Goal: Task Accomplishment & Management: Manage account settings

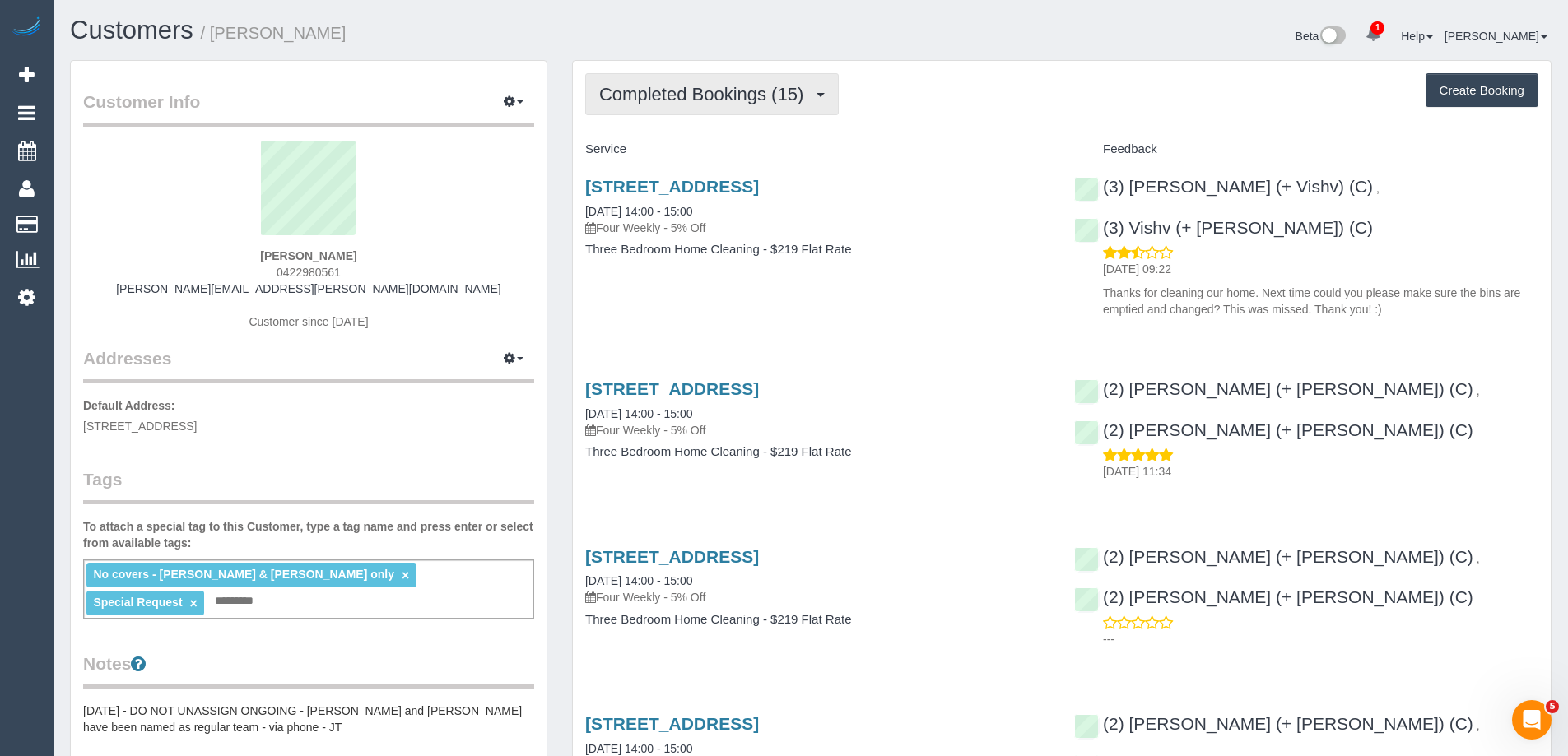
click at [717, 91] on span "Completed Bookings (15)" at bounding box center [705, 94] width 212 height 20
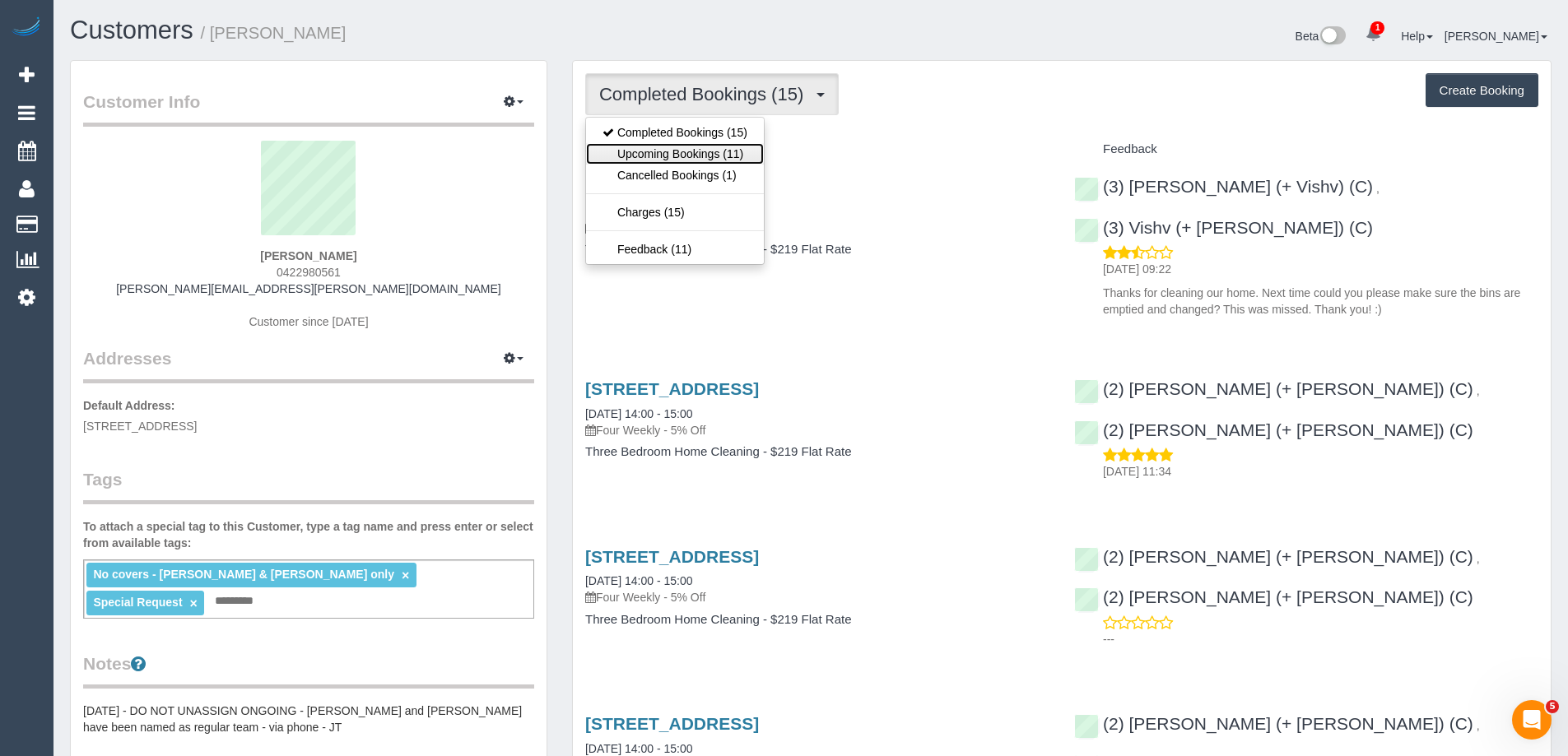
click at [717, 145] on link "Upcoming Bookings (11)" at bounding box center [674, 154] width 177 height 21
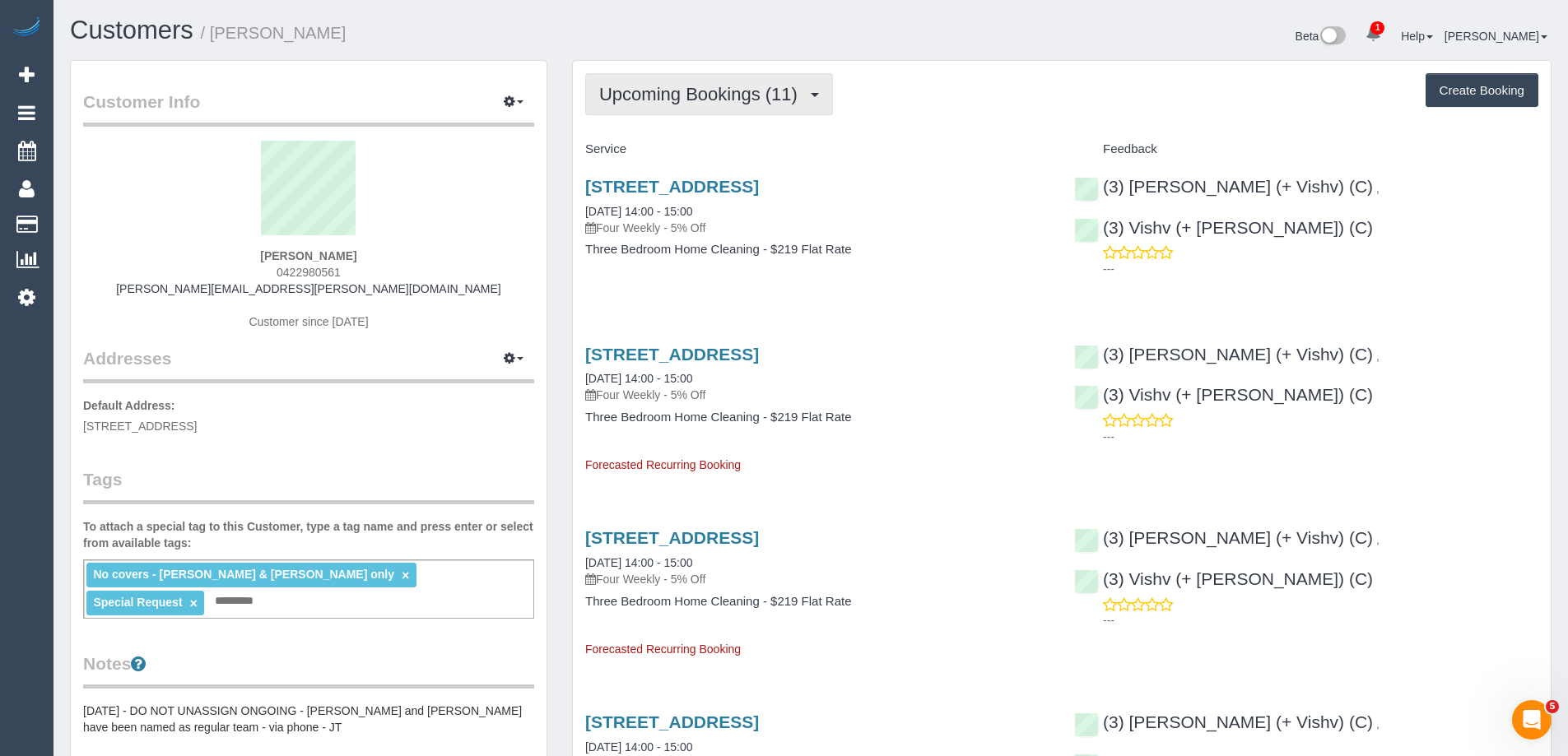
click at [724, 109] on button "Upcoming Bookings (11)" at bounding box center [710, 94] width 248 height 42
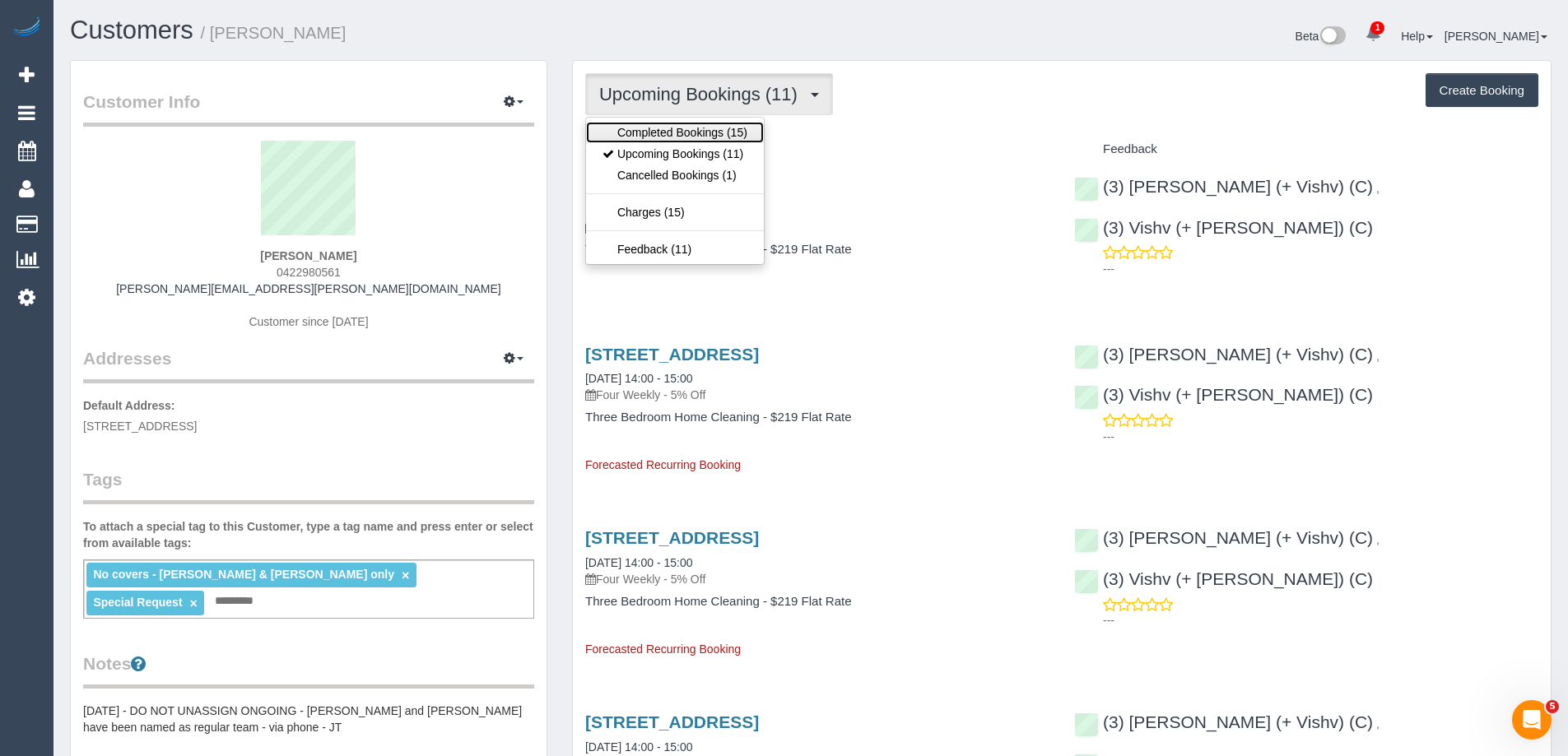
click at [722, 126] on link "Completed Bookings (15)" at bounding box center [674, 133] width 177 height 21
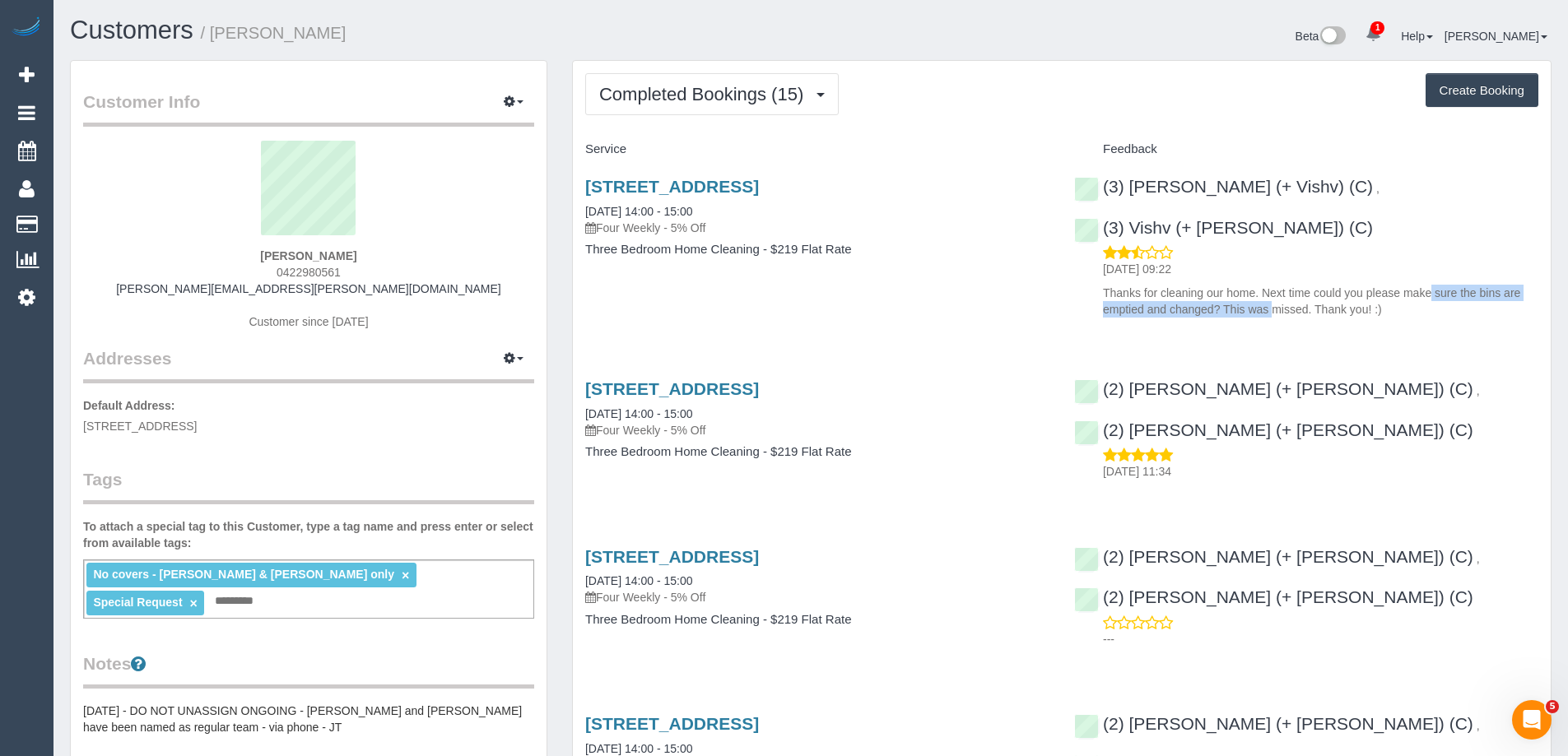
copy p "please make sure the bins are emptied and changed"
drag, startPoint x: 1368, startPoint y: 245, endPoint x: 1213, endPoint y: 265, distance: 156.3
click at [1213, 285] on p "Thanks for cleaning our home. Next time could you please make sure the bins are…" at bounding box center [1321, 301] width 435 height 33
click at [672, 99] on span "Completed Bookings (15)" at bounding box center [705, 94] width 212 height 20
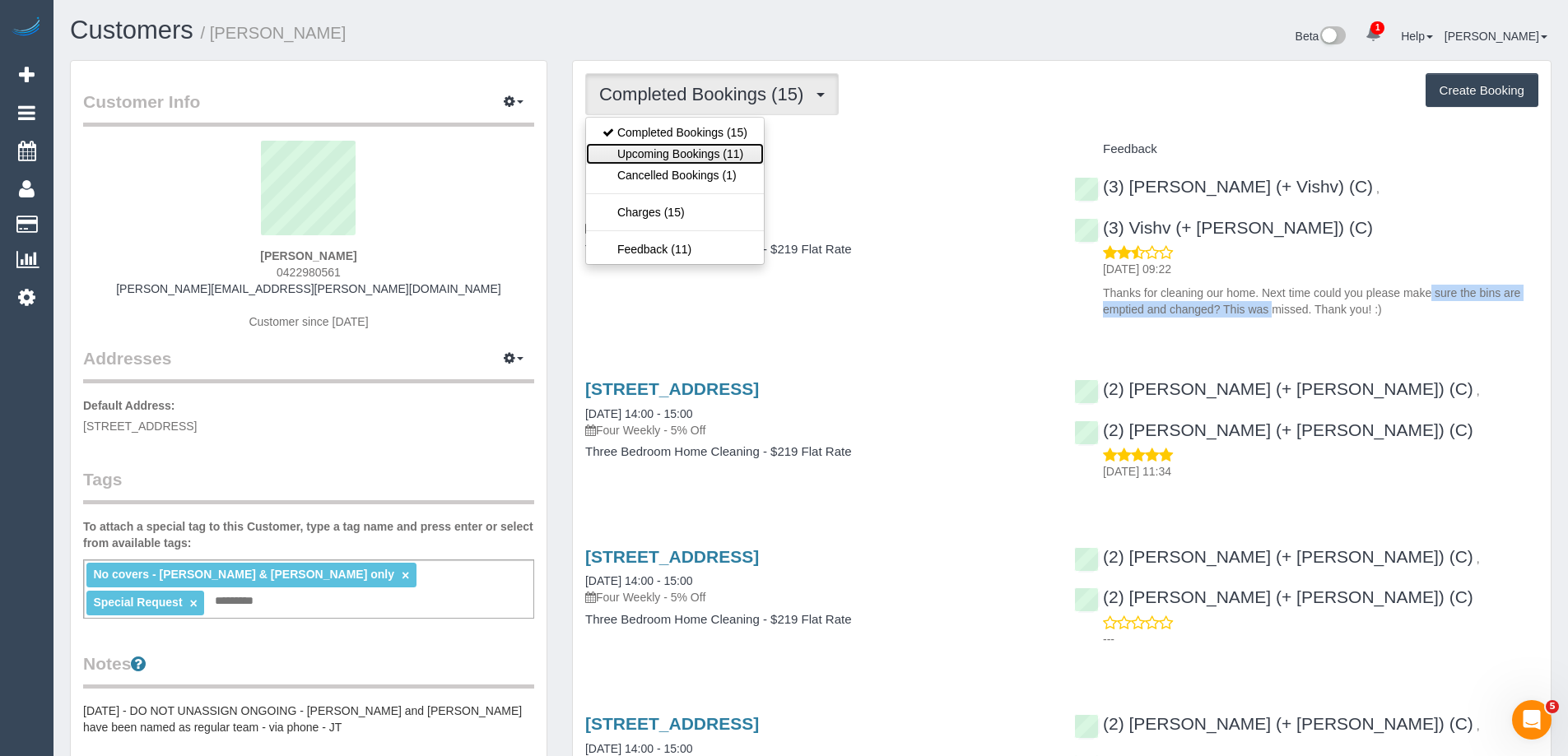
click at [668, 150] on link "Upcoming Bookings (11)" at bounding box center [674, 154] width 177 height 21
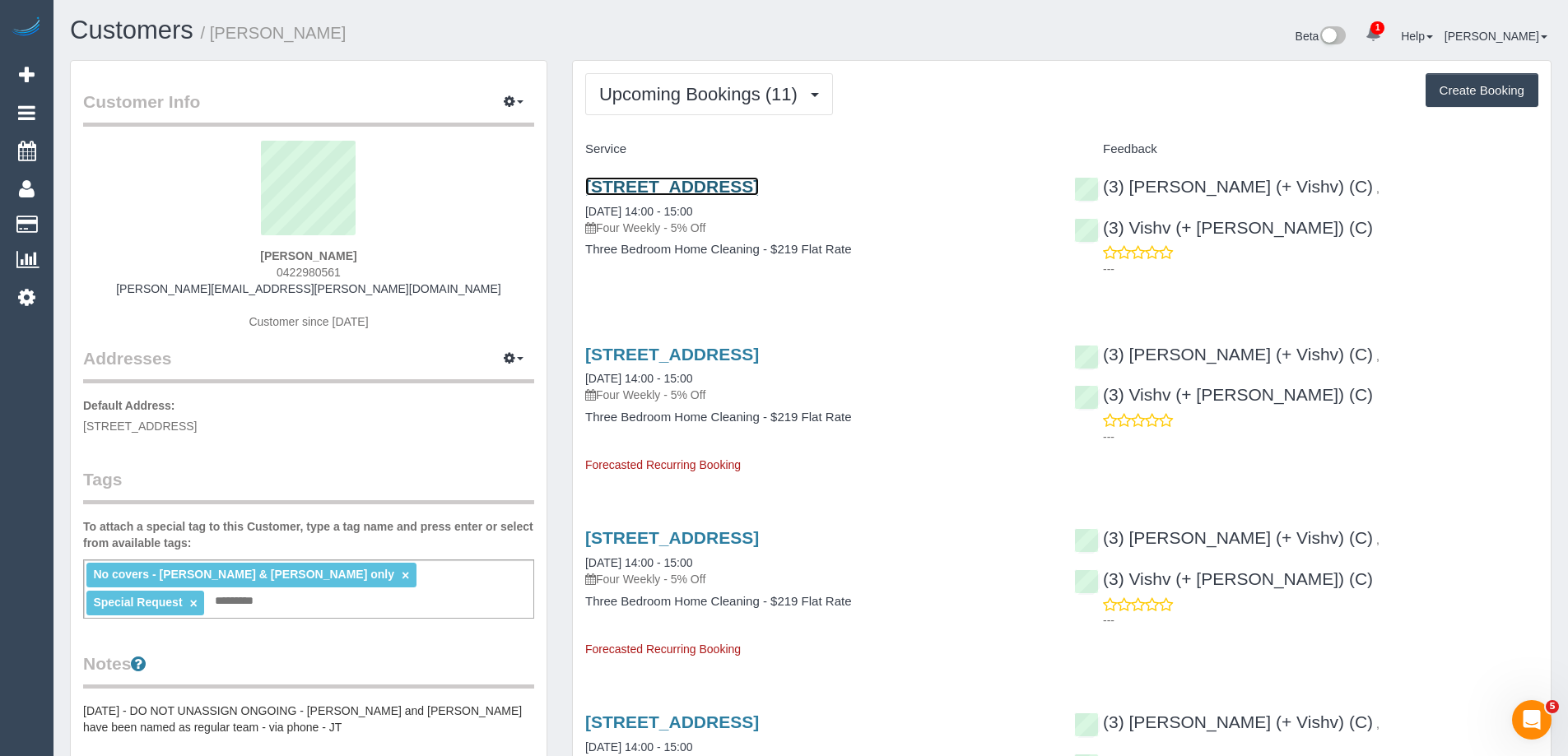
click at [668, 183] on link "405 Neerim Road, 105, Carnegie, VIC 3163" at bounding box center [672, 187] width 174 height 19
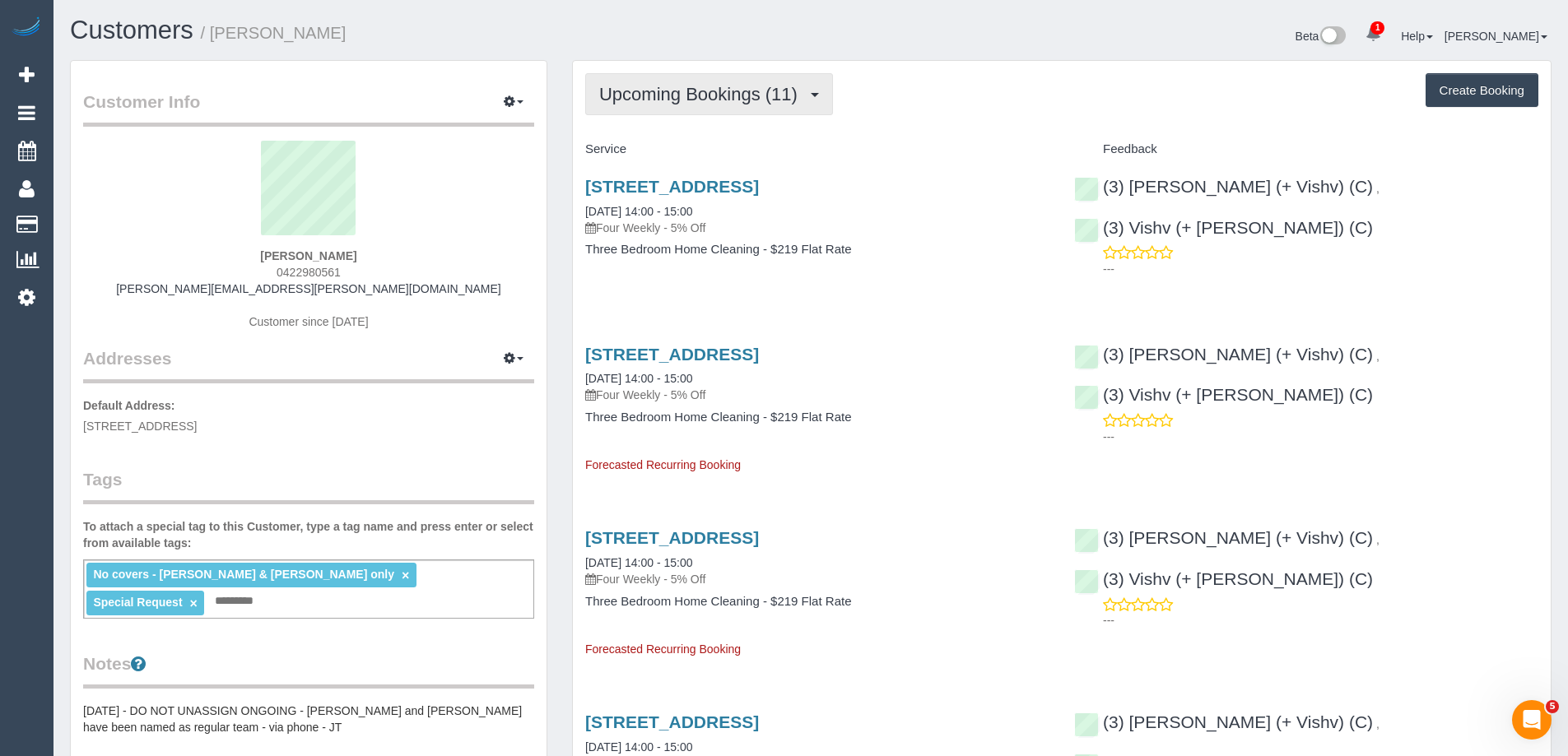
click at [725, 81] on button "Upcoming Bookings (11)" at bounding box center [710, 94] width 248 height 42
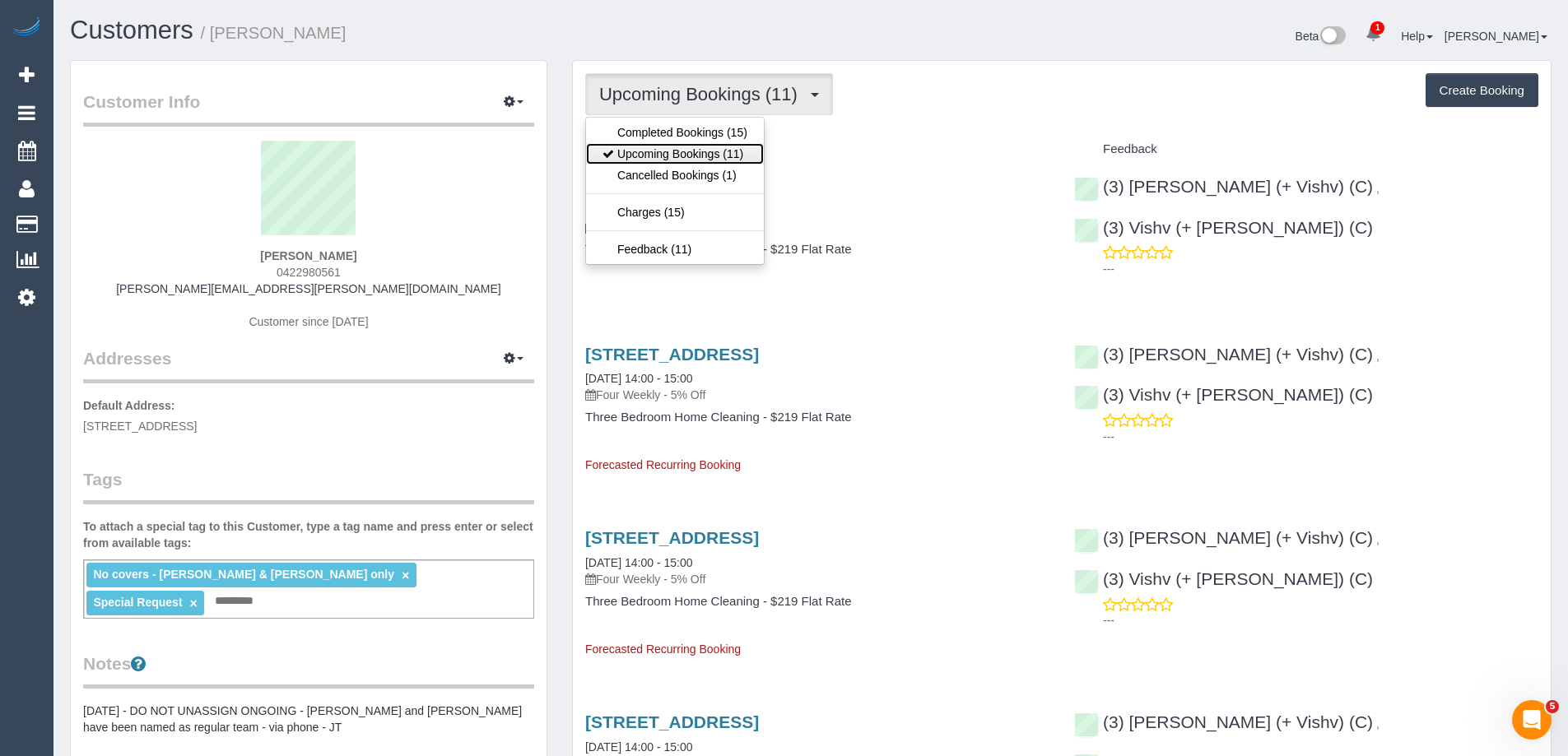
click at [722, 153] on link "Upcoming Bookings (11)" at bounding box center [674, 154] width 177 height 21
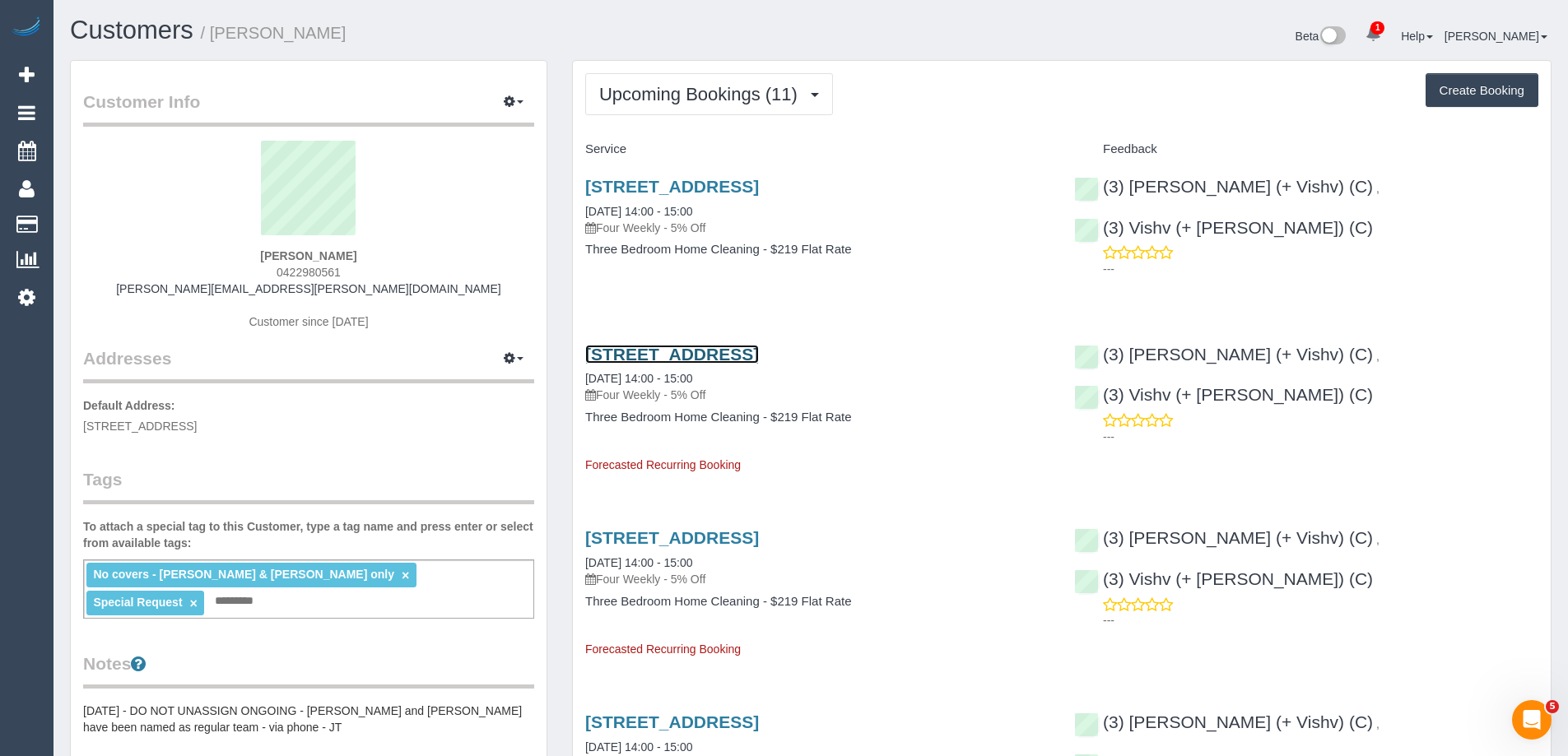
click at [756, 351] on link "405 Neerim Road, 105, Carnegie, VIC 3163" at bounding box center [672, 355] width 174 height 19
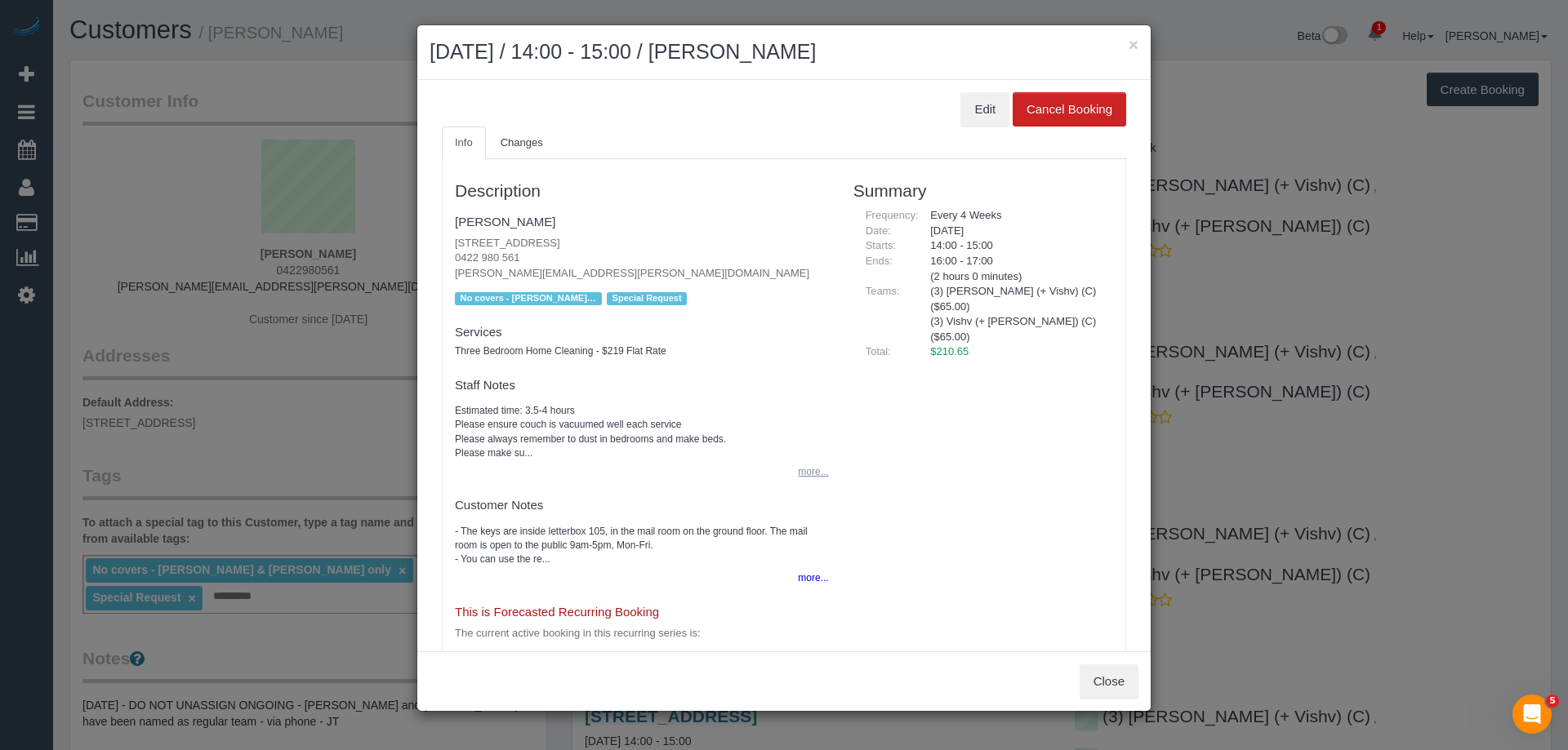
click at [814, 469] on button "more..." at bounding box center [808, 472] width 40 height 24
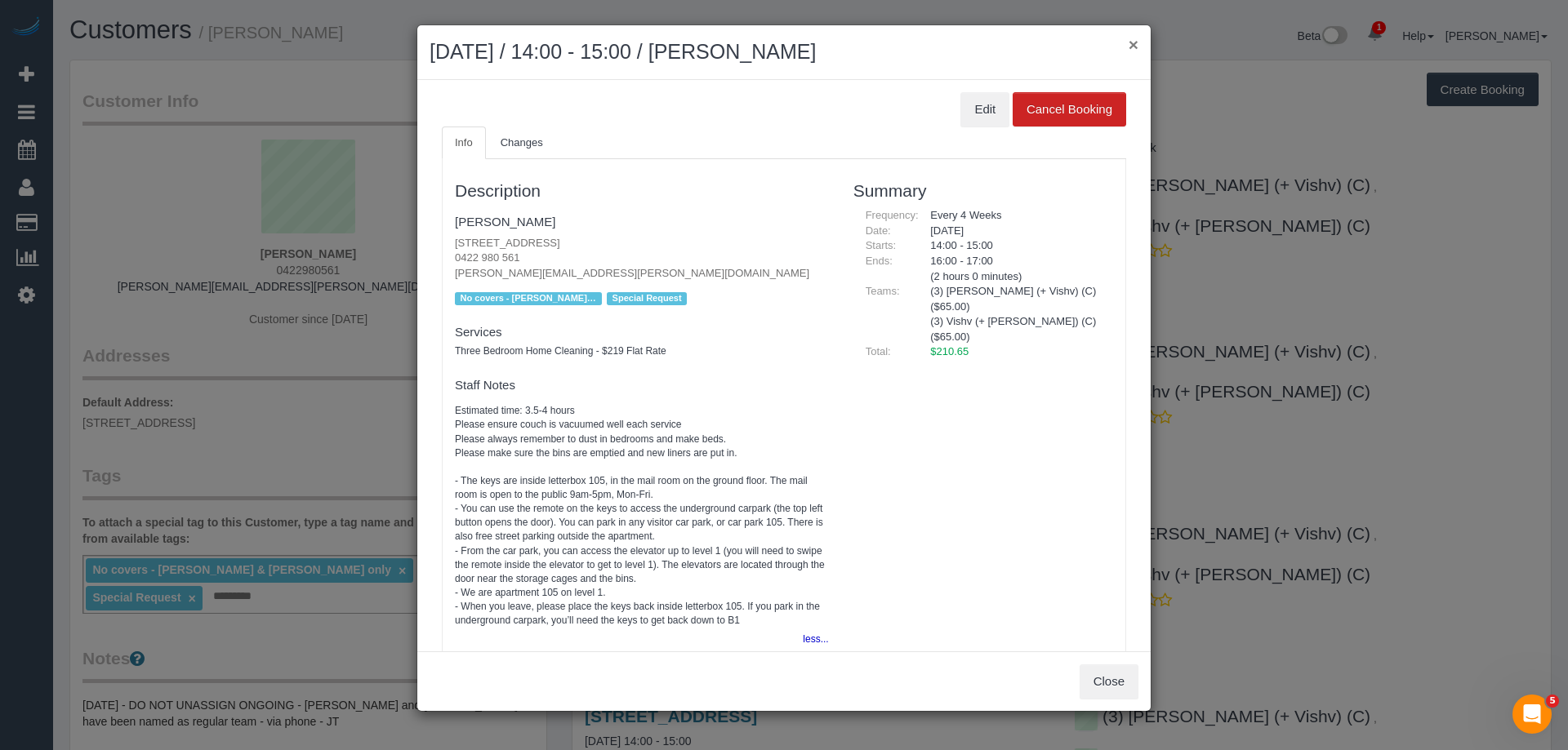
click at [1132, 40] on button "×" at bounding box center [1133, 44] width 10 height 17
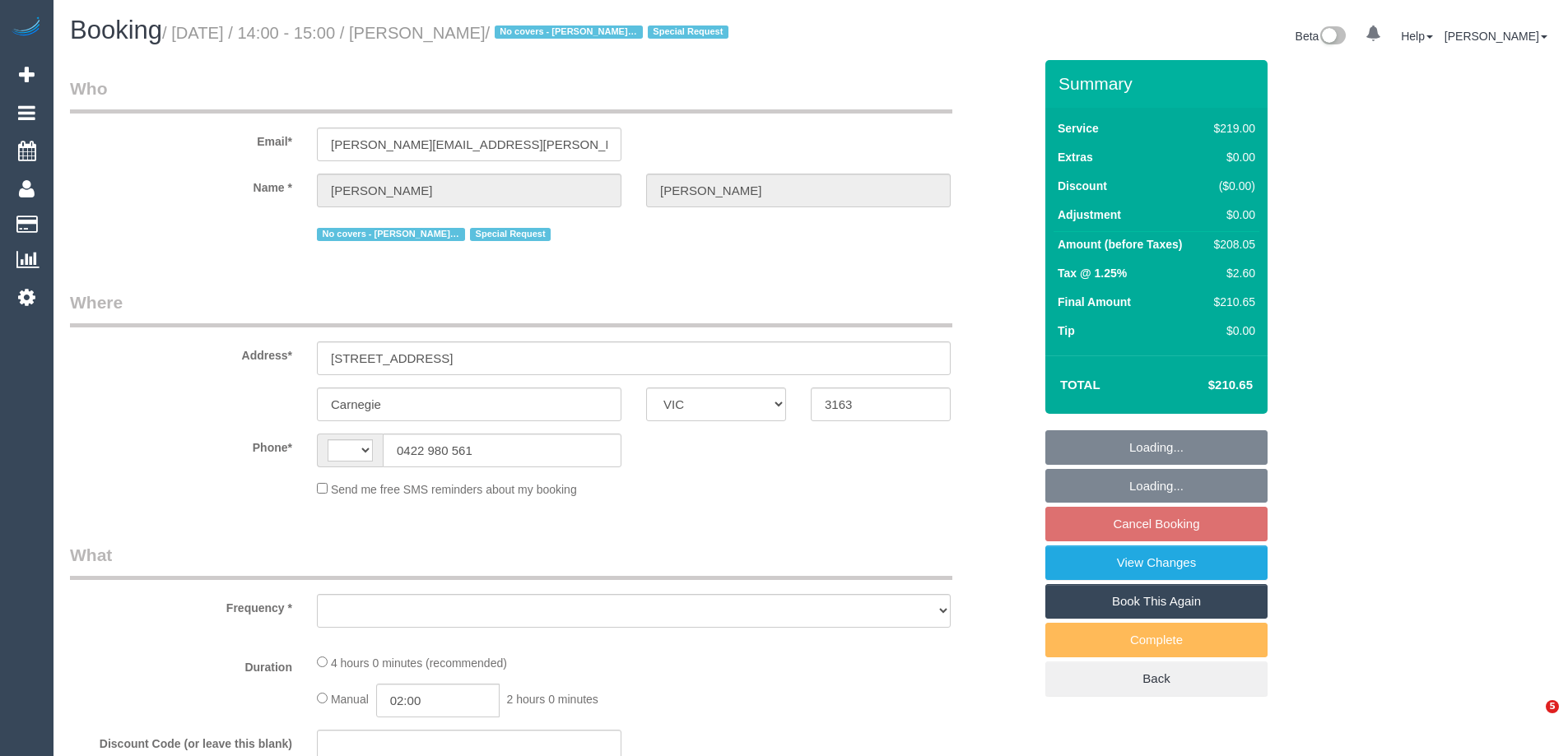
select select "VIC"
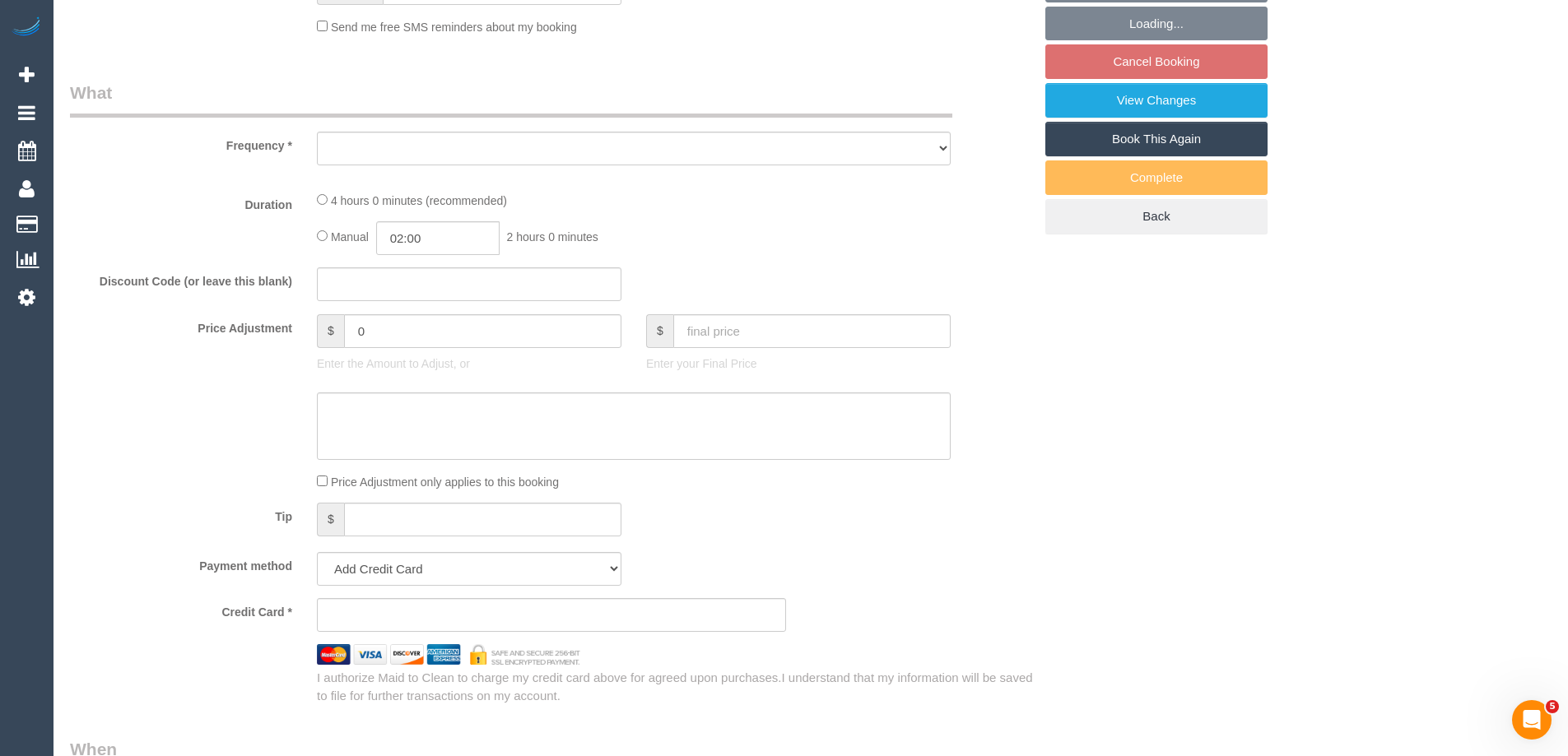
scroll to position [493, 0]
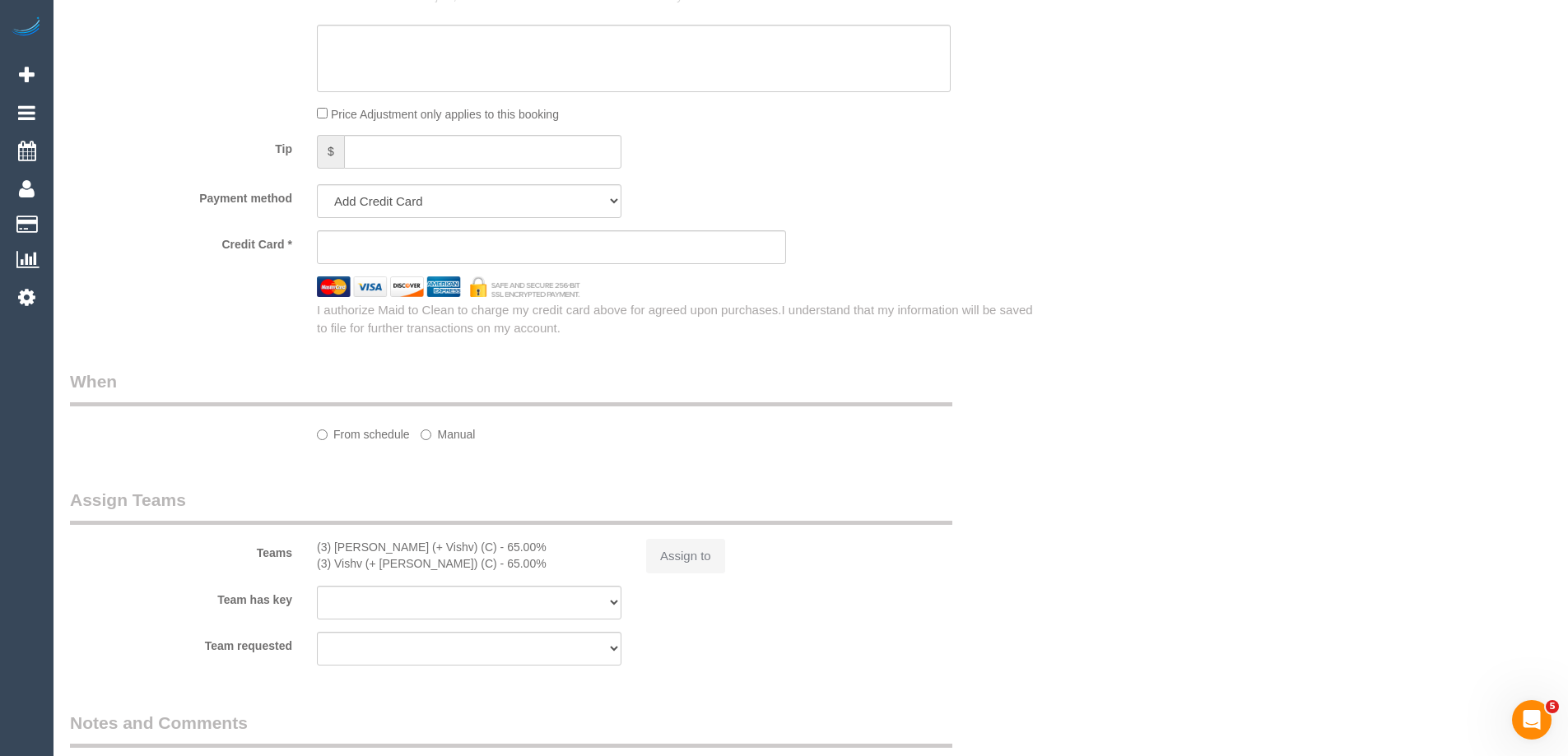
select select "string:AU"
select select "object:554"
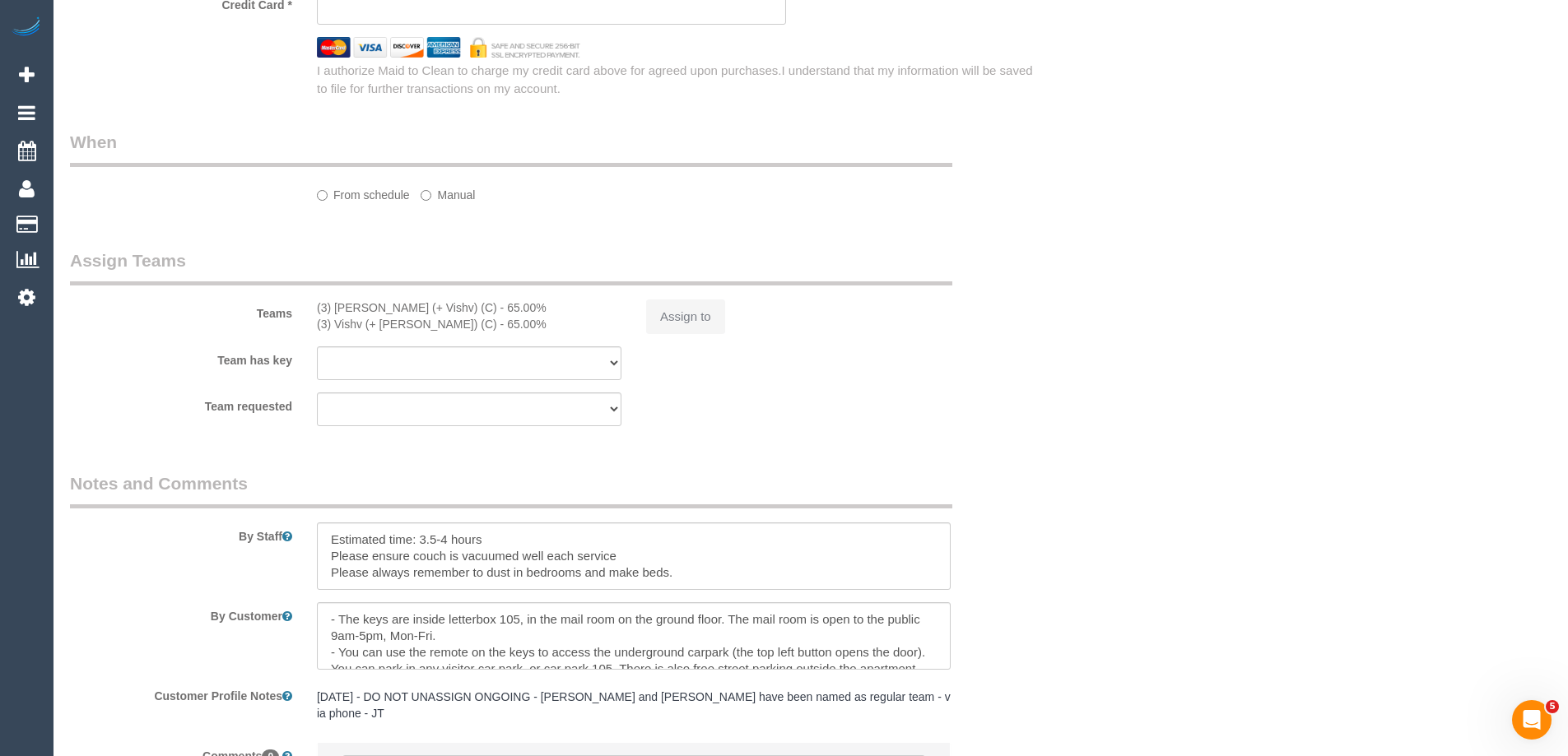
select select "string:stripe-pm_1ReTZW2GScqysDRVu5mOD1Qt"
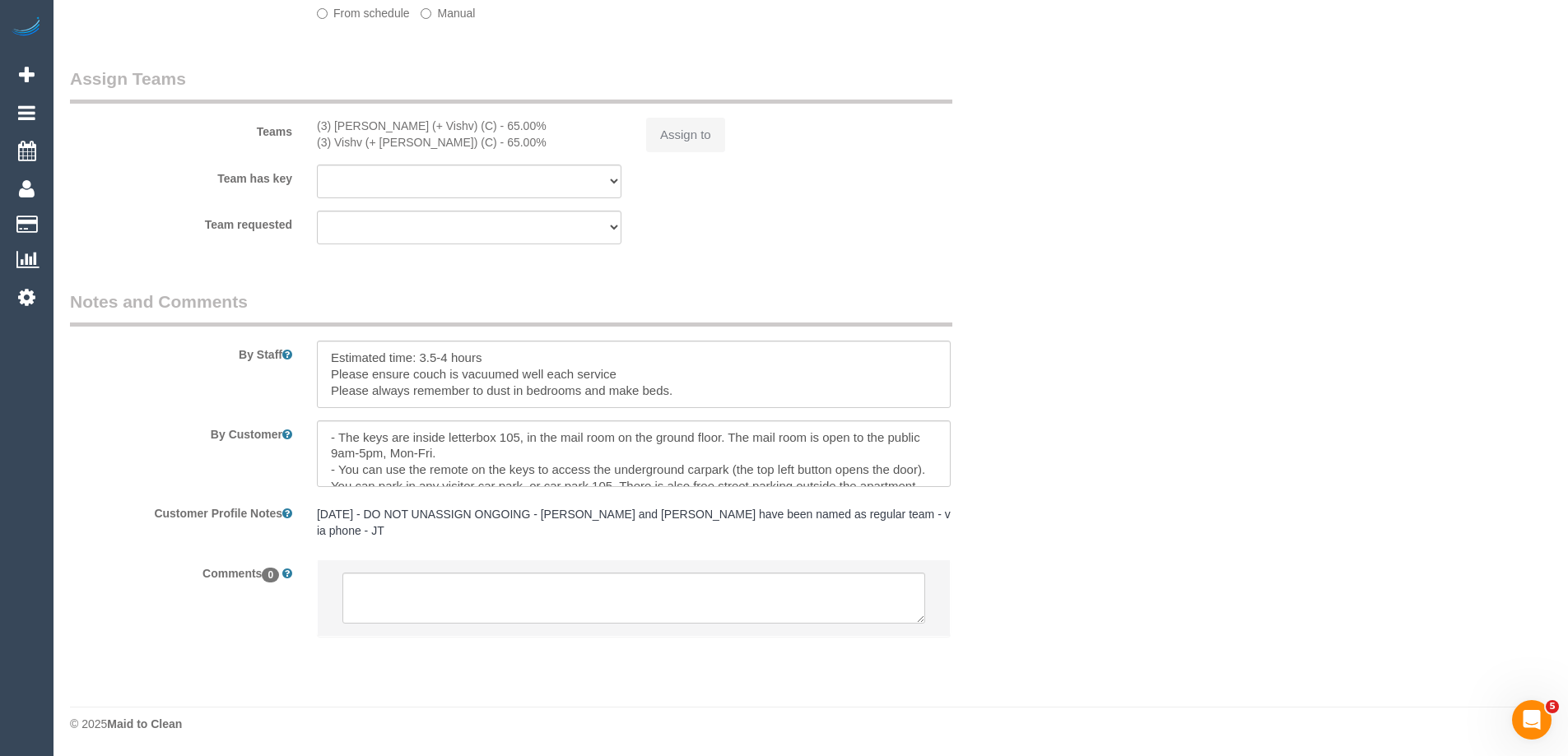
scroll to position [1883, 0]
select select "number:28"
select select "number:15"
select select "number:18"
select select "number:24"
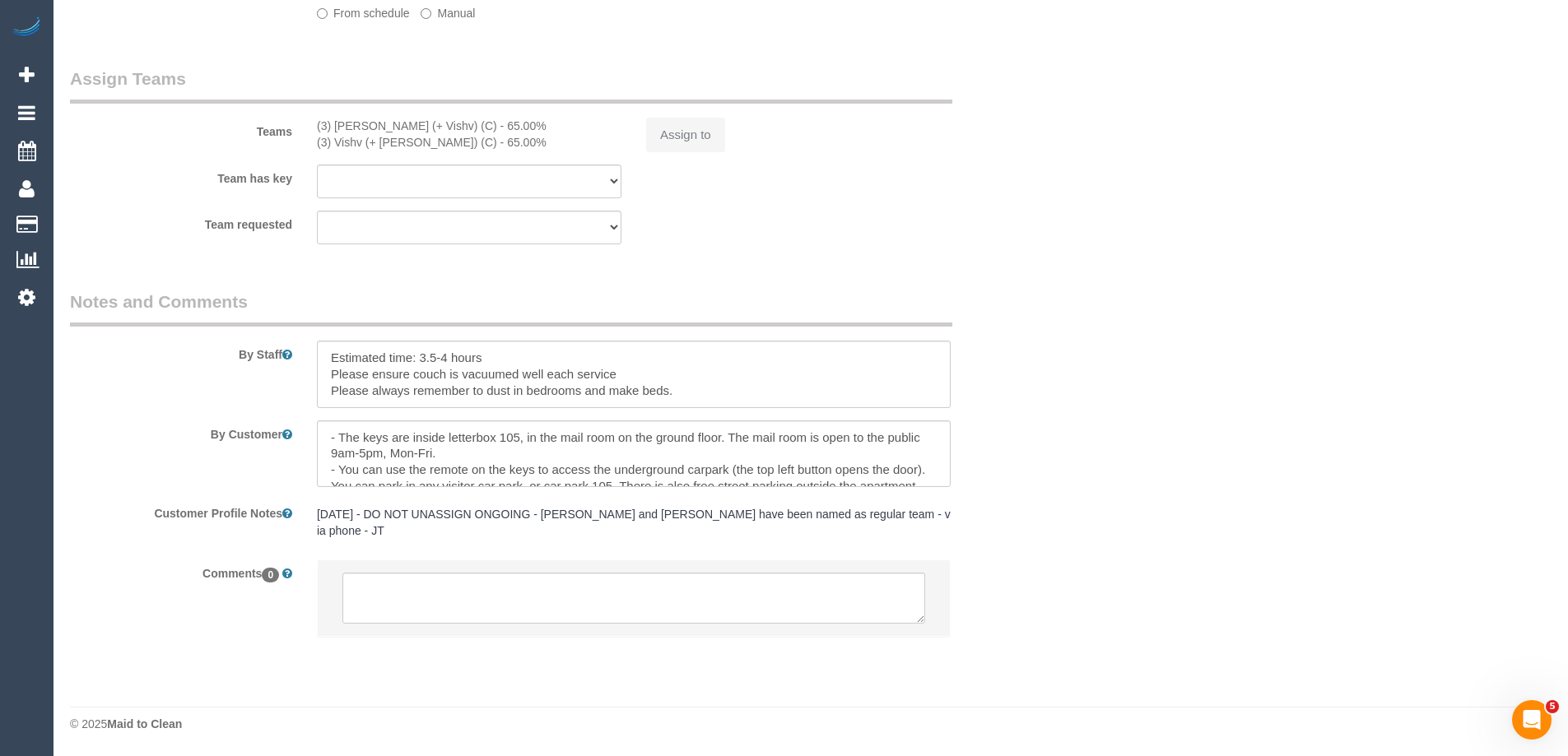
select select "number:35"
select select "number:11"
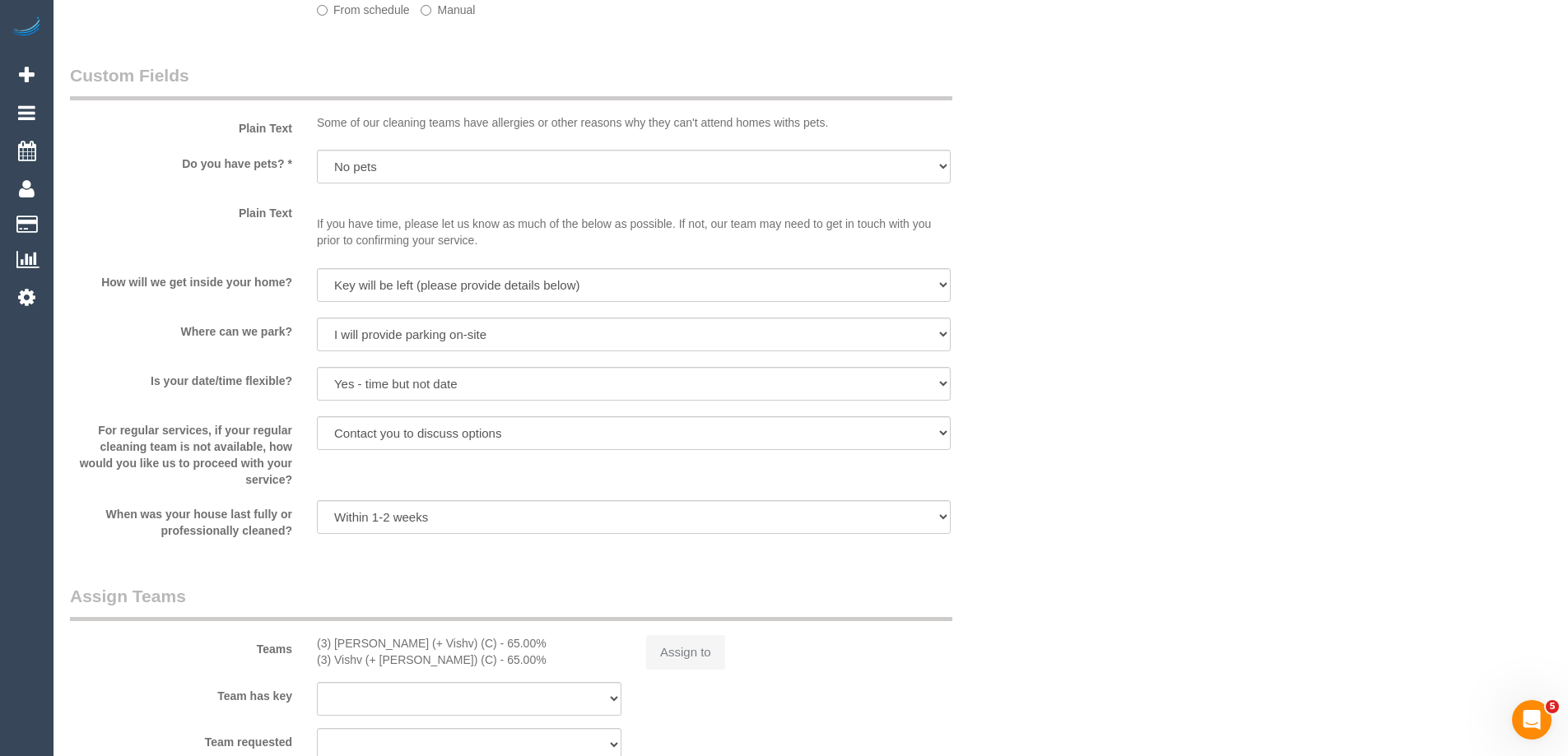
select select "object:803"
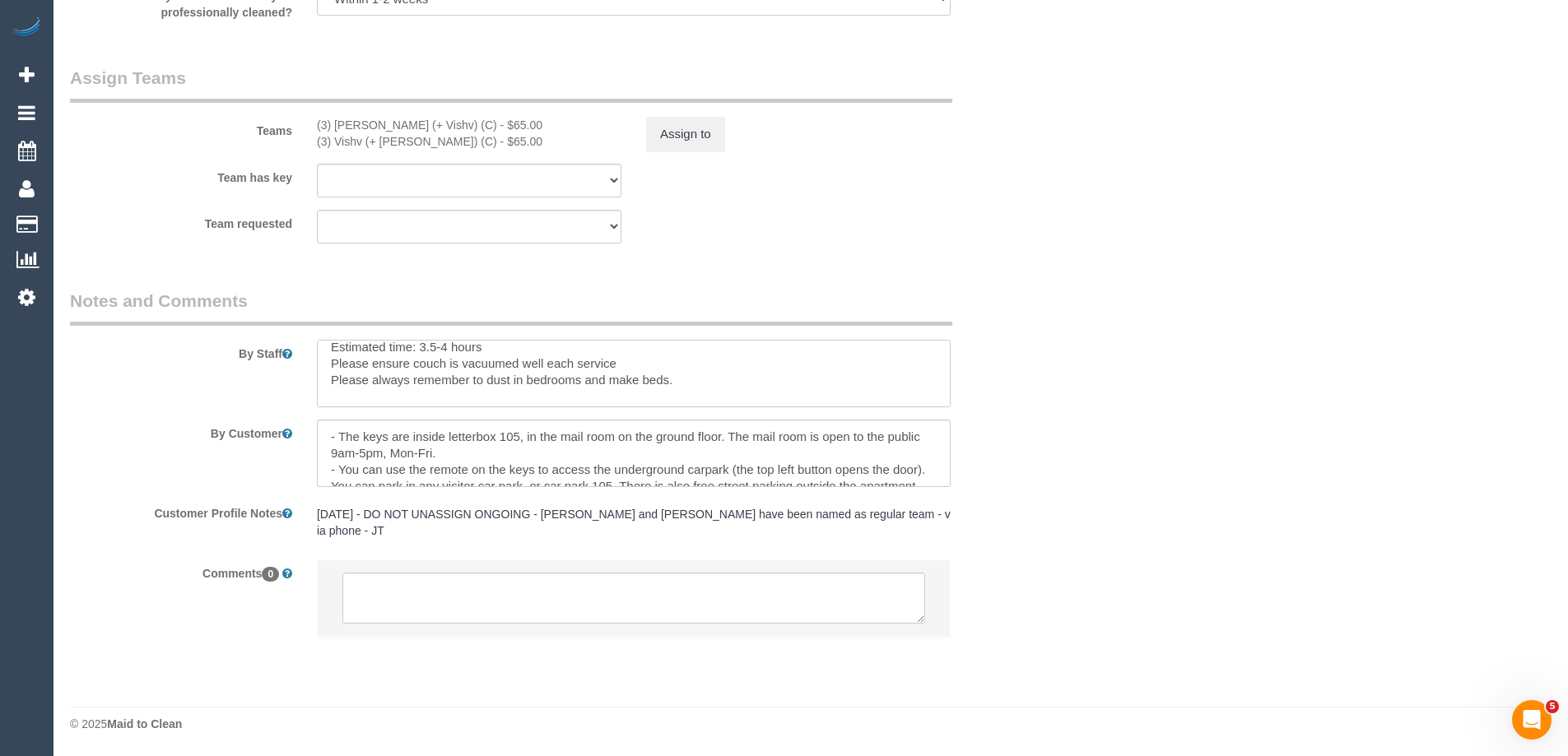
scroll to position [0, 0]
click at [748, 407] on textarea at bounding box center [634, 374] width 634 height 68
paste textarea "please make sure the bins are emptied and changed"
click at [343, 407] on textarea at bounding box center [634, 374] width 634 height 68
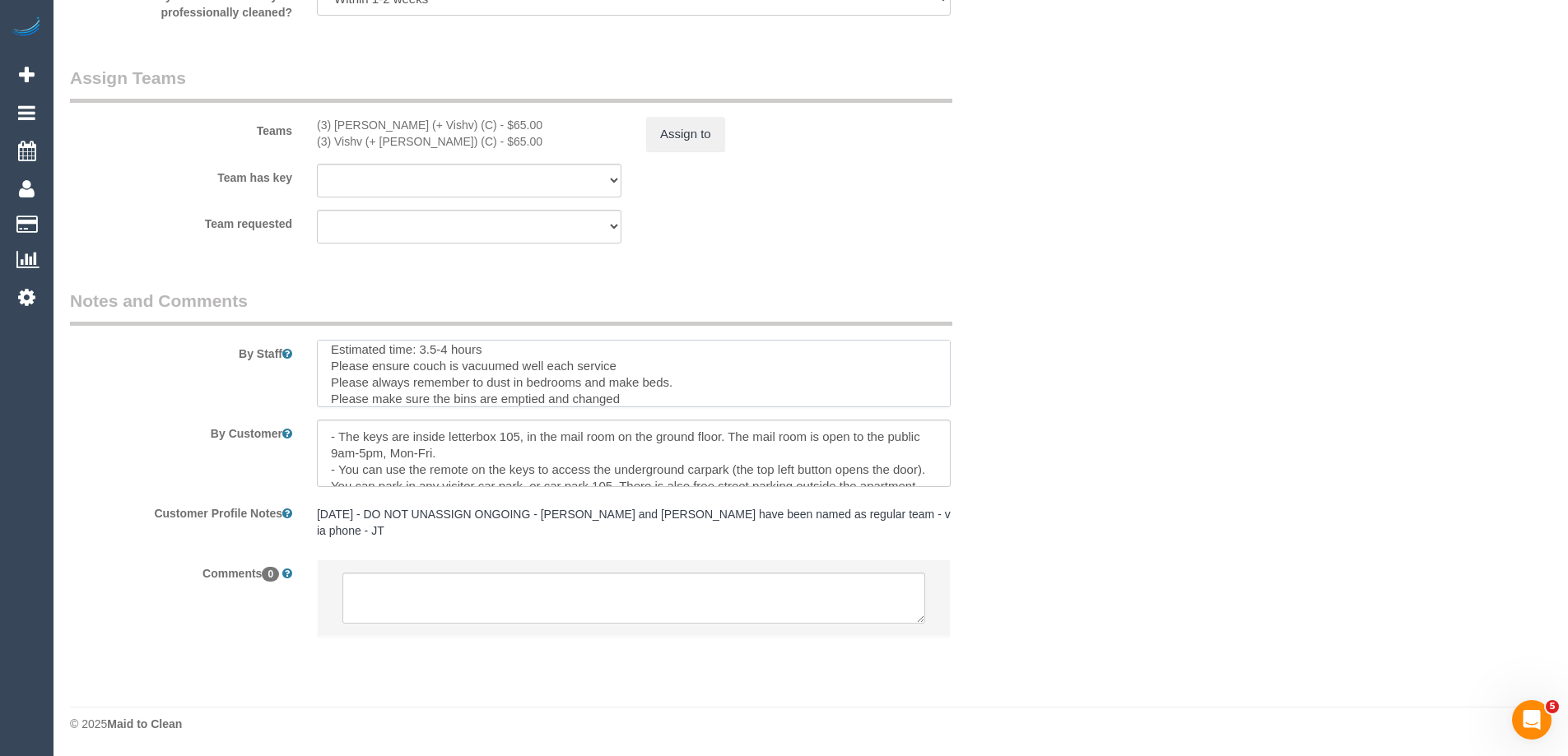
click at [629, 406] on textarea at bounding box center [634, 374] width 634 height 68
click at [649, 407] on textarea at bounding box center [634, 374] width 634 height 68
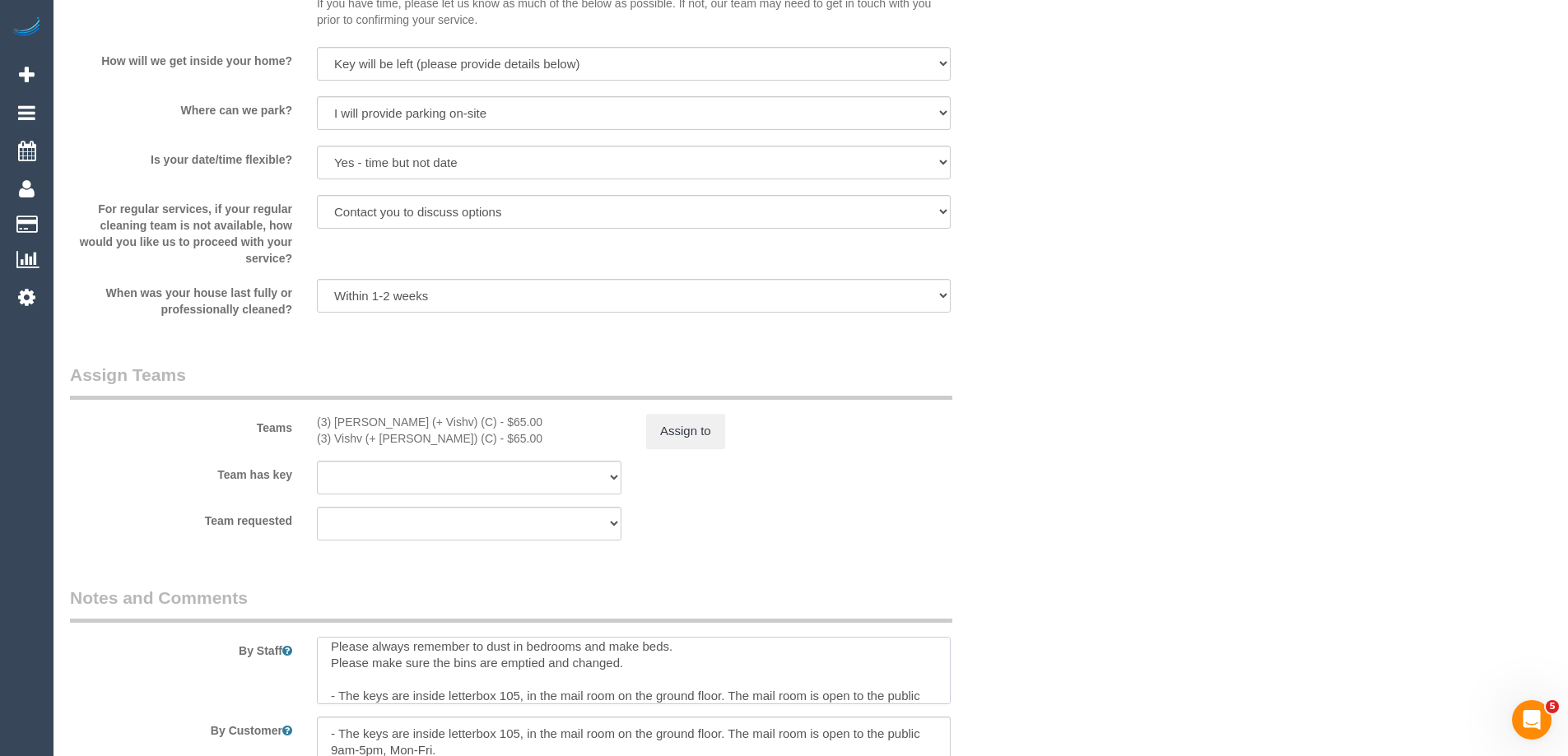
scroll to position [2544, 0]
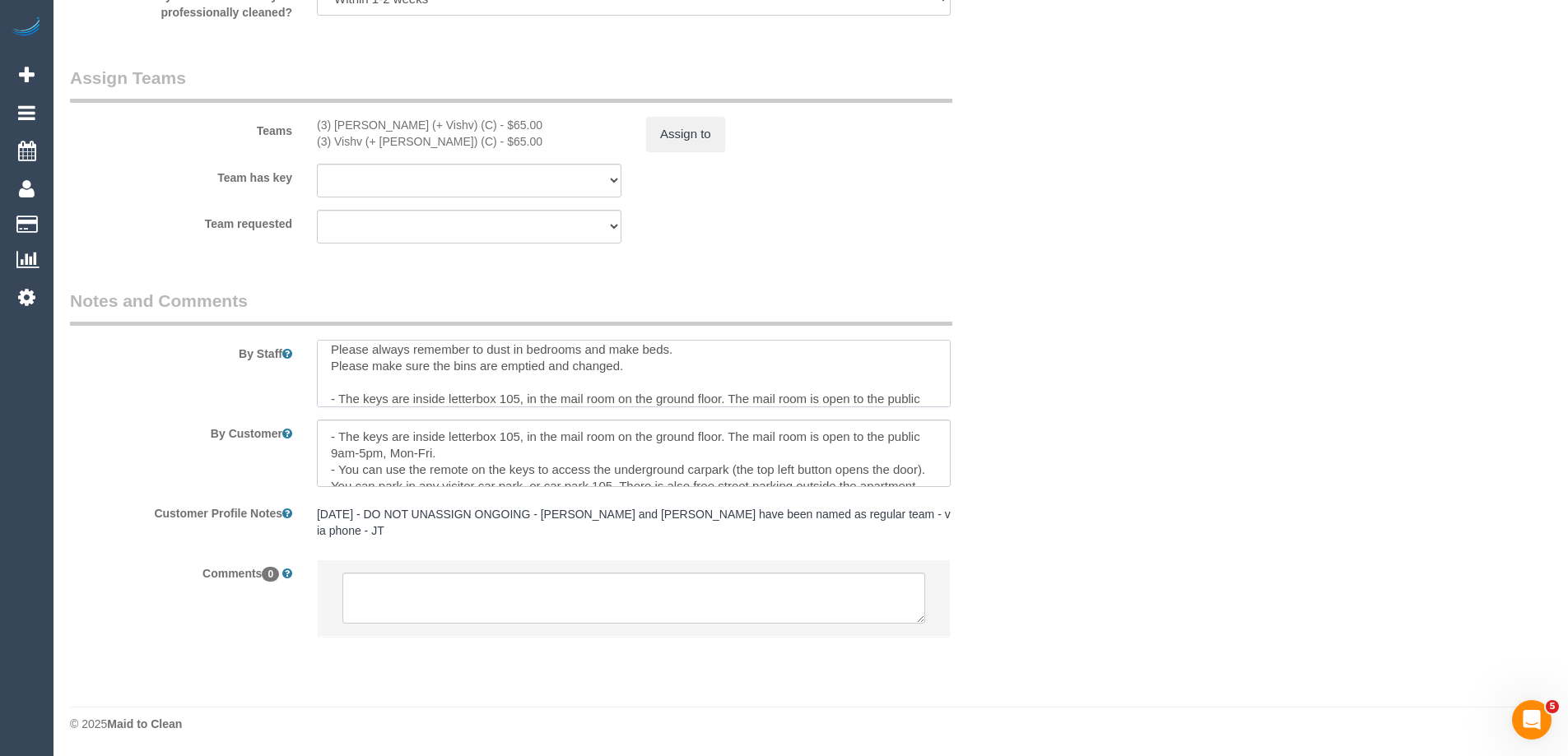
click at [582, 382] on textarea at bounding box center [634, 374] width 634 height 68
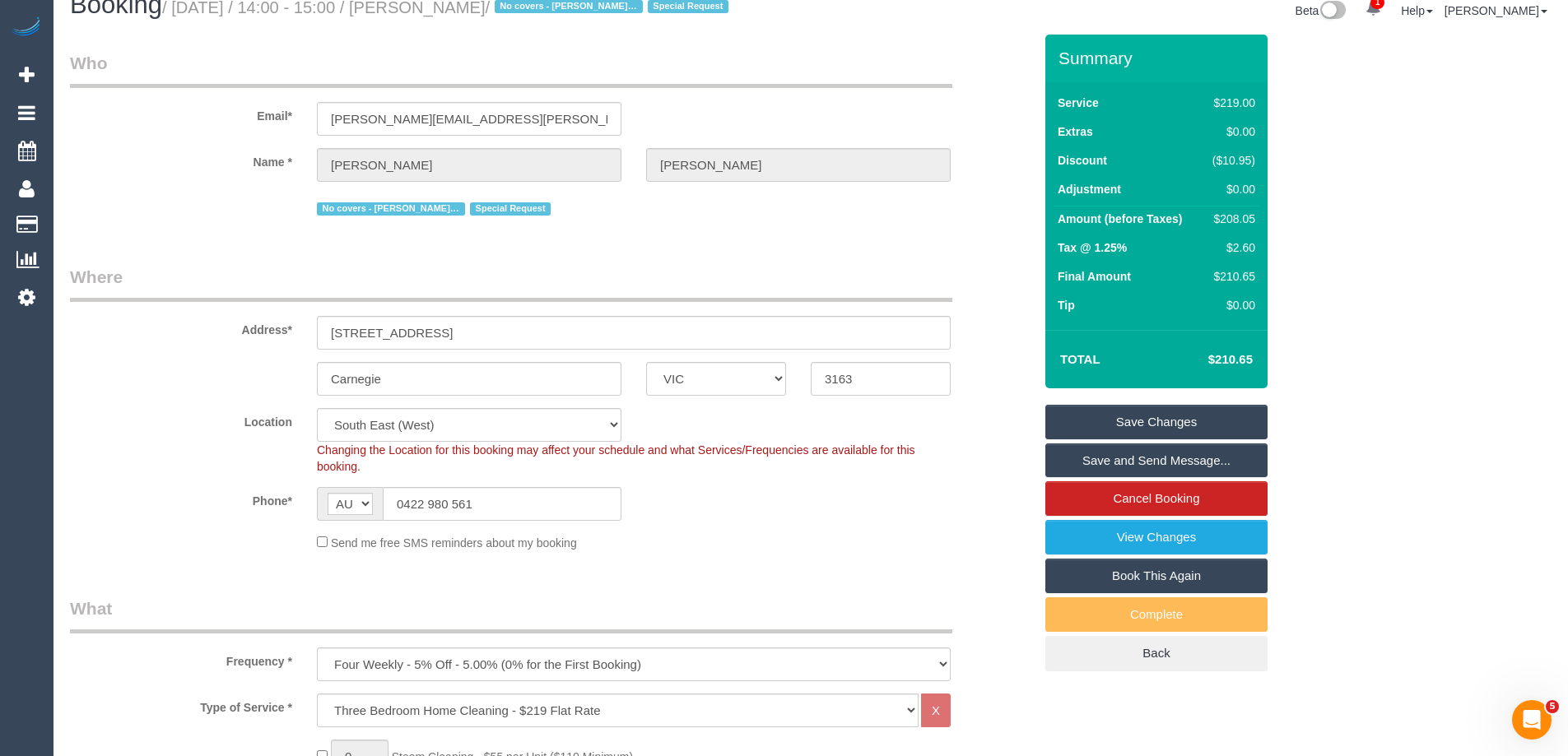
scroll to position [0, 0]
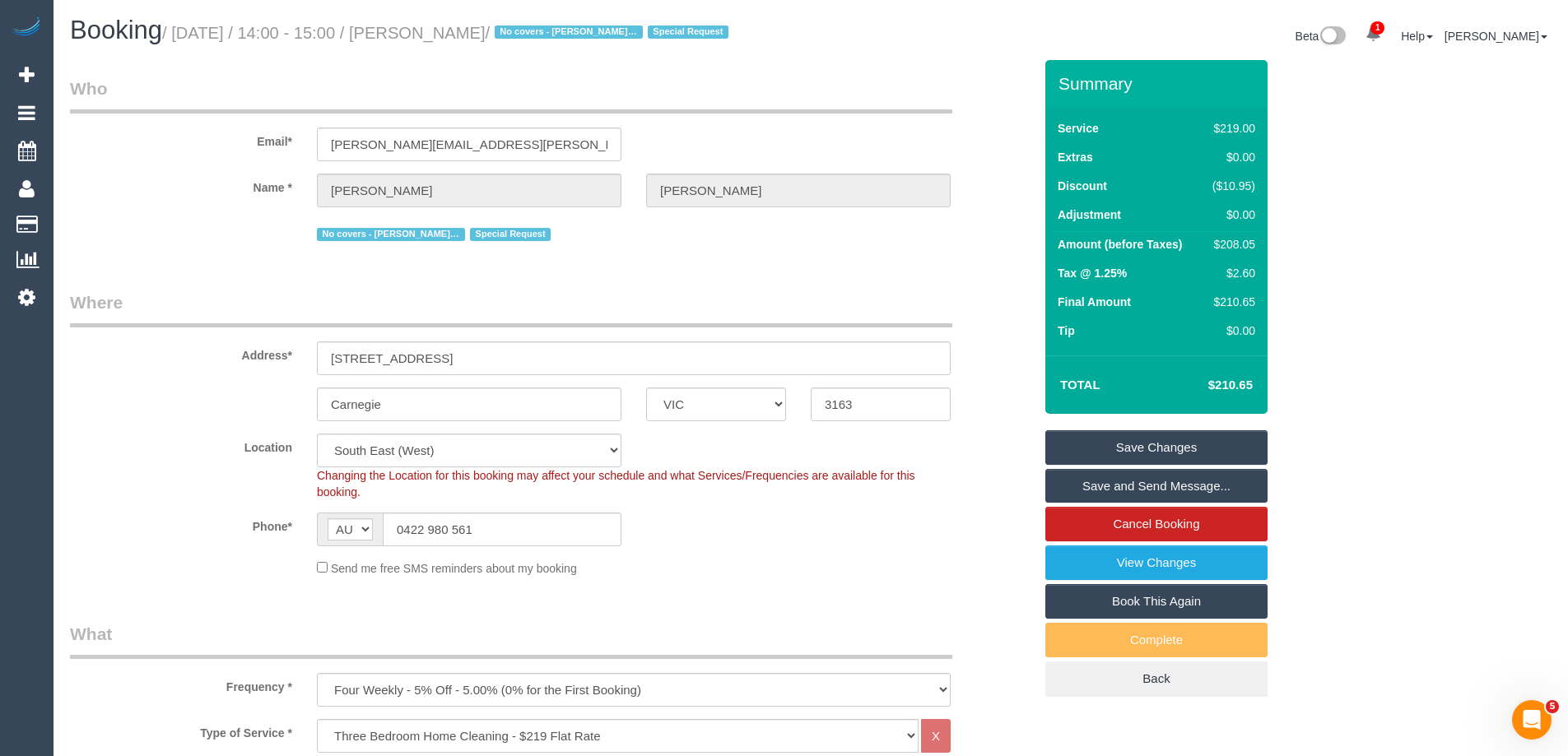
type textarea "Estimated time: 3.5-4 hours Please ensure couch is vacuumed well each service P…"
click at [1168, 463] on link "Save Changes" at bounding box center [1156, 448] width 222 height 35
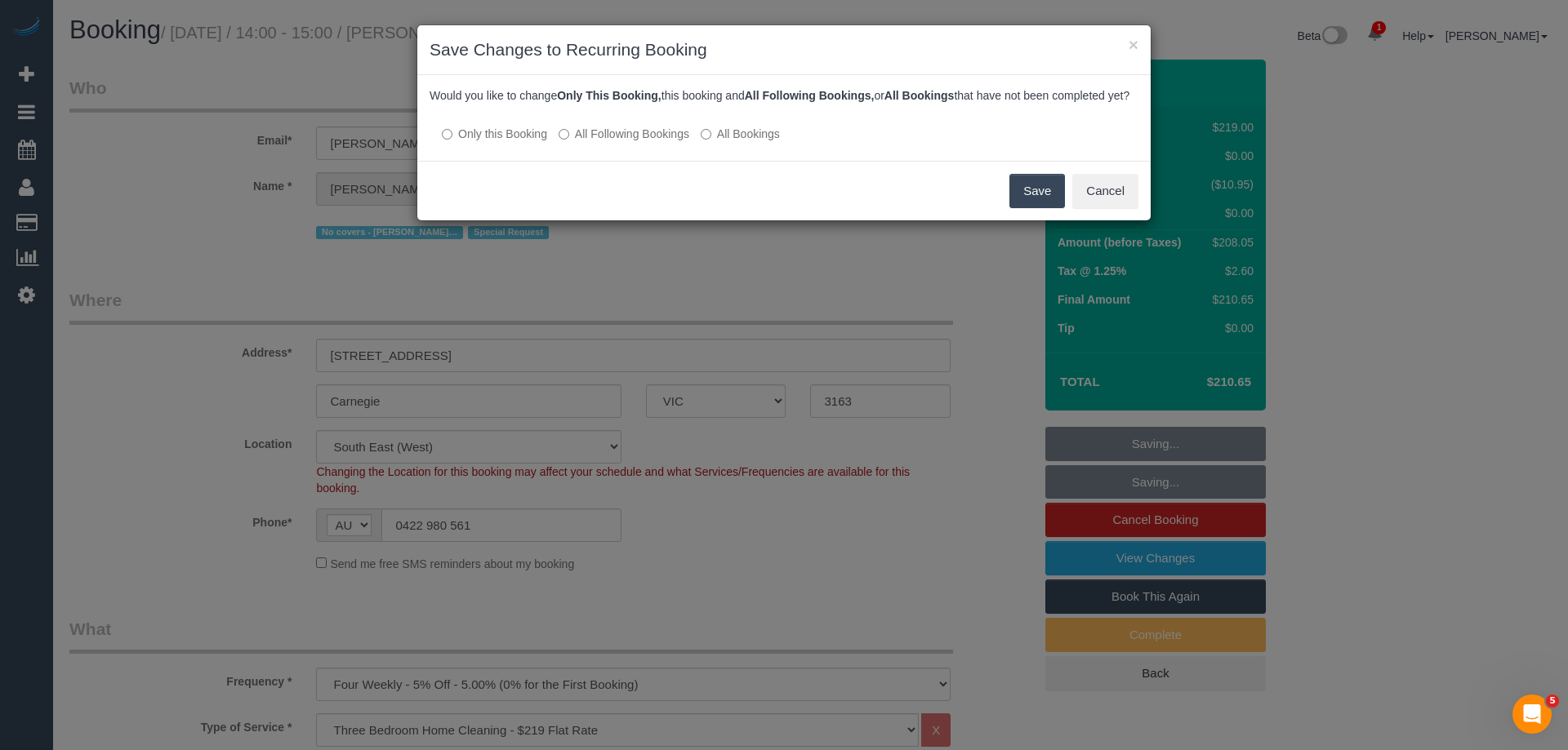
drag, startPoint x: 647, startPoint y: 142, endPoint x: 722, endPoint y: 154, distance: 76.0
click at [647, 142] on label "All Following Bookings" at bounding box center [624, 134] width 131 height 16
click at [1044, 204] on button "Save" at bounding box center [1037, 191] width 56 height 35
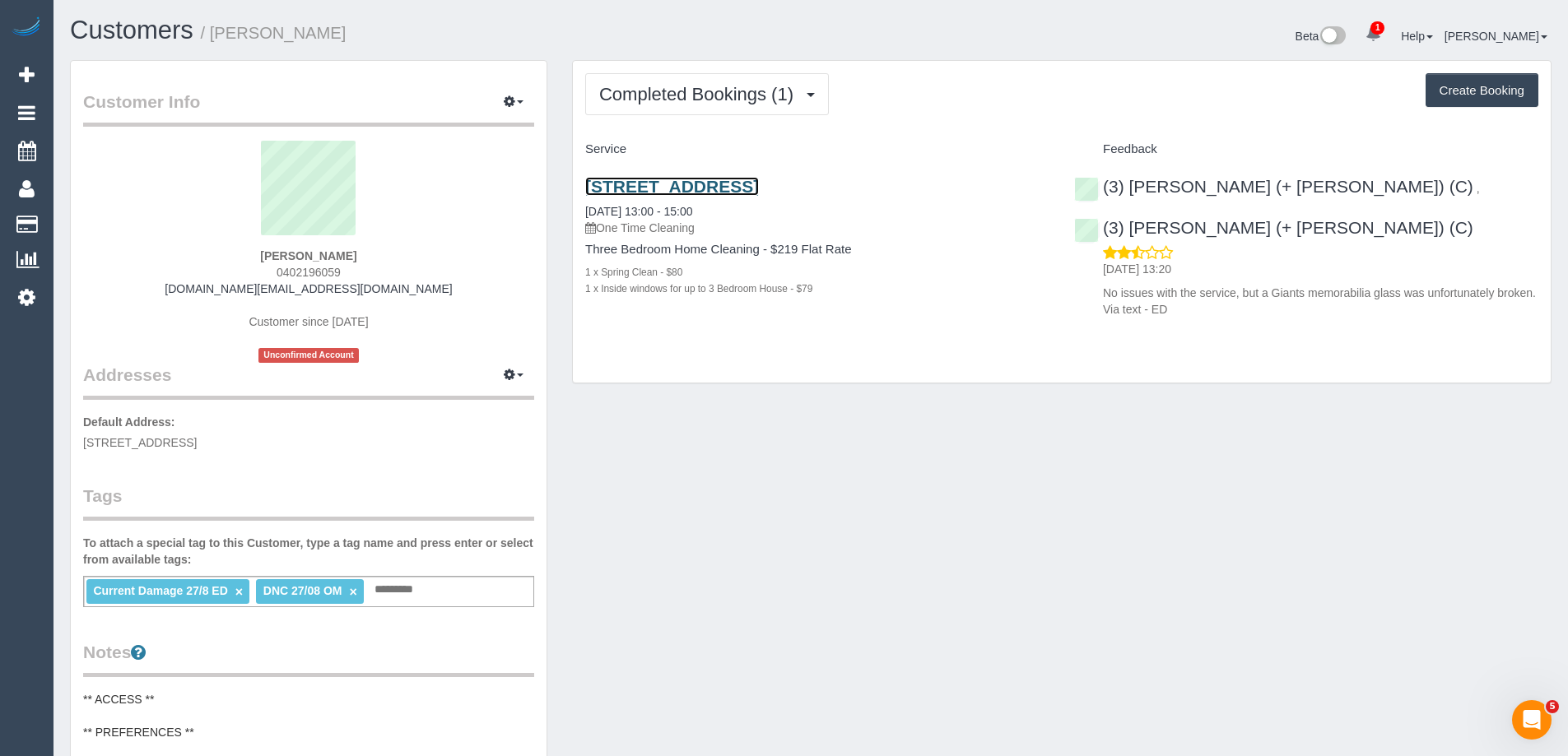
click at [723, 190] on link "4 Laver Court, Mill Park, VIC 3082" at bounding box center [672, 187] width 174 height 19
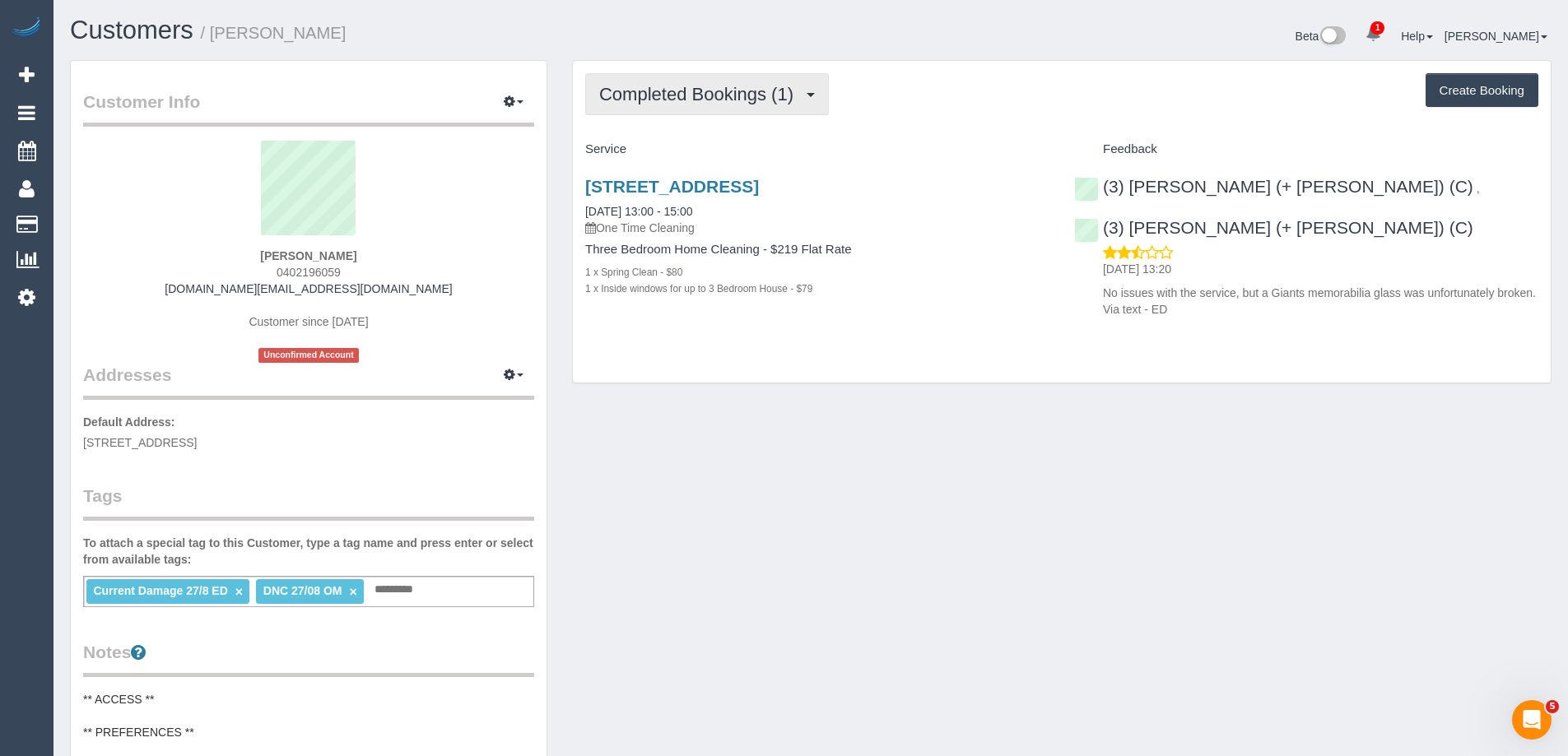
click at [704, 79] on button "Completed Bookings (1)" at bounding box center [707, 94] width 243 height 42
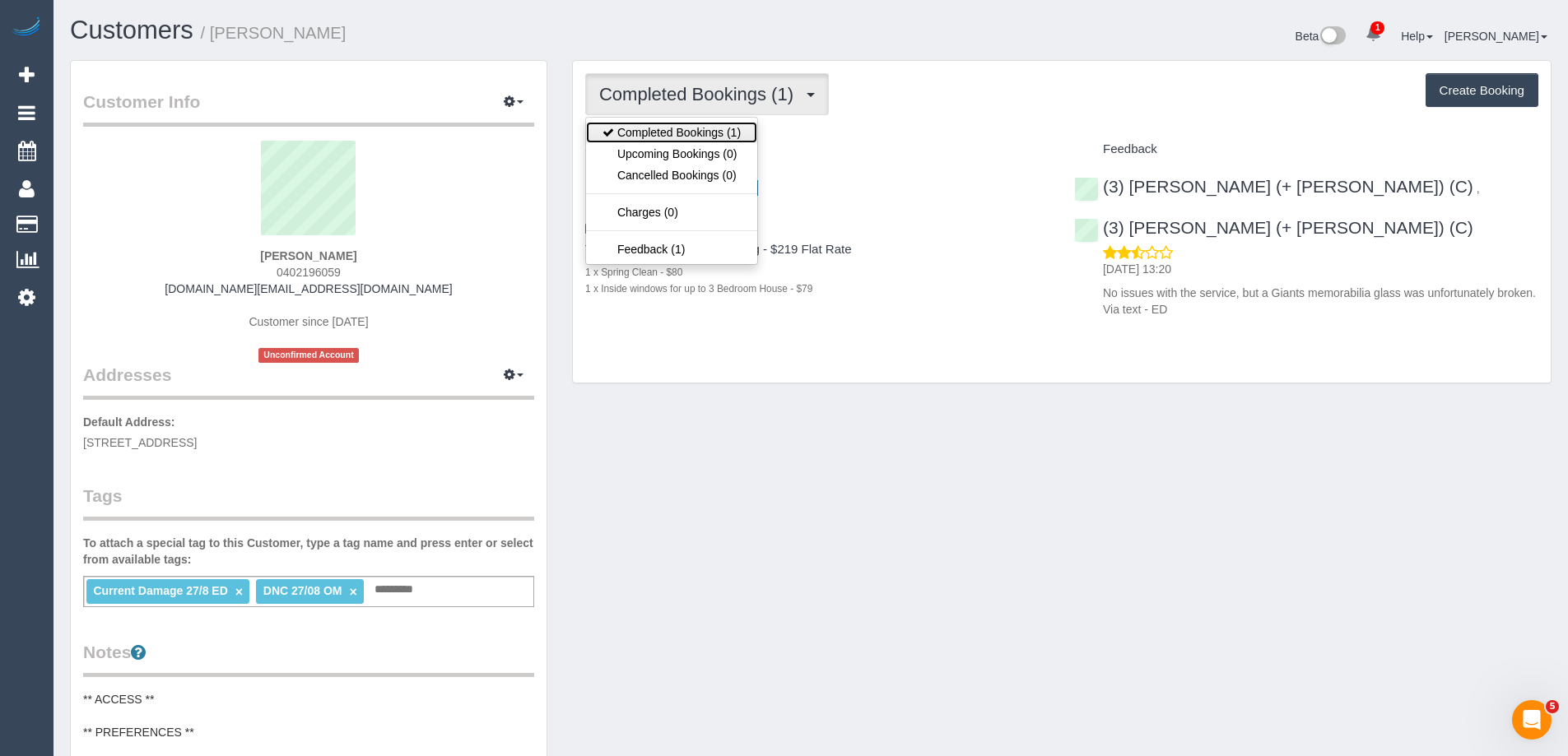
click at [652, 131] on link "Completed Bookings (1)" at bounding box center [671, 133] width 172 height 21
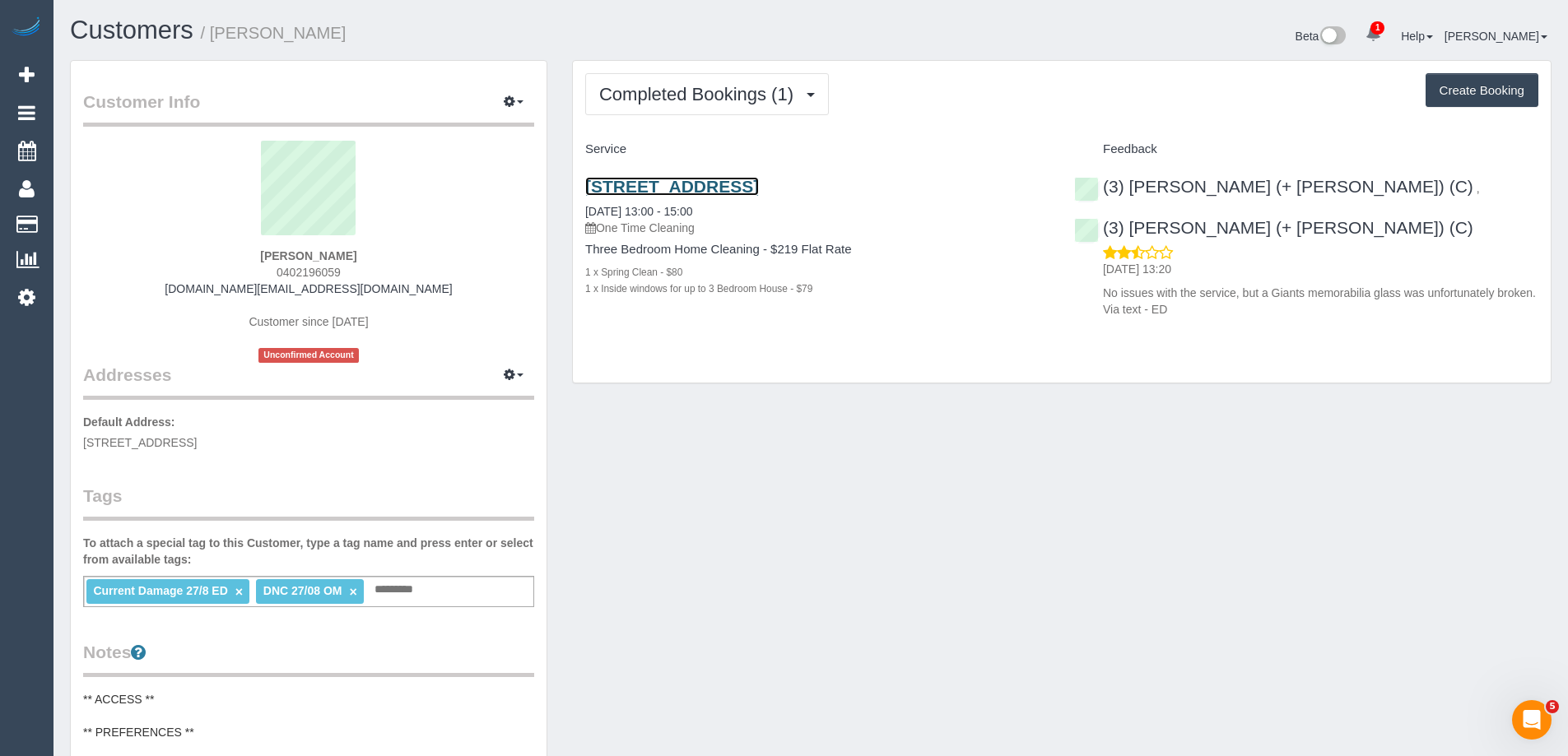
click at [666, 188] on link "4 Laver Court, Mill Park, VIC 3082" at bounding box center [672, 187] width 174 height 19
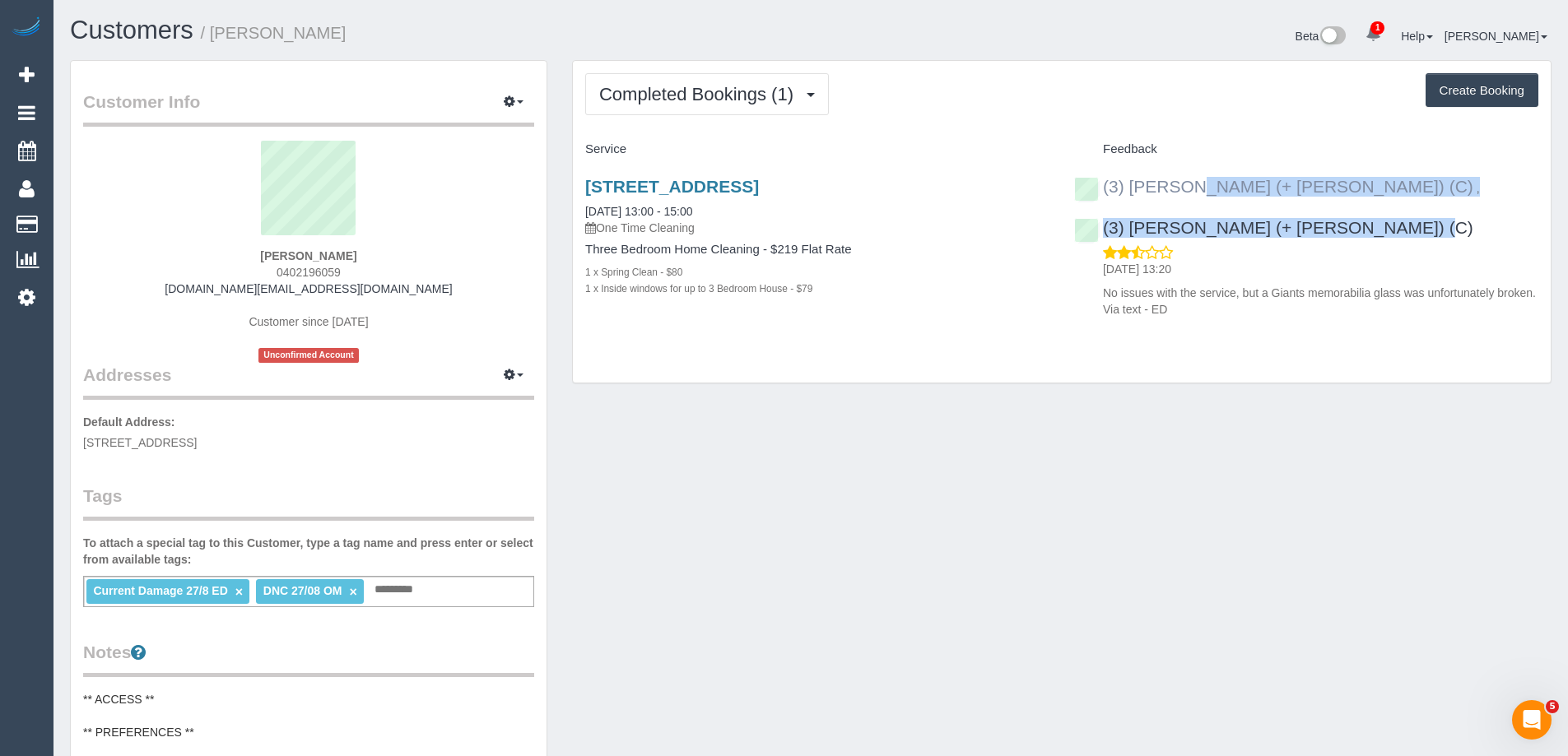
drag, startPoint x: 1328, startPoint y: 228, endPoint x: 1104, endPoint y: 178, distance: 229.5
click at [1104, 178] on div "(3) Sabbir (+ Sultana) (C) , (3) Sultana (+ Sabbir) (C) 29/08/2025 13:20 No iss…" at bounding box center [1306, 243] width 489 height 161
copy div "(3) Sabbir (+ Sultana) (C) , (3) Sultana (+ Sabbir) (C)"
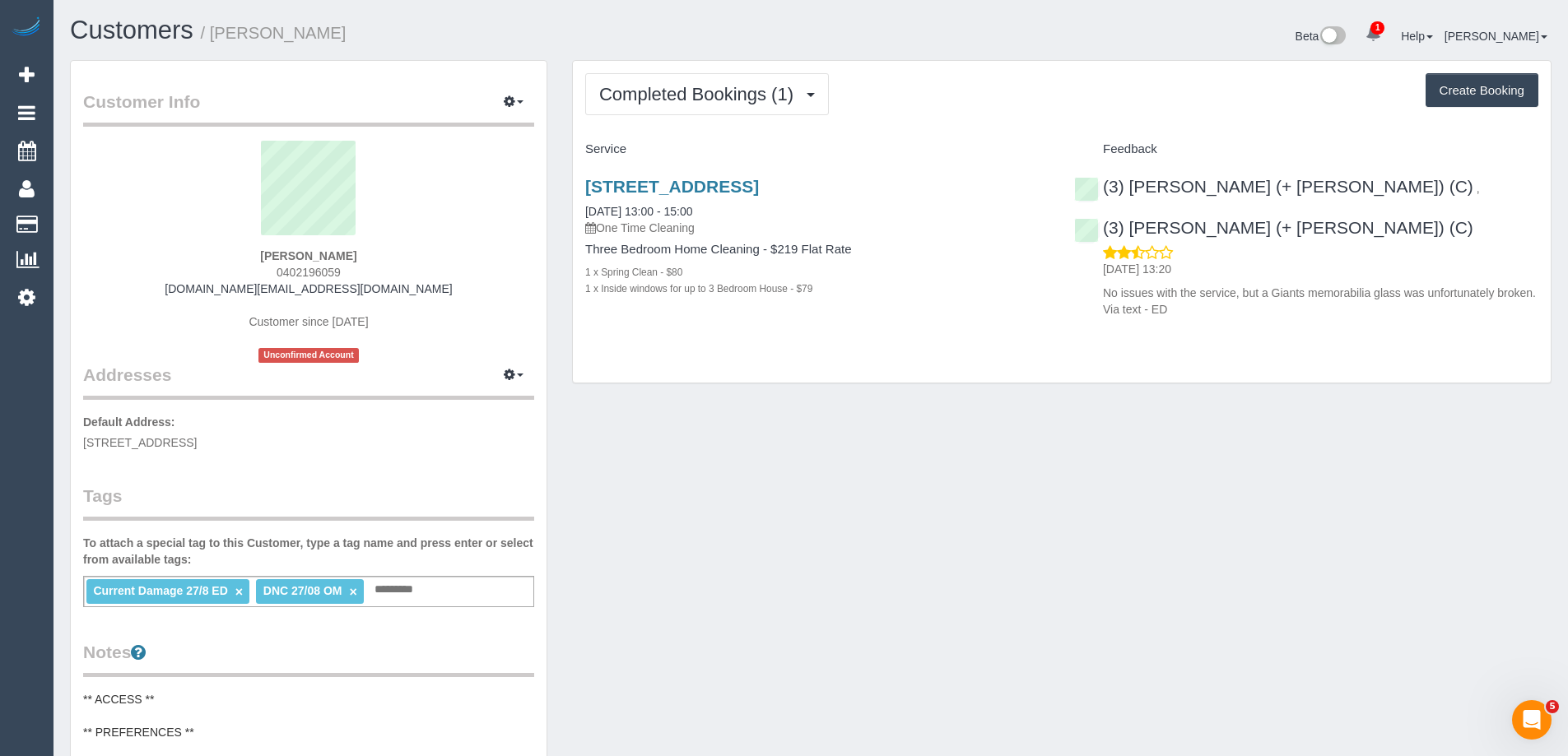
click at [559, 181] on div "Customer Info Edit Contact Info Send Message Email Preferences Special Sales Ta…" at bounding box center [308, 678] width 502 height 1238
copy small "Sam Boyd"
drag, startPoint x: 325, startPoint y: 25, endPoint x: 213, endPoint y: 25, distance: 112.0
click at [213, 25] on h1 "Customers / Sam Boyd" at bounding box center [433, 30] width 728 height 28
copy link "4 Laver Court, Mill Park, VIC 3082"
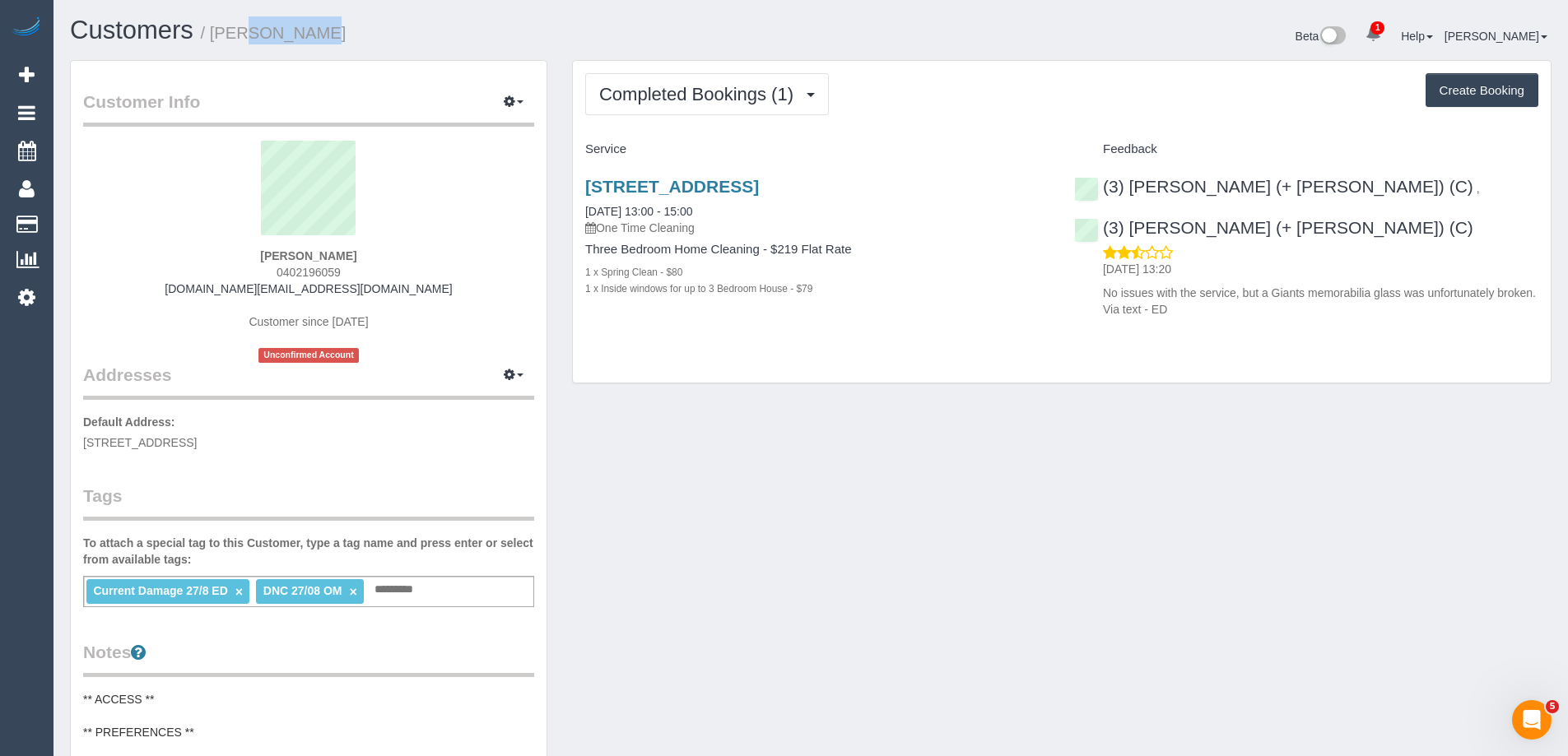
drag, startPoint x: 789, startPoint y: 188, endPoint x: 584, endPoint y: 188, distance: 205.0
click at [584, 188] on div "4 Laver Court, Mill Park, VIC 3082 27/08/2025 13:00 - 15:00 One Time Cleaning T…" at bounding box center [817, 245] width 489 height 166
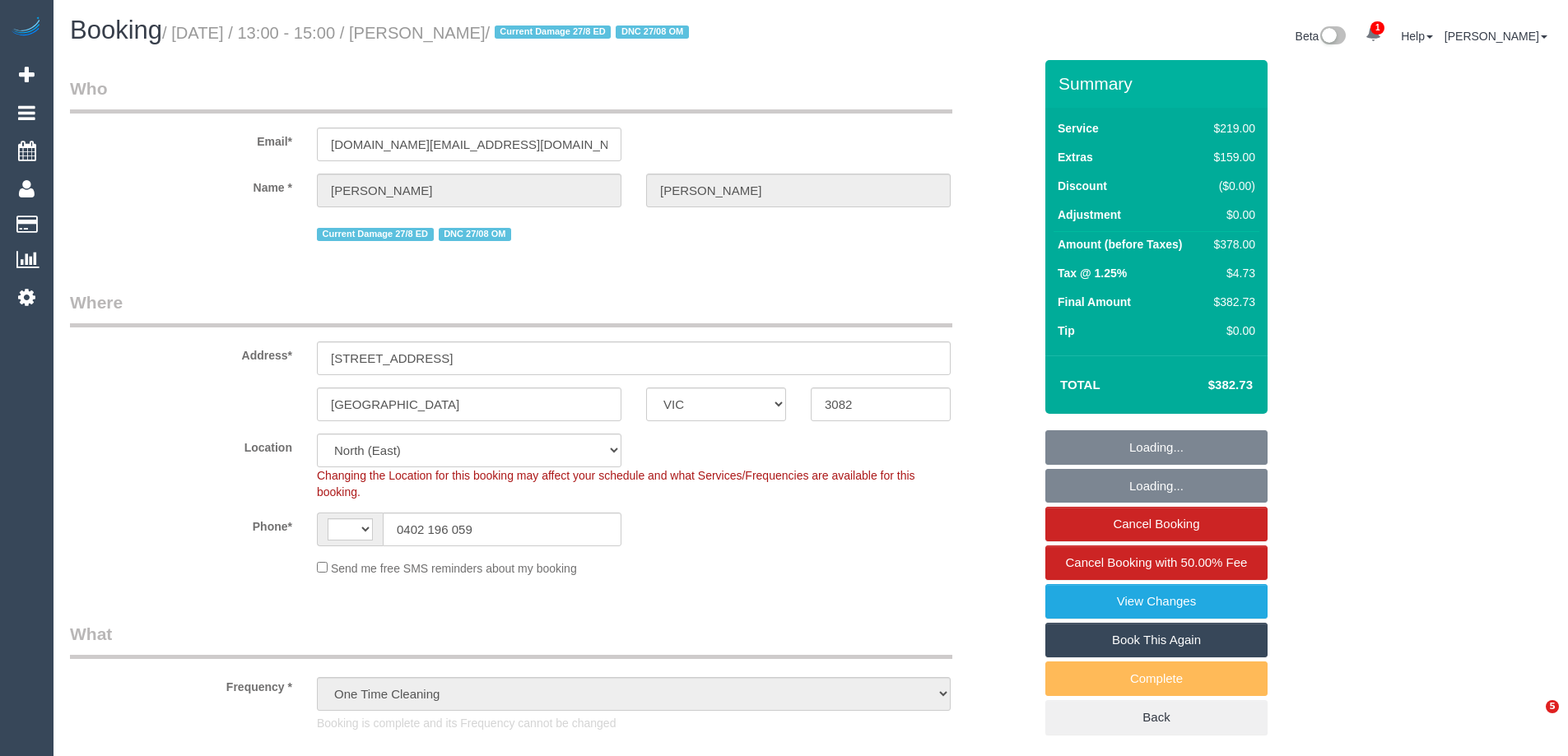
select select "VIC"
select select "object:493"
select select "string:stripe-pm_1RzsAq2GScqysDRVmKOj0hOY"
select select "number:30"
select select "number:14"
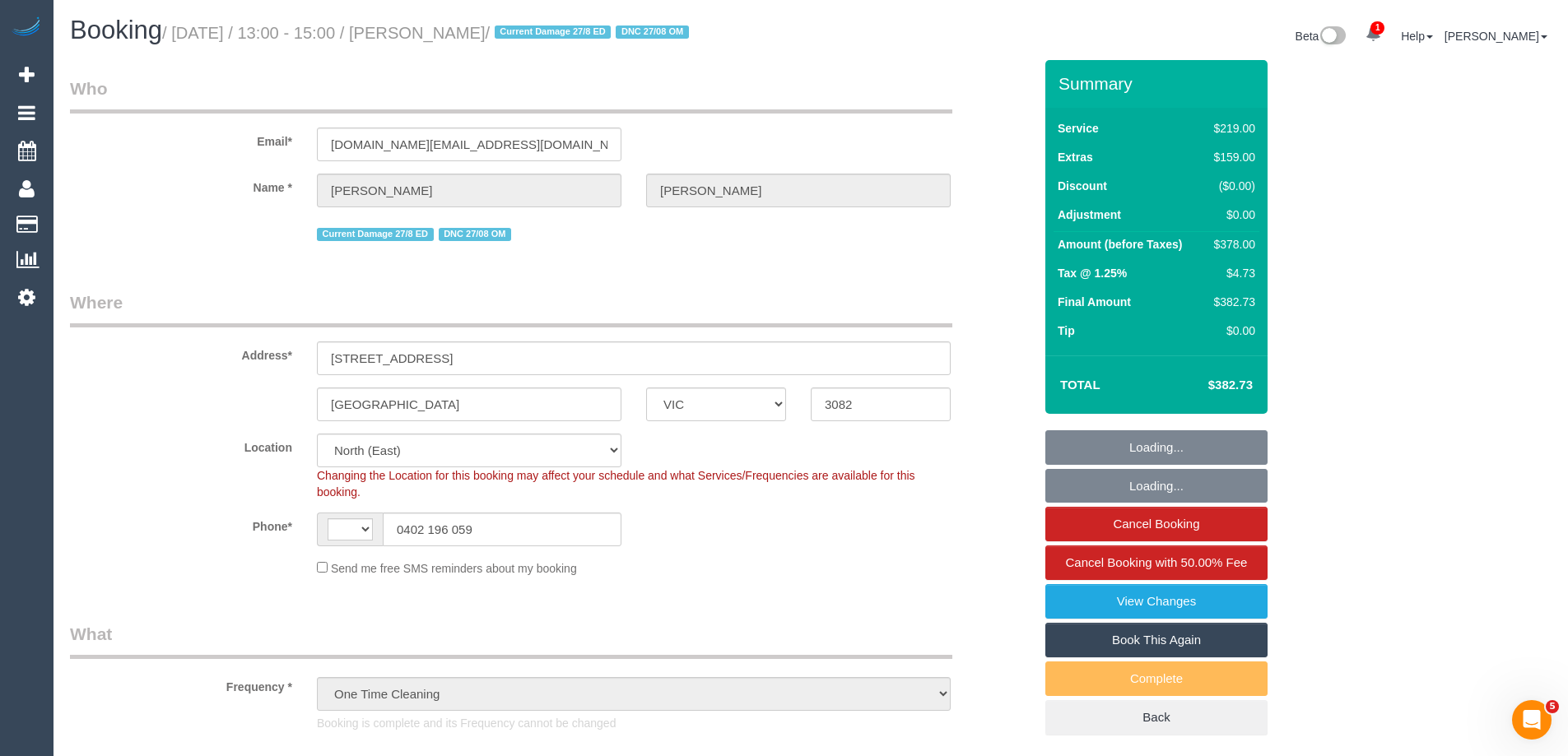
select select "number:19"
select select "number:24"
select select "number:26"
select select "string:AU"
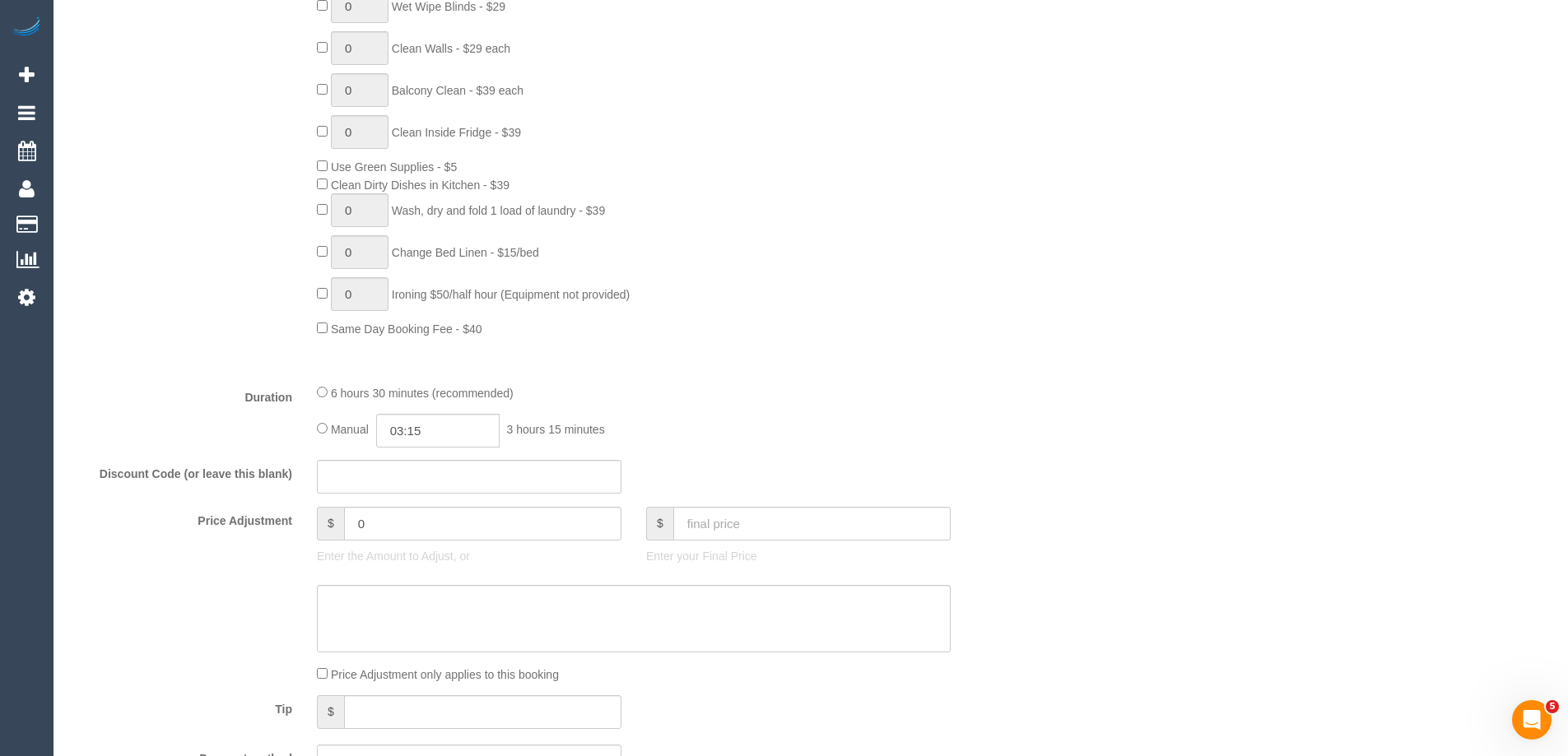
scroll to position [1316, 0]
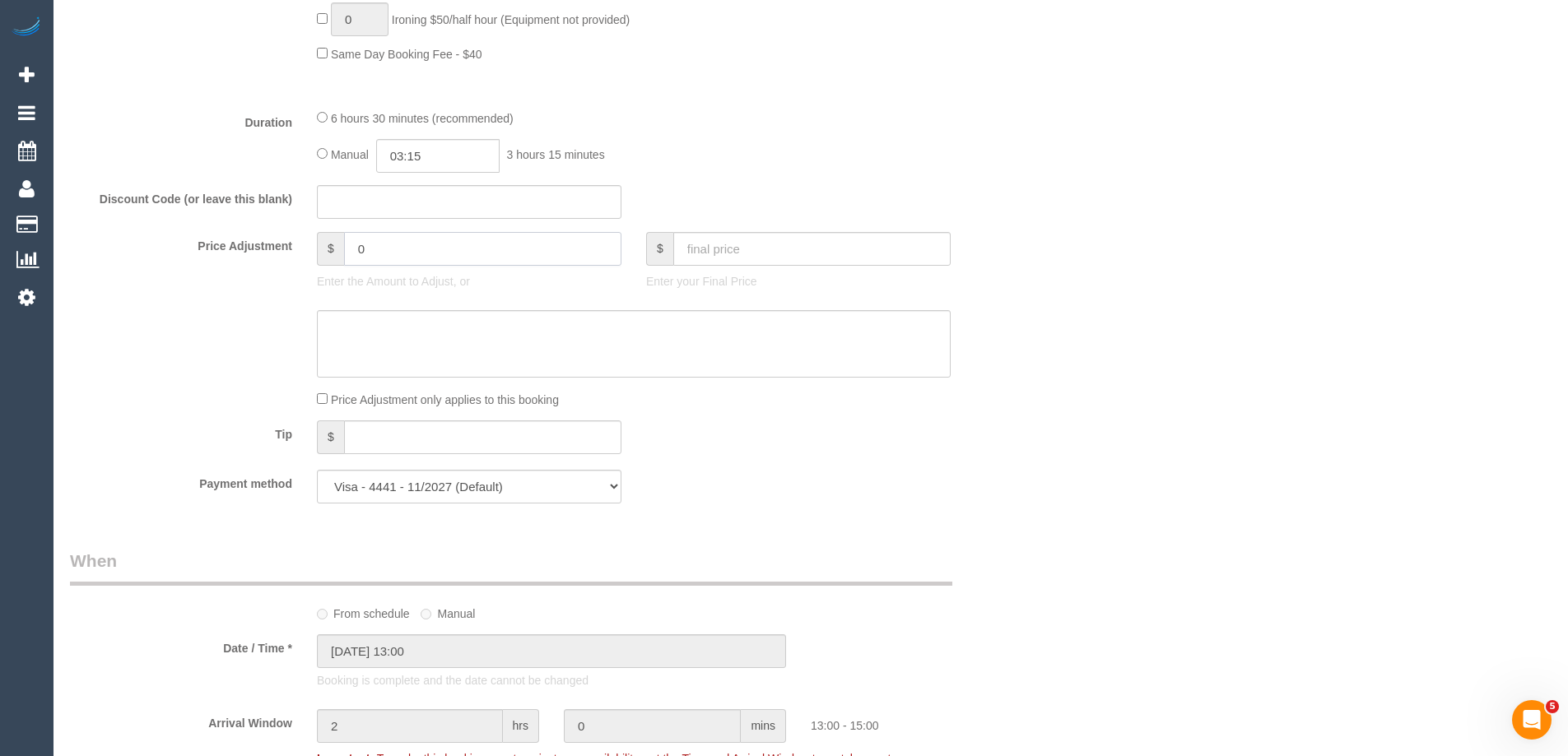
click at [465, 248] on input "0" at bounding box center [483, 248] width 277 height 34
type input "-40"
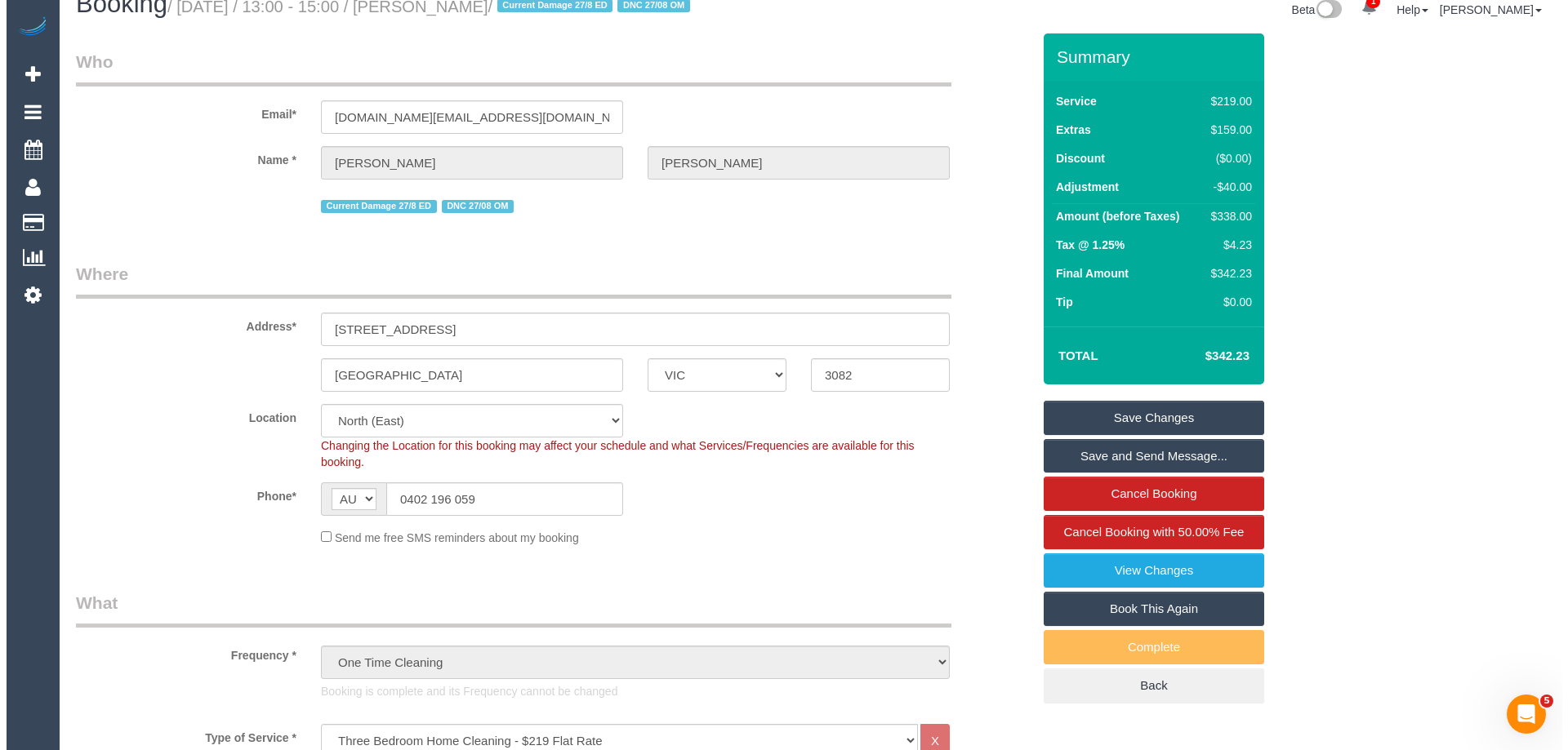
scroll to position [0, 0]
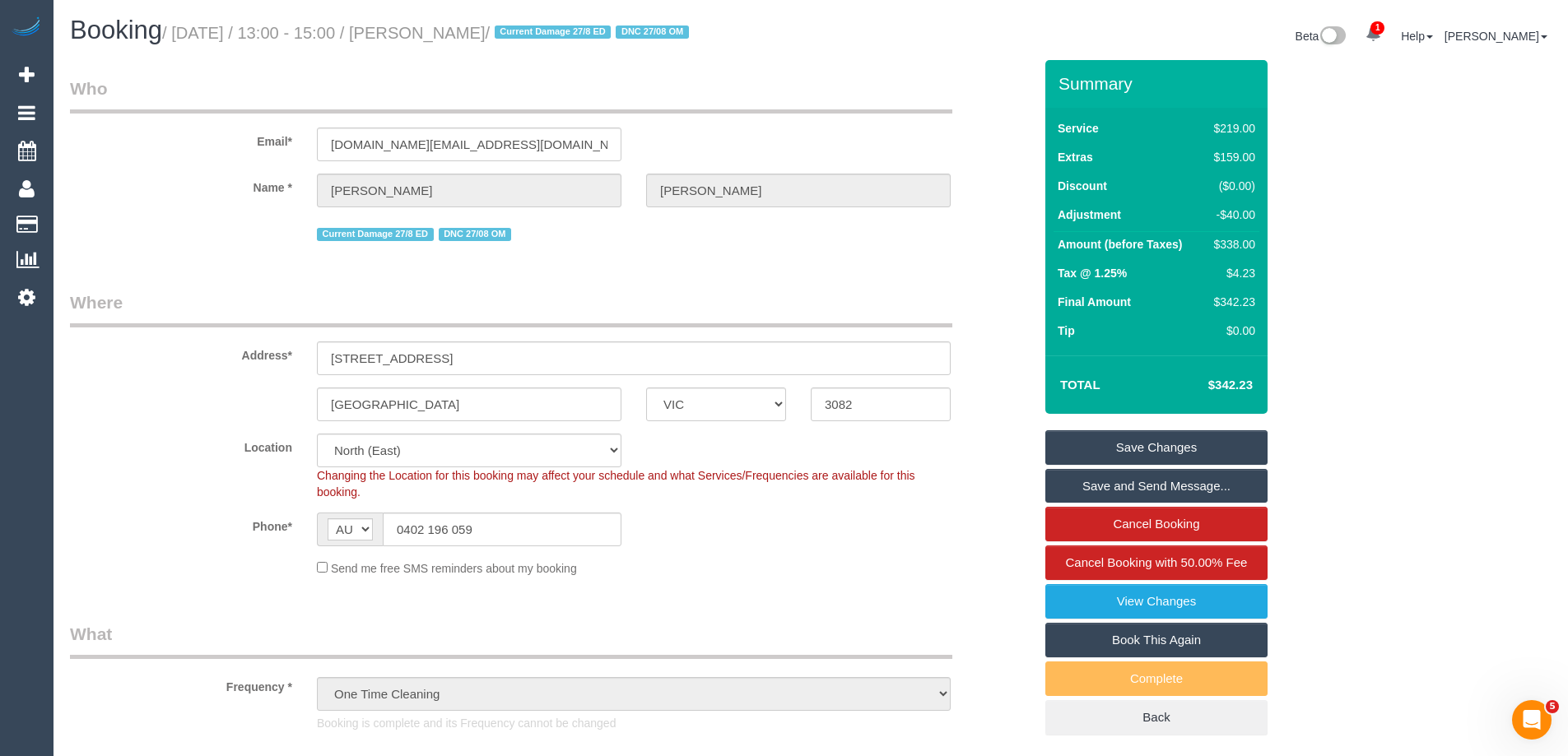
type textarea "$40 discount applied for damage. Via text - ED"
click at [1204, 442] on link "Save Changes" at bounding box center [1156, 448] width 222 height 35
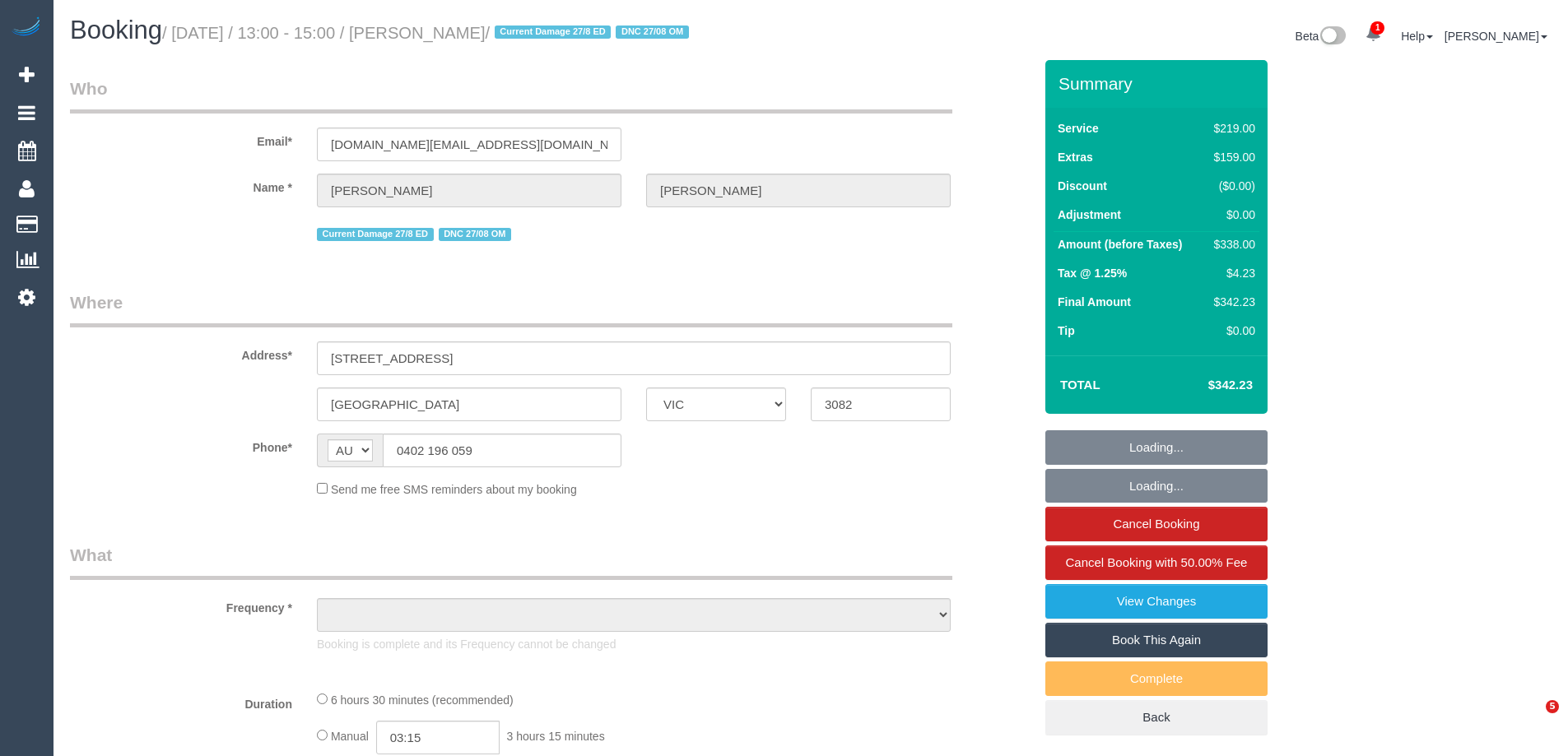
select select "VIC"
select select "string:stripe-pm_1RzsAq2GScqysDRVmKOj0hOY"
select select "number:30"
select select "number:14"
select select "number:19"
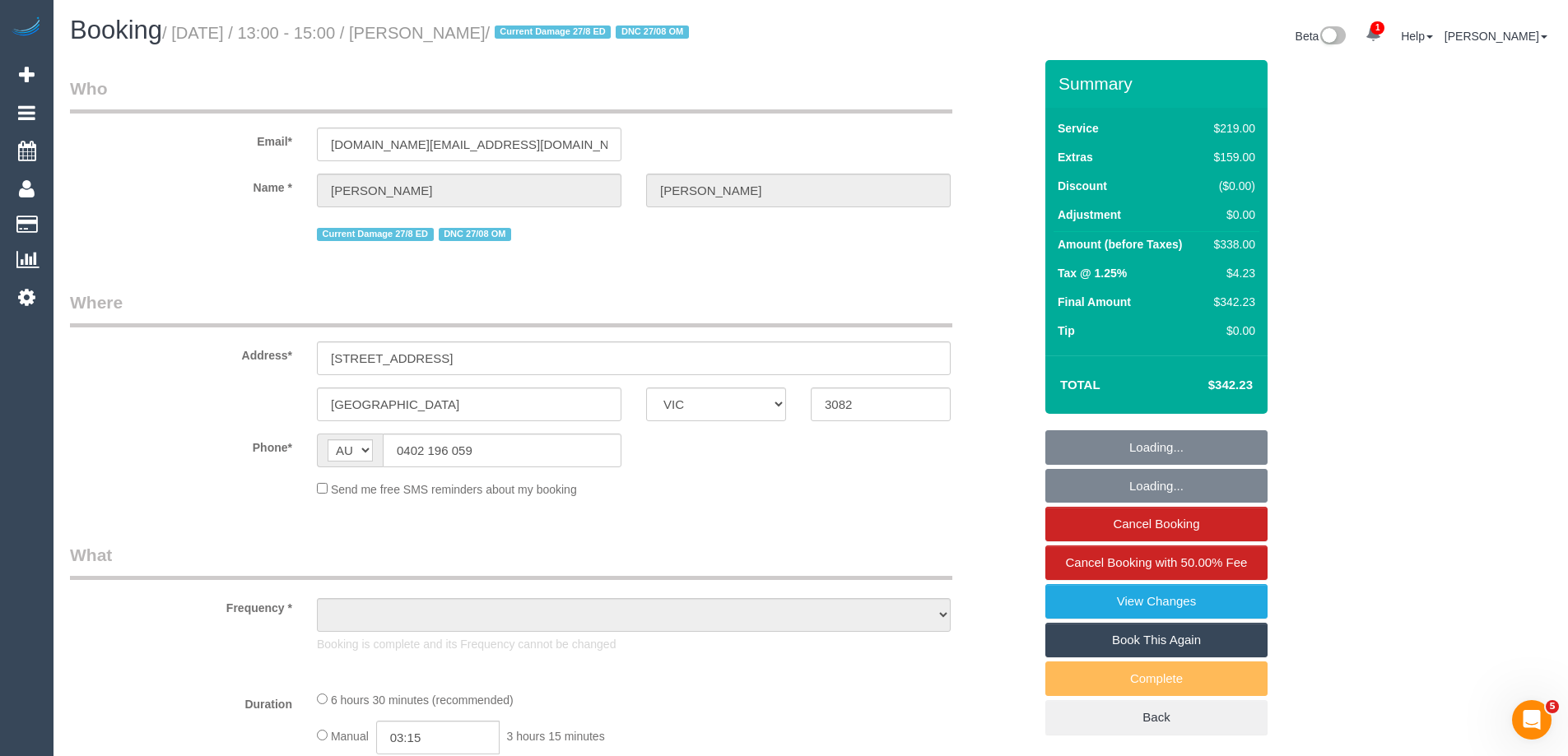
select select "number:24"
select select "number:26"
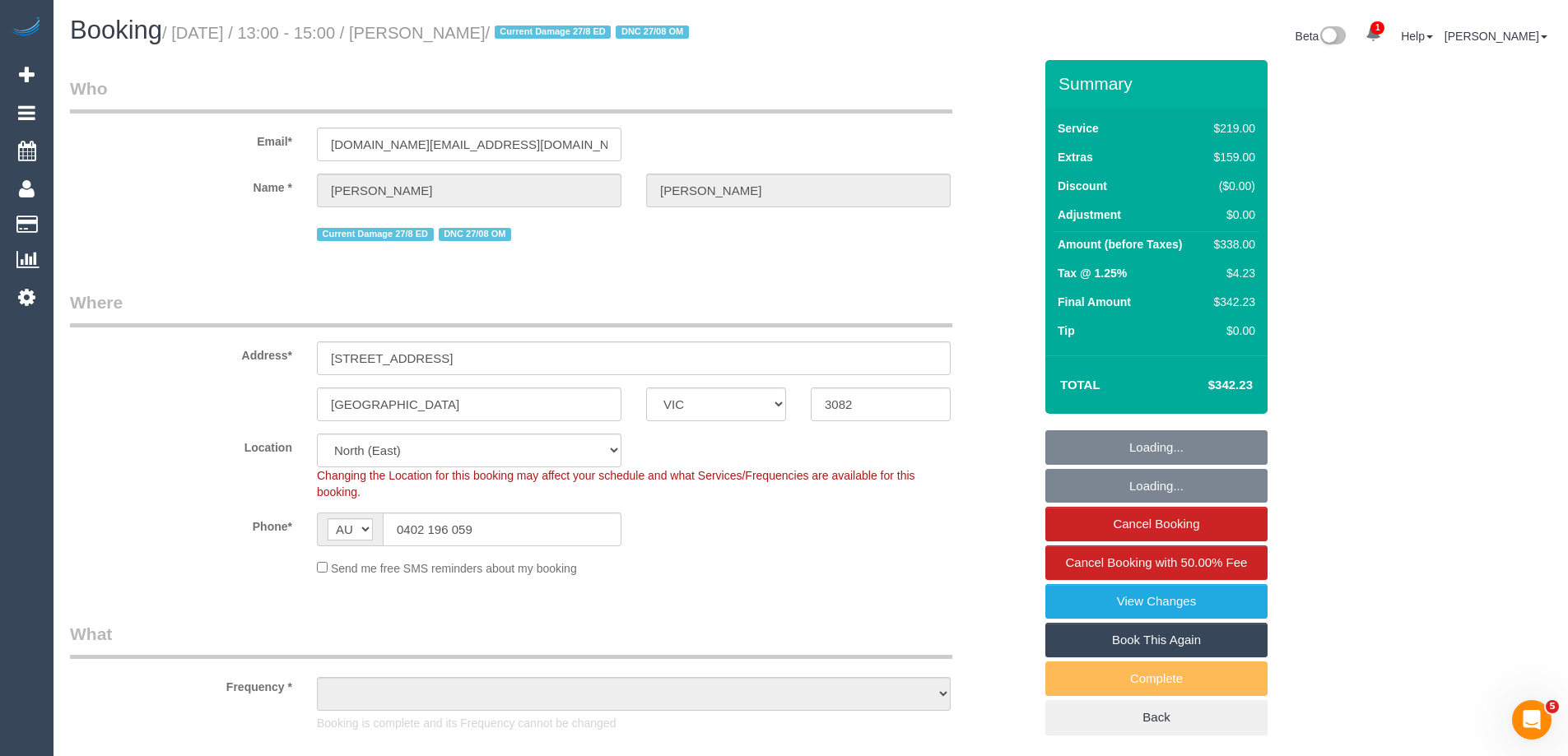
select select "object:1482"
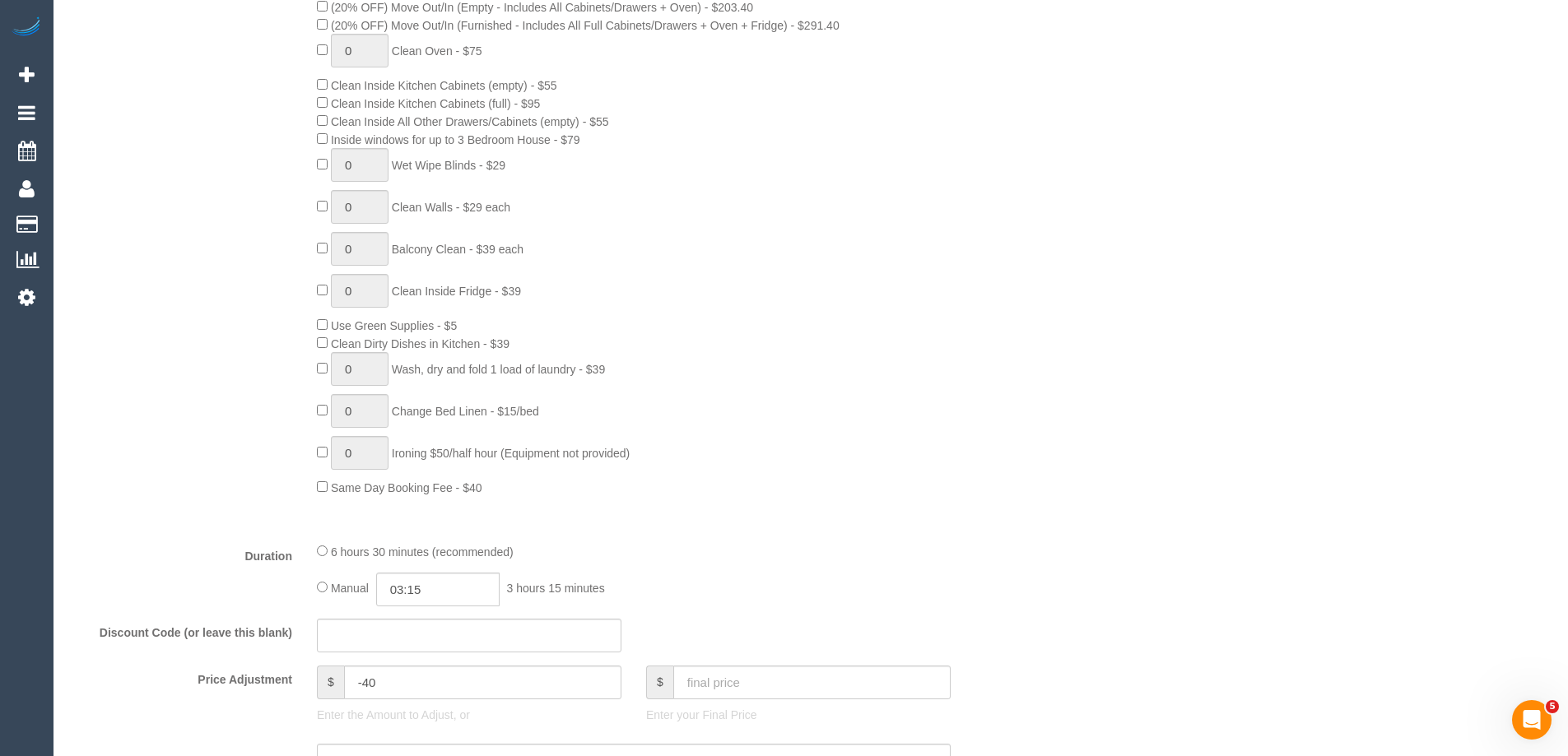
scroll to position [1070, 0]
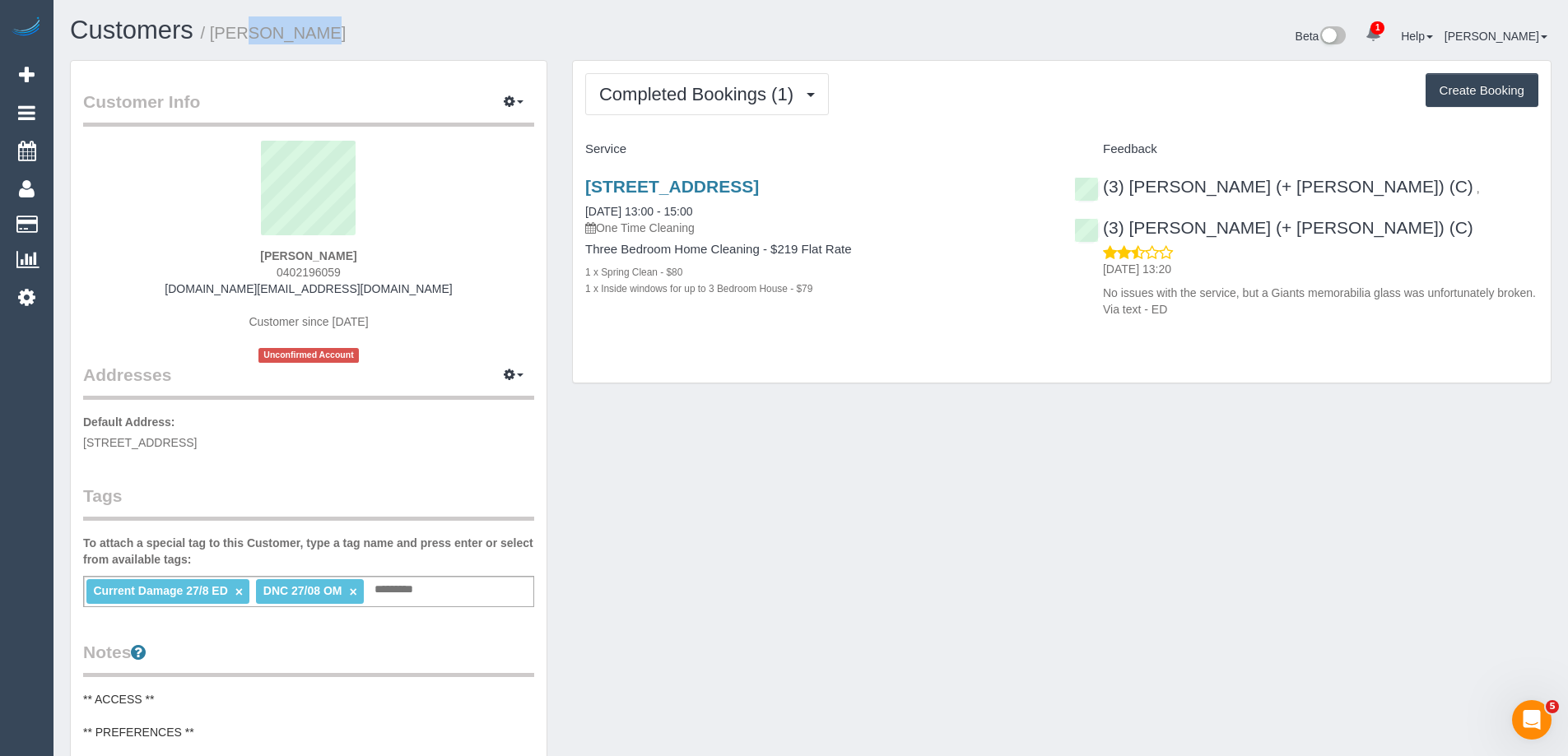
copy small "[PERSON_NAME]"
drag, startPoint x: 324, startPoint y: 36, endPoint x: 214, endPoint y: 43, distance: 110.2
click at [214, 43] on h1 "Customers / [PERSON_NAME]" at bounding box center [433, 30] width 728 height 28
copy div "Sabbir (+ Sultana) (C) ,"
drag, startPoint x: 1325, startPoint y: 188, endPoint x: 1130, endPoint y: 185, distance: 195.0
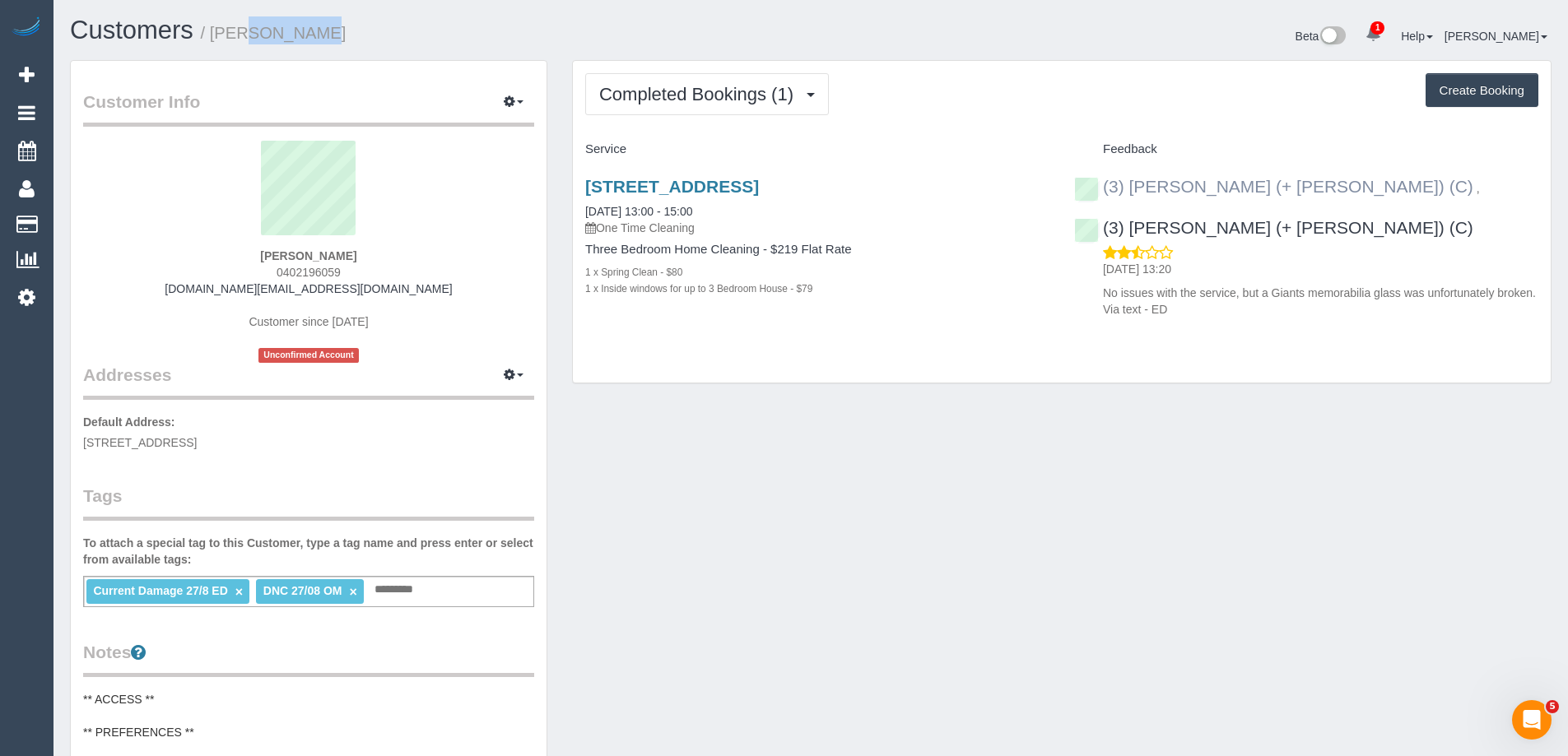
click at [1130, 185] on div "(3) Sabbir (+ Sultana) (C) , (3) Sultana (+ Sabbir) (C) 29/08/2025 13:20 No iss…" at bounding box center [1306, 243] width 489 height 161
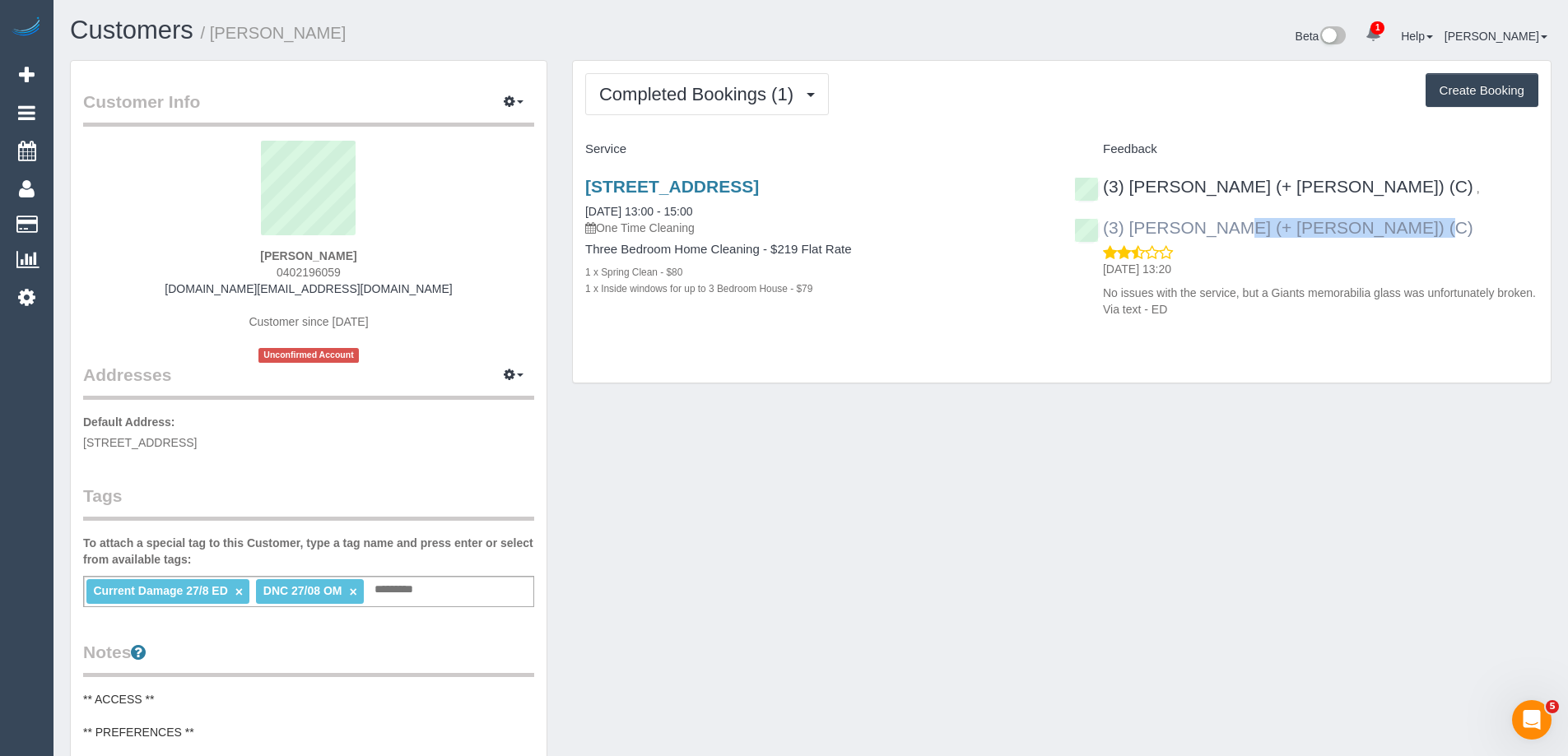
copy link "Sultana (+ Sabbir) (C)"
drag, startPoint x: 1300, startPoint y: 228, endPoint x: 1129, endPoint y: 224, distance: 171.0
click at [1129, 224] on div "(3) Sabbir (+ Sultana) (C) , (3) Sultana (+ Sabbir) (C) 29/08/2025 13:20 No iss…" at bounding box center [1306, 243] width 489 height 161
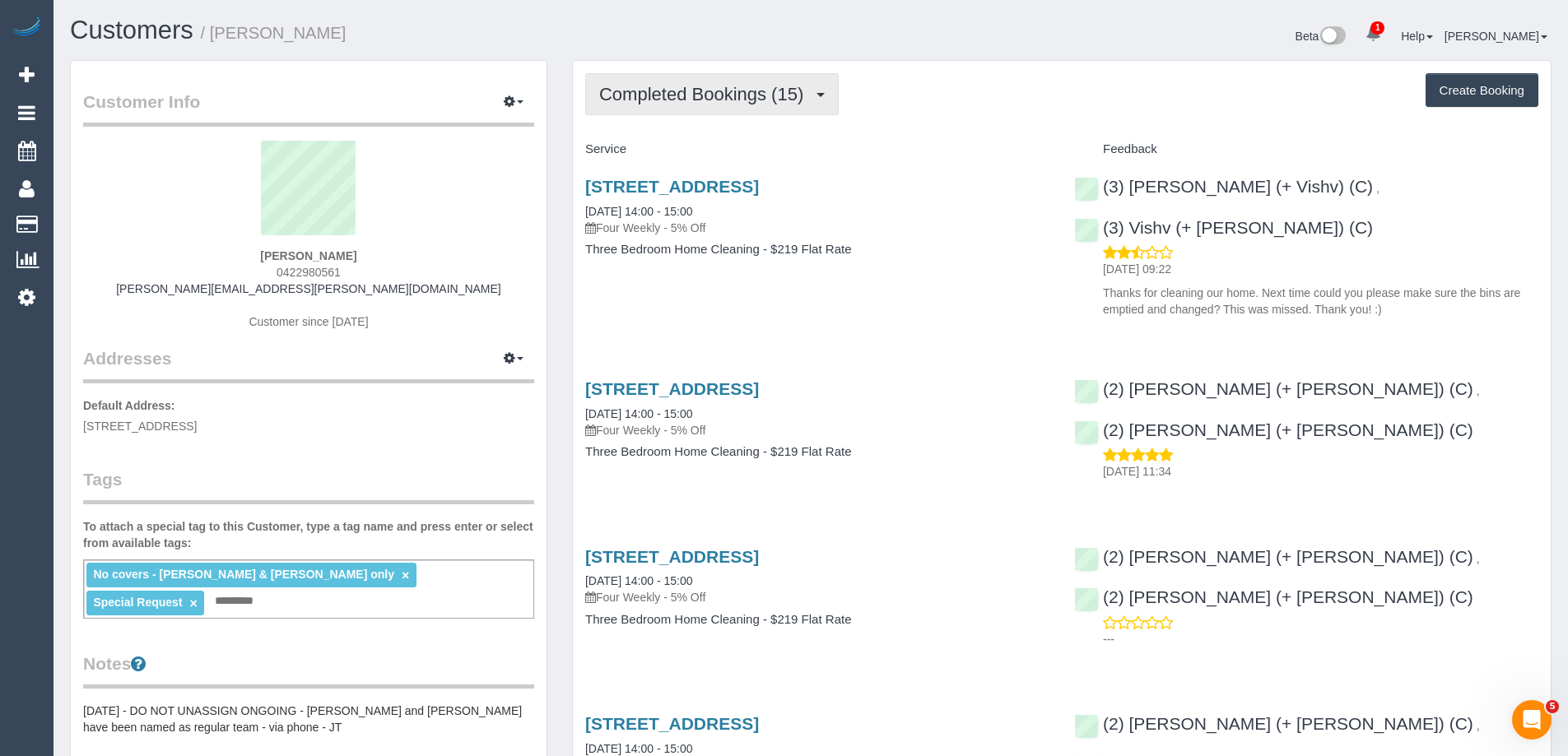
click at [708, 98] on span "Completed Bookings (15)" at bounding box center [705, 94] width 212 height 20
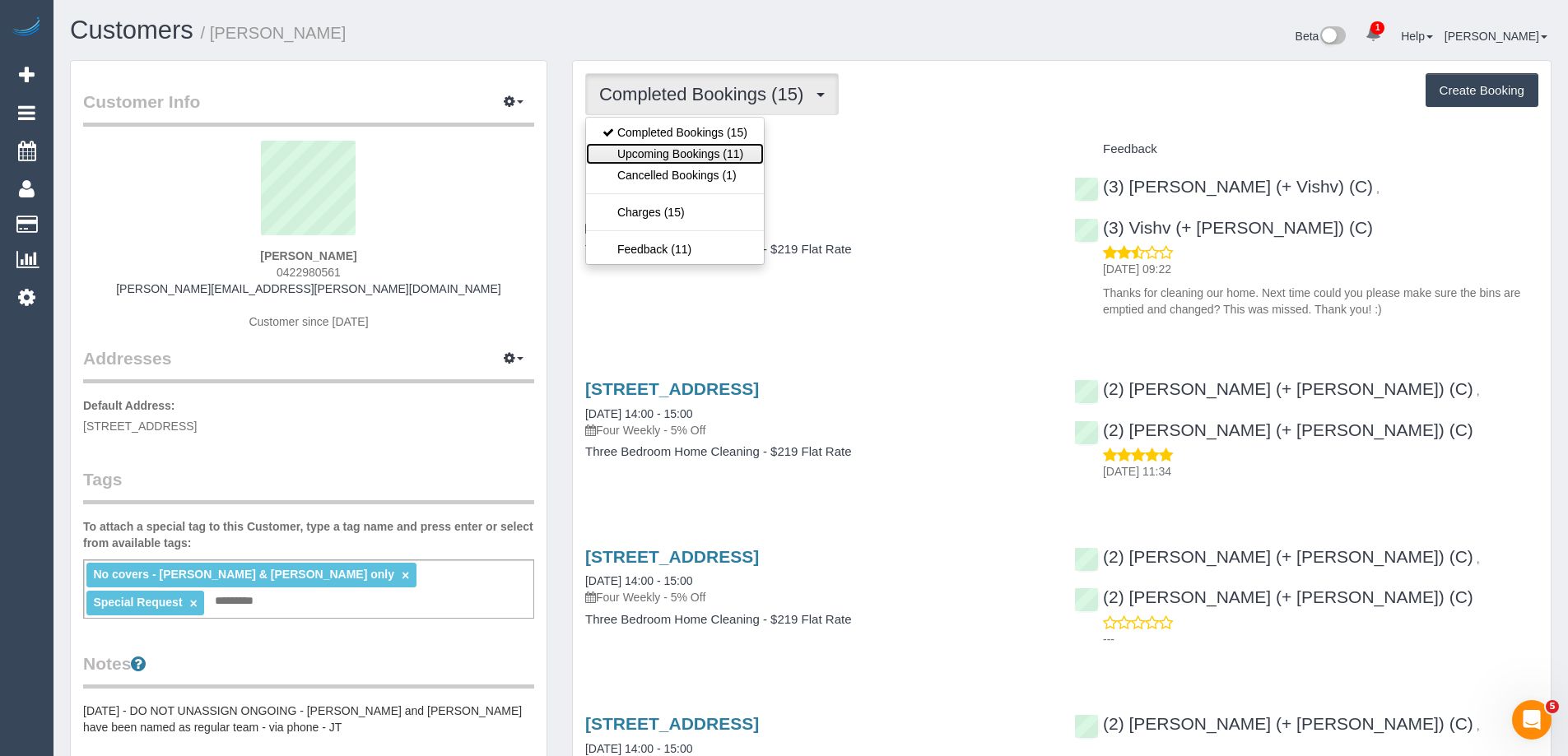
click at [704, 155] on link "Upcoming Bookings (11)" at bounding box center [674, 154] width 177 height 21
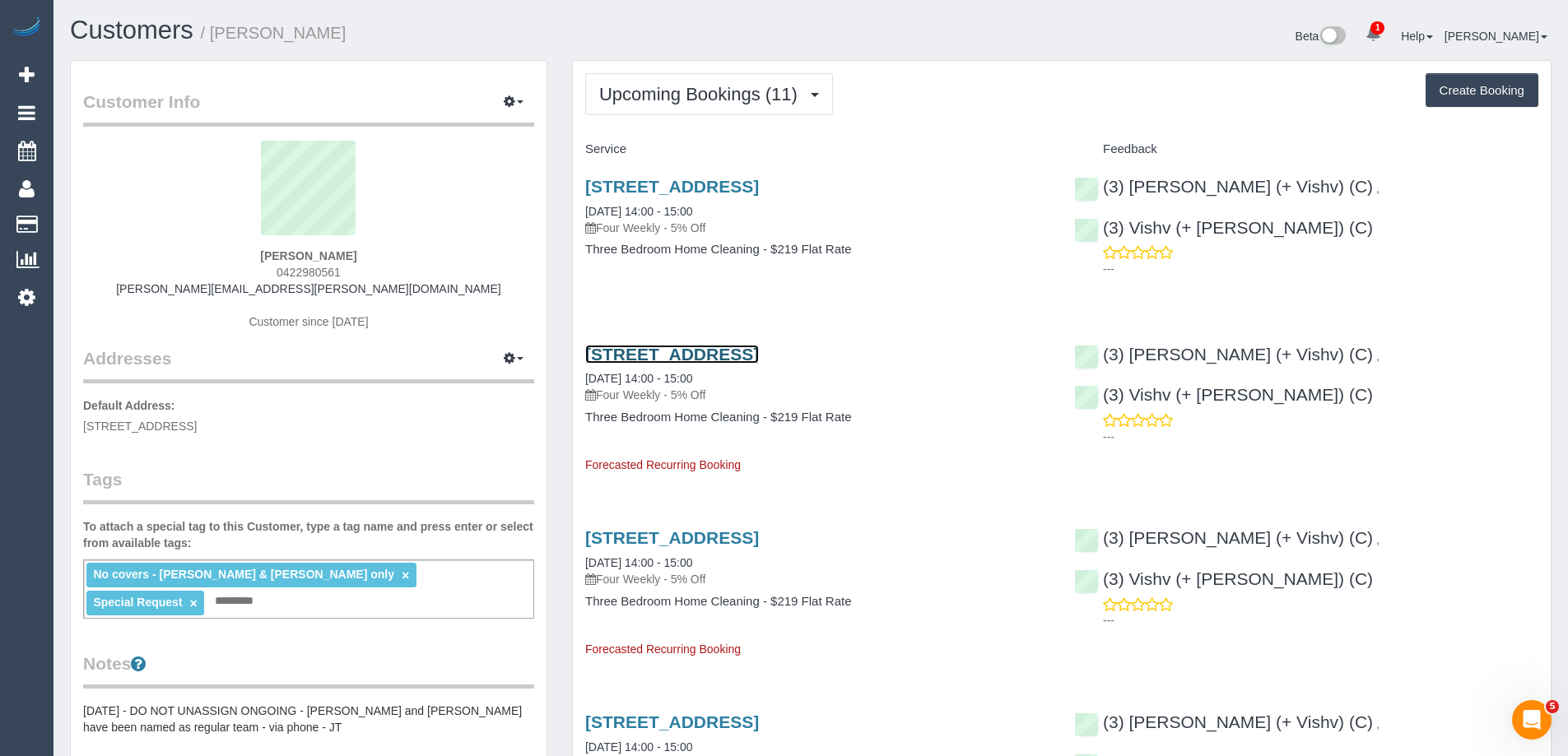
click at [718, 346] on link "405 Neerim Road, 105, Carnegie, VIC 3163" at bounding box center [672, 355] width 174 height 19
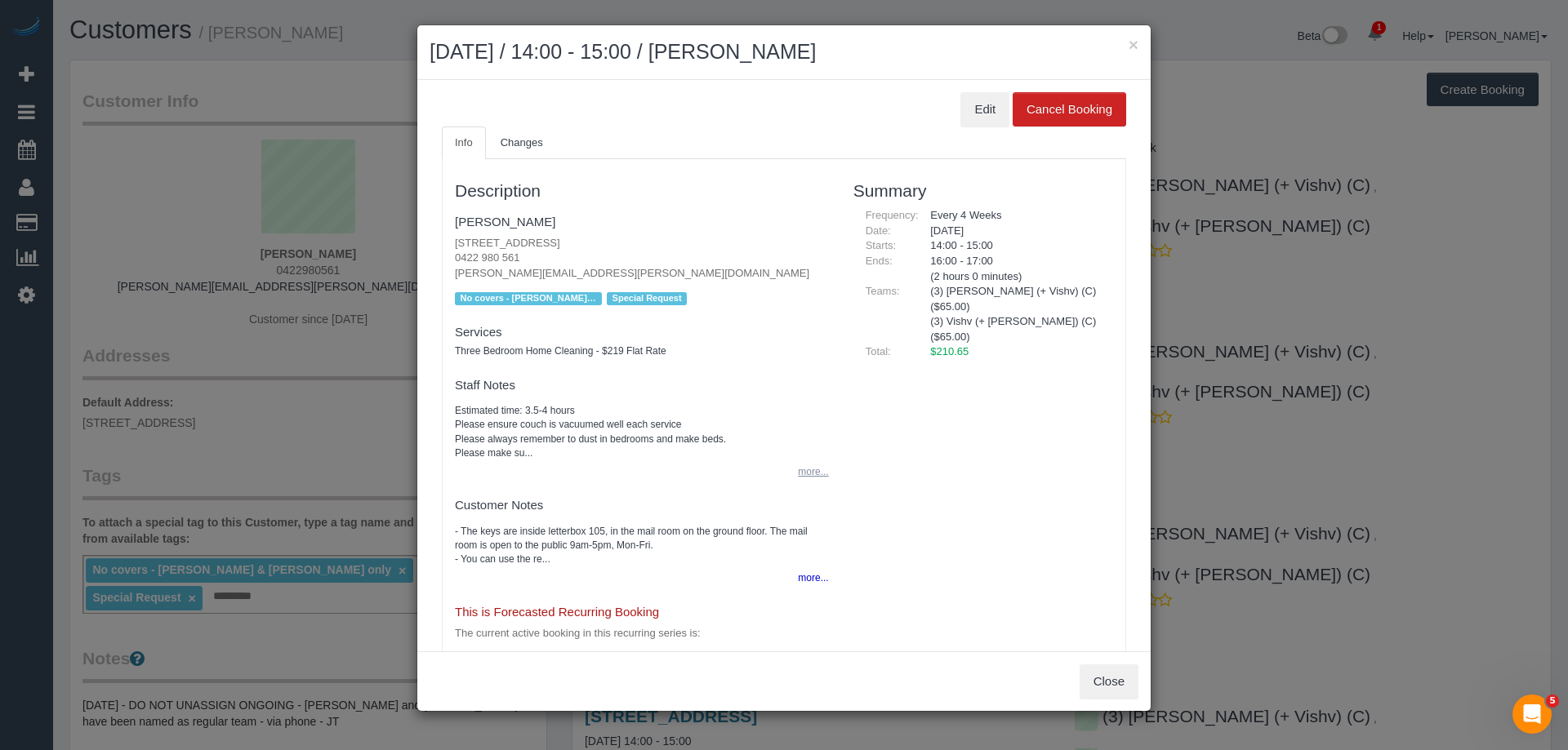
click at [807, 467] on button "more..." at bounding box center [808, 472] width 40 height 24
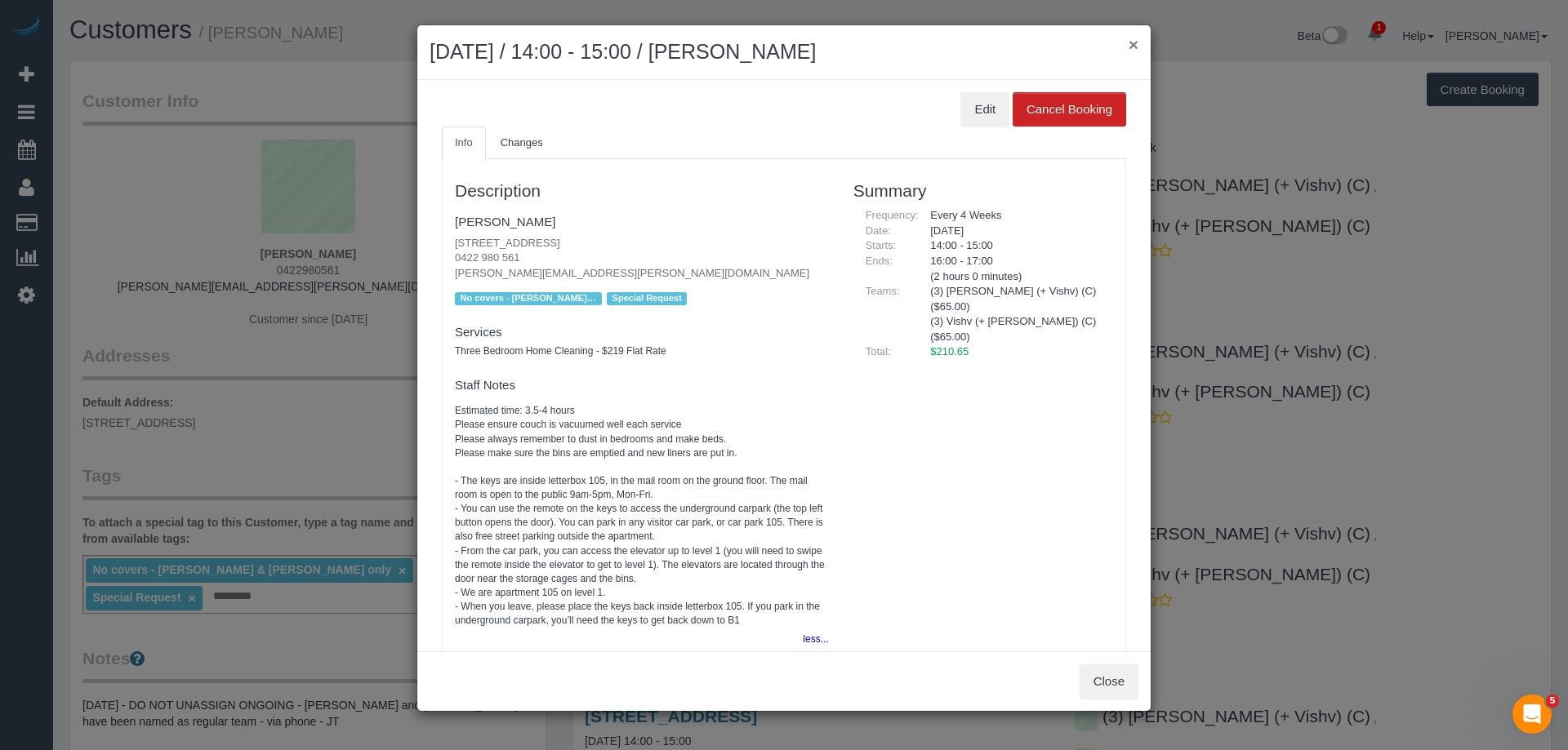
click at [1138, 42] on button "×" at bounding box center [1133, 44] width 10 height 17
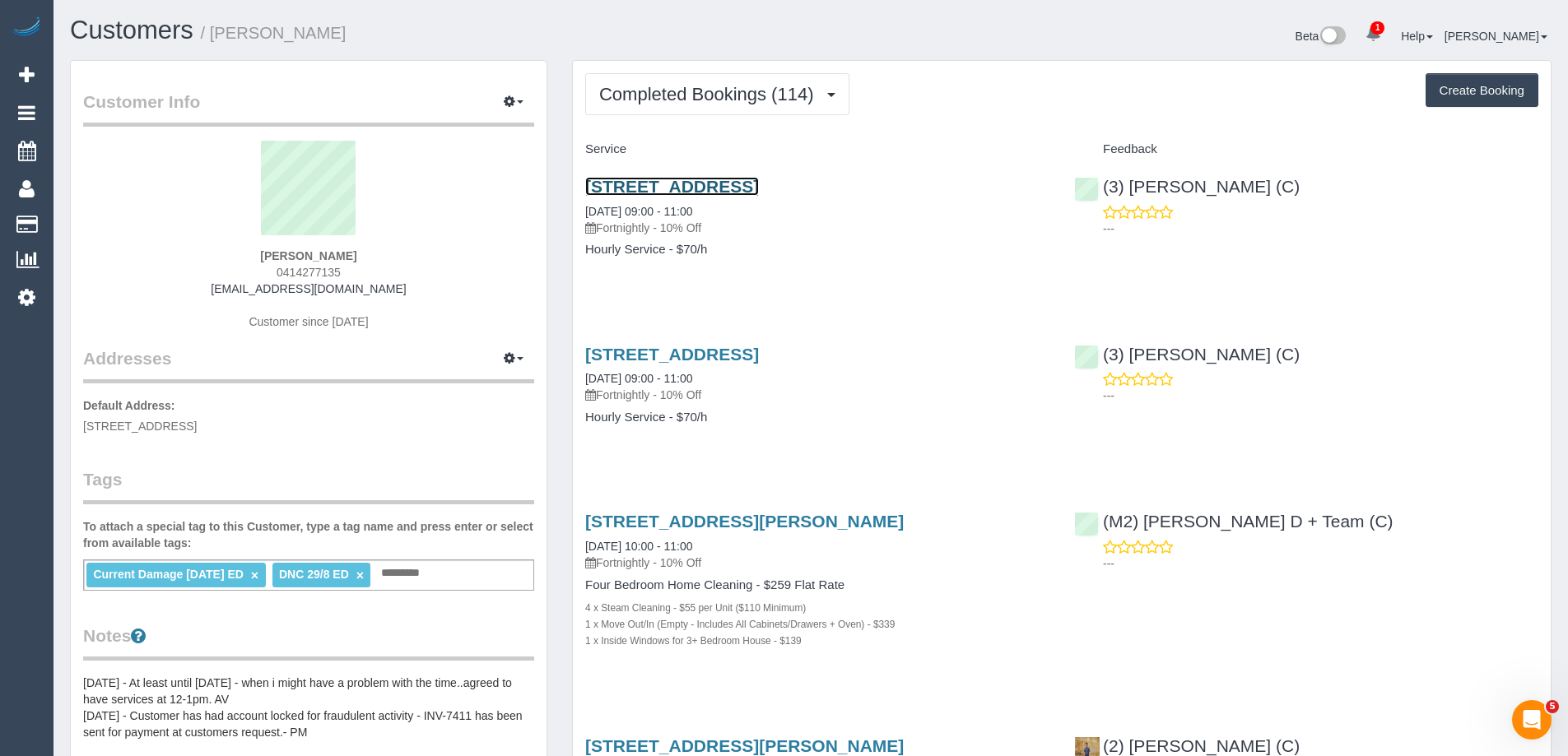
click at [647, 187] on link "[STREET_ADDRESS]" at bounding box center [672, 187] width 174 height 19
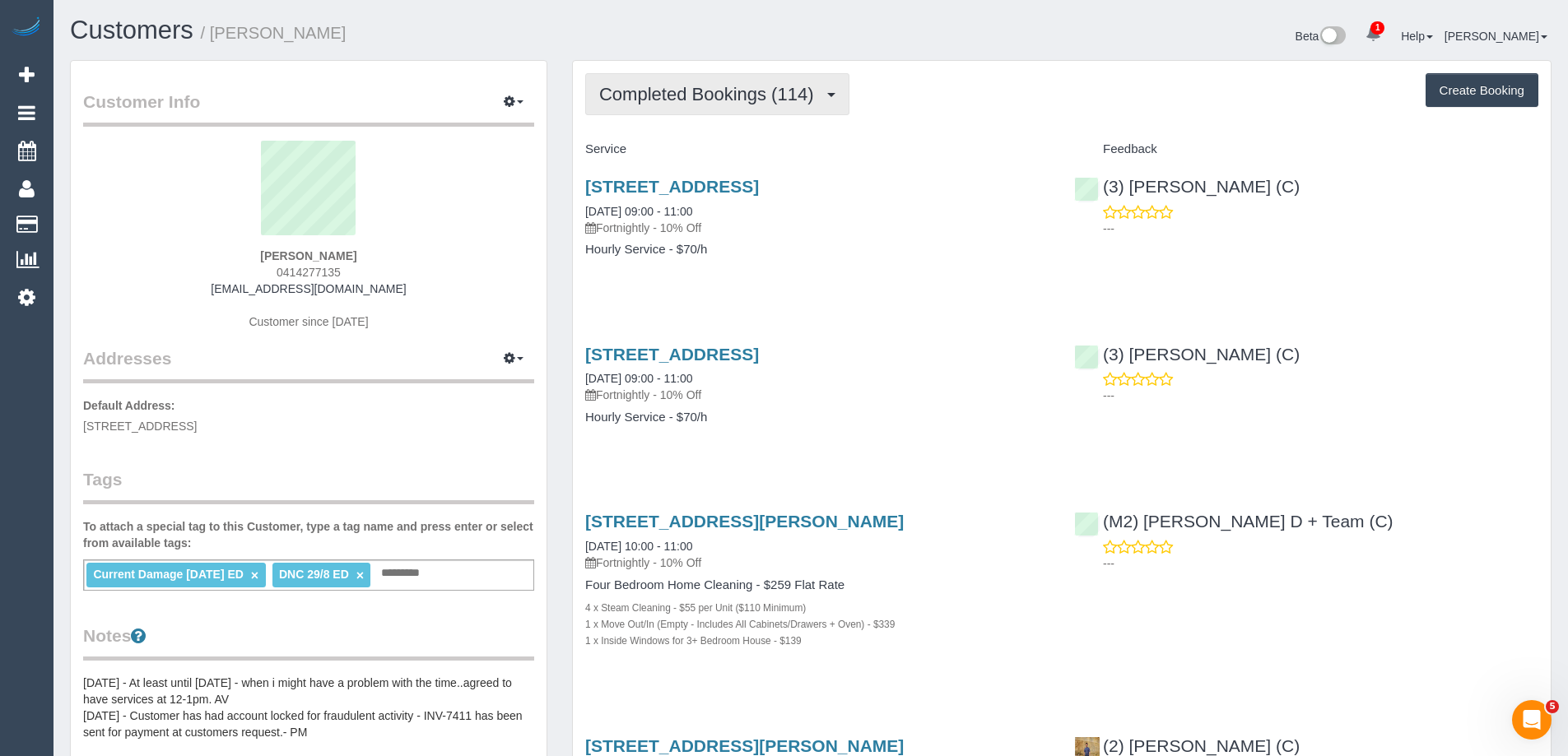
click at [680, 90] on span "Completed Bookings (114)" at bounding box center [710, 94] width 222 height 20
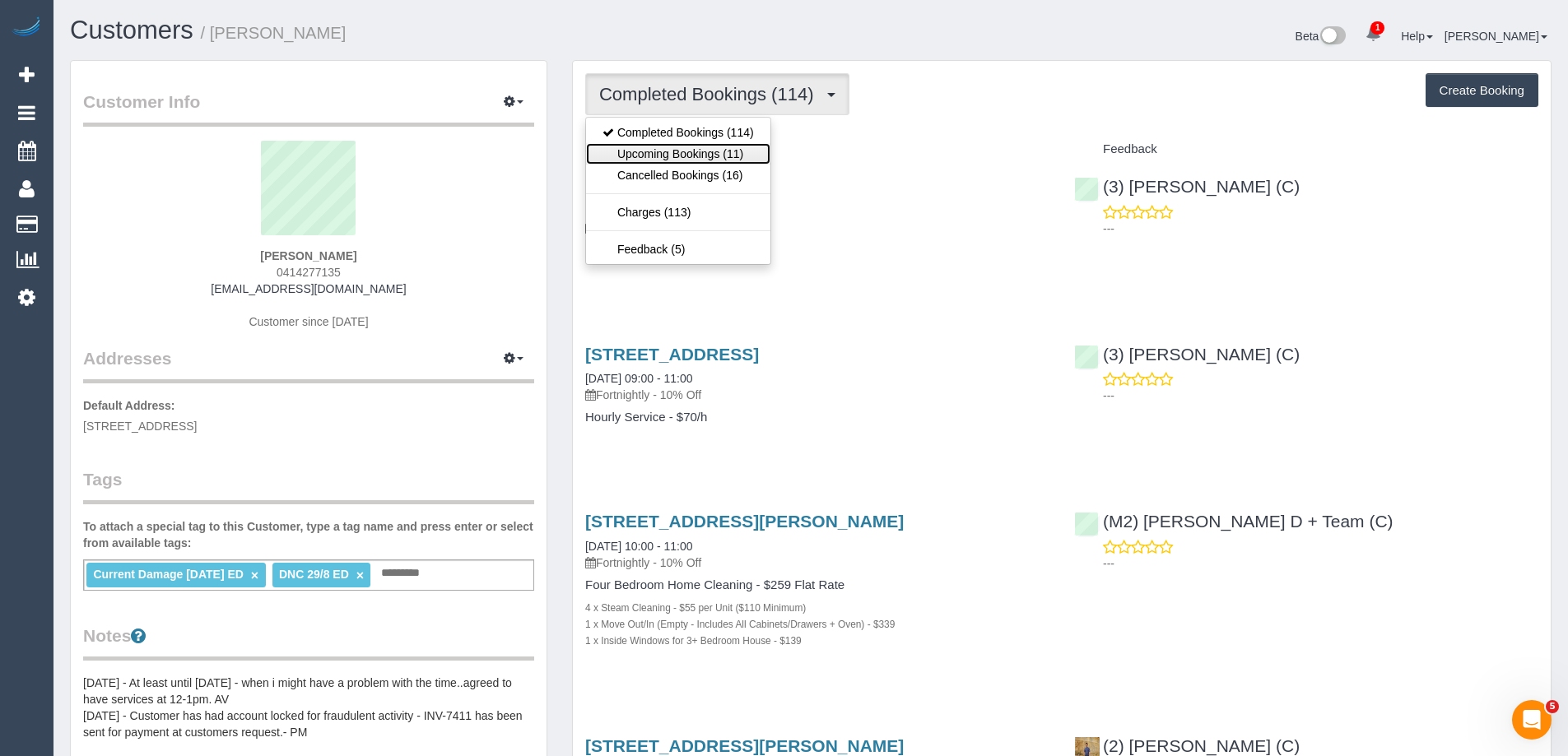
click at [689, 147] on link "Upcoming Bookings (11)" at bounding box center [678, 154] width 184 height 21
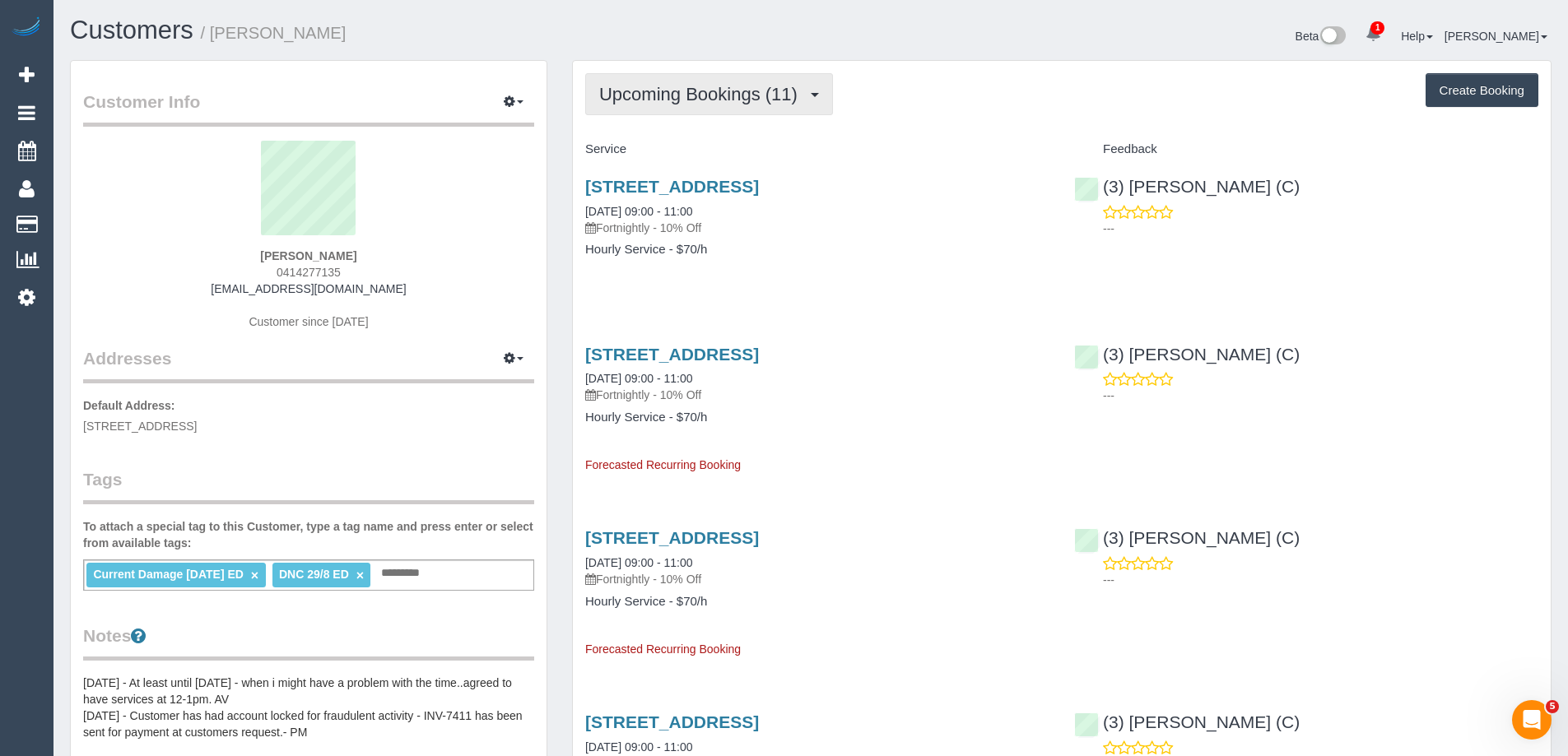
click at [701, 95] on span "Upcoming Bookings (11)" at bounding box center [702, 94] width 207 height 20
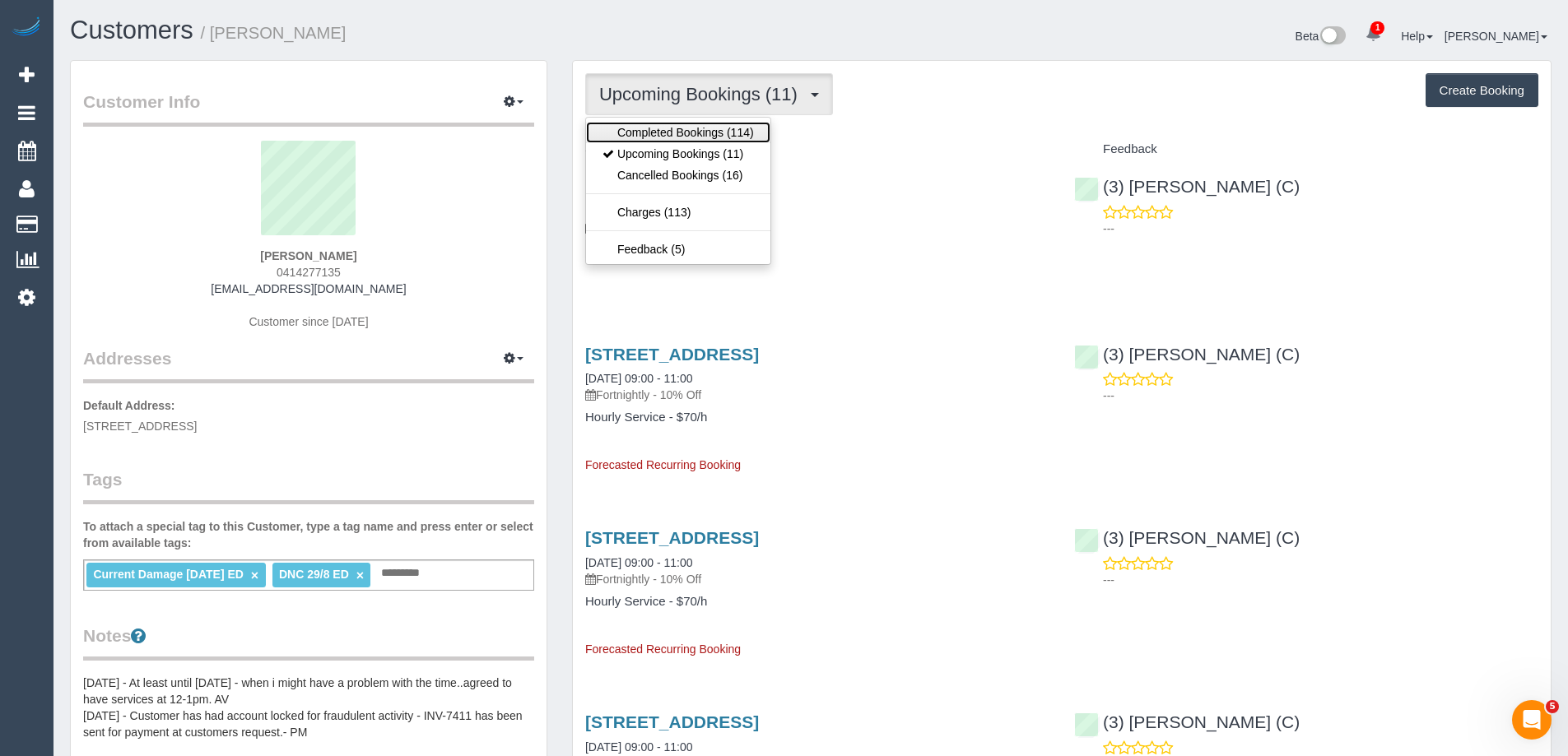
click at [681, 129] on link "Completed Bookings (114)" at bounding box center [678, 133] width 184 height 21
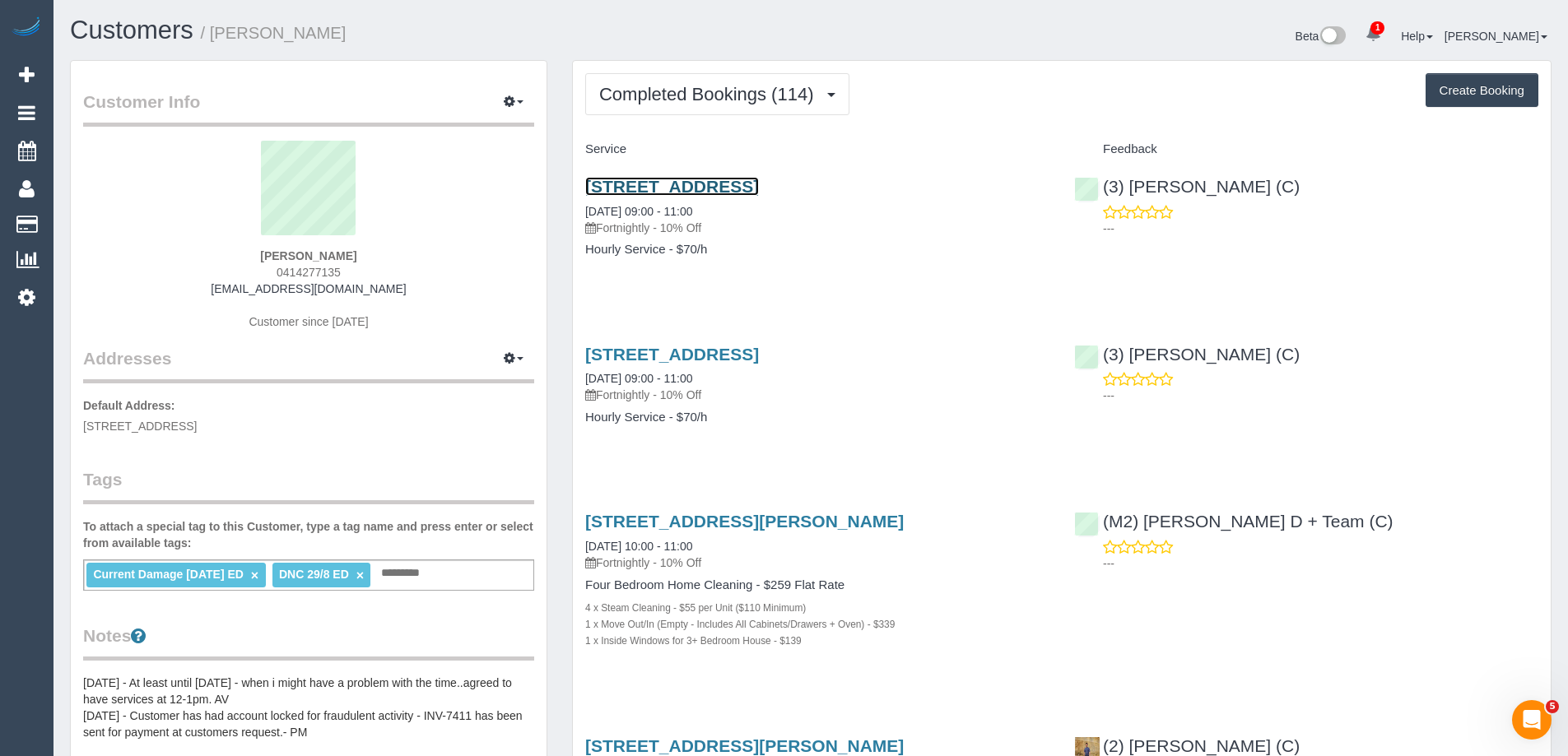
click at [741, 193] on link "61 Segarta Circuit, Ferntree Gully, VIC 3156" at bounding box center [672, 187] width 174 height 19
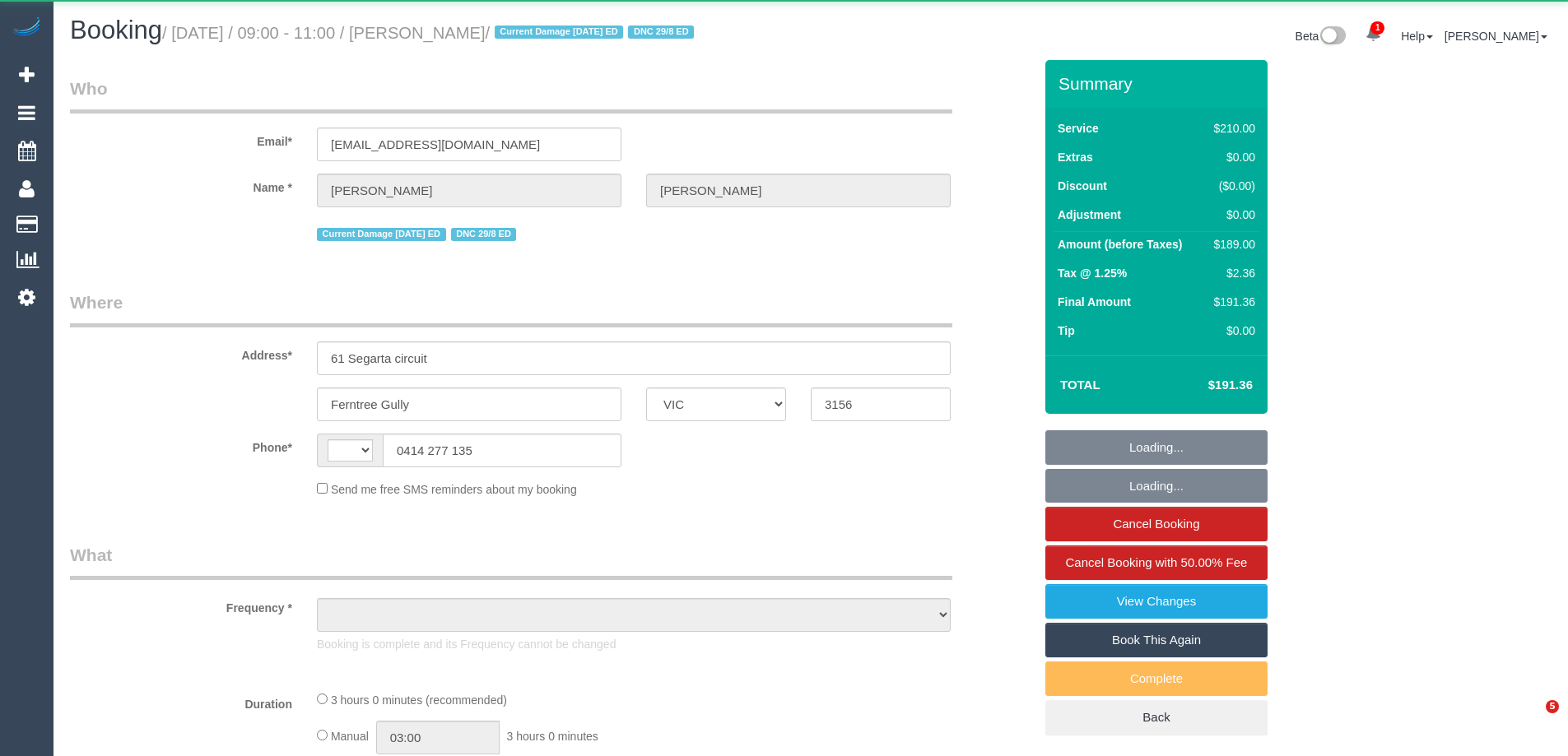
select select "VIC"
select select "string:AU"
select select "object:558"
select select "number:27"
select select "number:14"
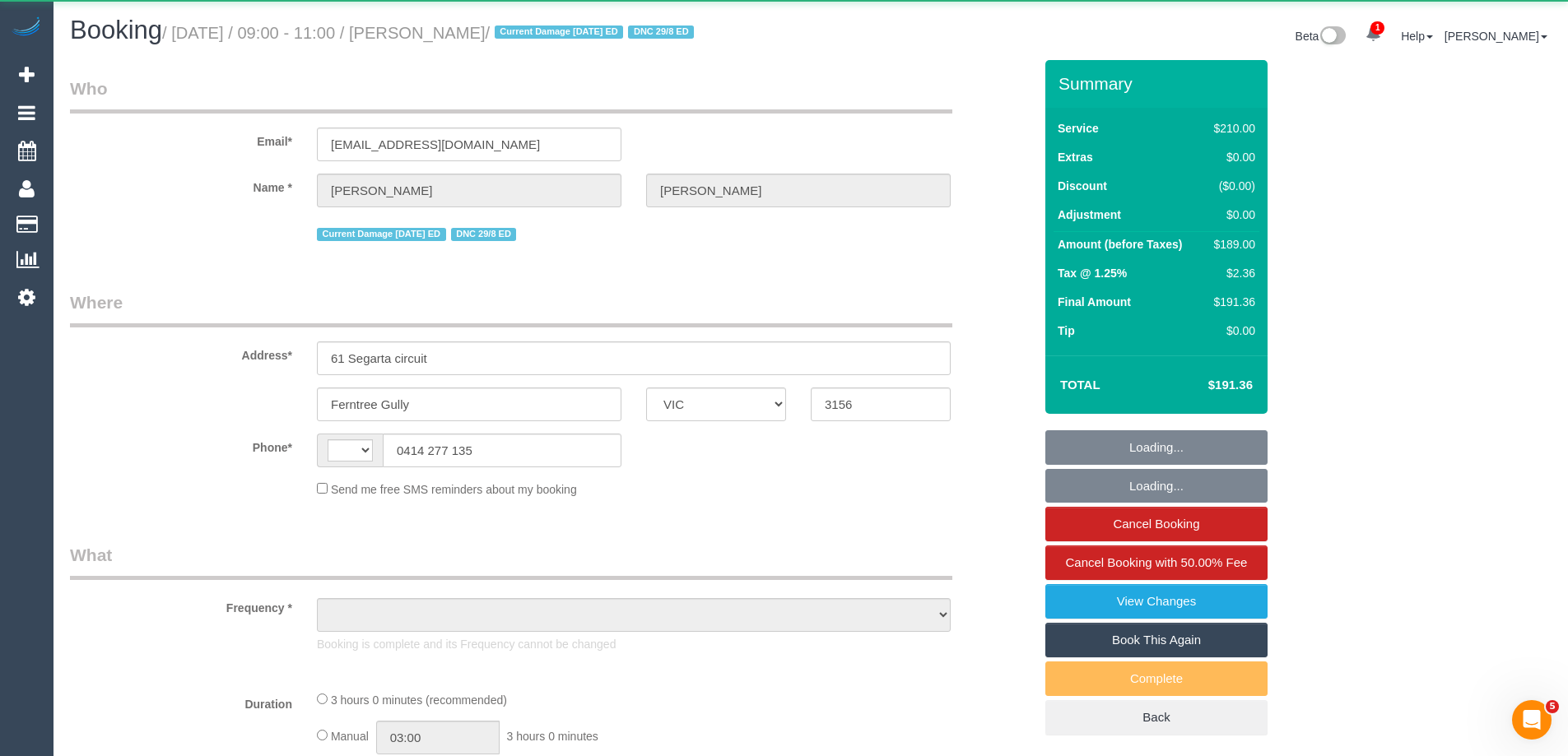
select select "number:19"
select select "number:36"
select select "number:34"
select select "number:13"
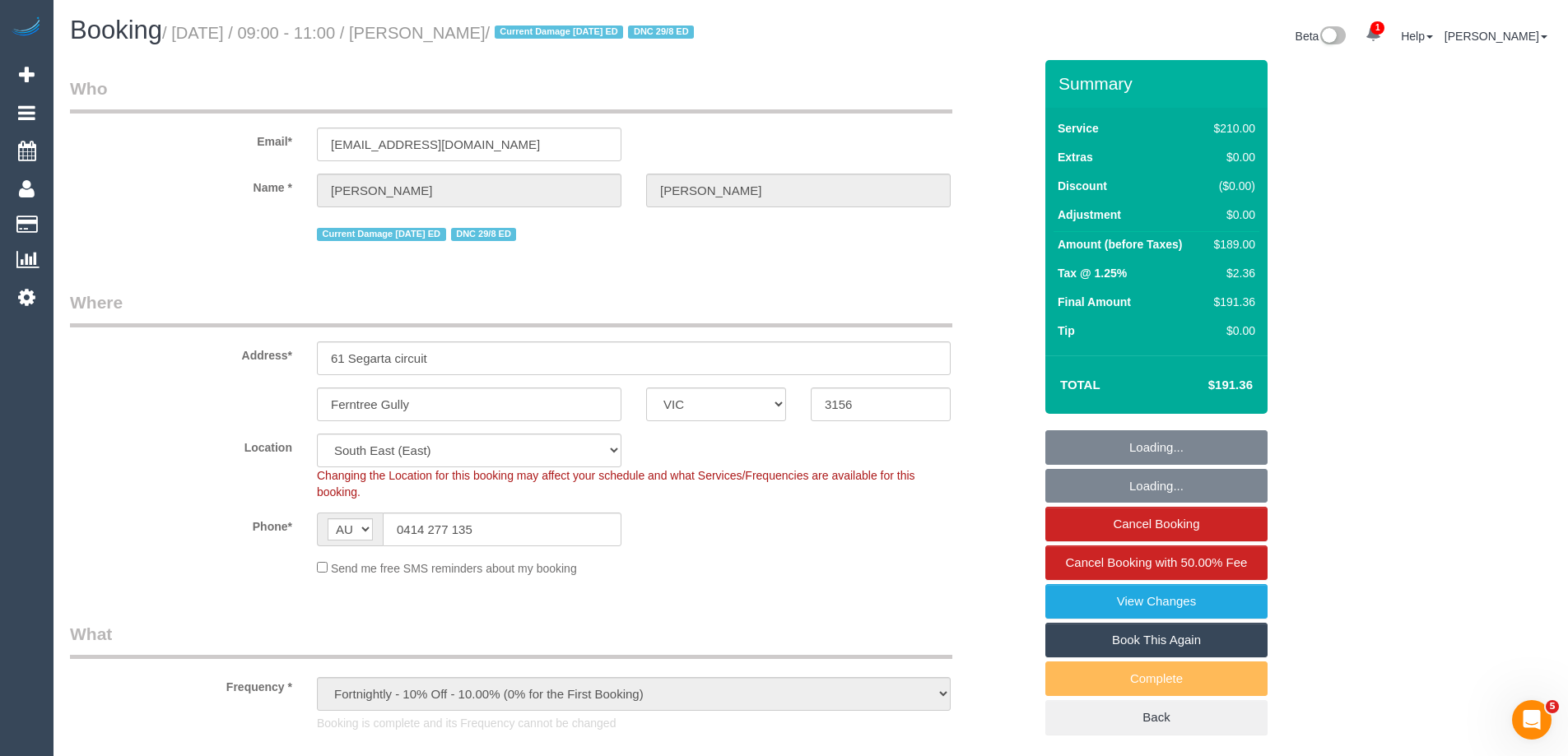
select select "string:stripe-pm_1ISIGw2GScqysDRVA3KpjoLw"
select select "object:1387"
select select "180"
click at [1186, 599] on link "View Changes" at bounding box center [1156, 602] width 222 height 35
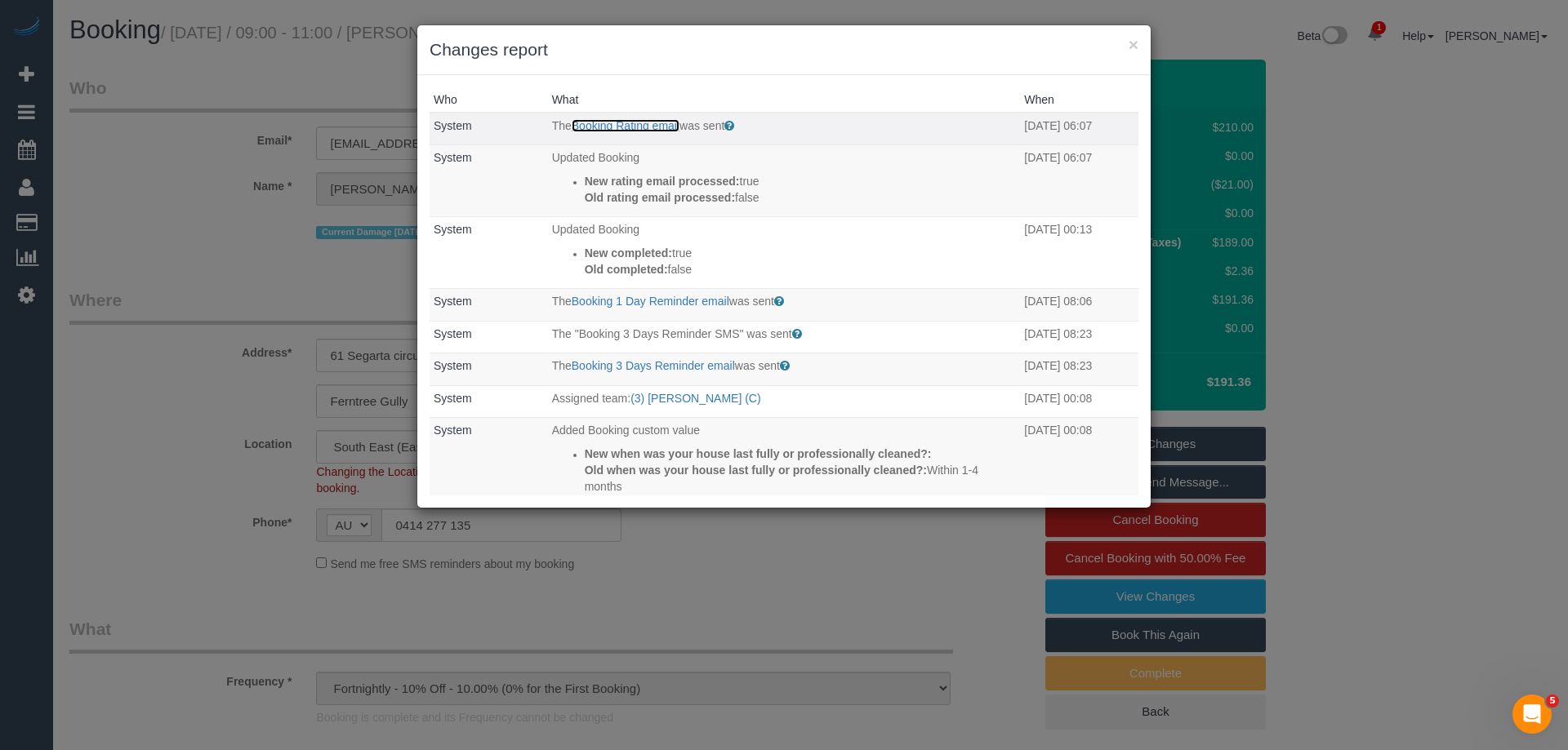
click at [663, 127] on link "Booking Rating email" at bounding box center [625, 126] width 108 height 13
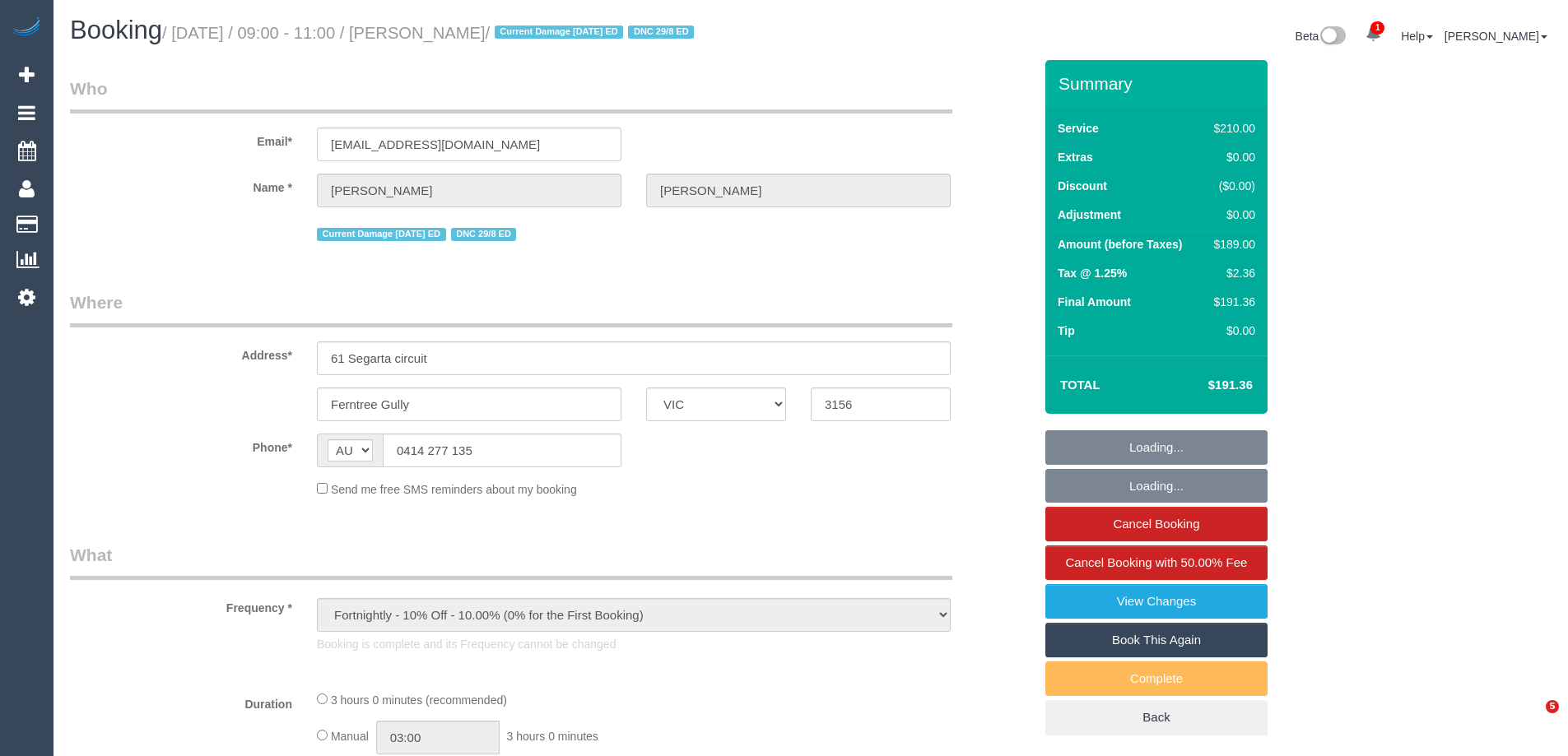
select select "VIC"
select select "string:stripe-pm_1ISIGw2GScqysDRVA3KpjoLw"
select select "180"
select select "number:27"
select select "number:14"
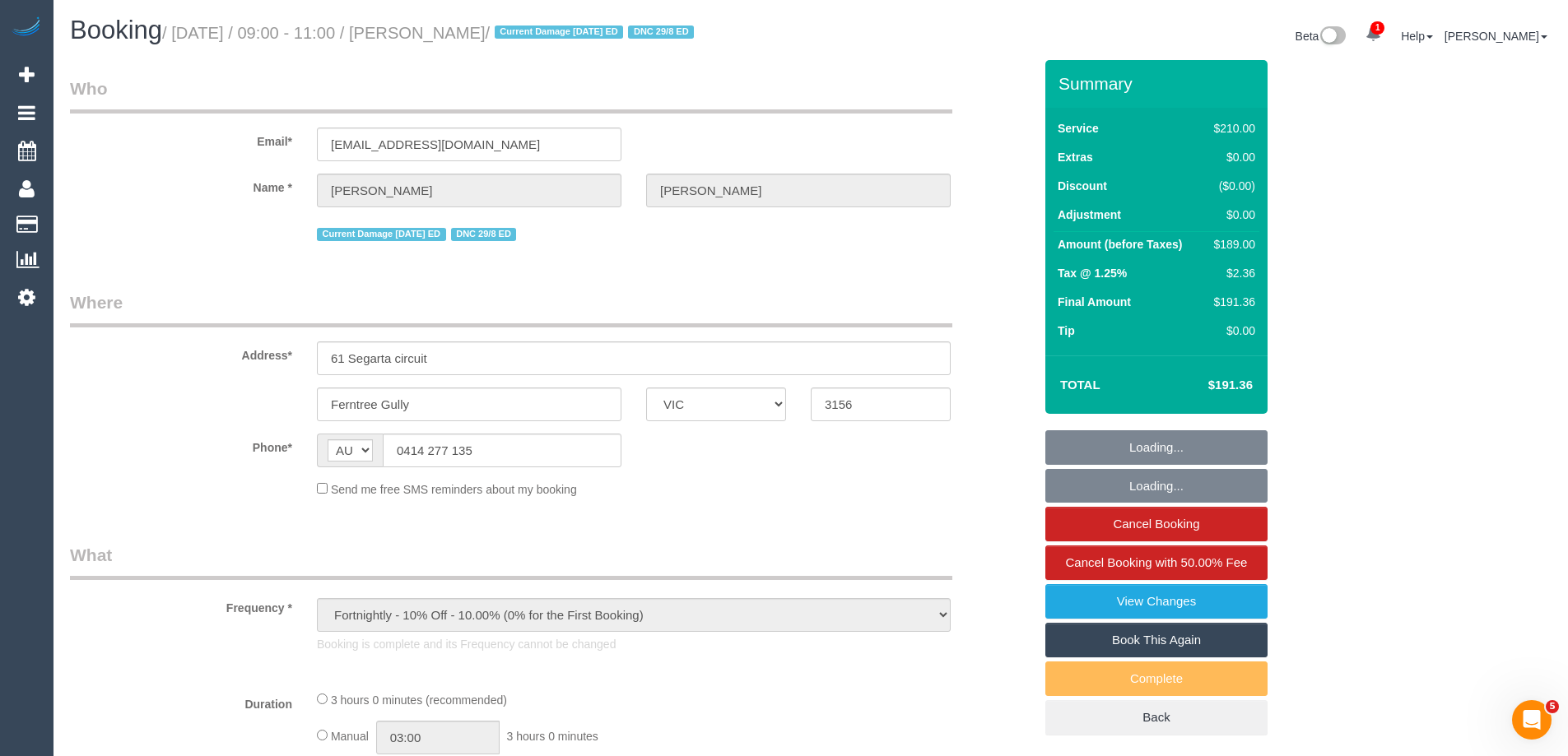
select select "number:19"
select select "number:36"
select select "number:34"
select select "number:13"
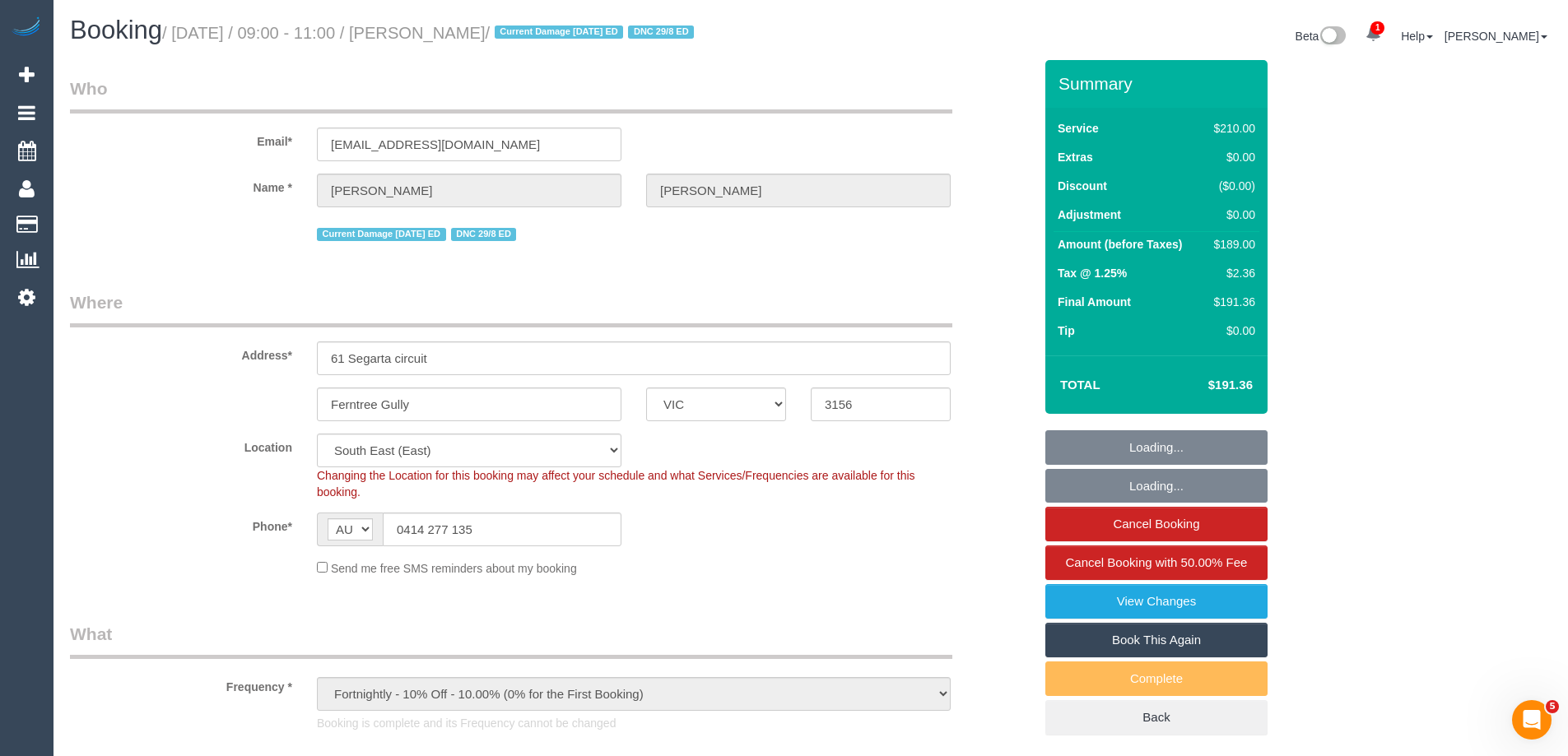
select select "object:876"
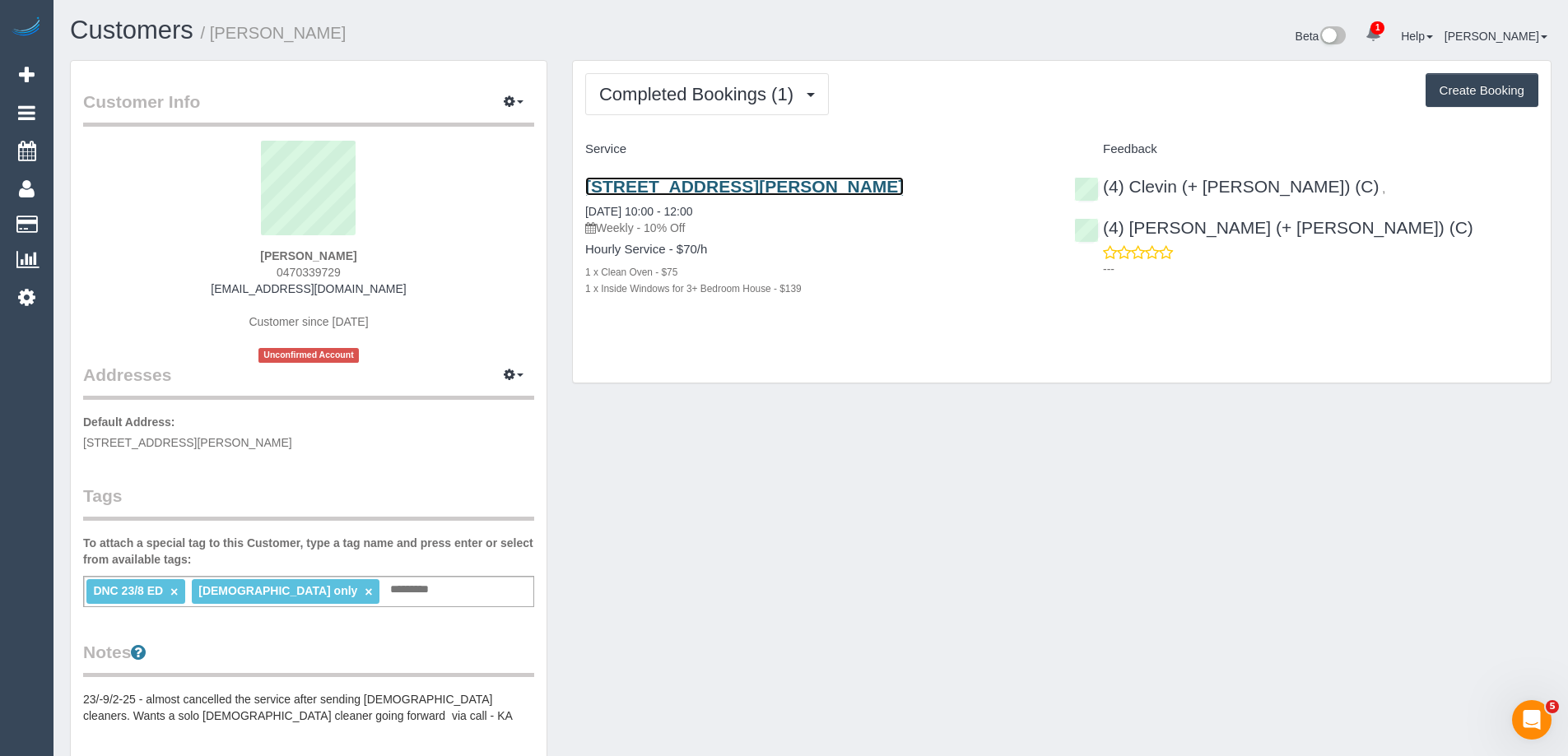
click at [780, 188] on link "[STREET_ADDRESS][PERSON_NAME]" at bounding box center [745, 187] width 319 height 19
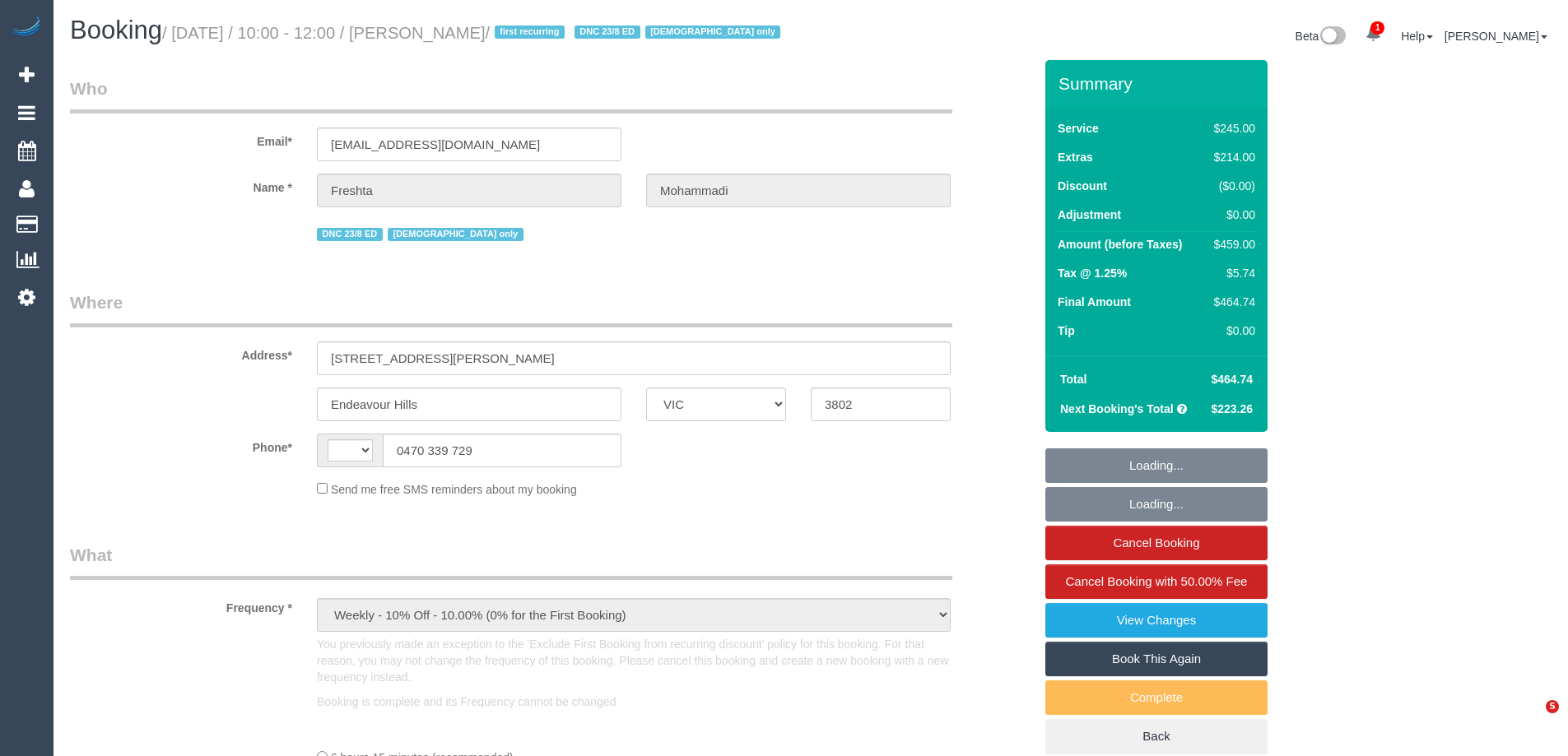
select select "VIC"
select select "string:stripe-pm_1RxqS82GScqysDRV9z6qFSQy"
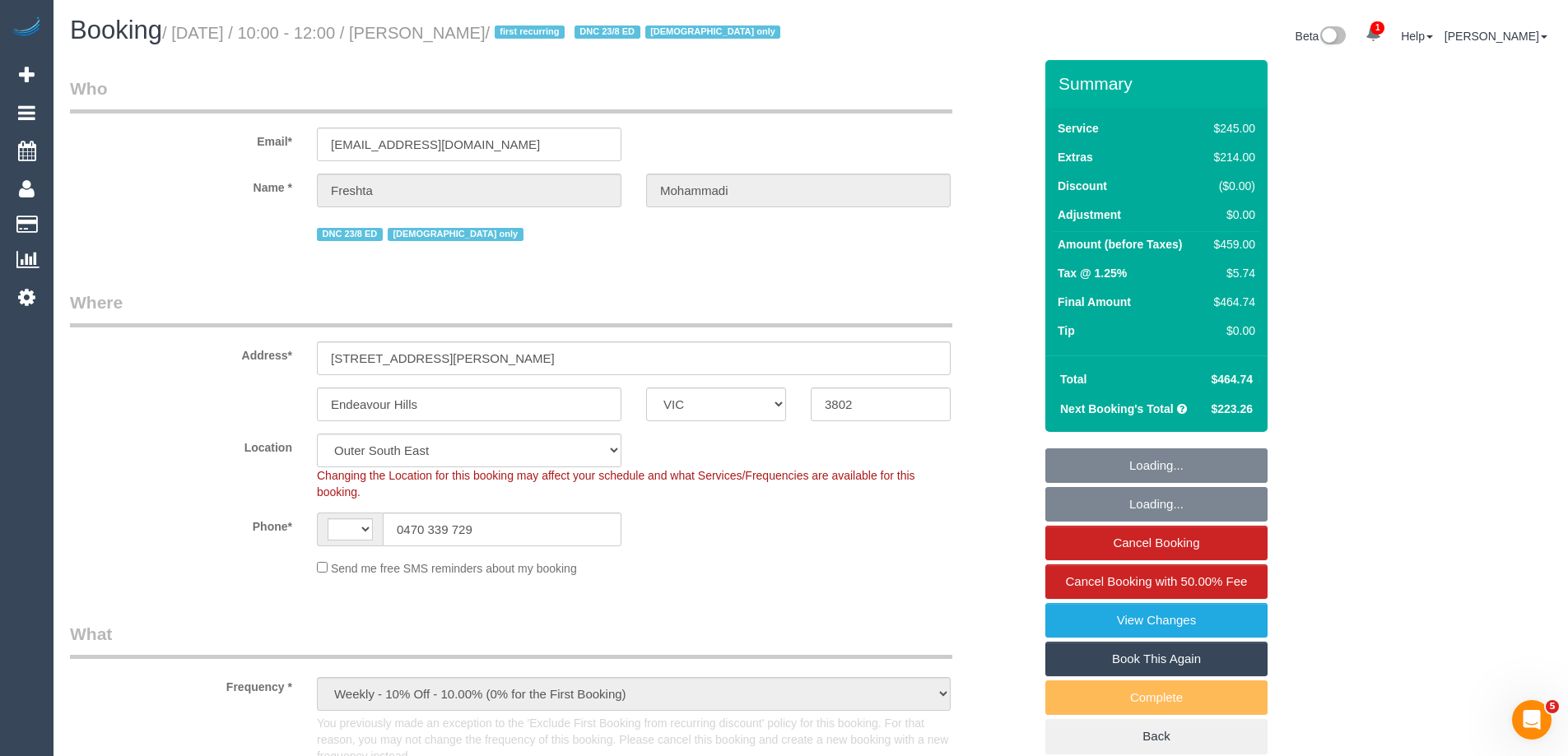
select select "object:330"
select select "string:AU"
select select "210"
select select "number:28"
select select "number:14"
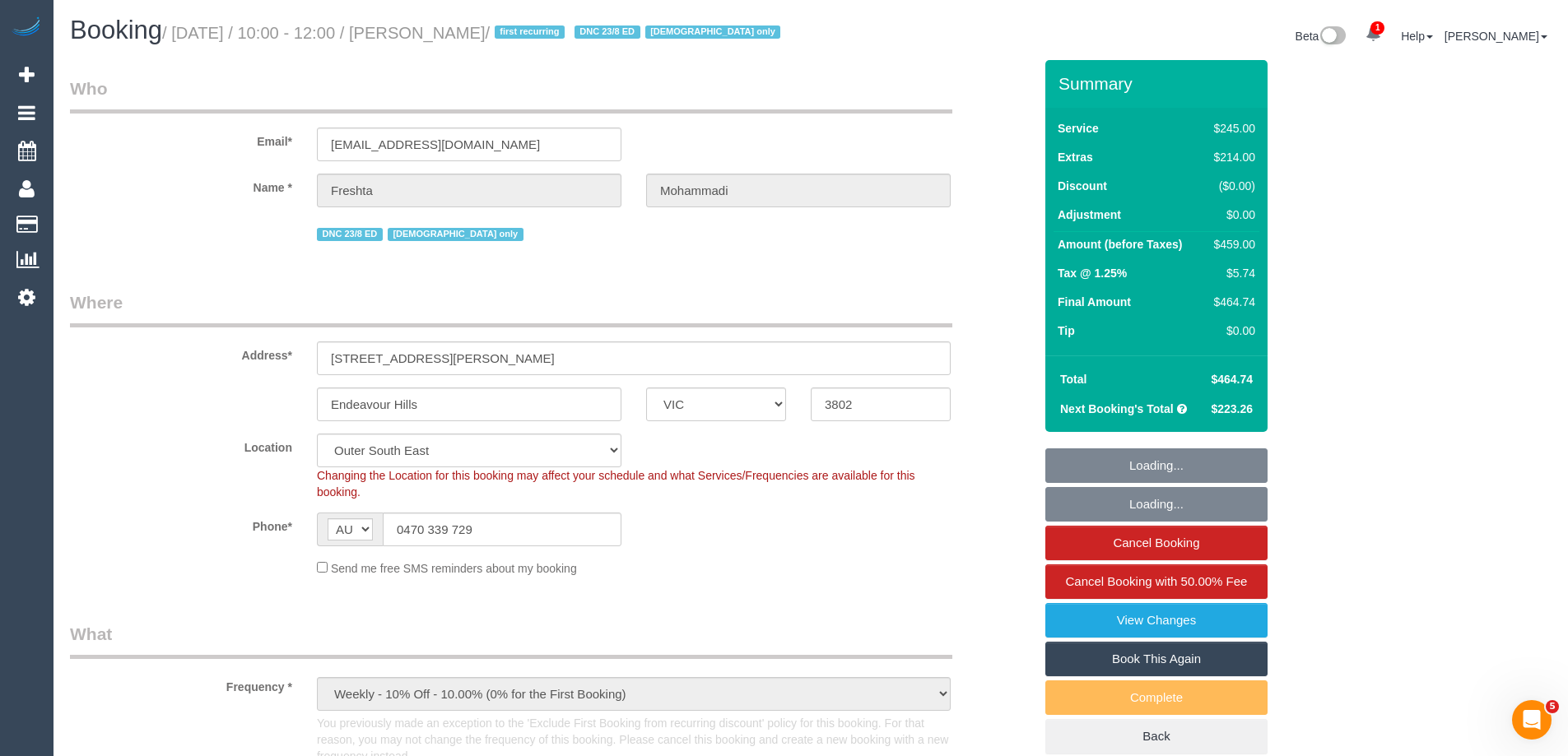
select select "number:19"
select select "number:23"
select select "number:35"
select select "number:26"
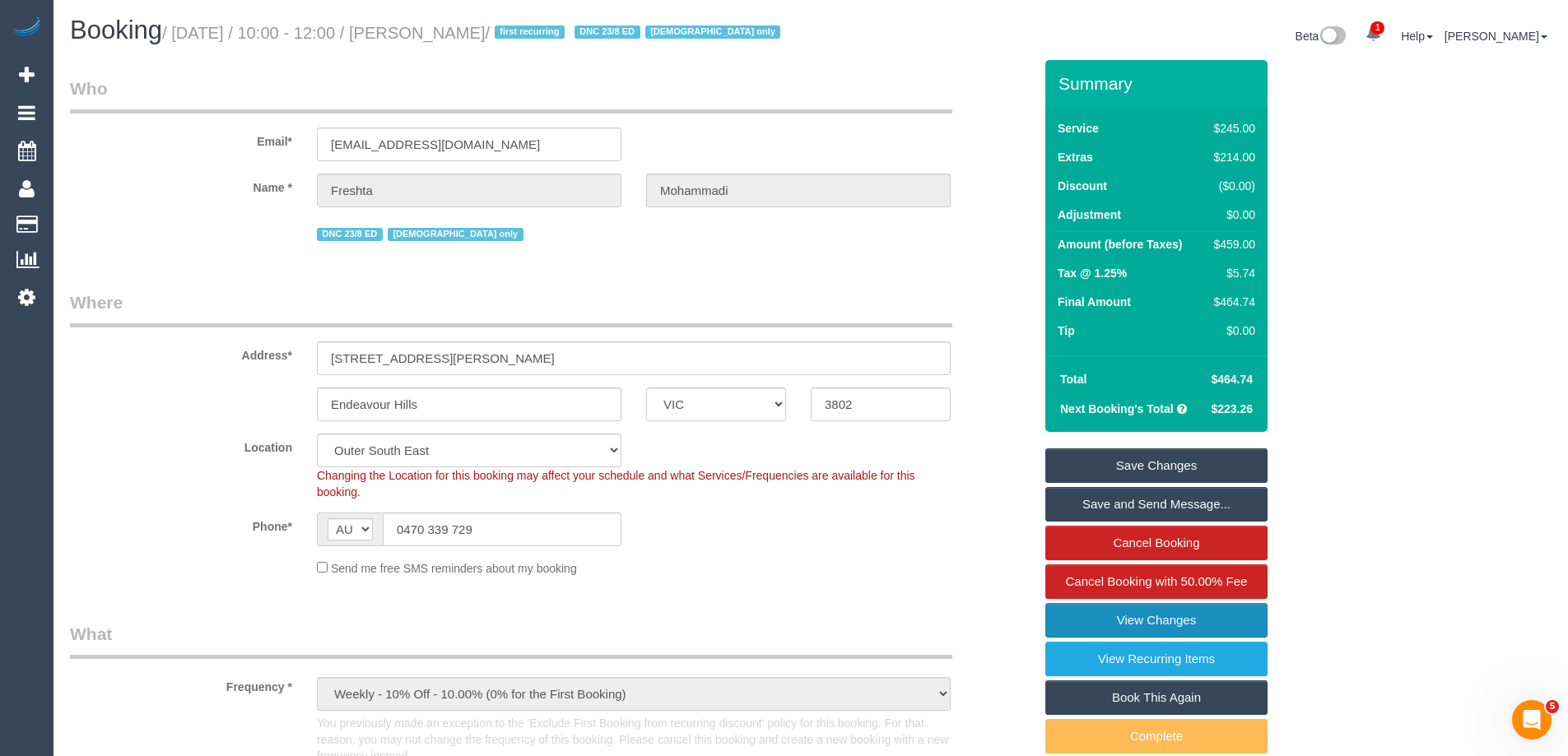
click at [1167, 638] on link "View Changes" at bounding box center [1156, 620] width 222 height 35
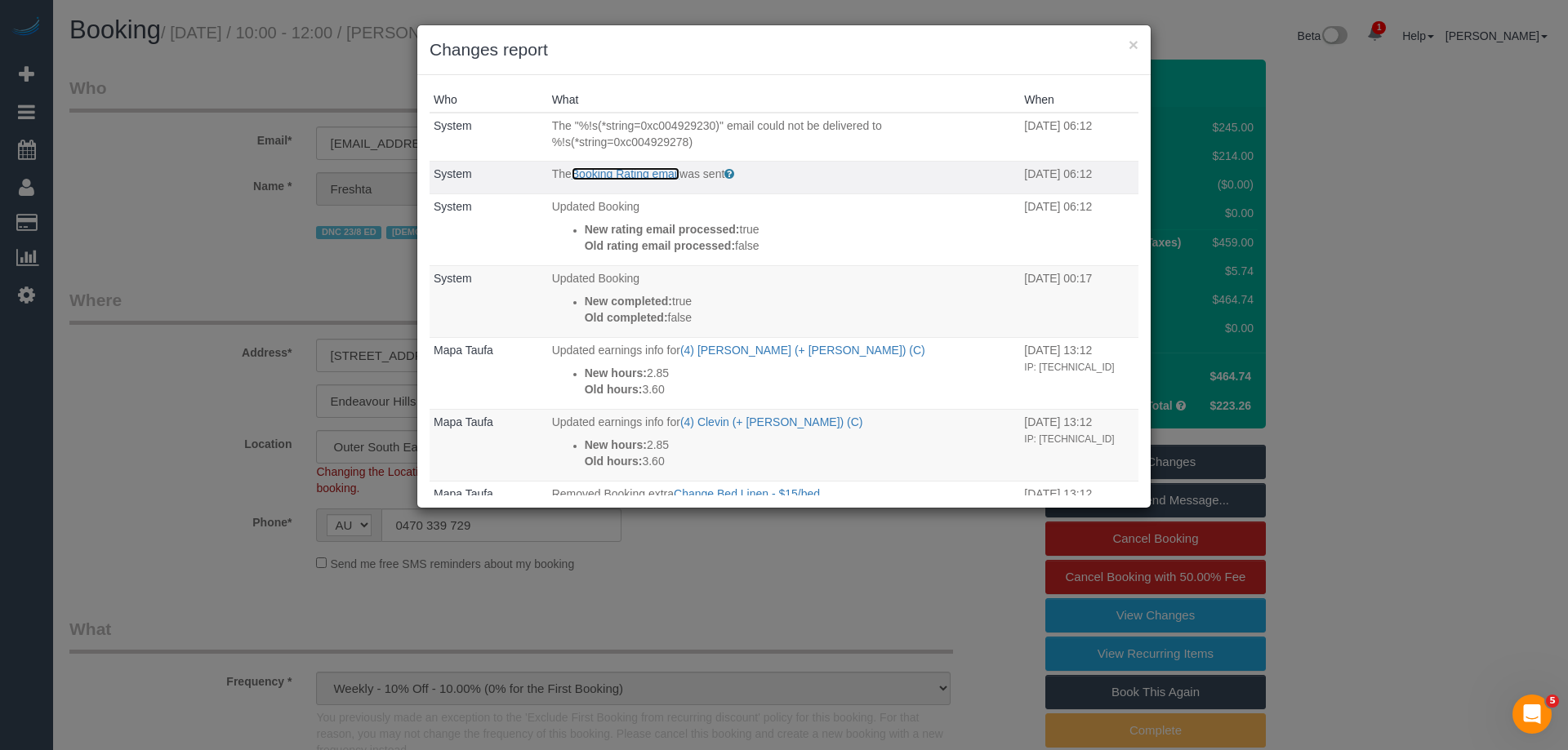
click at [627, 177] on link "Booking Rating email" at bounding box center [625, 174] width 108 height 13
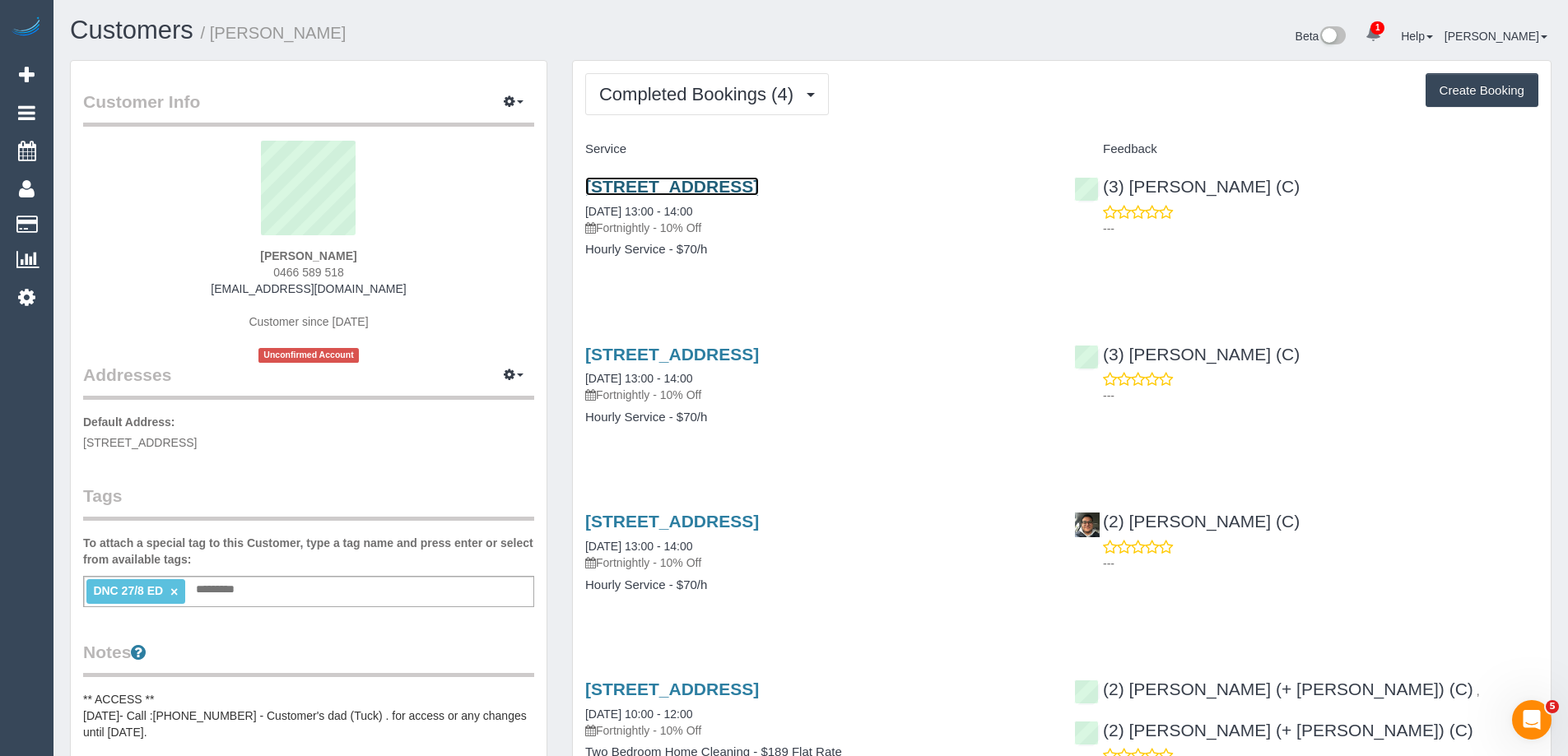
click at [671, 187] on link "[STREET_ADDRESS]" at bounding box center [672, 187] width 174 height 19
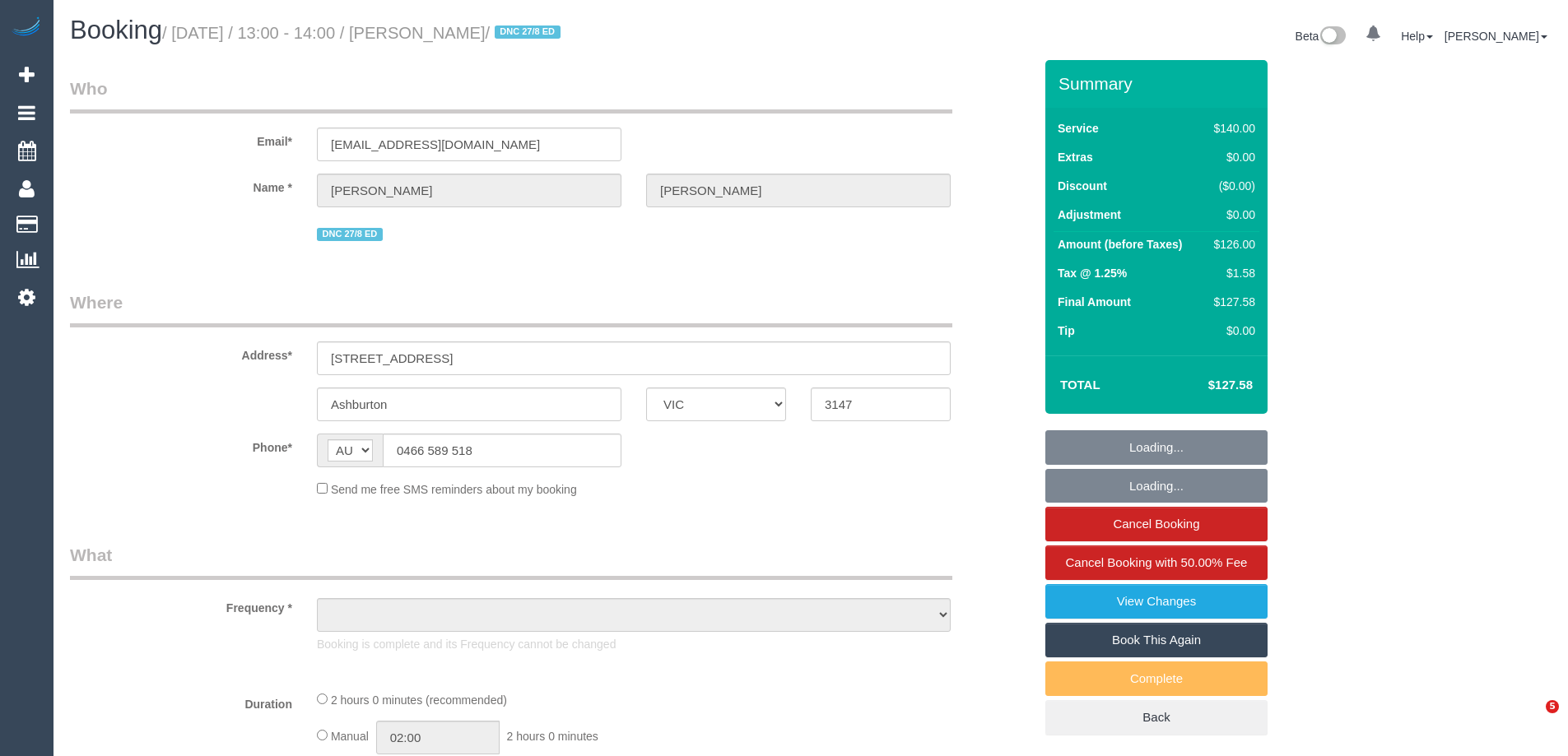
select select "VIC"
select select "object:557"
select select "string:stripe-pm_1RkbqF2GScqysDRVzS3GPrnV"
select select "number:28"
select select "number:14"
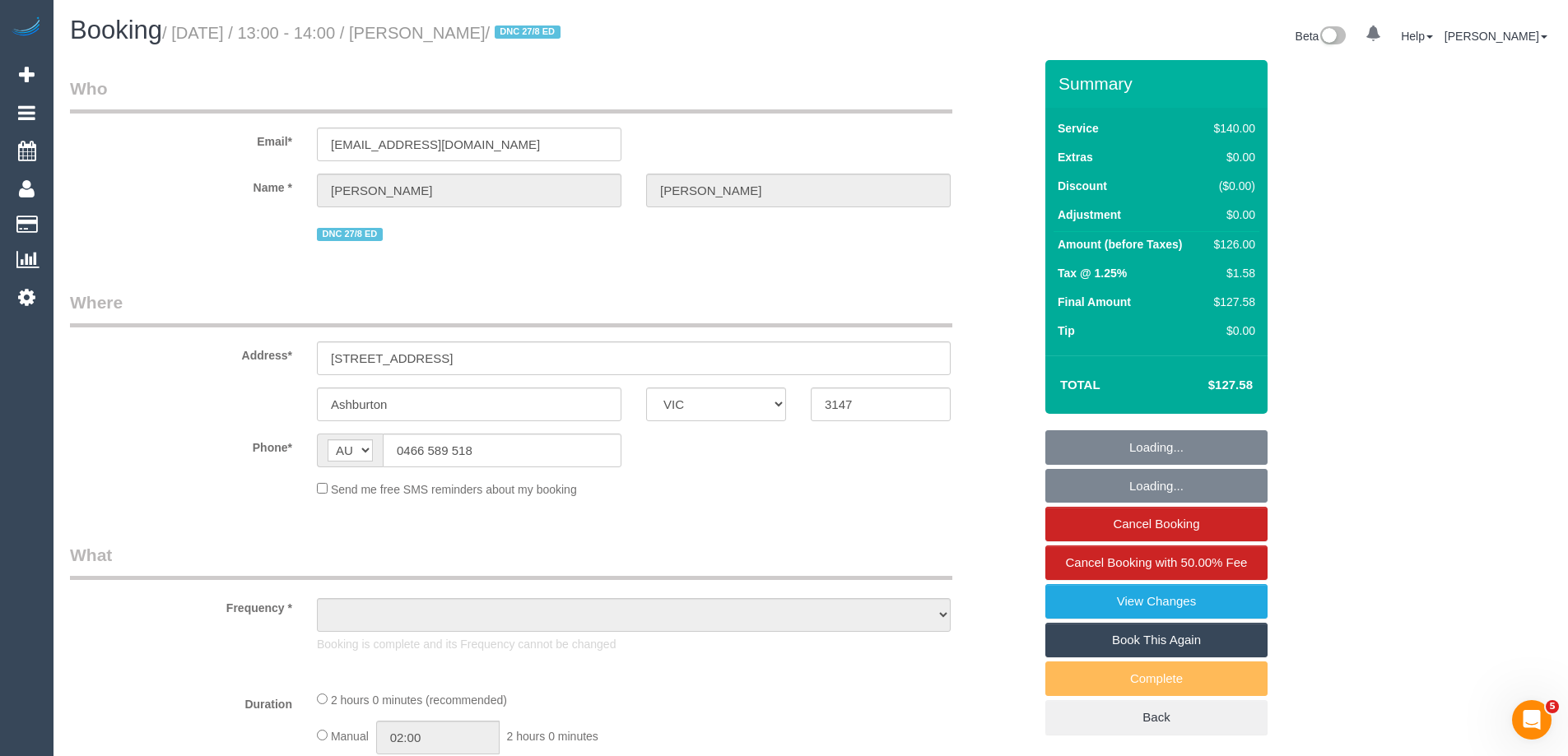
select select "number:18"
select select "number:23"
select select "number:34"
select select "number:26"
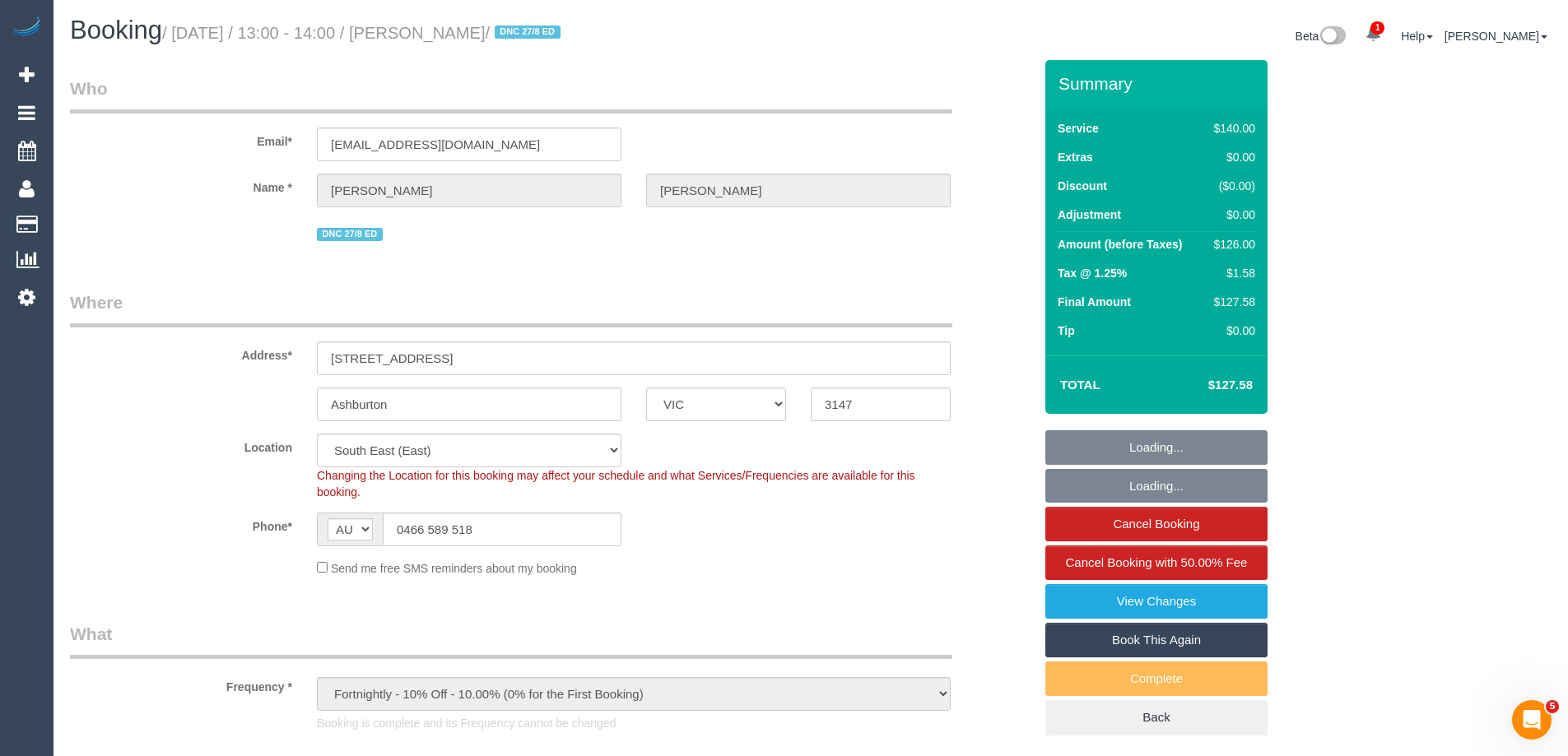
select select "object:872"
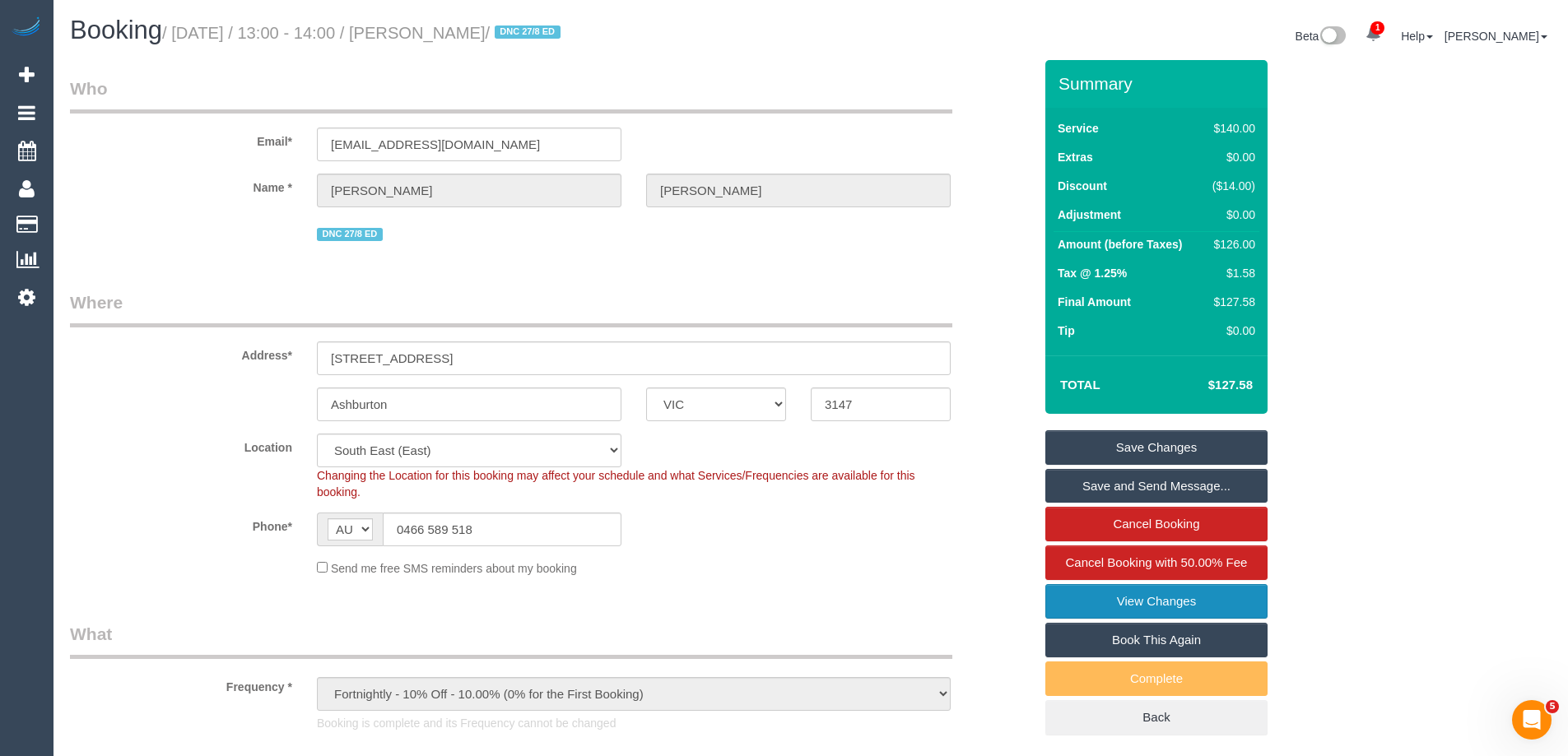
click at [1143, 597] on link "View Changes" at bounding box center [1156, 602] width 222 height 35
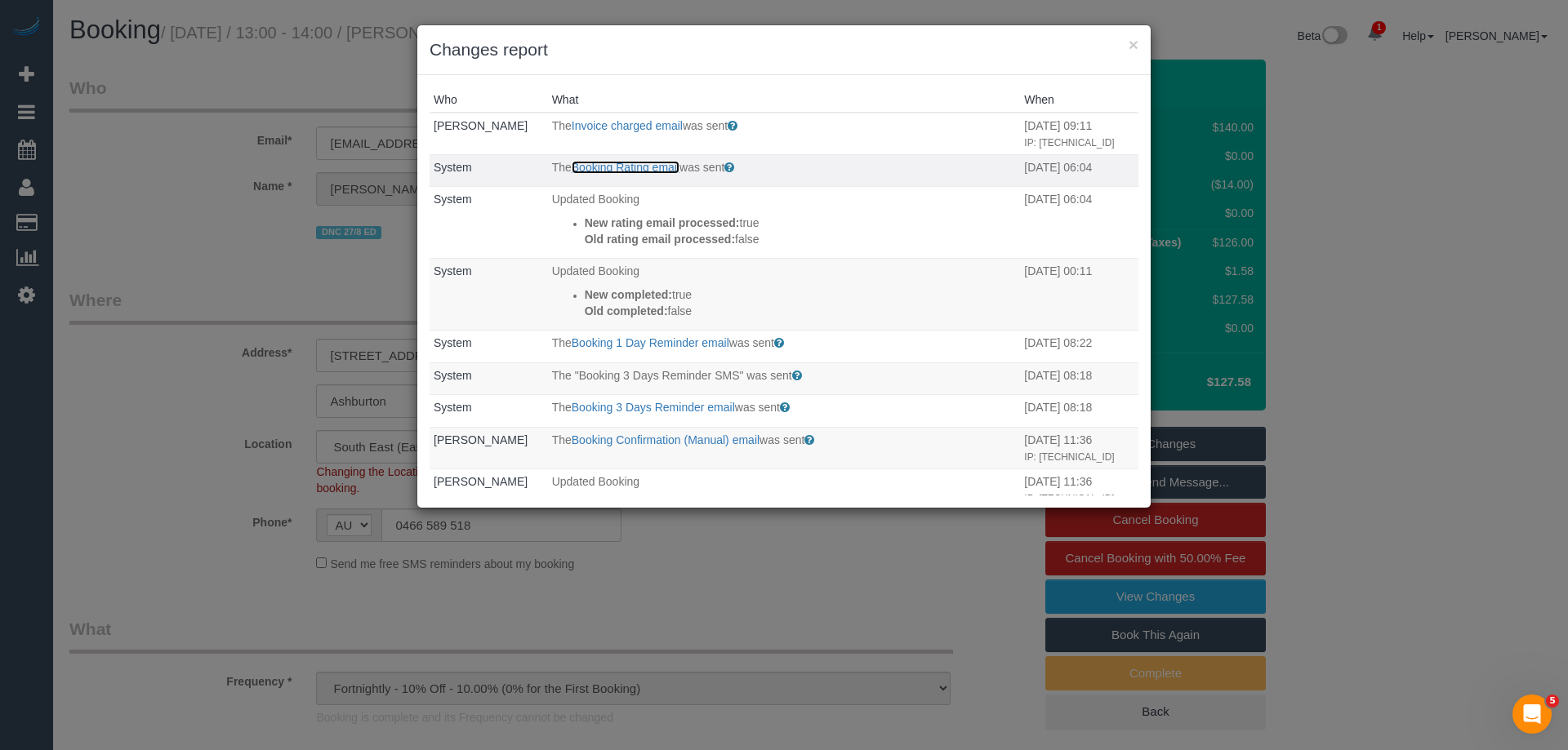
click at [620, 164] on link "Booking Rating email" at bounding box center [625, 167] width 108 height 13
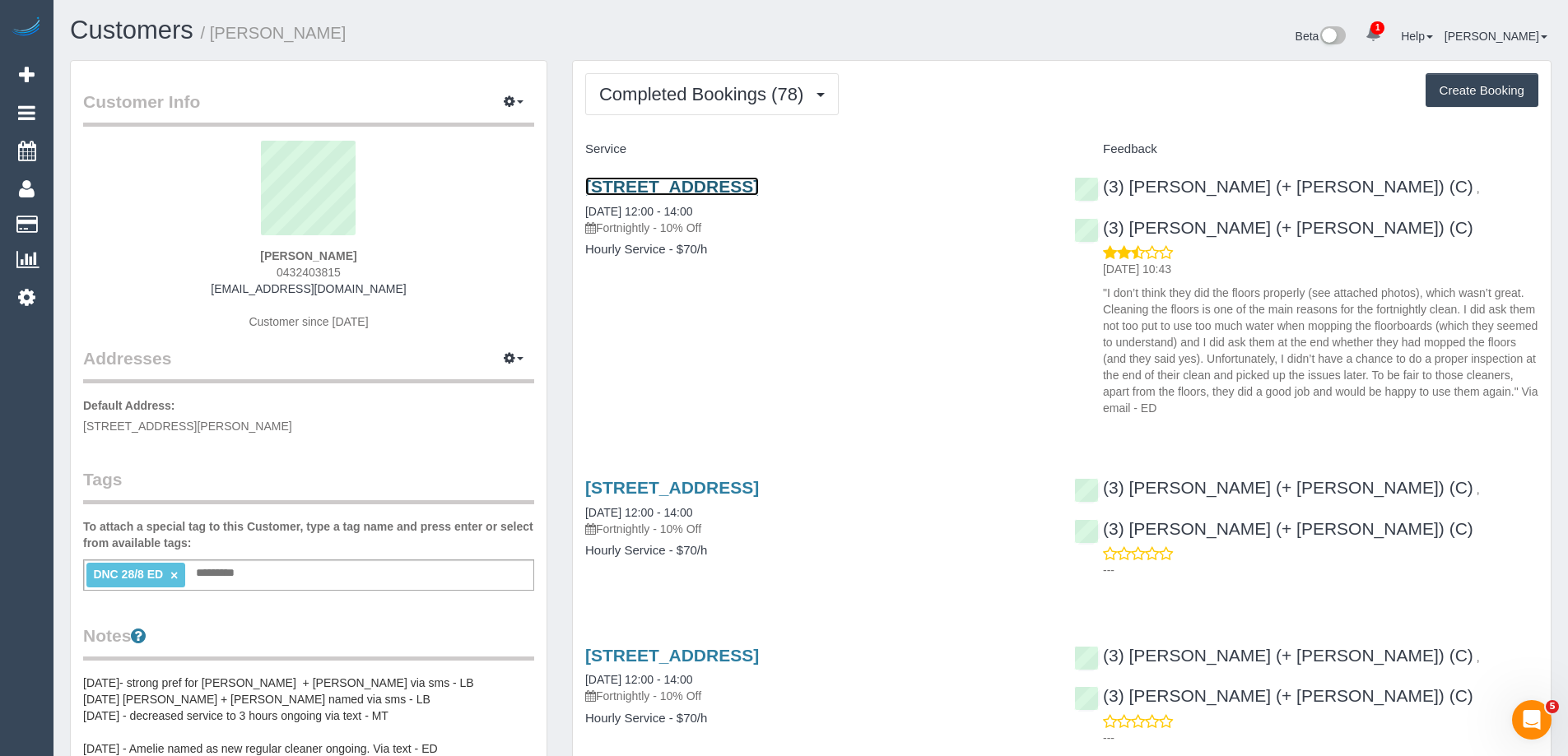
click at [685, 183] on link "[STREET_ADDRESS]" at bounding box center [672, 187] width 174 height 19
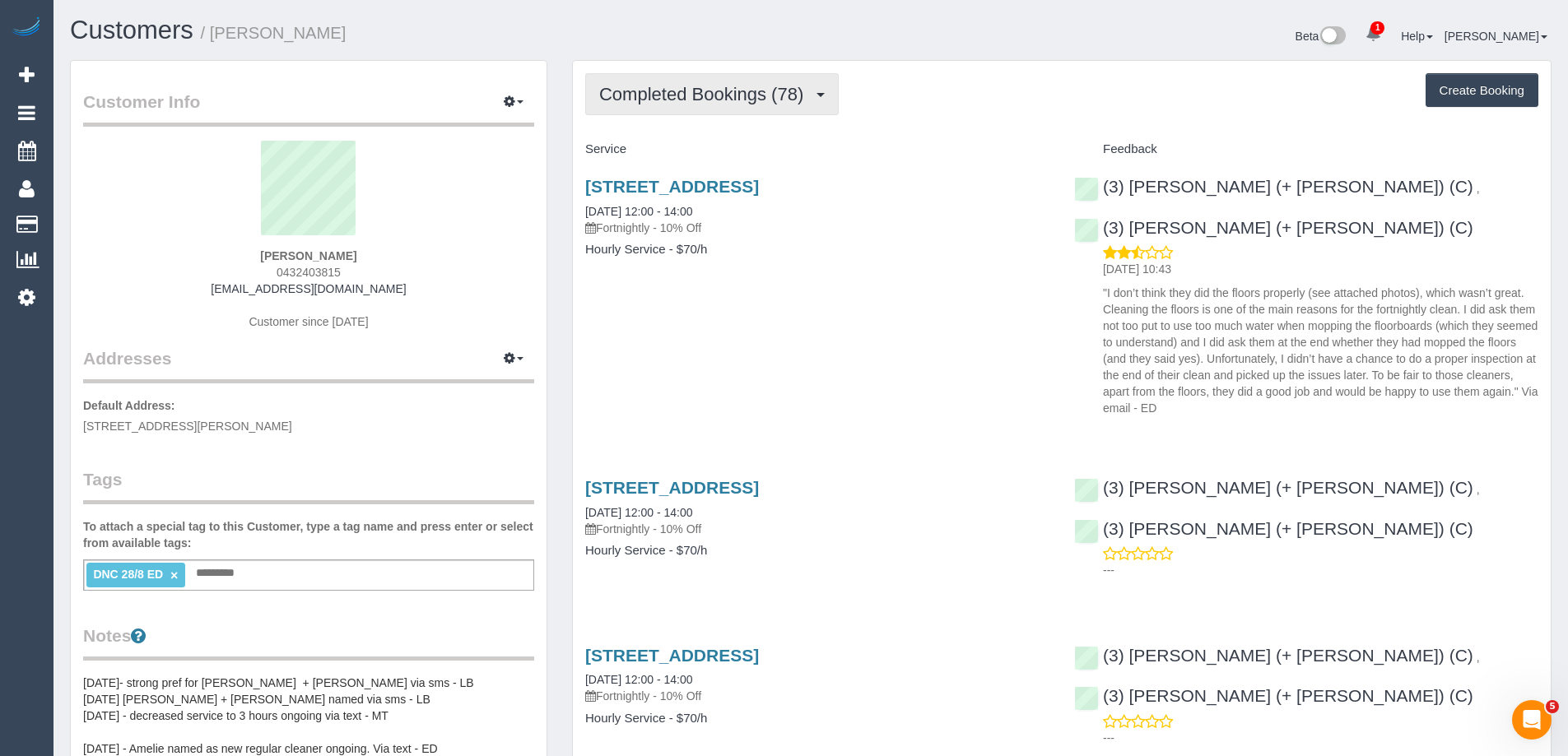
drag, startPoint x: 744, startPoint y: 86, endPoint x: 719, endPoint y: 126, distance: 47.2
click at [744, 86] on span "Completed Bookings (78)" at bounding box center [705, 94] width 212 height 20
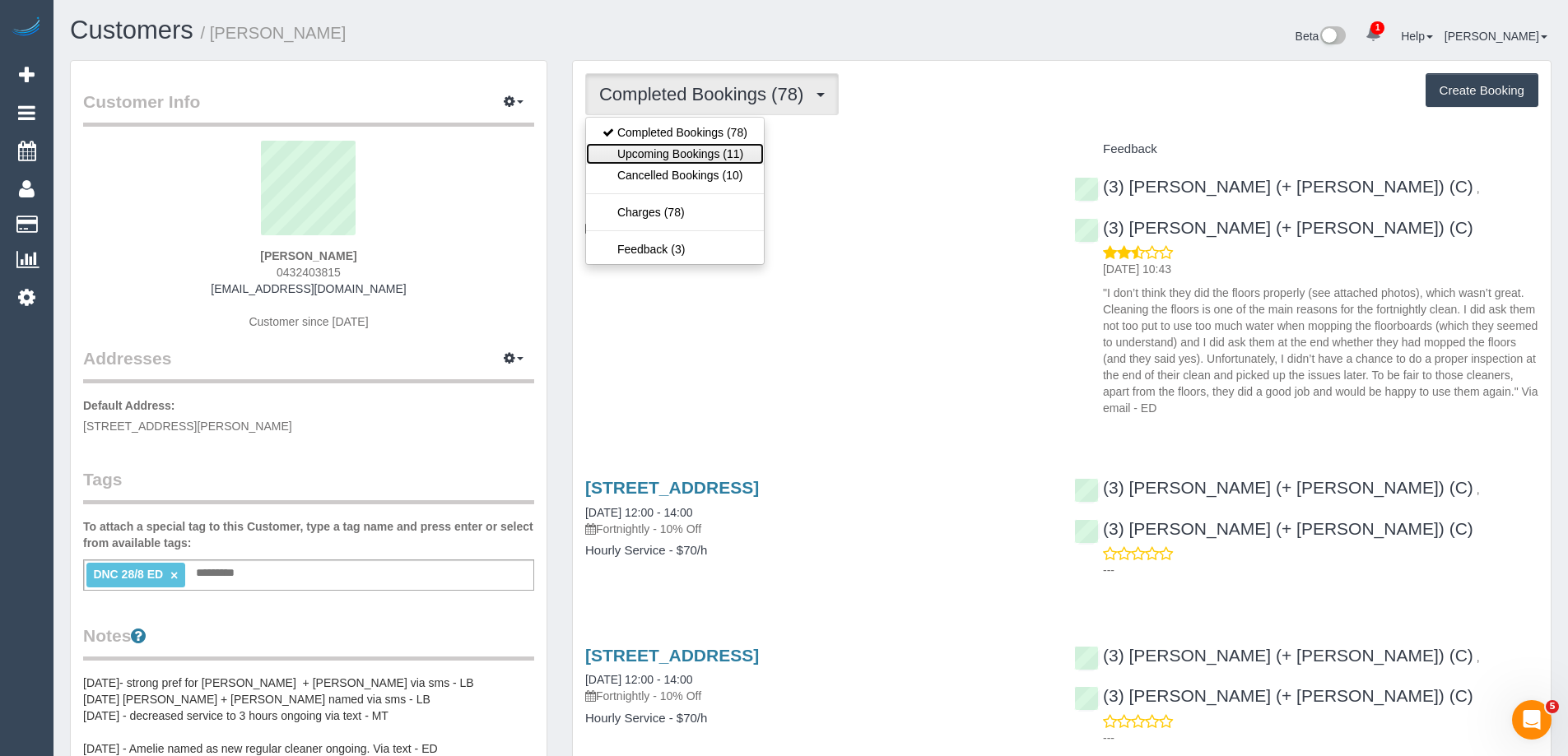
click at [710, 151] on link "Upcoming Bookings (11)" at bounding box center [674, 154] width 177 height 21
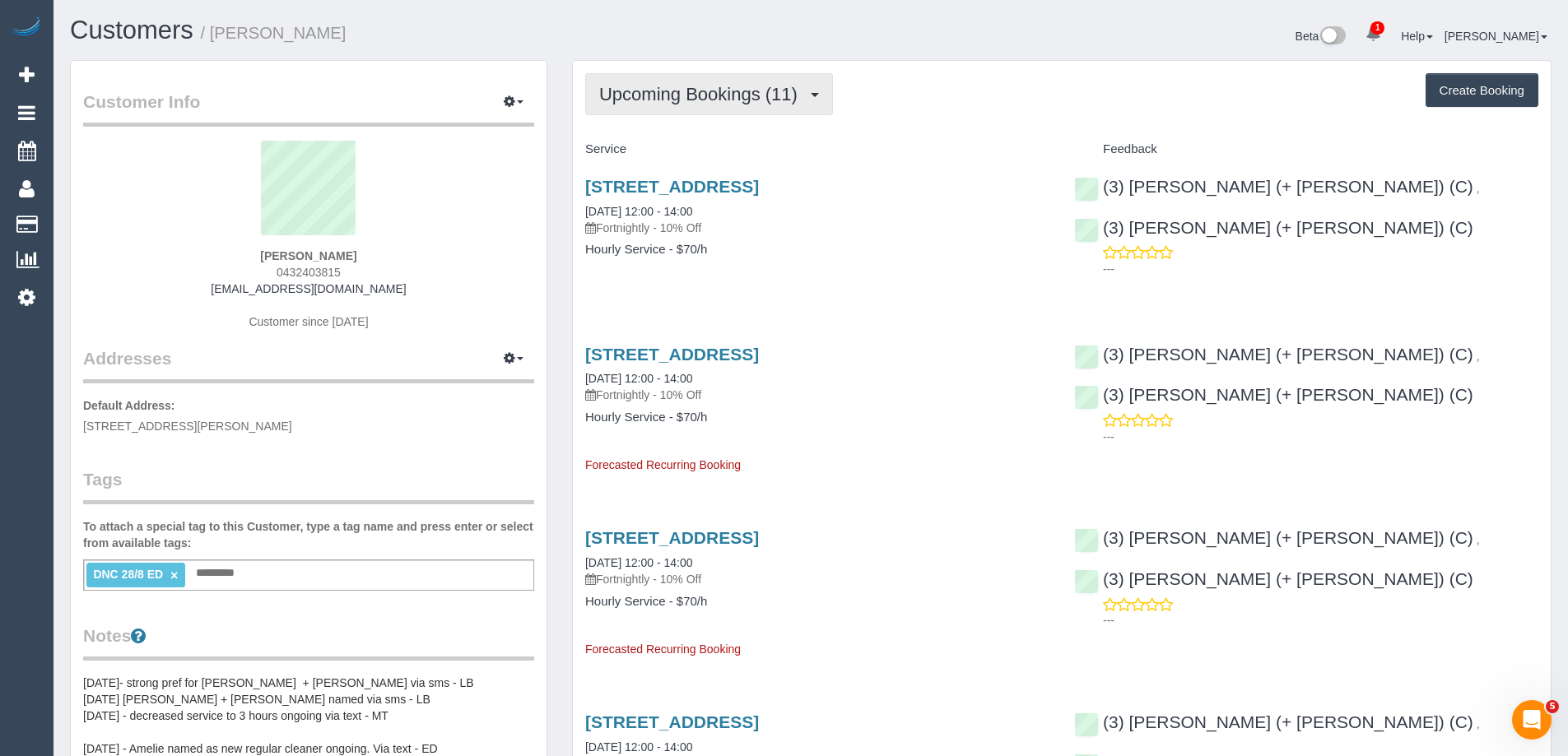
click at [661, 78] on button "Upcoming Bookings (11)" at bounding box center [710, 94] width 248 height 42
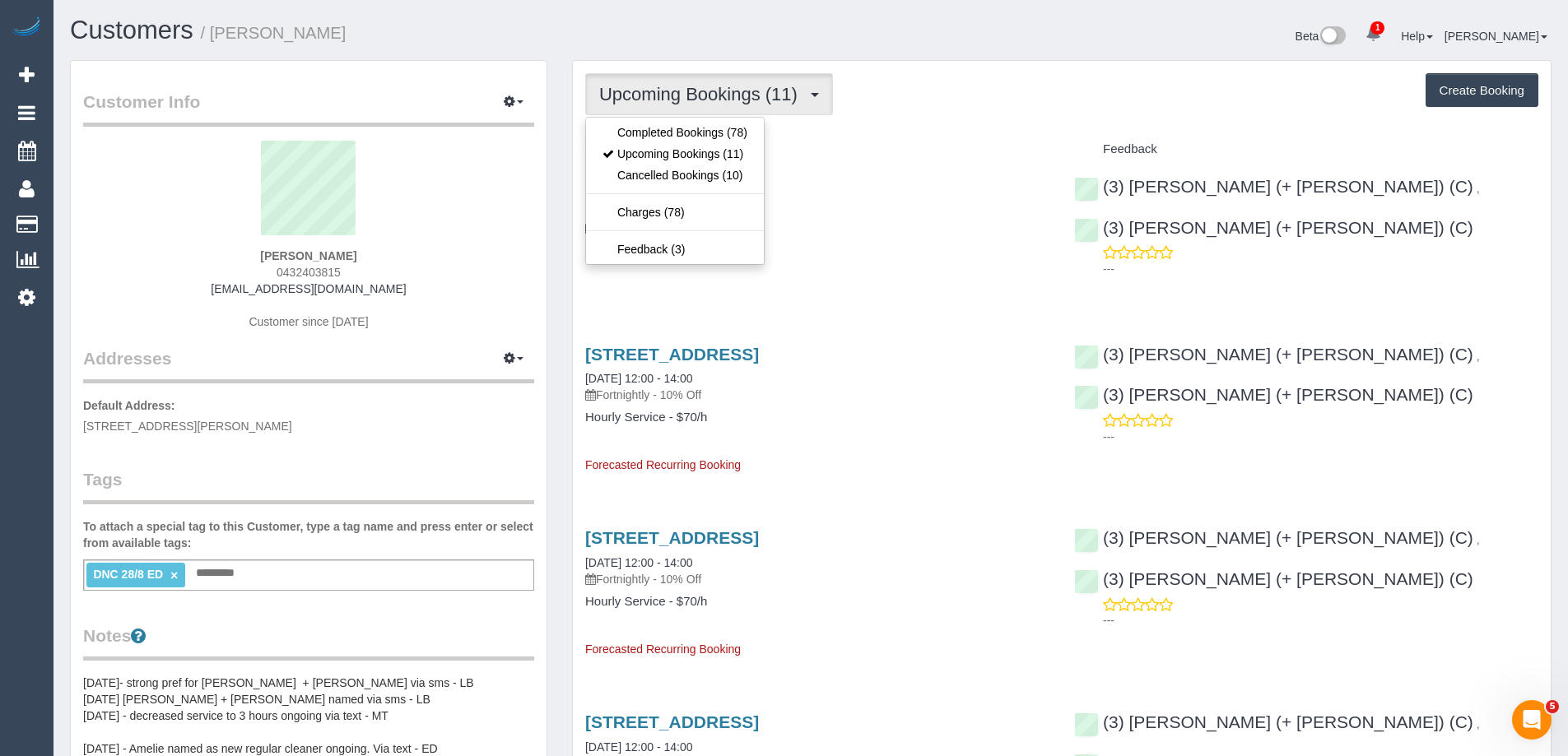
click at [635, 119] on ul "Completed Bookings (78) Upcoming Bookings (11) Cancelled Bookings (10) Charges …" at bounding box center [675, 191] width 179 height 148
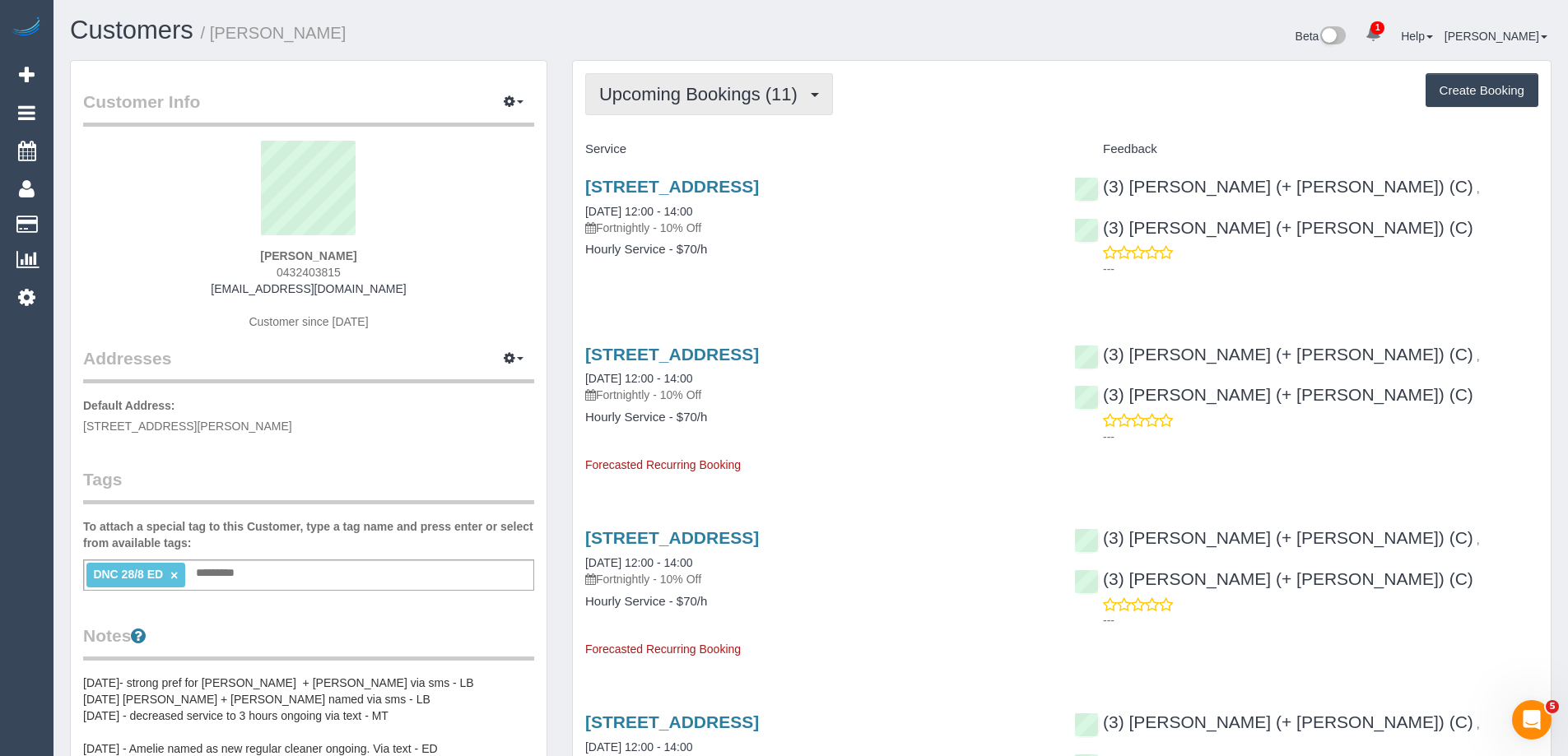
click at [655, 98] on span "Upcoming Bookings (11)" at bounding box center [702, 94] width 207 height 20
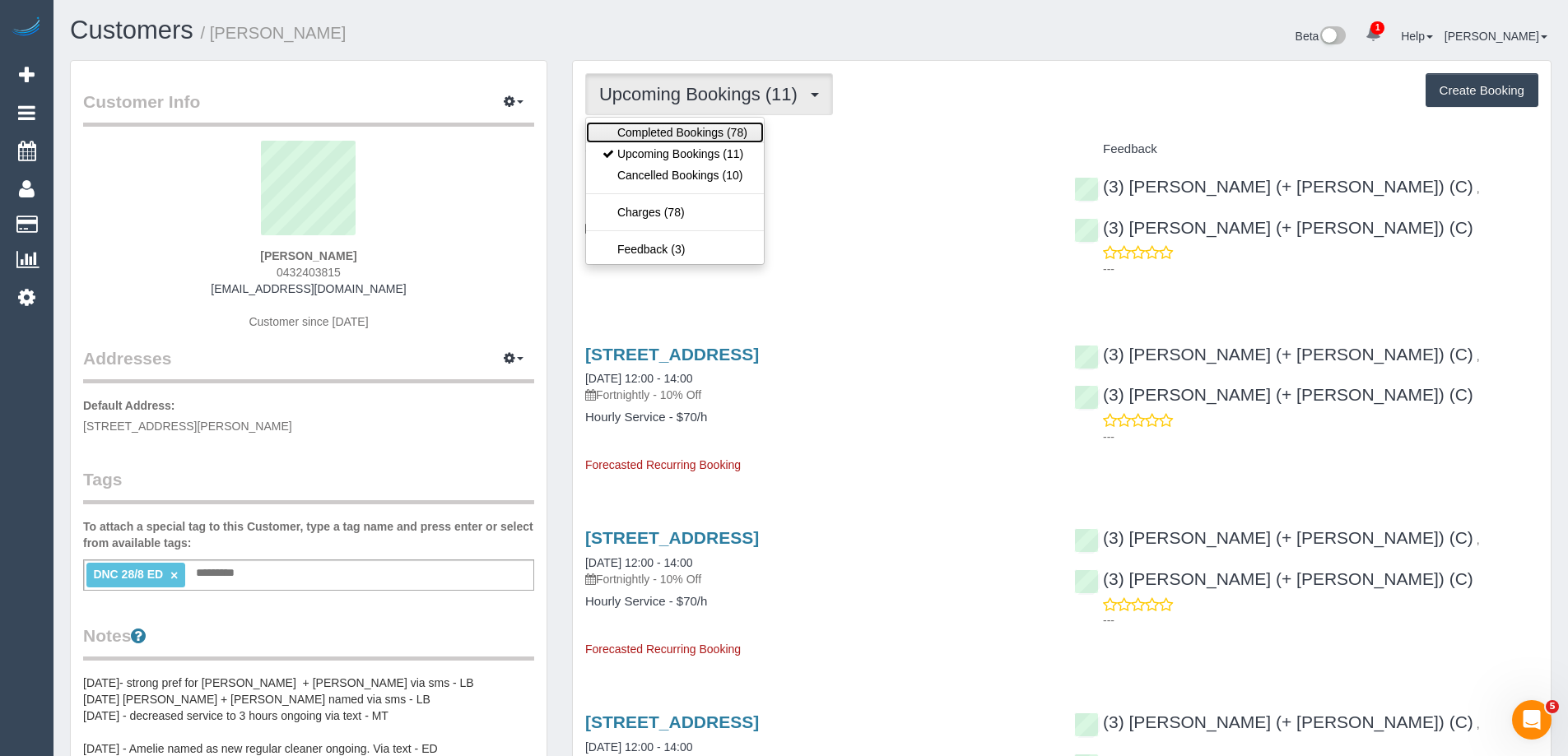
click at [641, 135] on link "Completed Bookings (78)" at bounding box center [674, 133] width 177 height 21
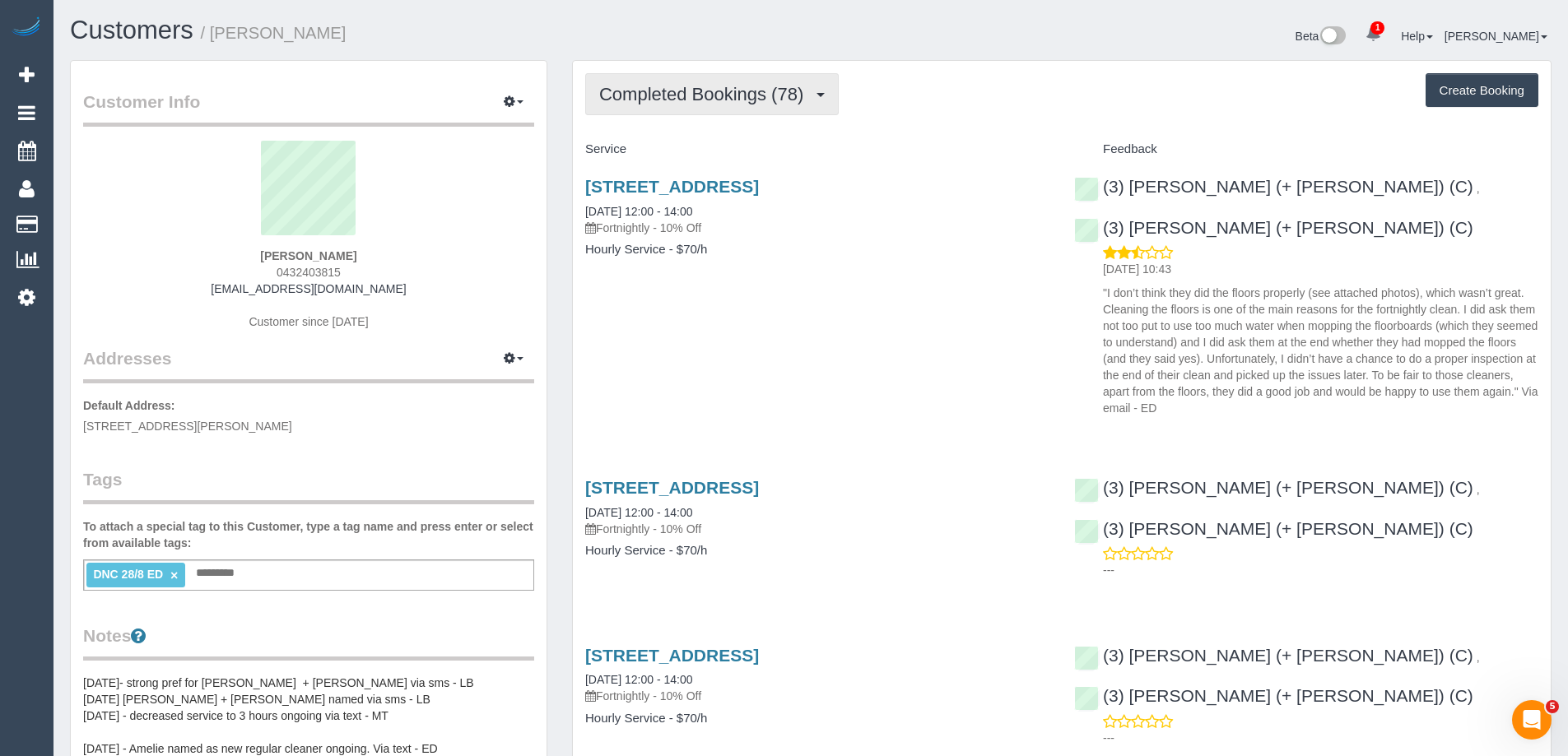
click at [653, 98] on span "Completed Bookings (78)" at bounding box center [705, 94] width 212 height 20
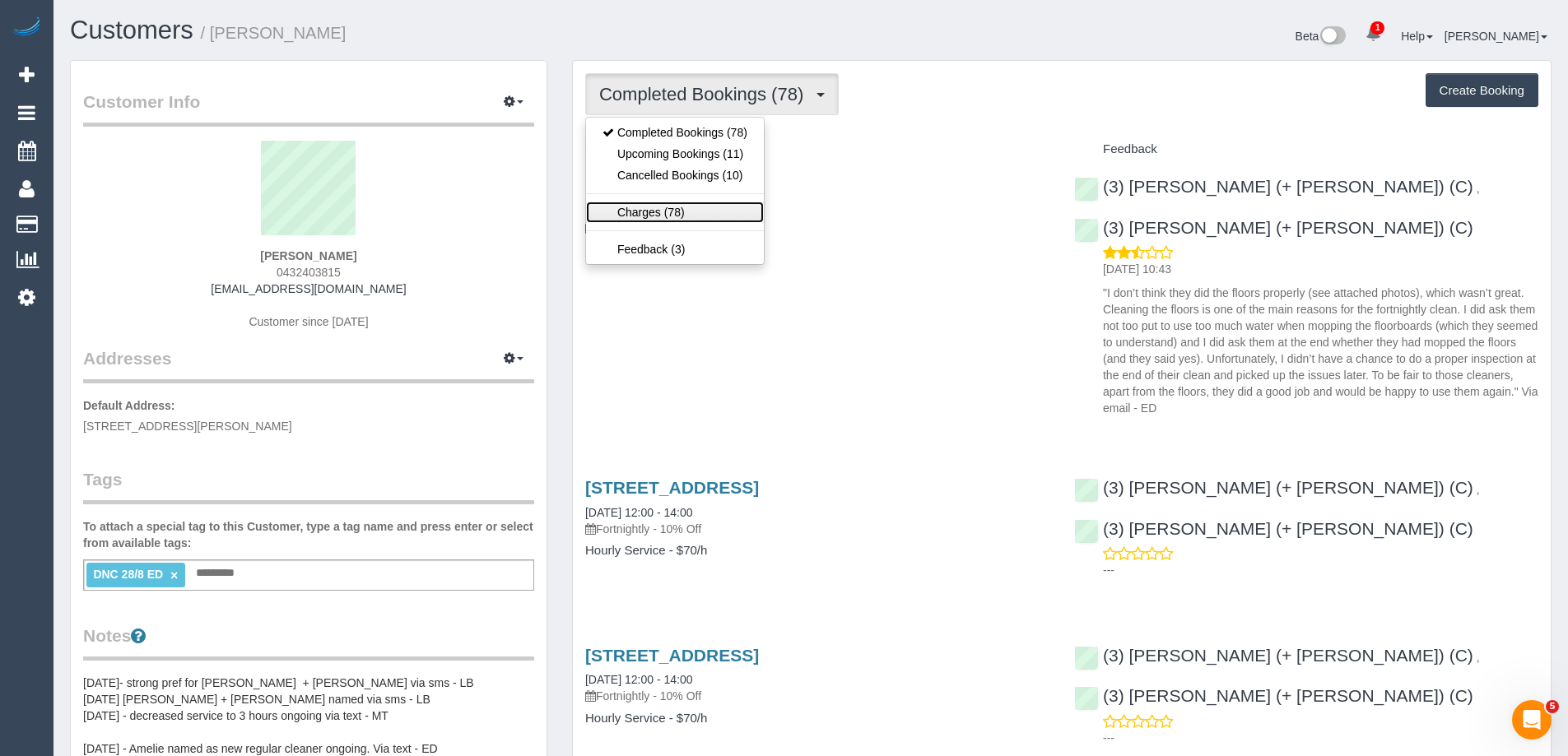
click at [662, 217] on link "Charges (78)" at bounding box center [674, 212] width 177 height 21
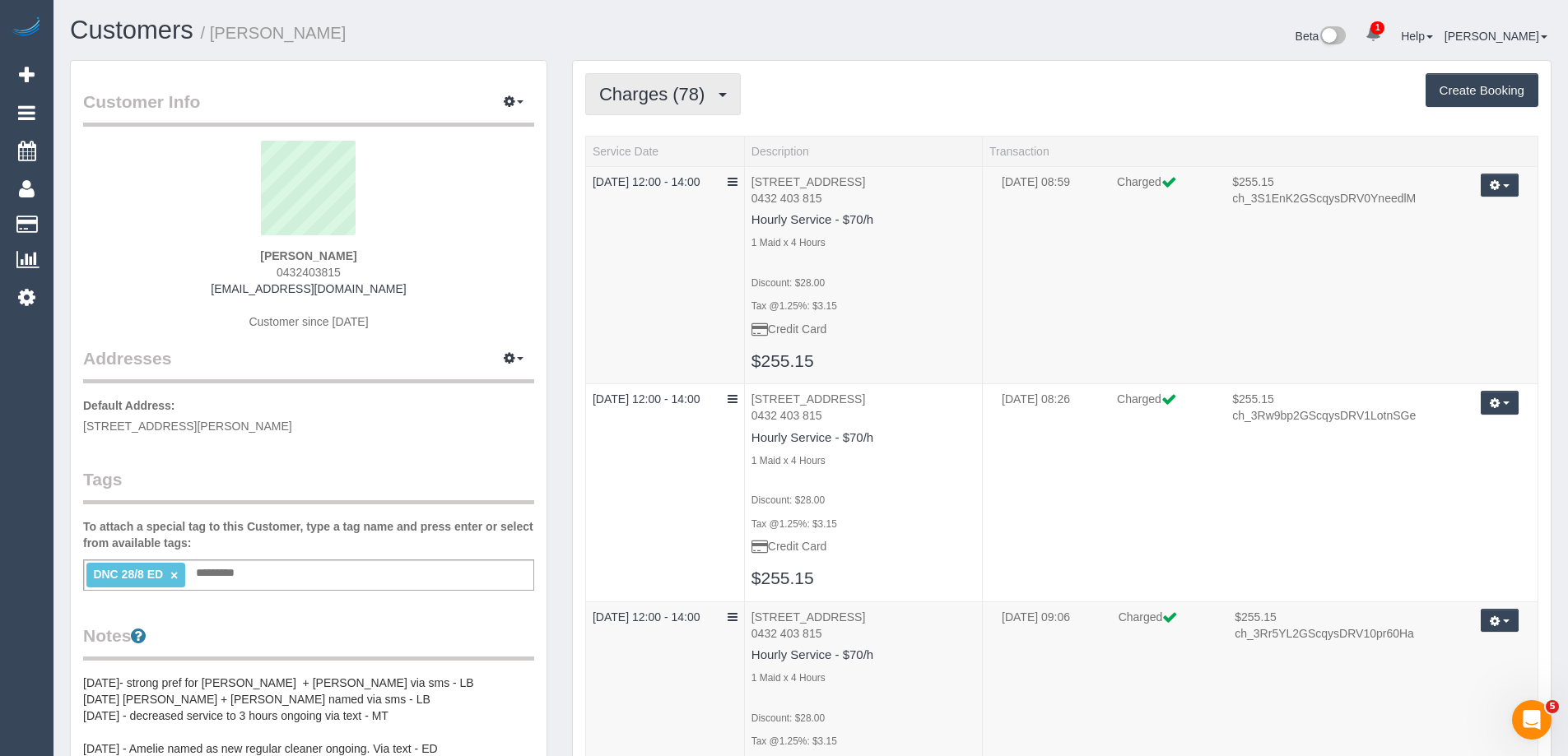
click at [671, 105] on button "Charges (78)" at bounding box center [663, 94] width 155 height 42
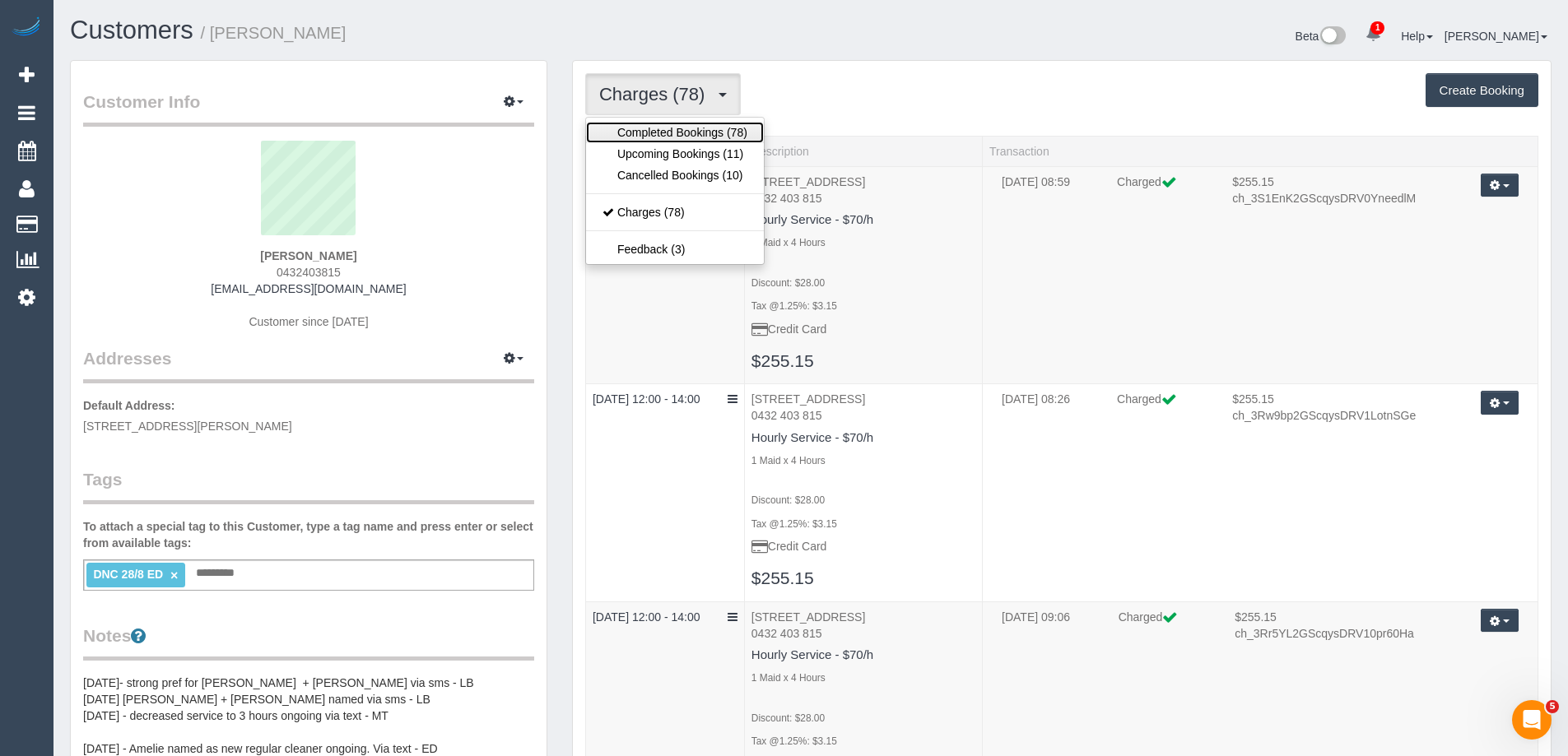
click at [662, 123] on link "Completed Bookings (78)" at bounding box center [674, 133] width 177 height 21
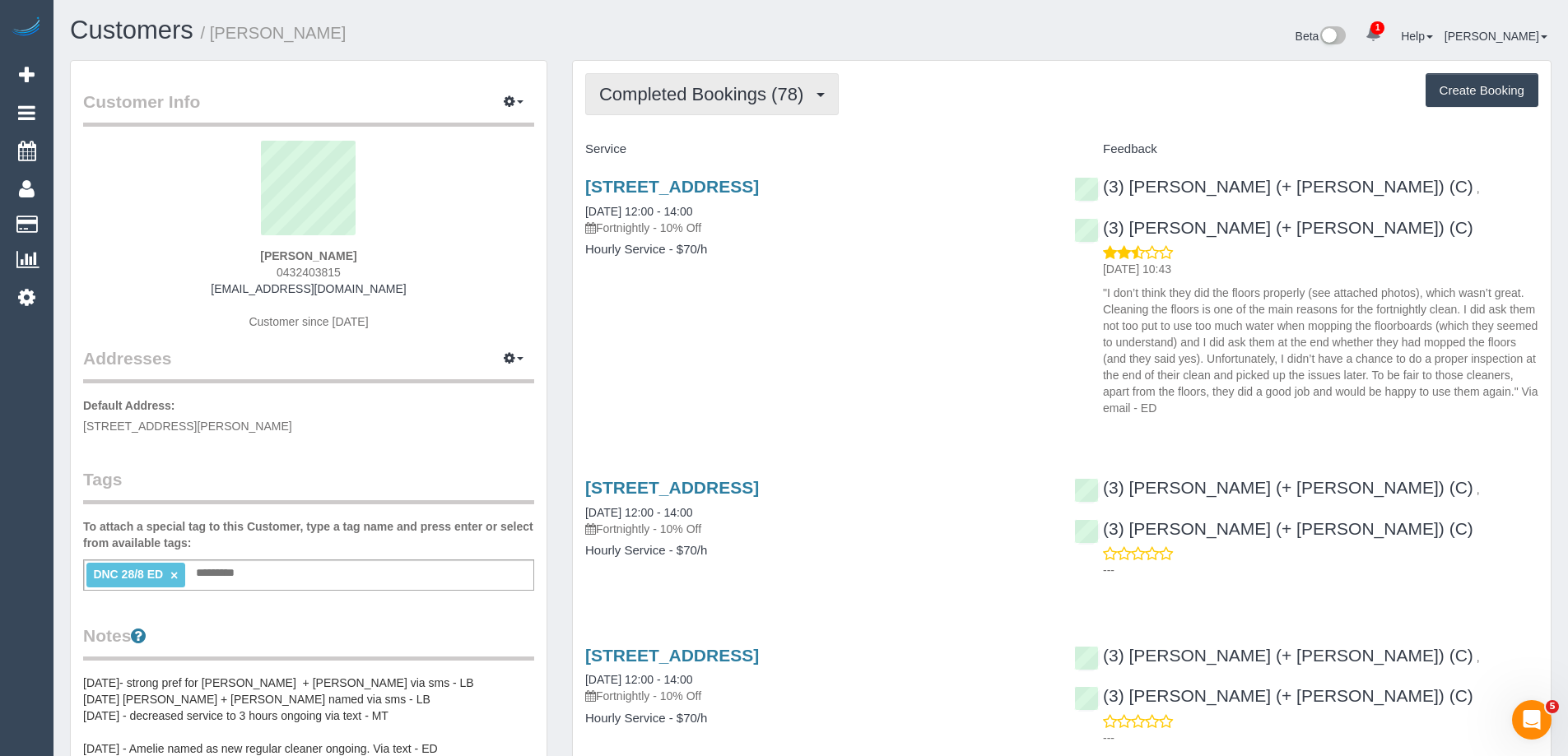
click at [727, 107] on button "Completed Bookings (78)" at bounding box center [712, 94] width 253 height 42
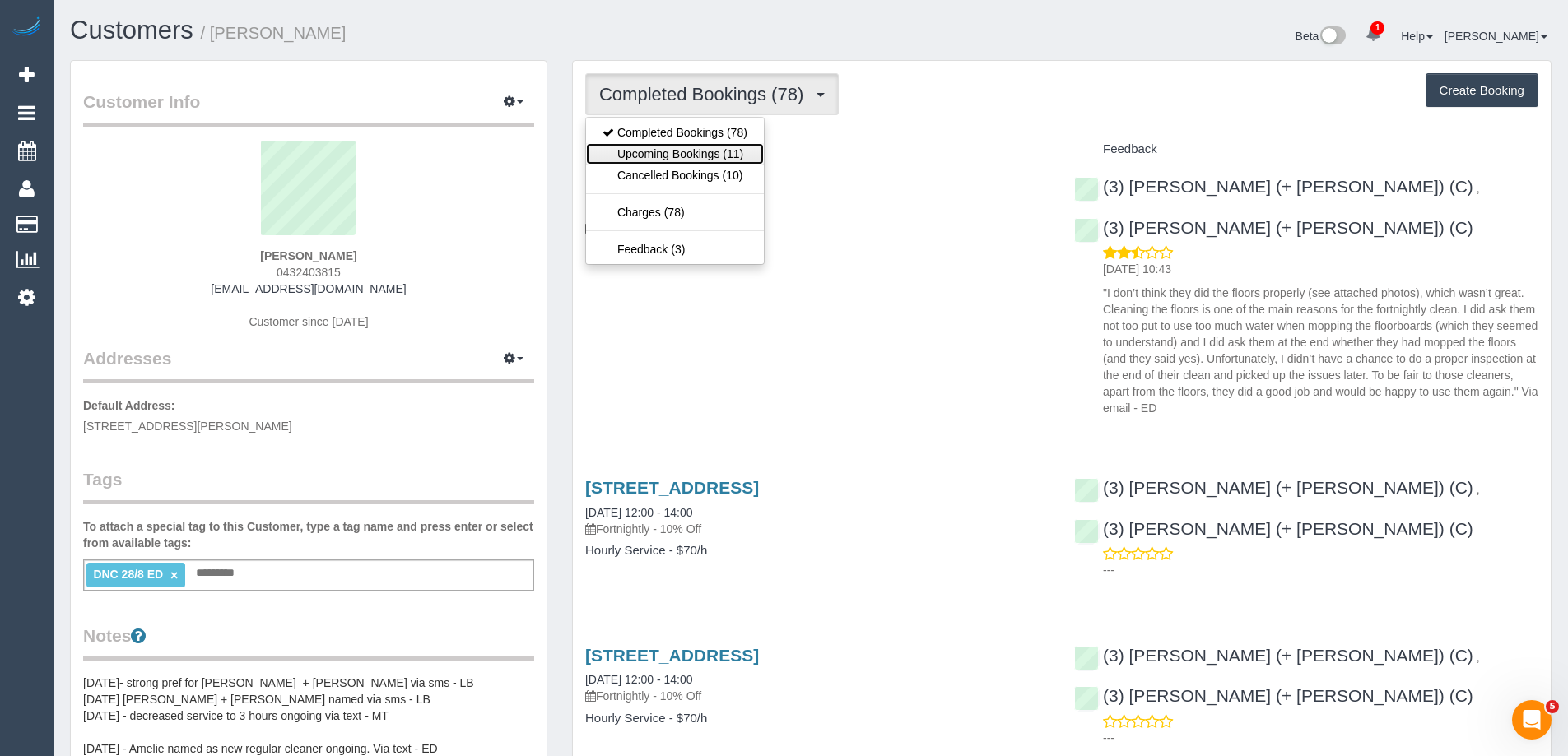
click at [706, 153] on link "Upcoming Bookings (11)" at bounding box center [674, 154] width 177 height 21
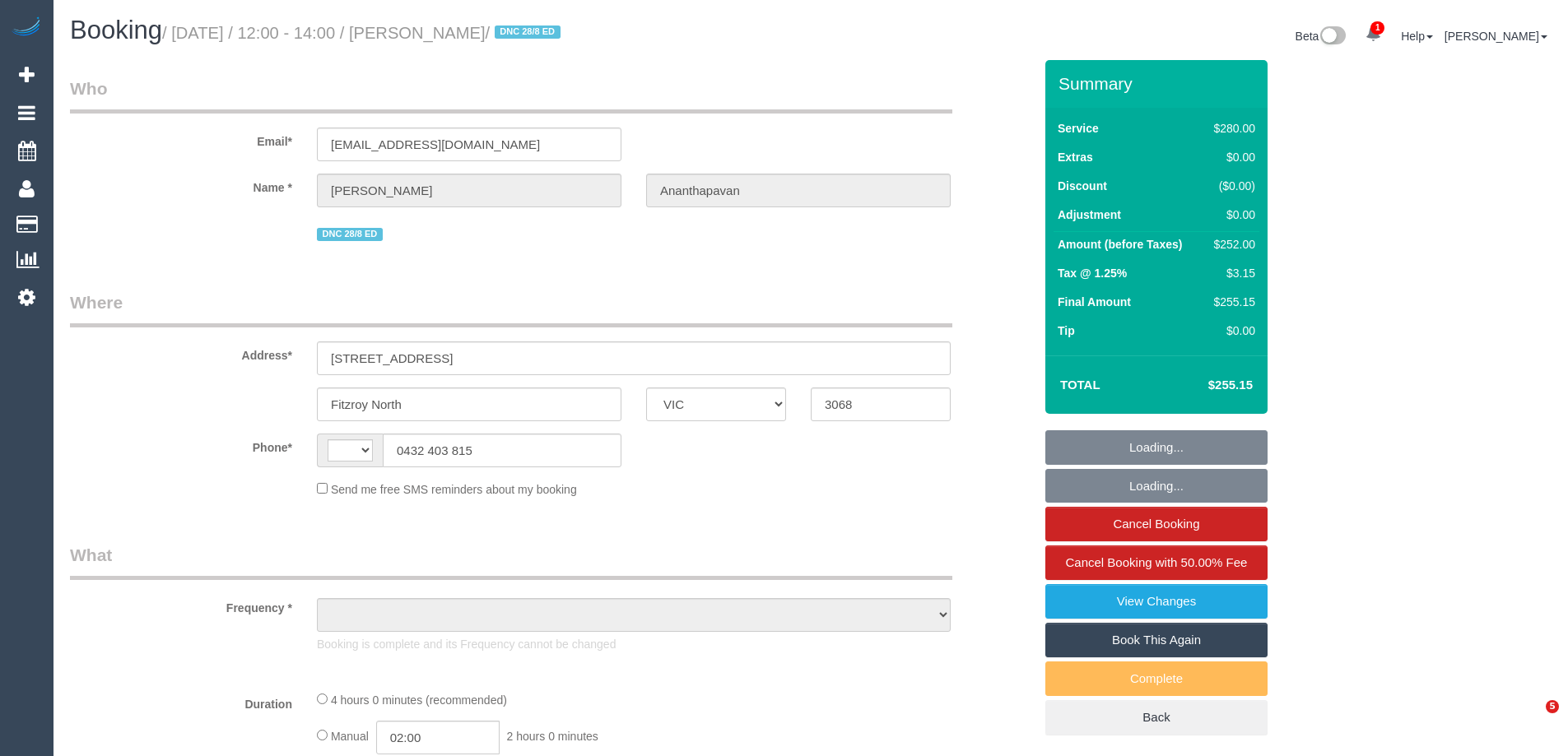
select select "VIC"
select select "string:stripe-pm_1QAWV12GScqysDRVOUs2bCDc"
select select "number:28"
select select "number:14"
select select "number:19"
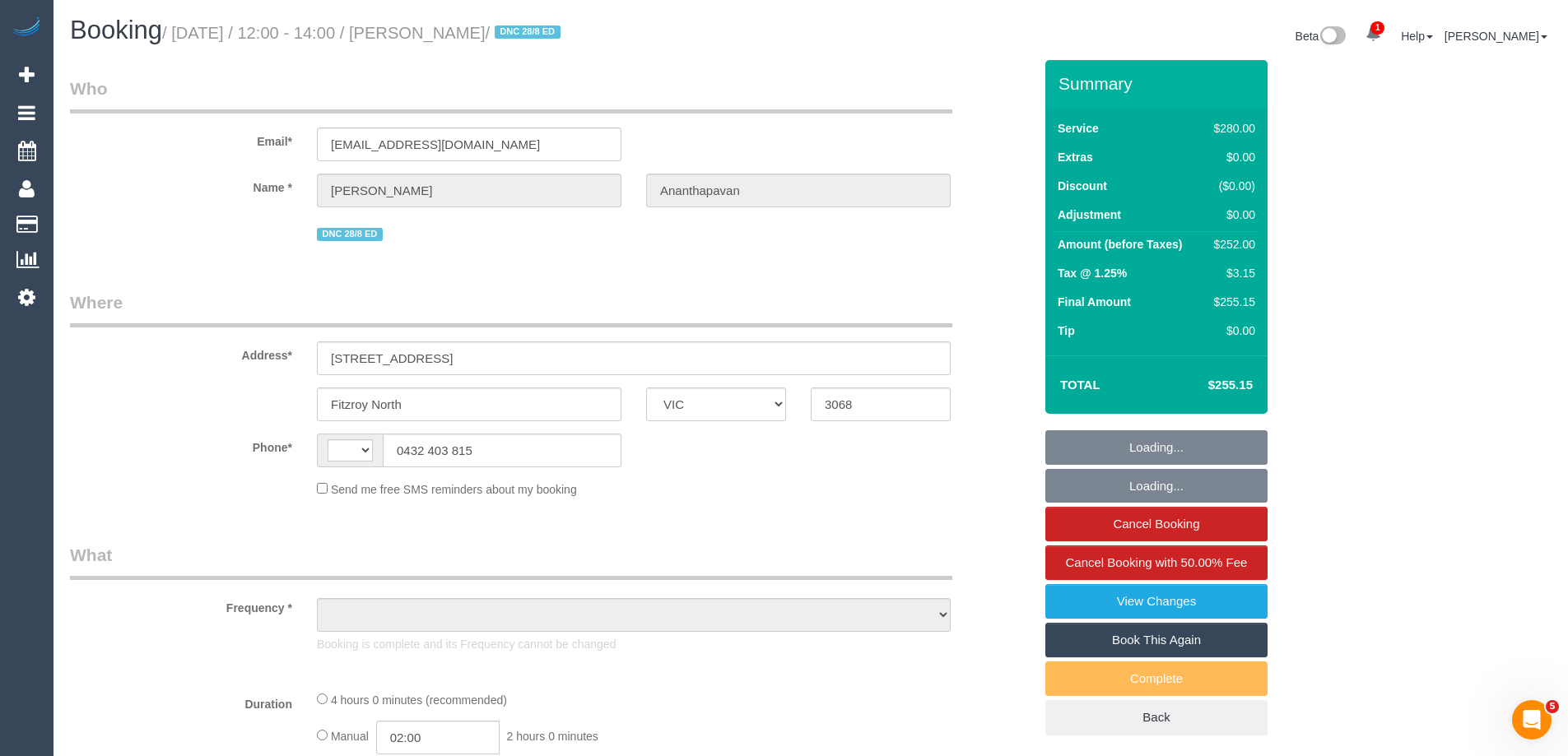
select select "string:AU"
select select "object:726"
select select "240"
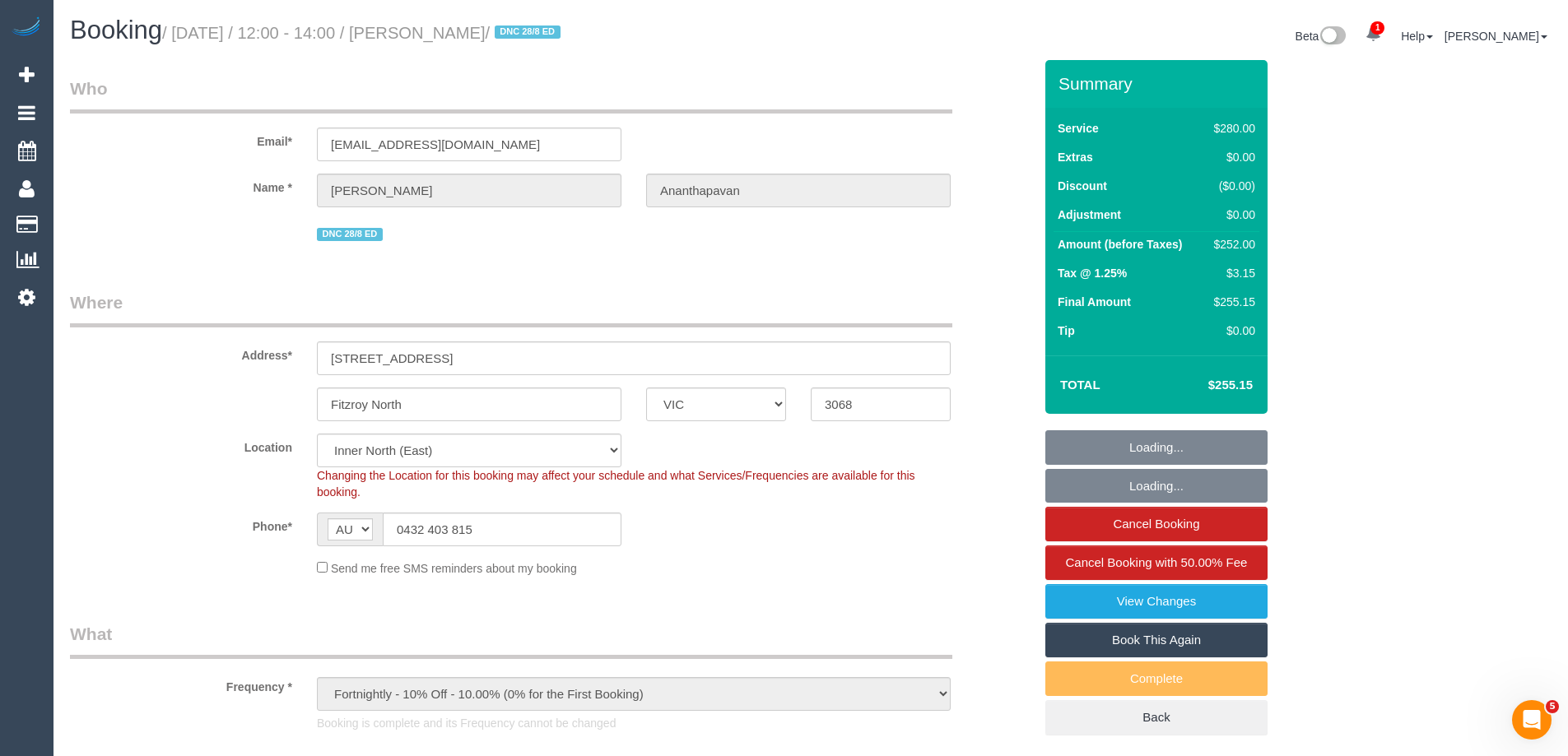
select select "object:1722"
select select "spot1"
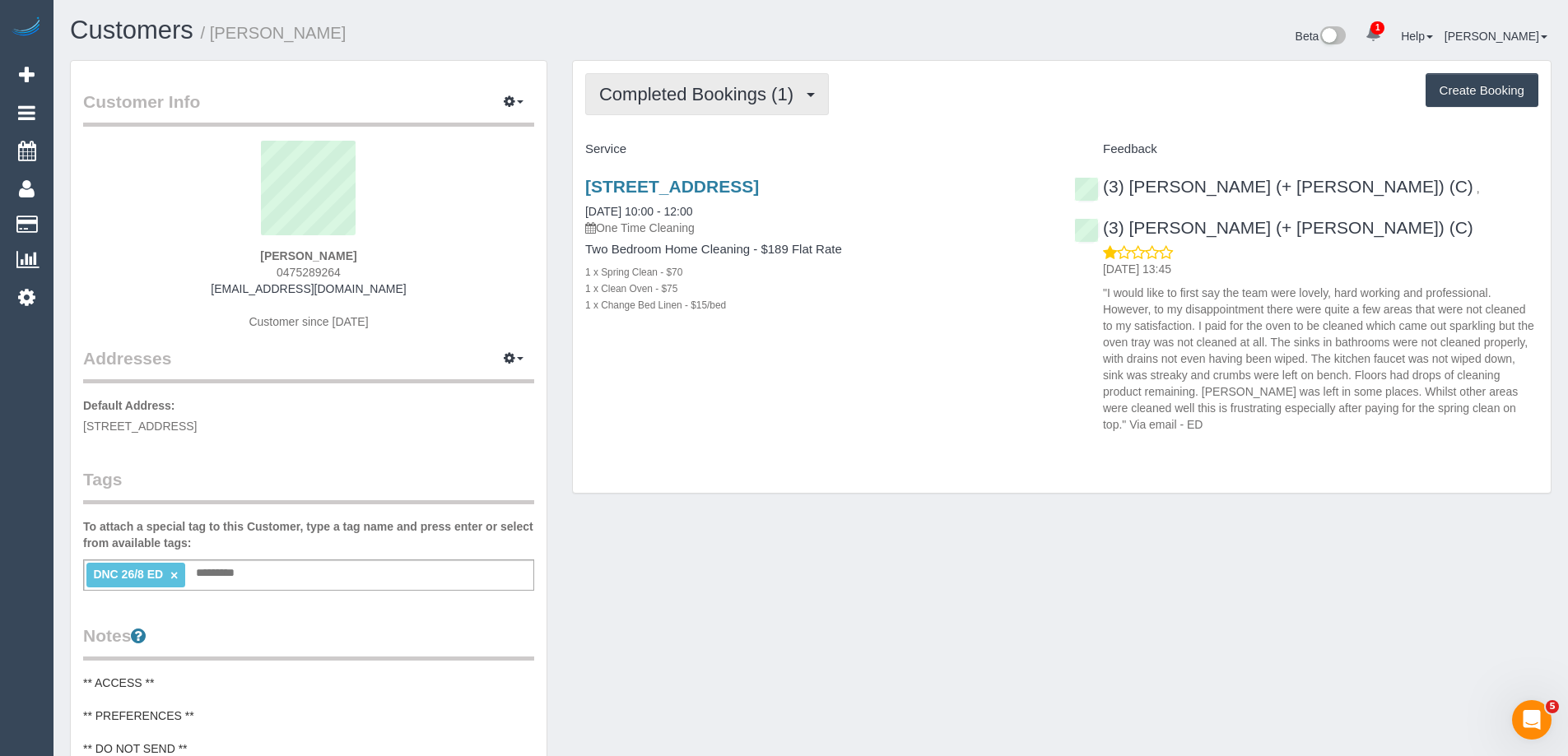
click at [663, 92] on span "Completed Bookings (1)" at bounding box center [700, 94] width 203 height 20
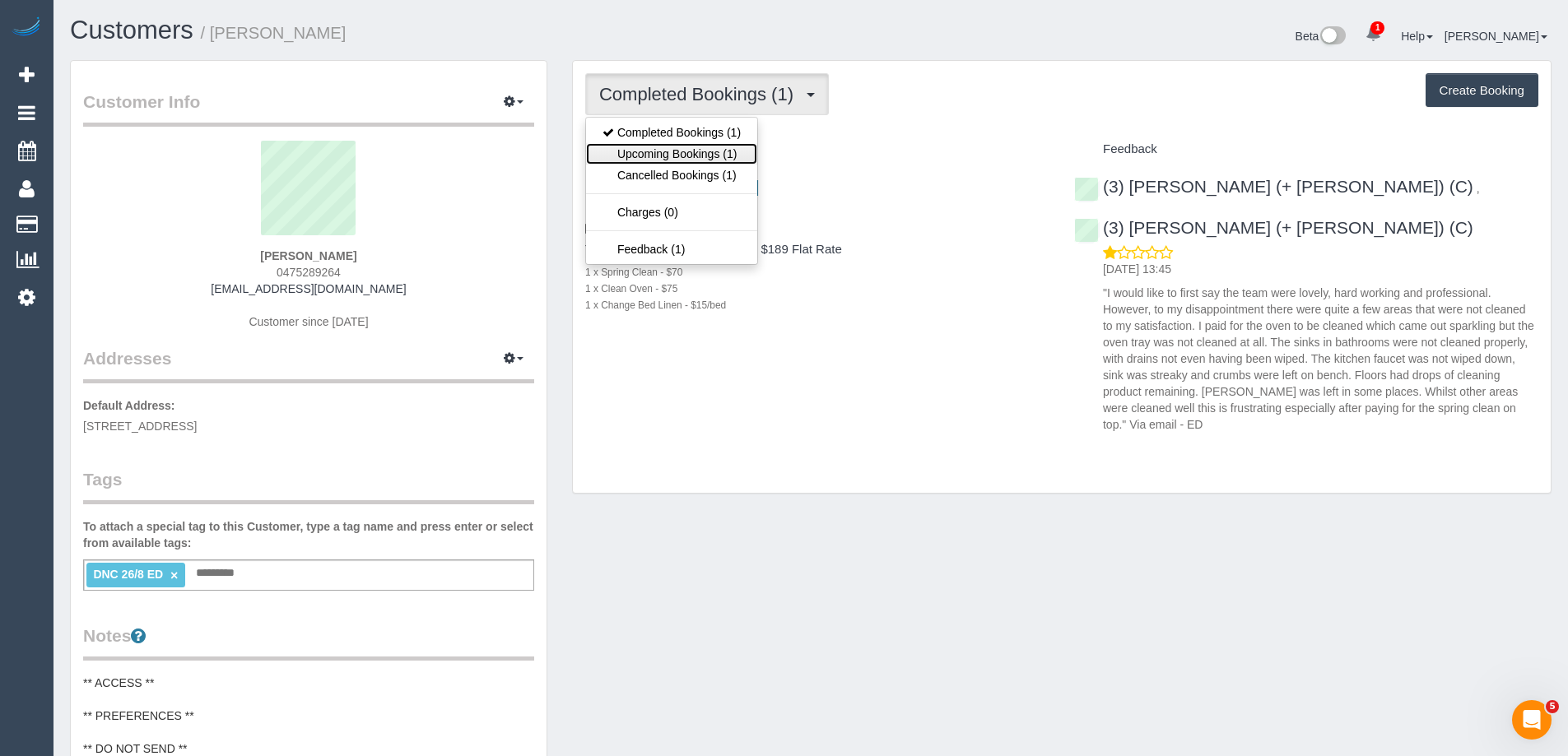
click at [673, 158] on link "Upcoming Bookings (1)" at bounding box center [671, 154] width 172 height 21
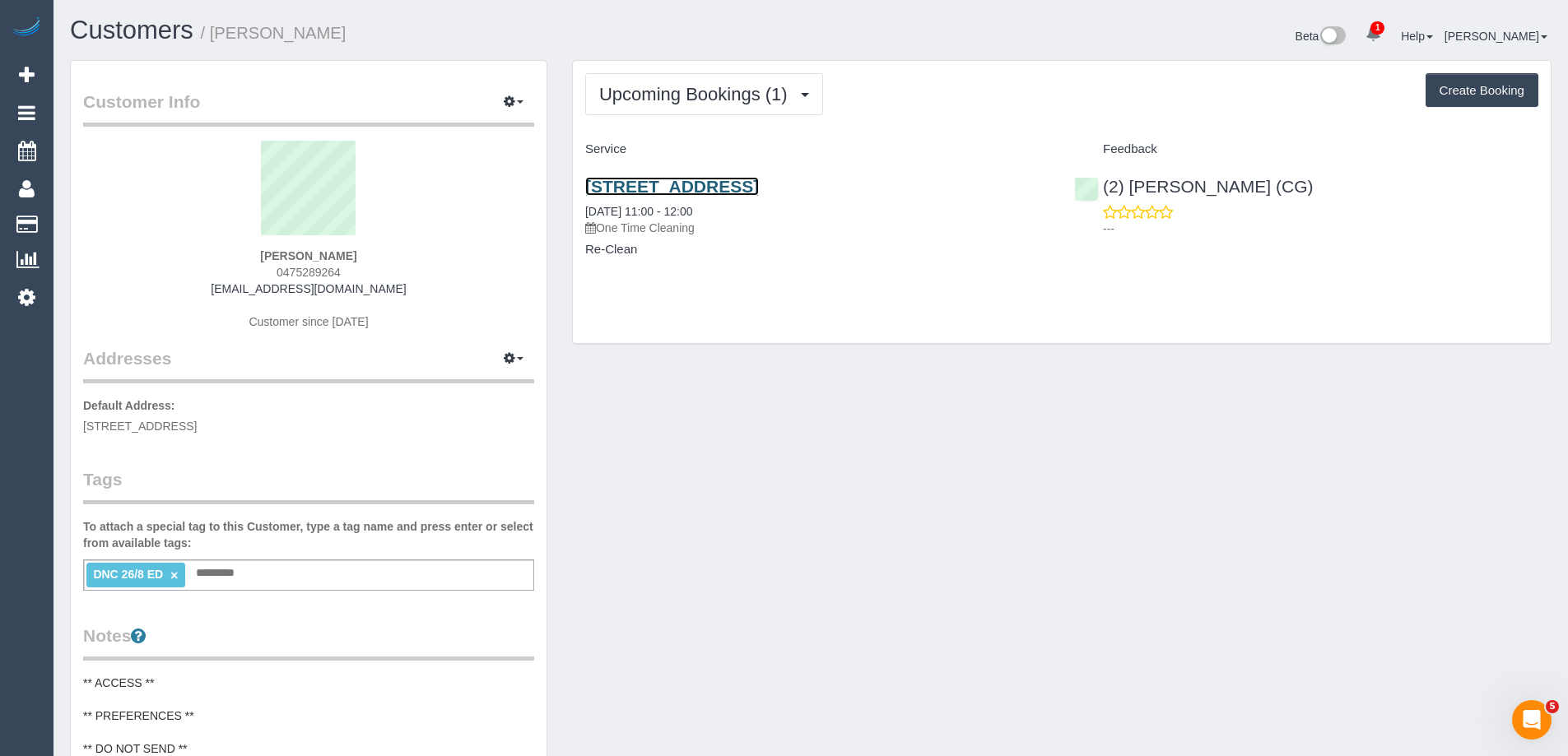
click at [759, 188] on link "2 Moonering Drive, 101, Coburg, VIC 3058" at bounding box center [672, 187] width 174 height 19
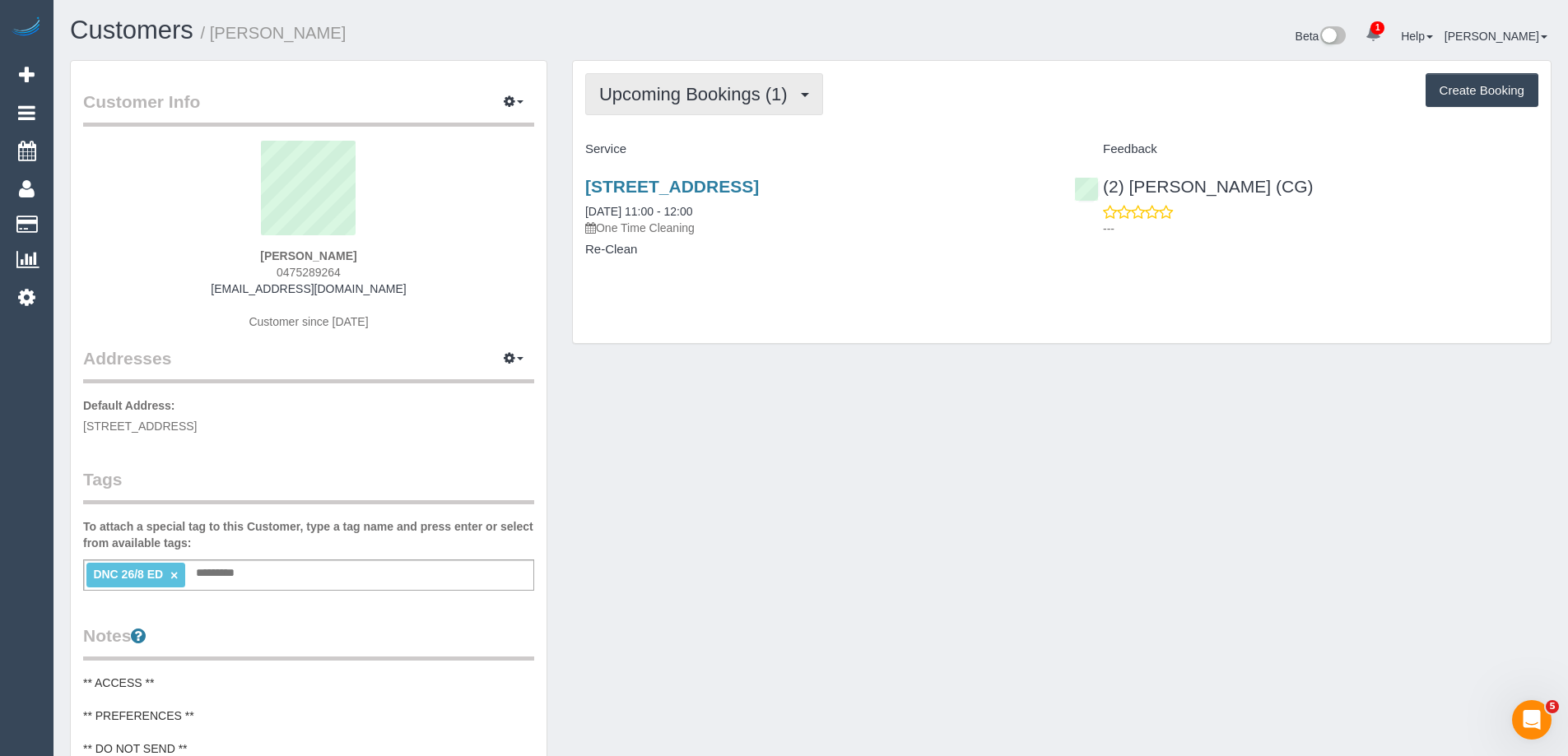
click at [696, 97] on span "Upcoming Bookings (1)" at bounding box center [697, 94] width 197 height 20
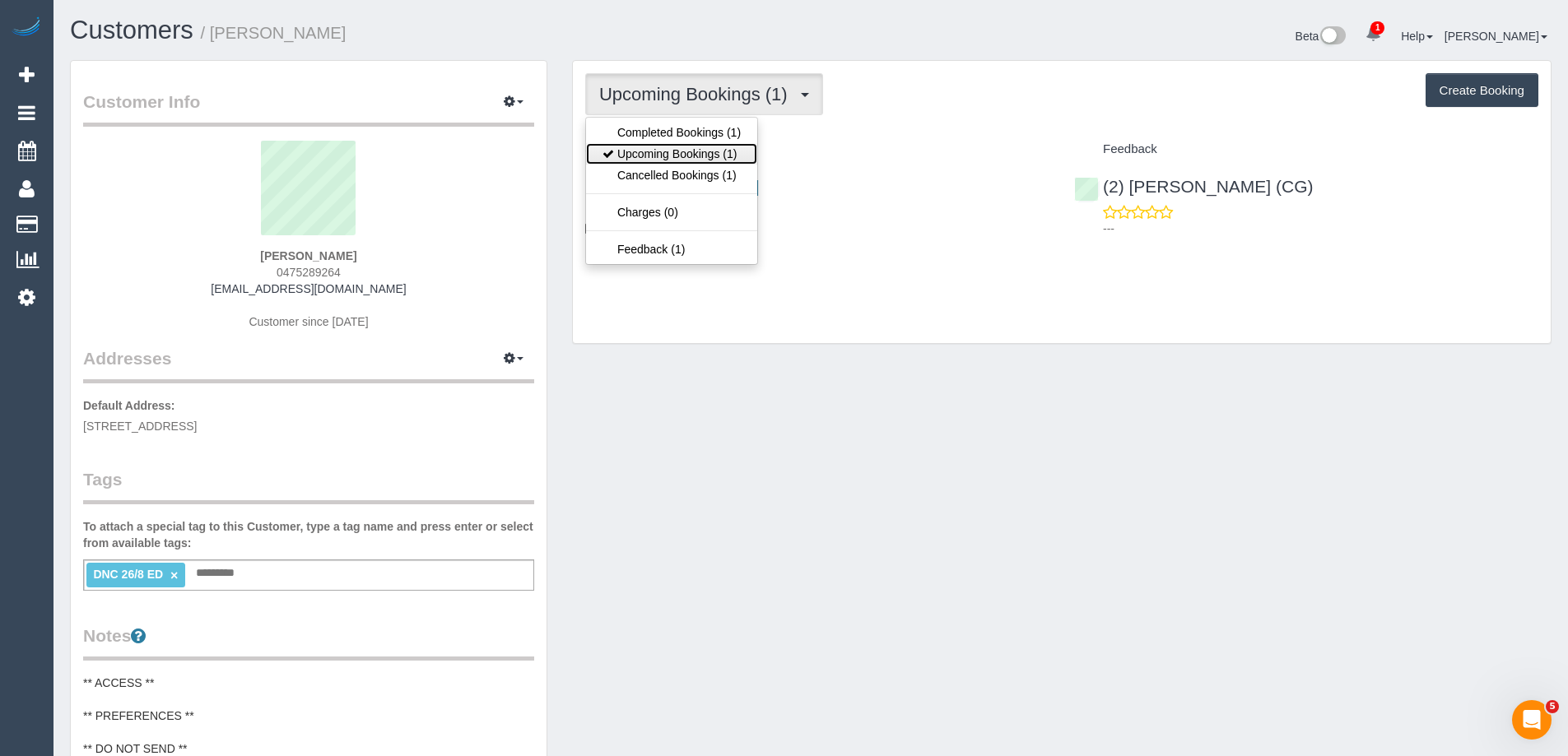
click at [689, 145] on link "Upcoming Bookings (1)" at bounding box center [671, 154] width 172 height 21
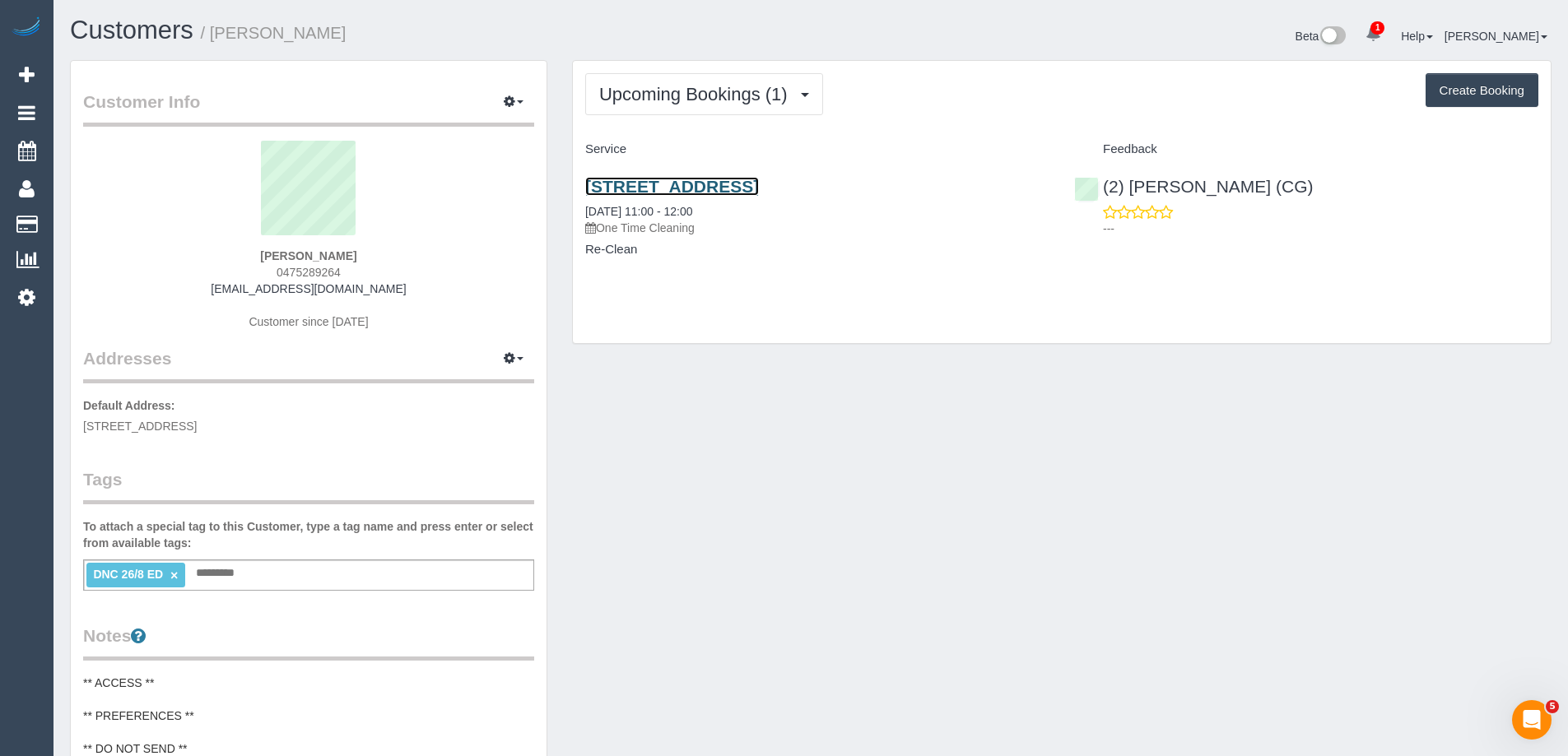
click at [733, 181] on link "2 Moonering Drive, 101, Coburg, VIC 3058" at bounding box center [672, 187] width 174 height 19
click at [759, 190] on link "2 Moonering Drive, 101, Coburg, VIC 3058" at bounding box center [672, 187] width 174 height 19
click at [718, 186] on link "2 Moonering Drive, 101, Coburg, VIC 3058" at bounding box center [672, 187] width 174 height 19
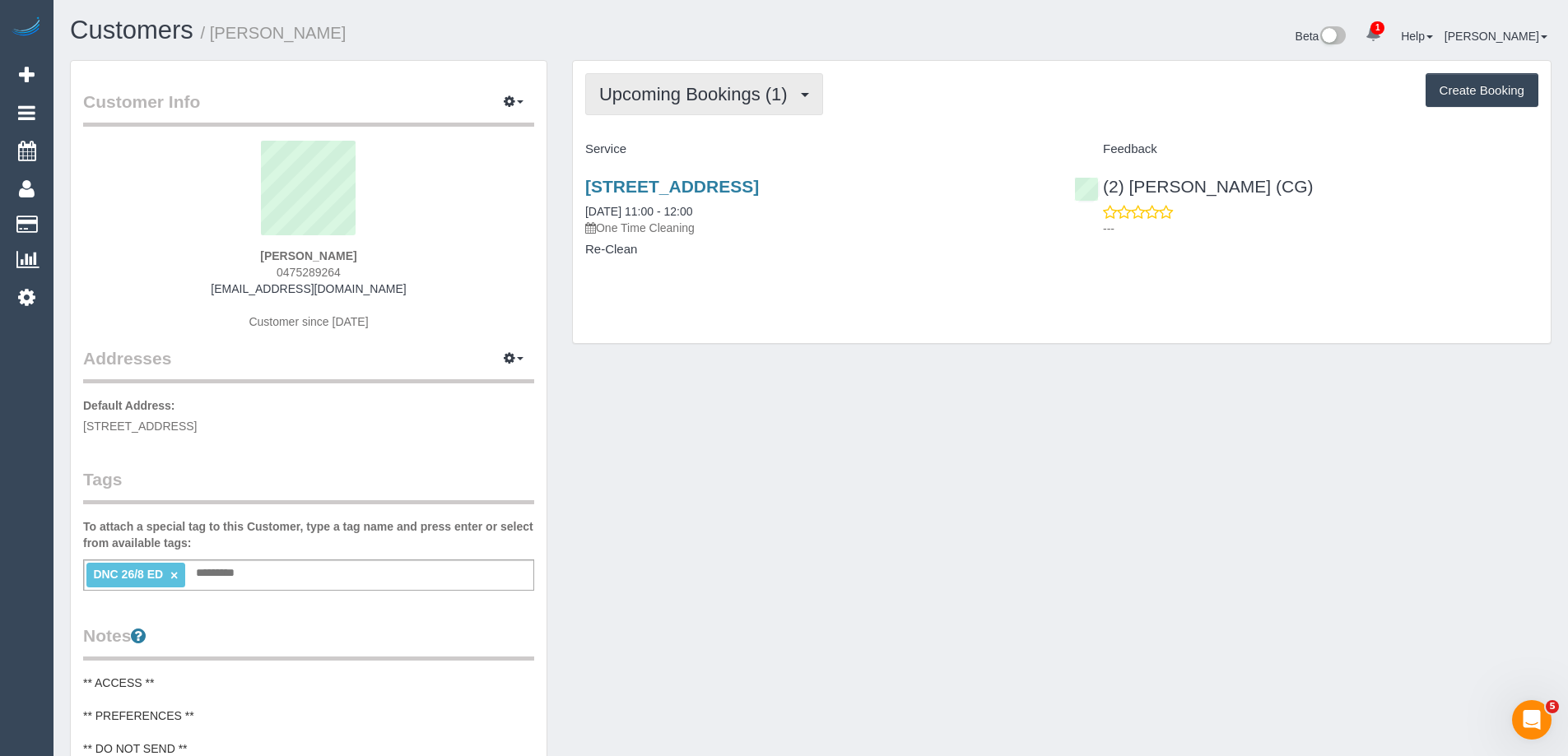
click at [693, 84] on span "Upcoming Bookings (1)" at bounding box center [697, 94] width 197 height 20
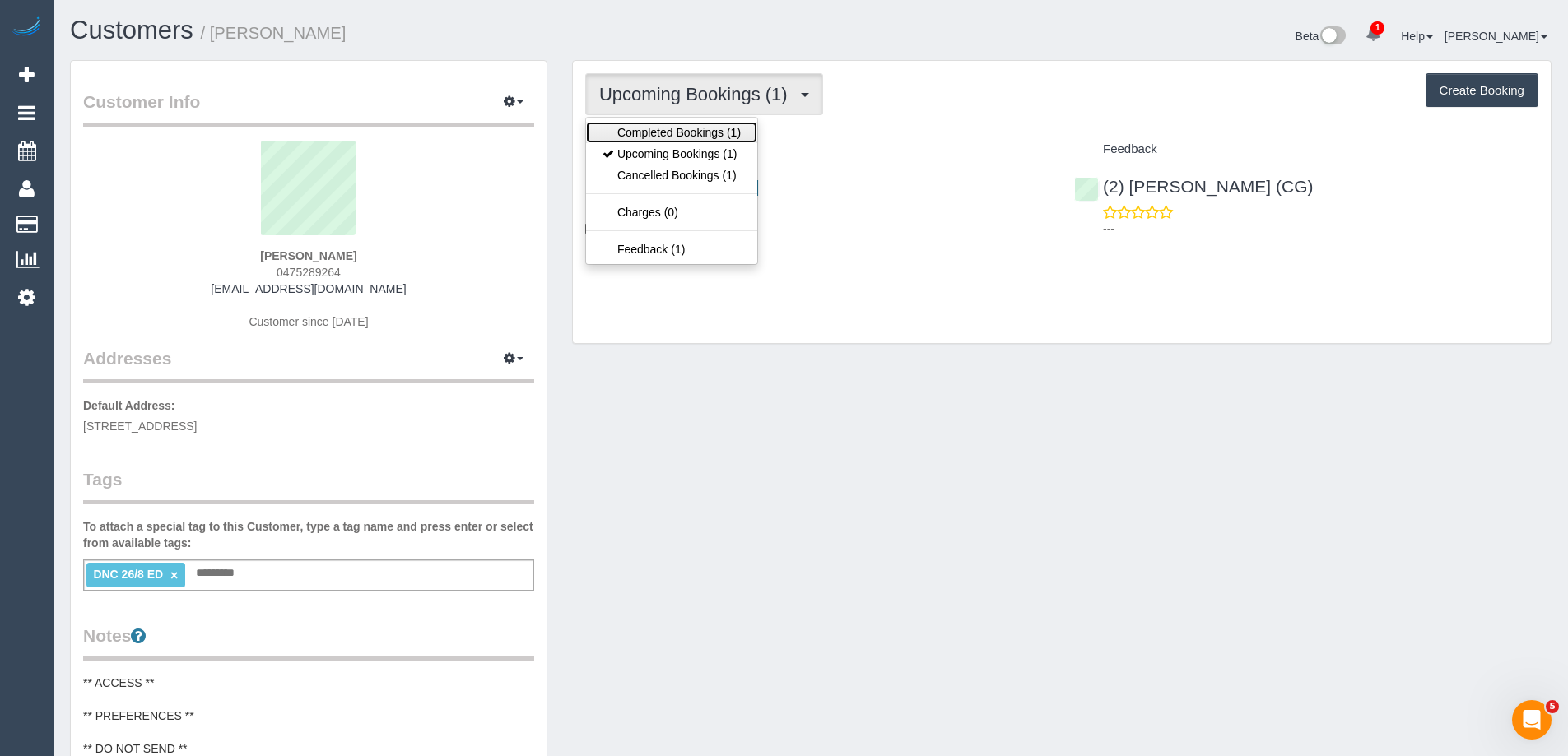
click at [679, 129] on link "Completed Bookings (1)" at bounding box center [671, 133] width 172 height 21
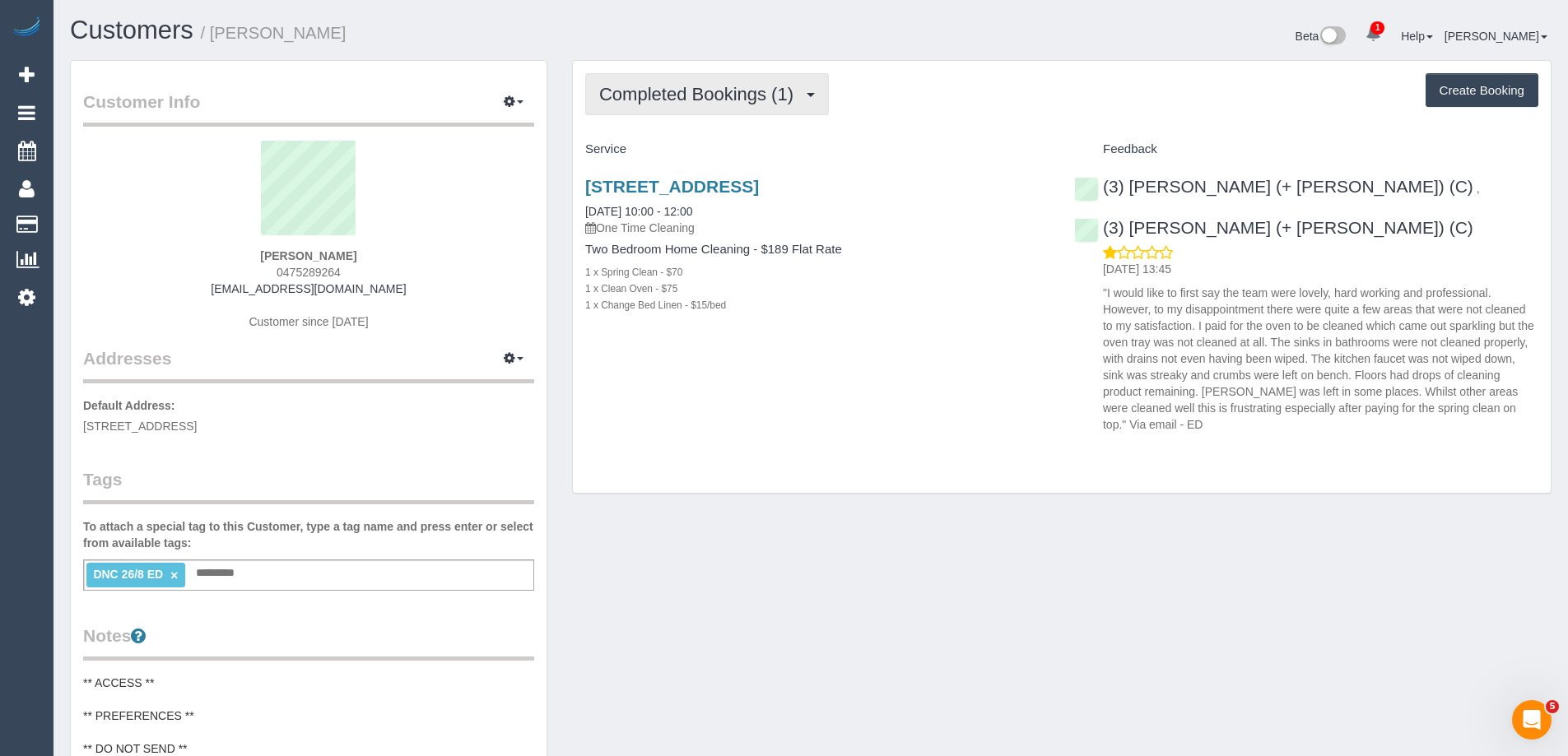
click at [722, 101] on span "Completed Bookings (1)" at bounding box center [700, 94] width 203 height 20
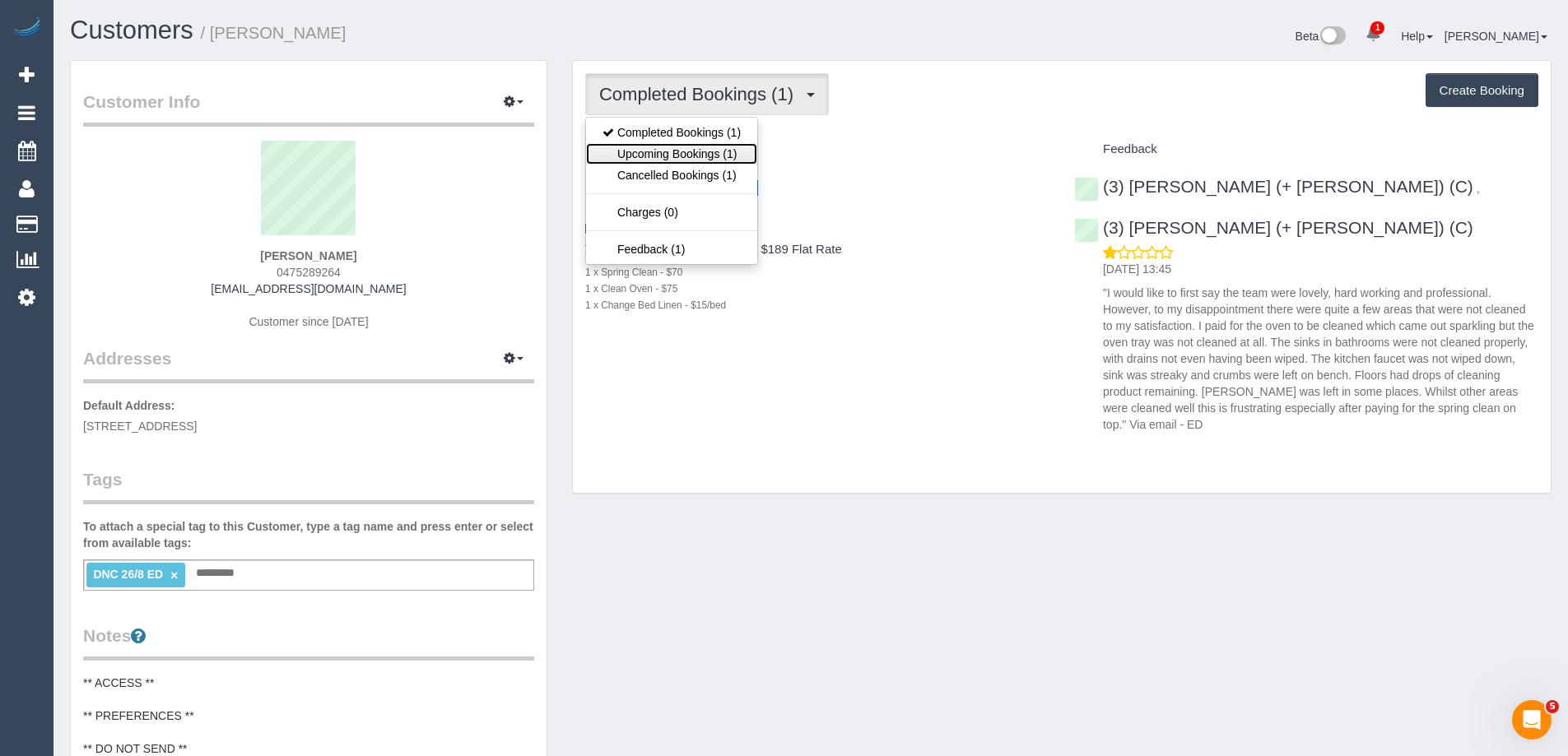
click at [700, 153] on link "Upcoming Bookings (1)" at bounding box center [671, 154] width 172 height 21
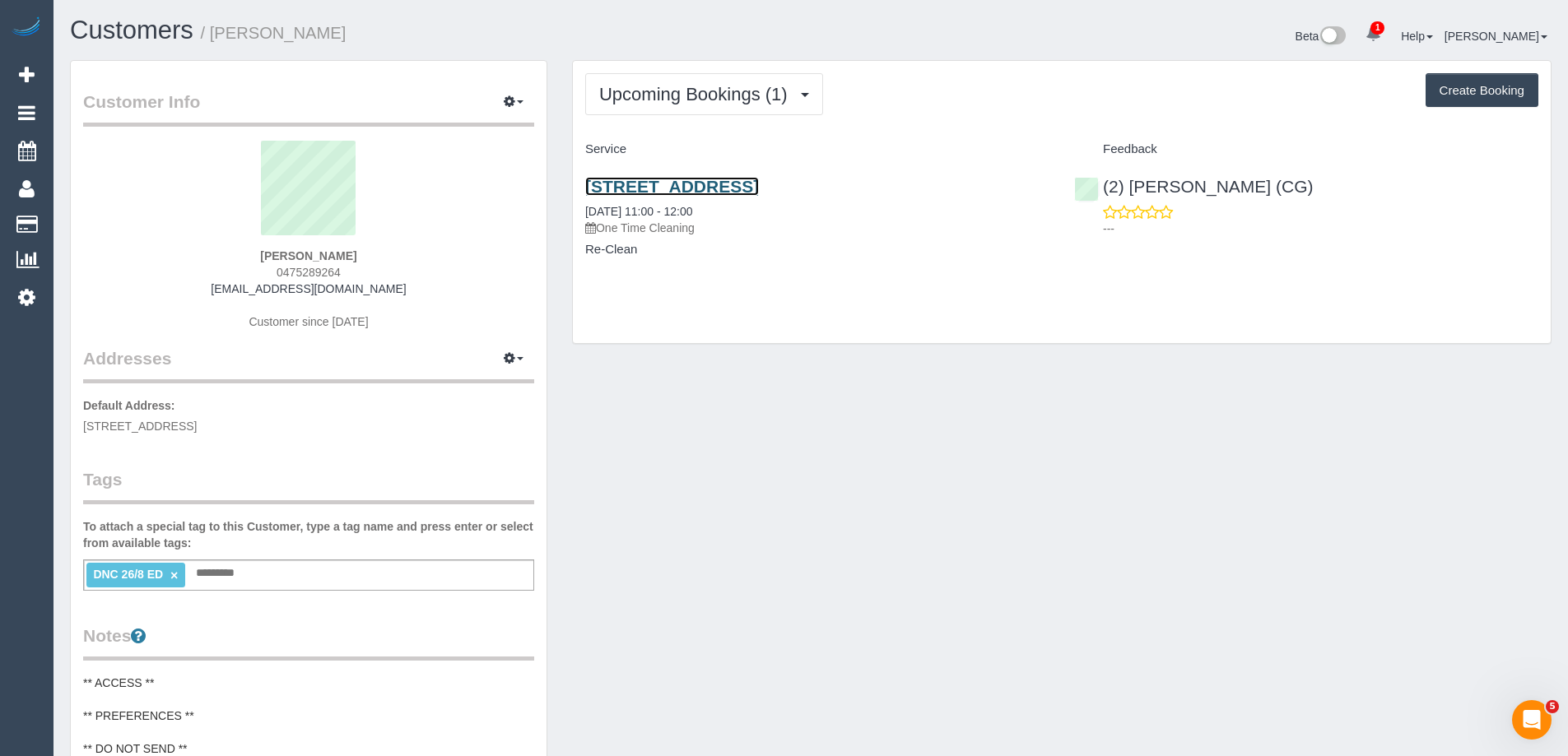
click at [713, 183] on link "2 Moonering Drive, 101, Coburg, VIC 3058" at bounding box center [672, 187] width 174 height 19
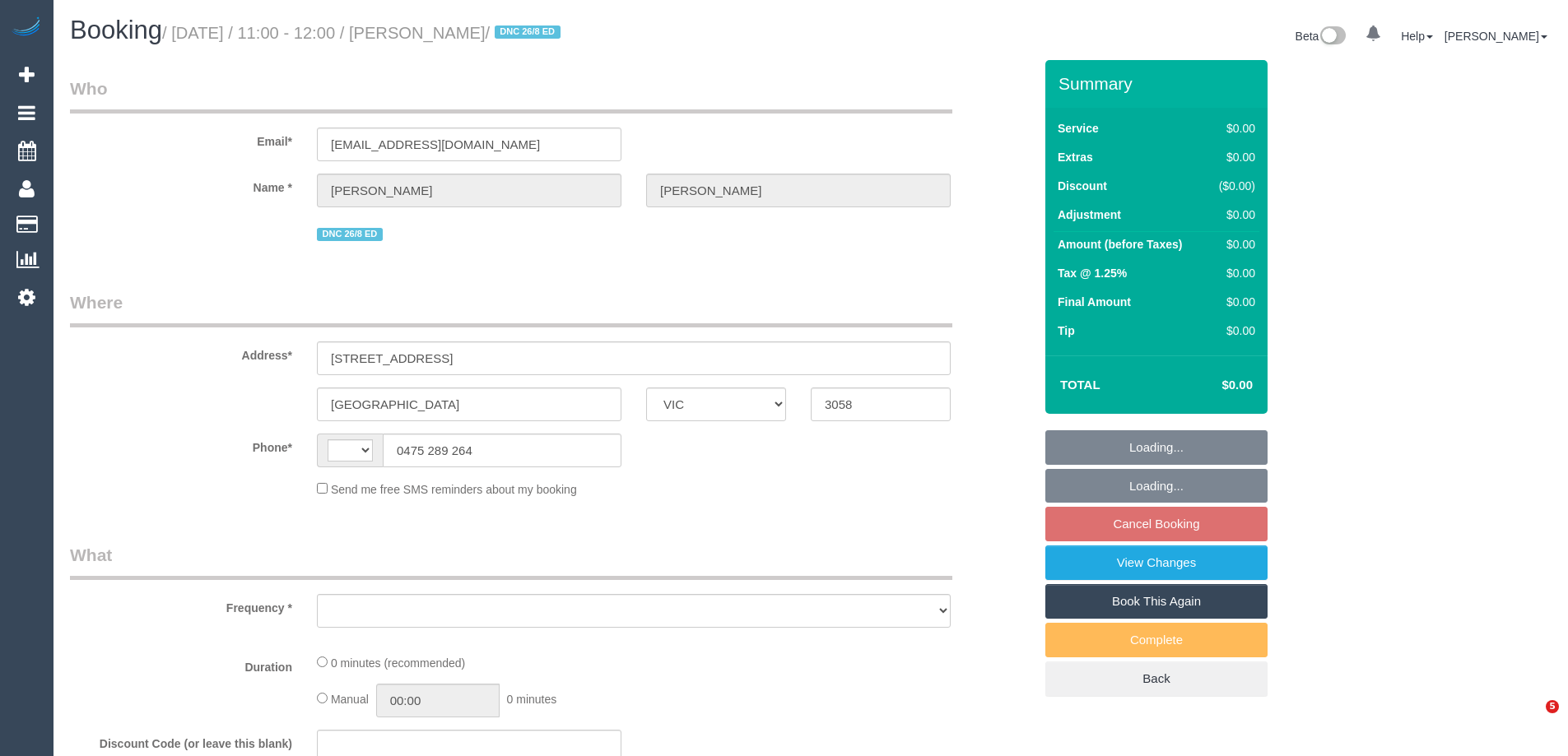
select select "VIC"
select select "string:stripe-pm_1RXAL42GScqysDRVLX2e3ZVh"
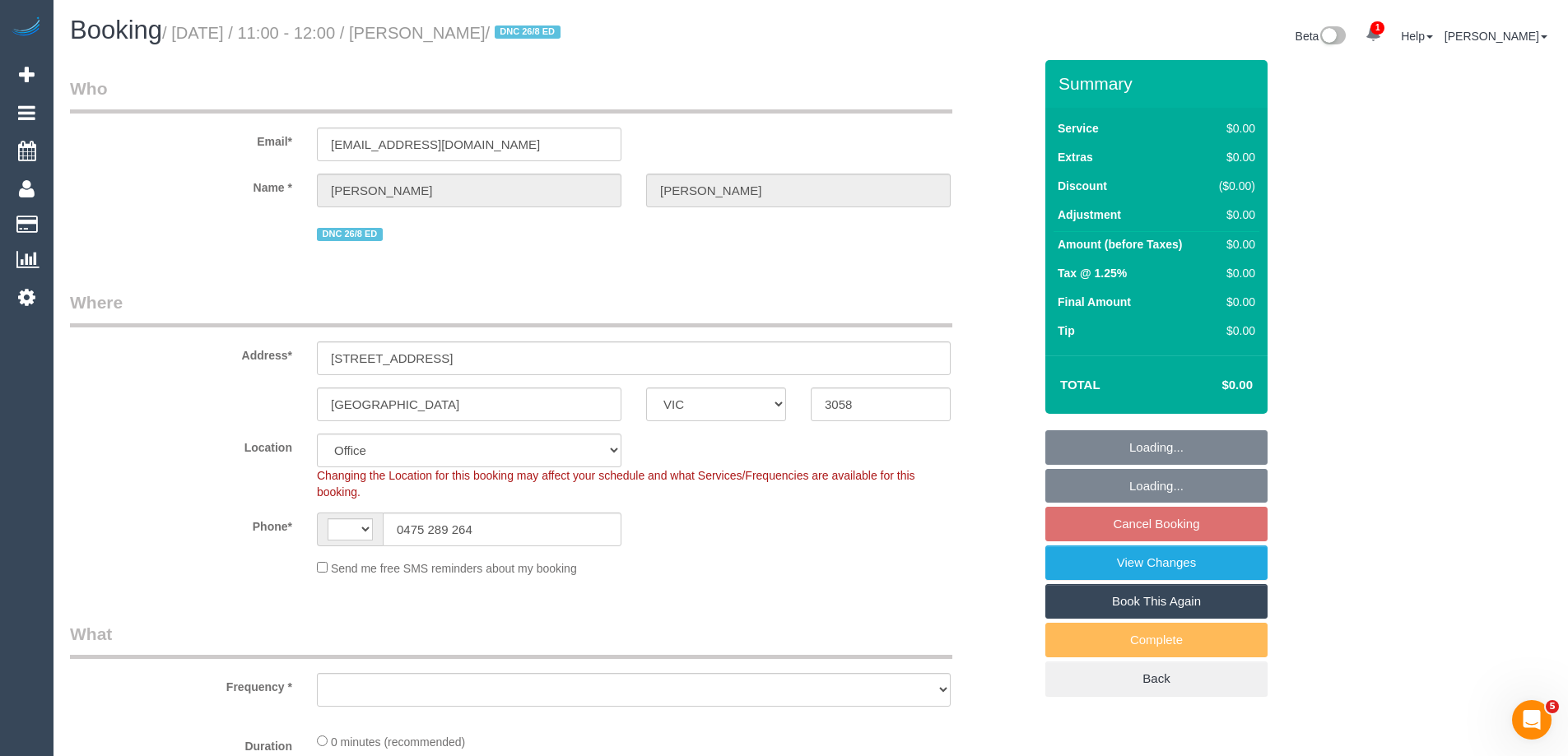
select select "string:AU"
select select "number:28"
select select "number:14"
select select "number:19"
select select "number:22"
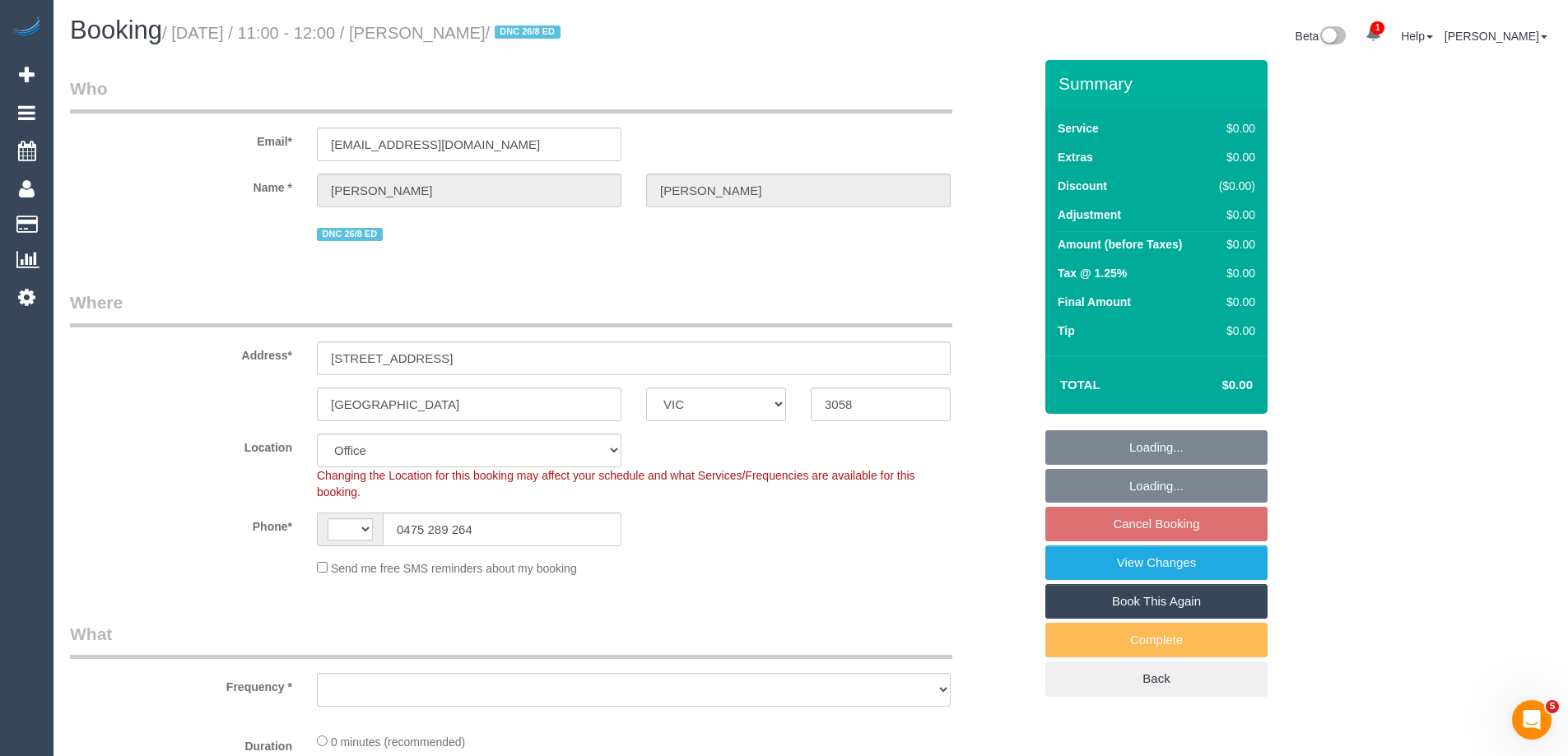
select select "number:13"
select select "object:2048"
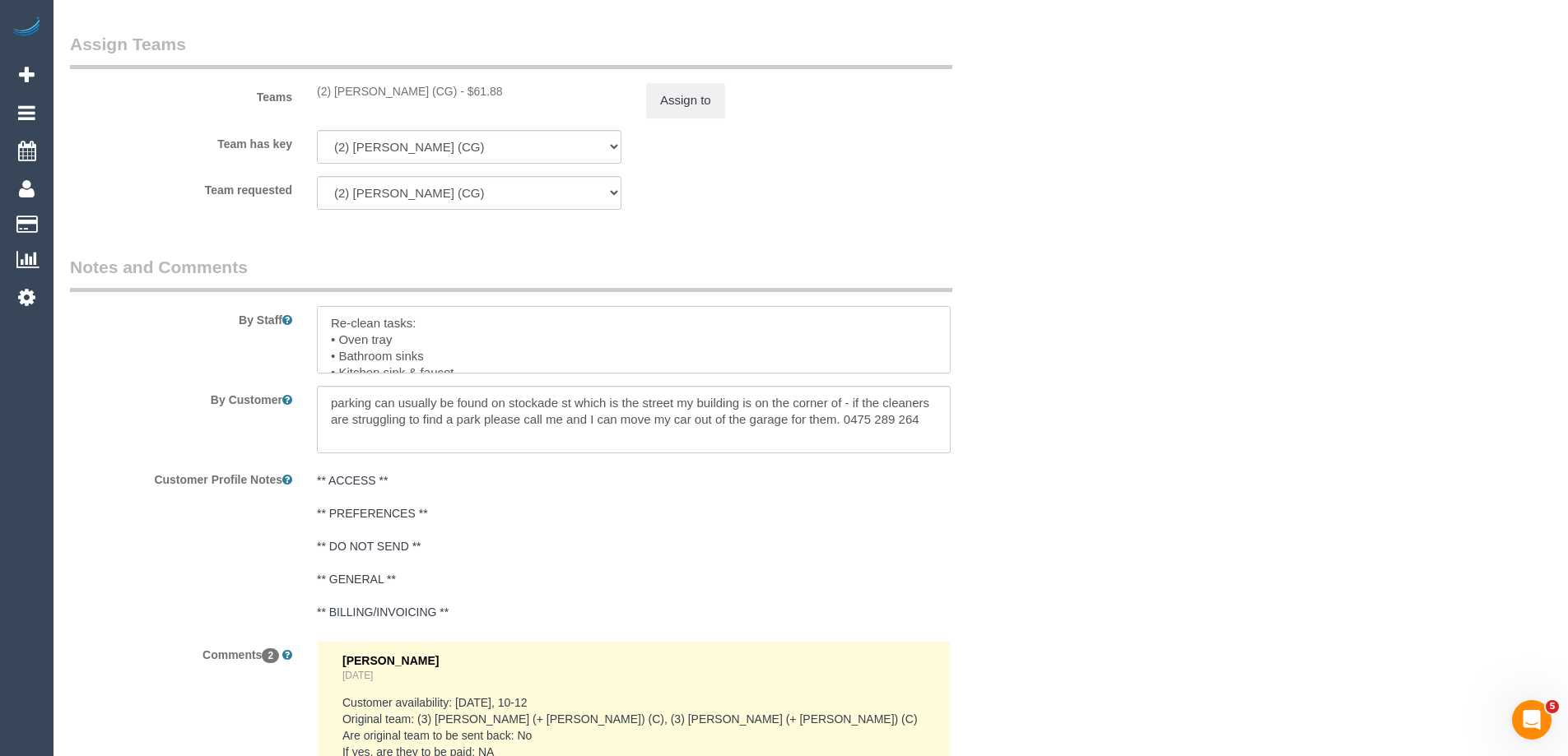
click at [494, 354] on textarea at bounding box center [634, 340] width 634 height 68
type textarea "Re-clean tasks: • Oven tray • Bathroom sinks • Bathtub drain • Kitchen sink & f…"
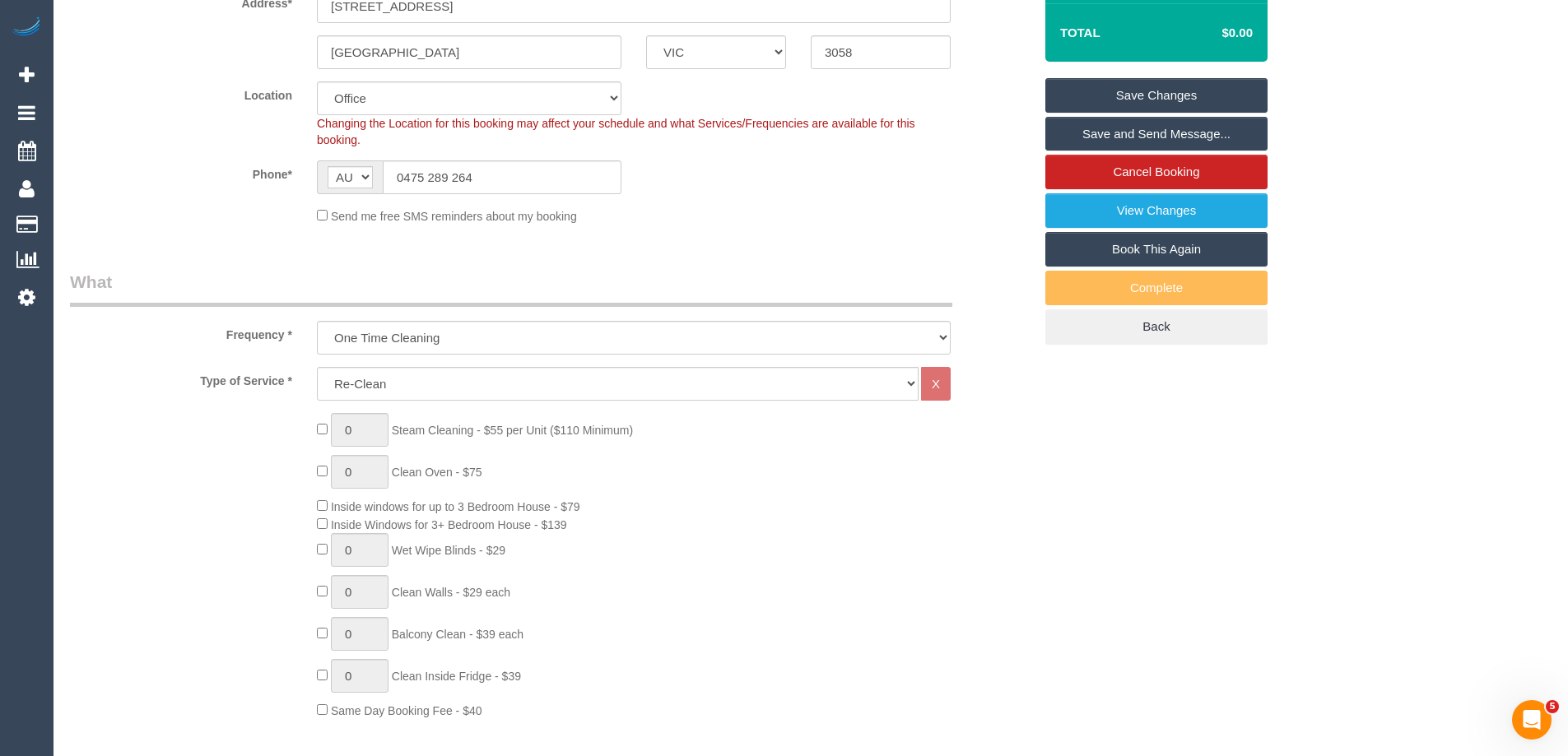
scroll to position [0, 0]
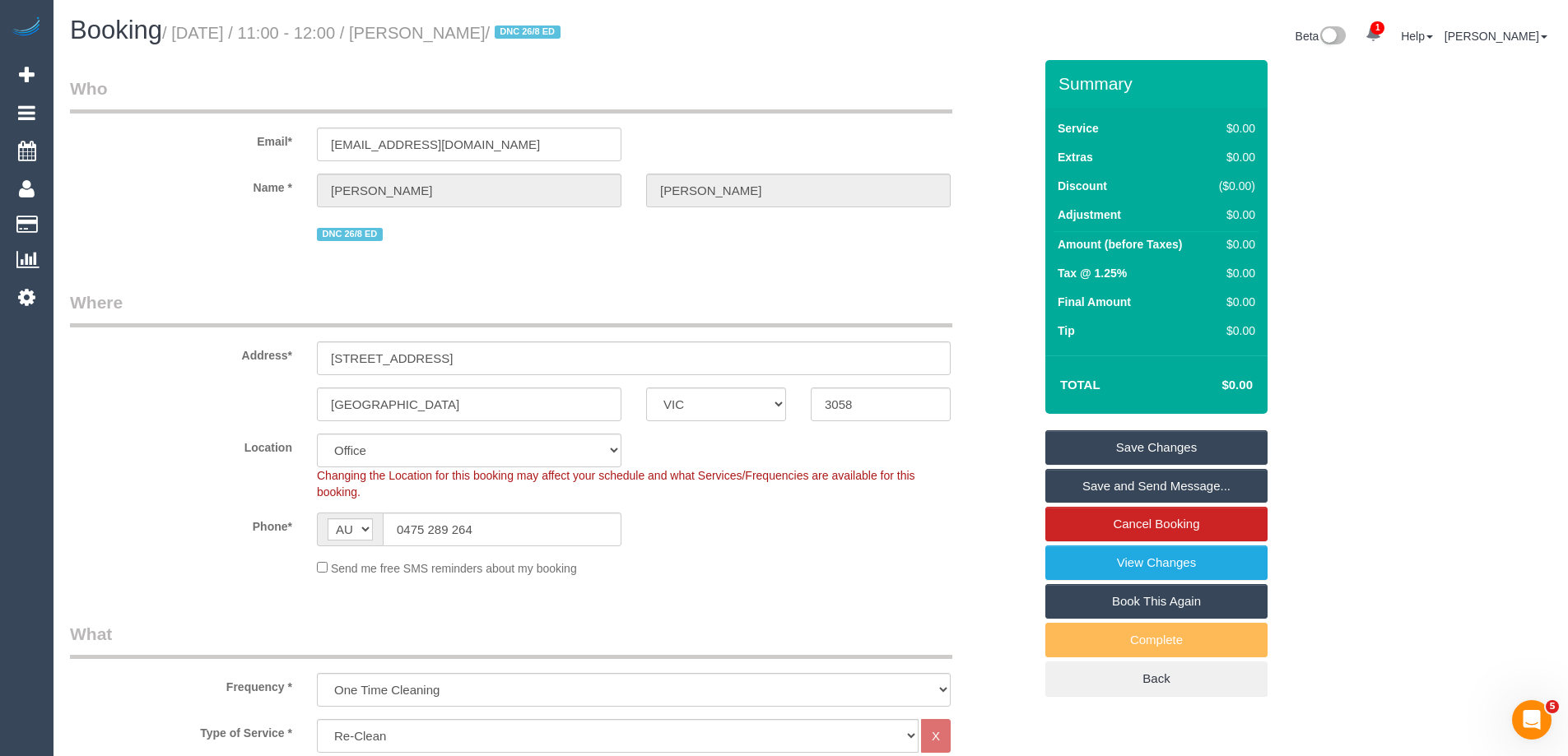
click at [1140, 436] on link "Save Changes" at bounding box center [1156, 448] width 222 height 35
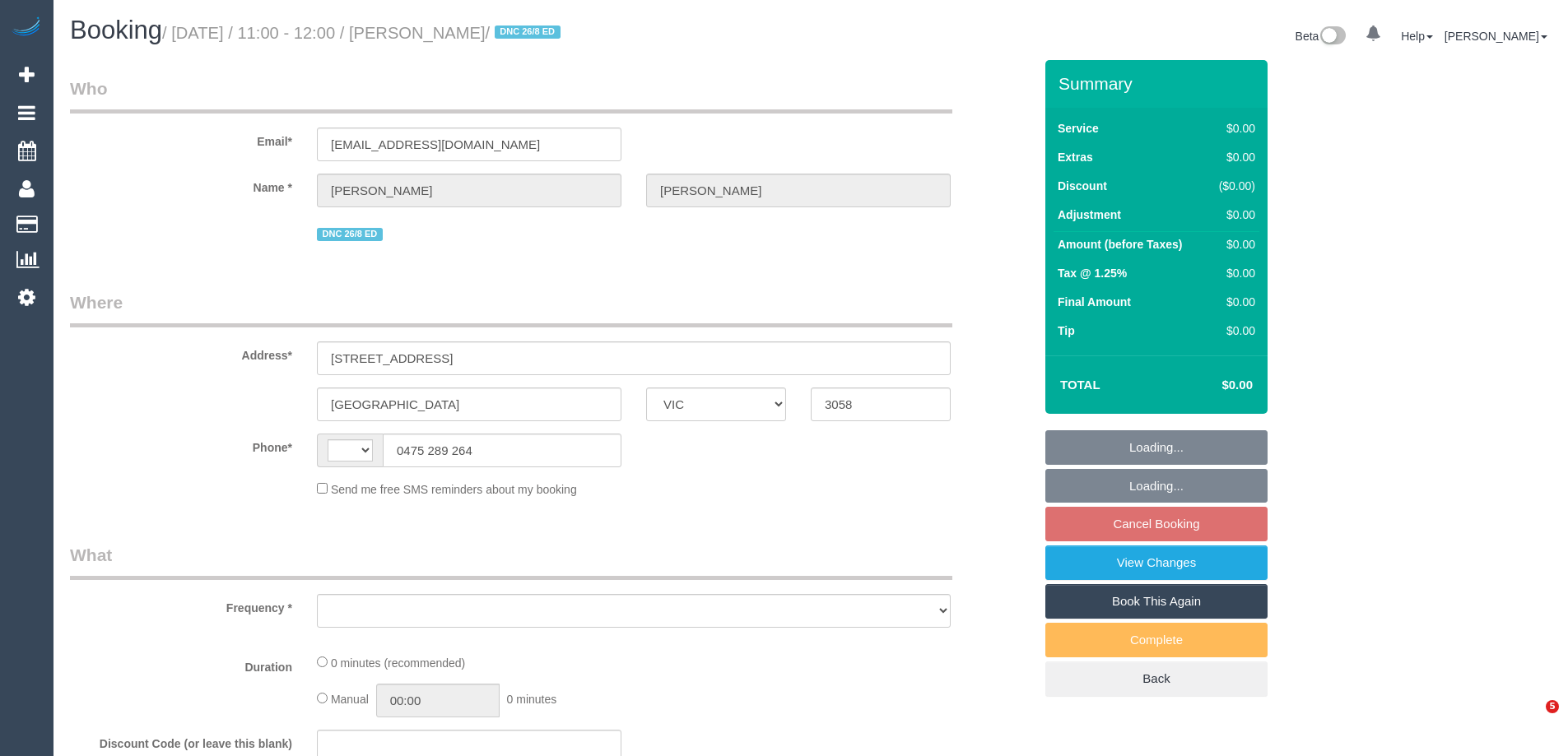
select select "VIC"
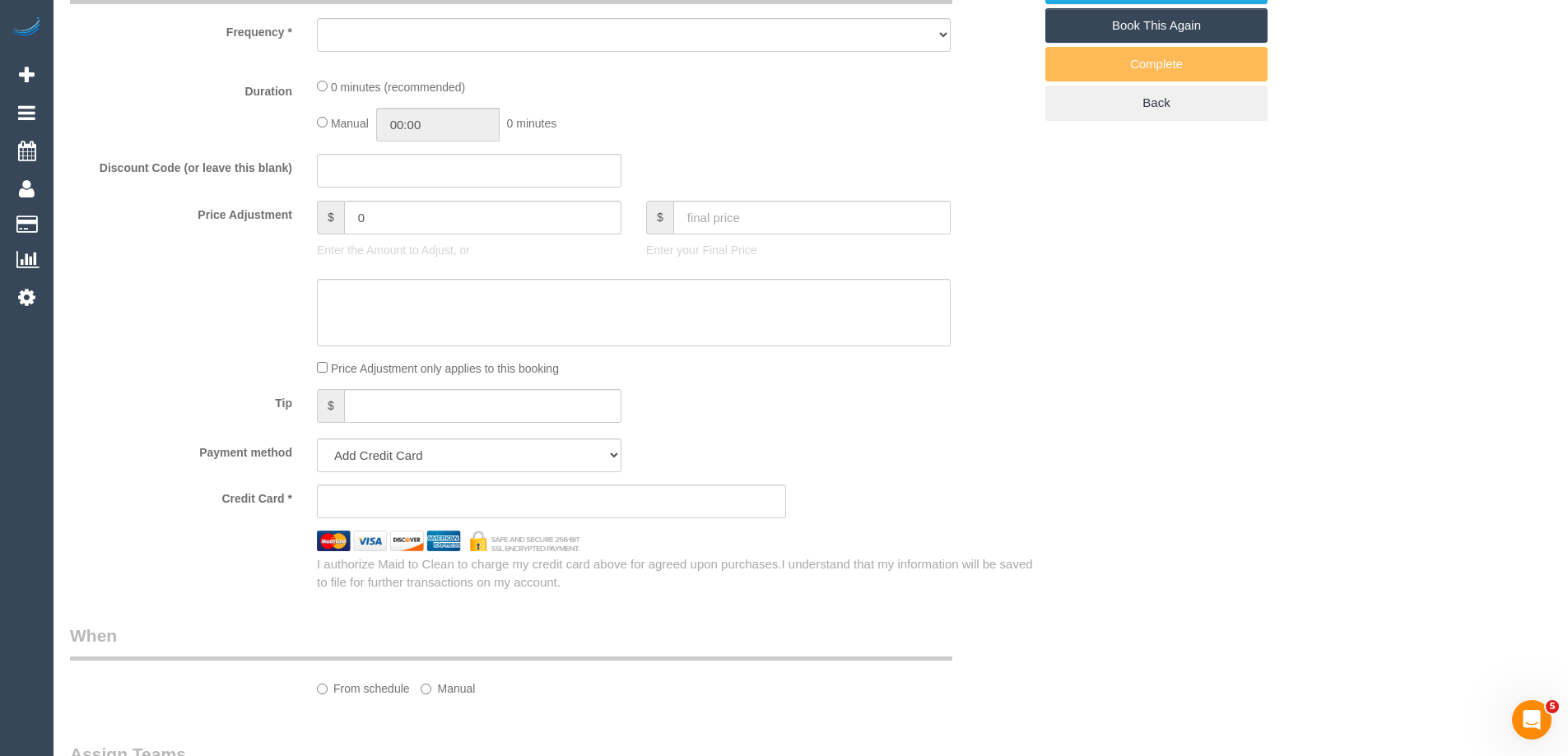
select select "string:AU"
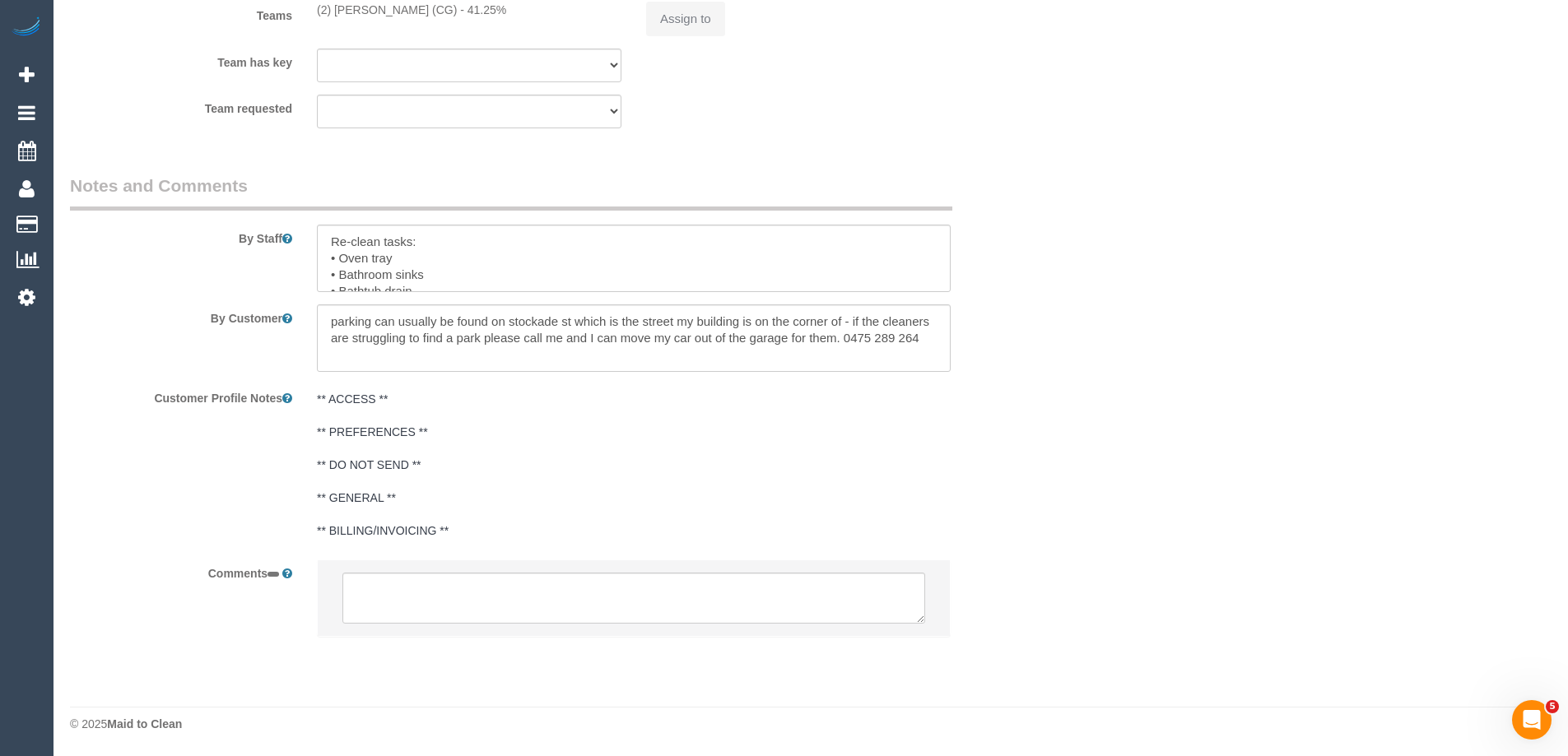
select select "object:587"
select select "string:stripe-pm_1RXAL42GScqysDRVLX2e3ZVh"
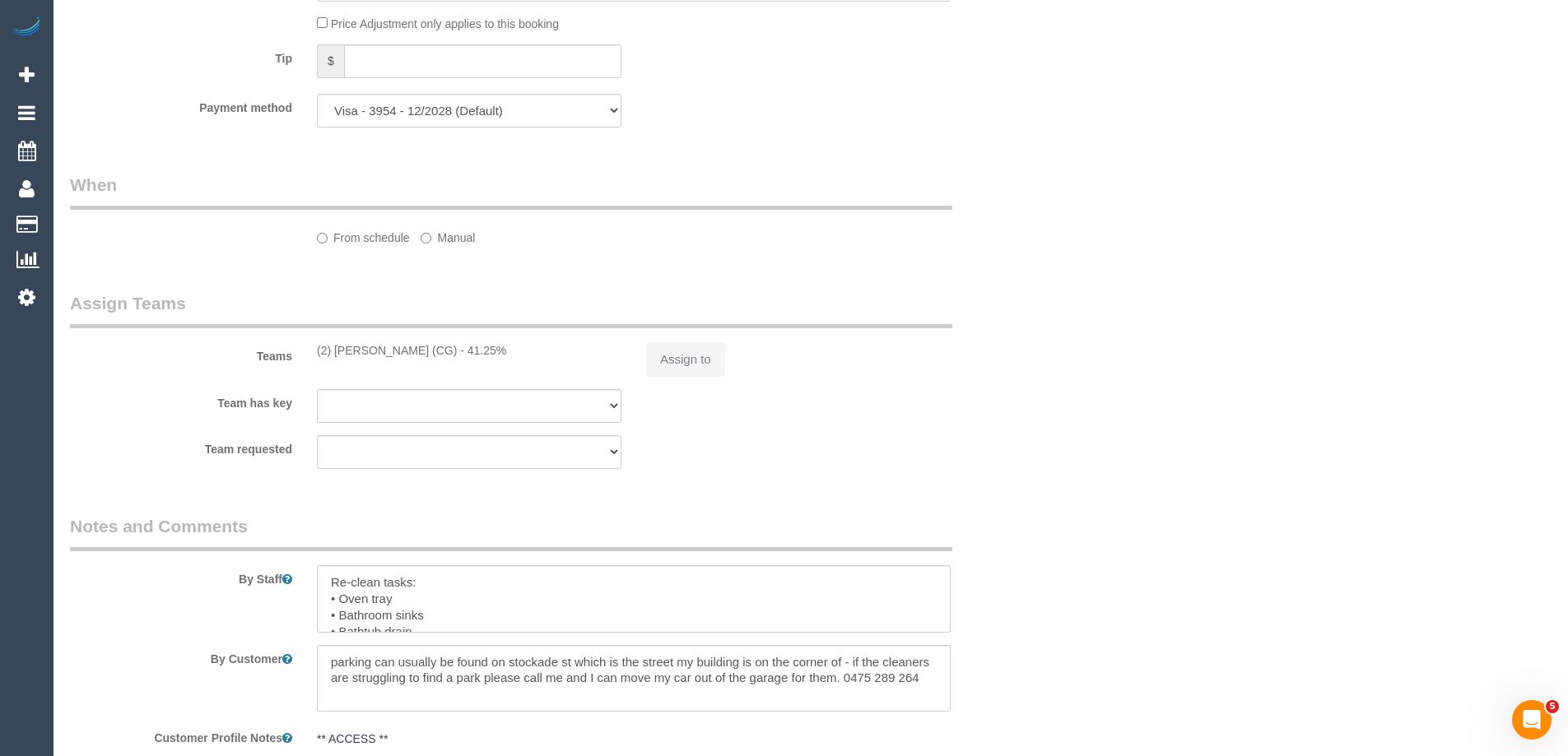
scroll to position [1616, 0]
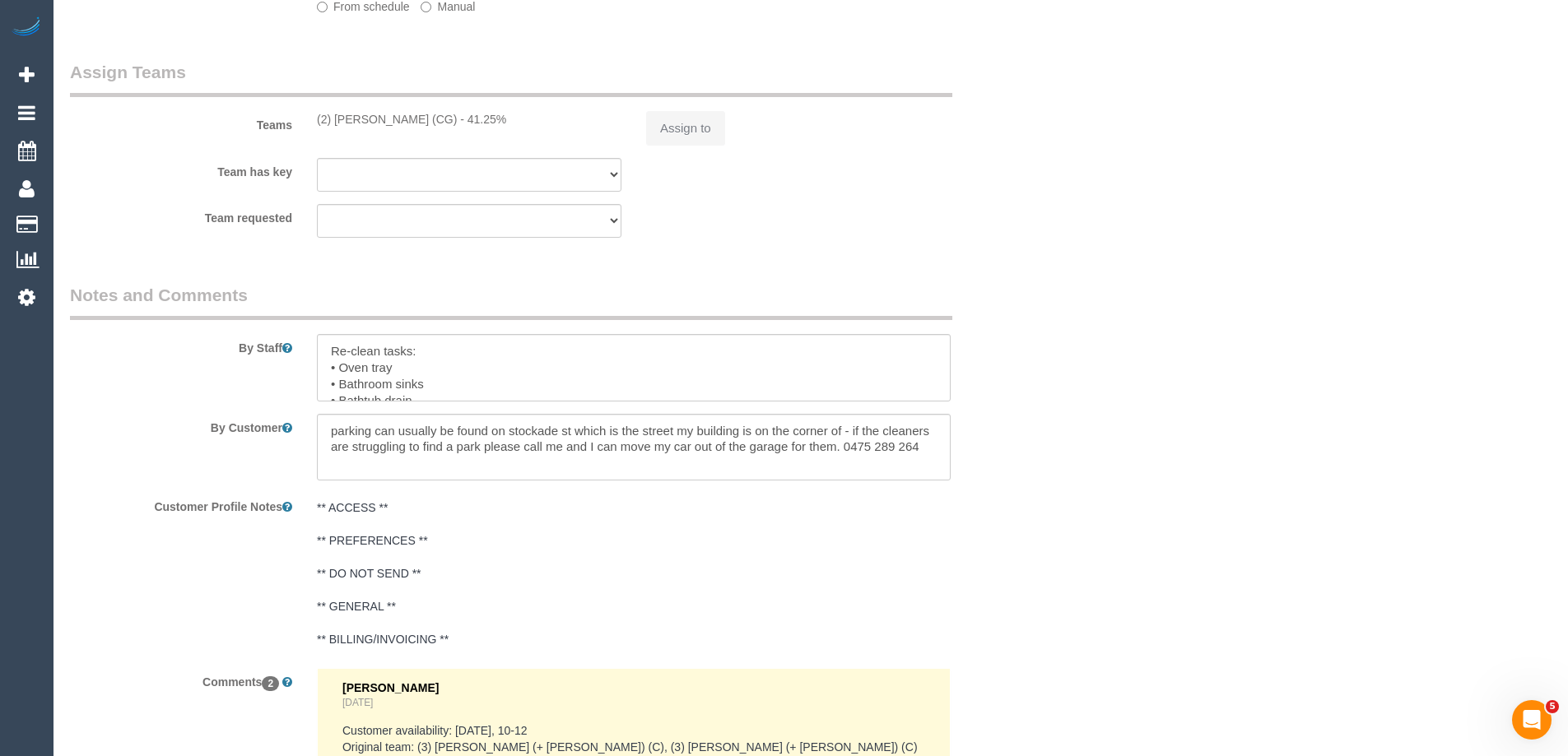
select select "object:649"
select select "number:28"
select select "number:14"
select select "number:19"
select select "number:22"
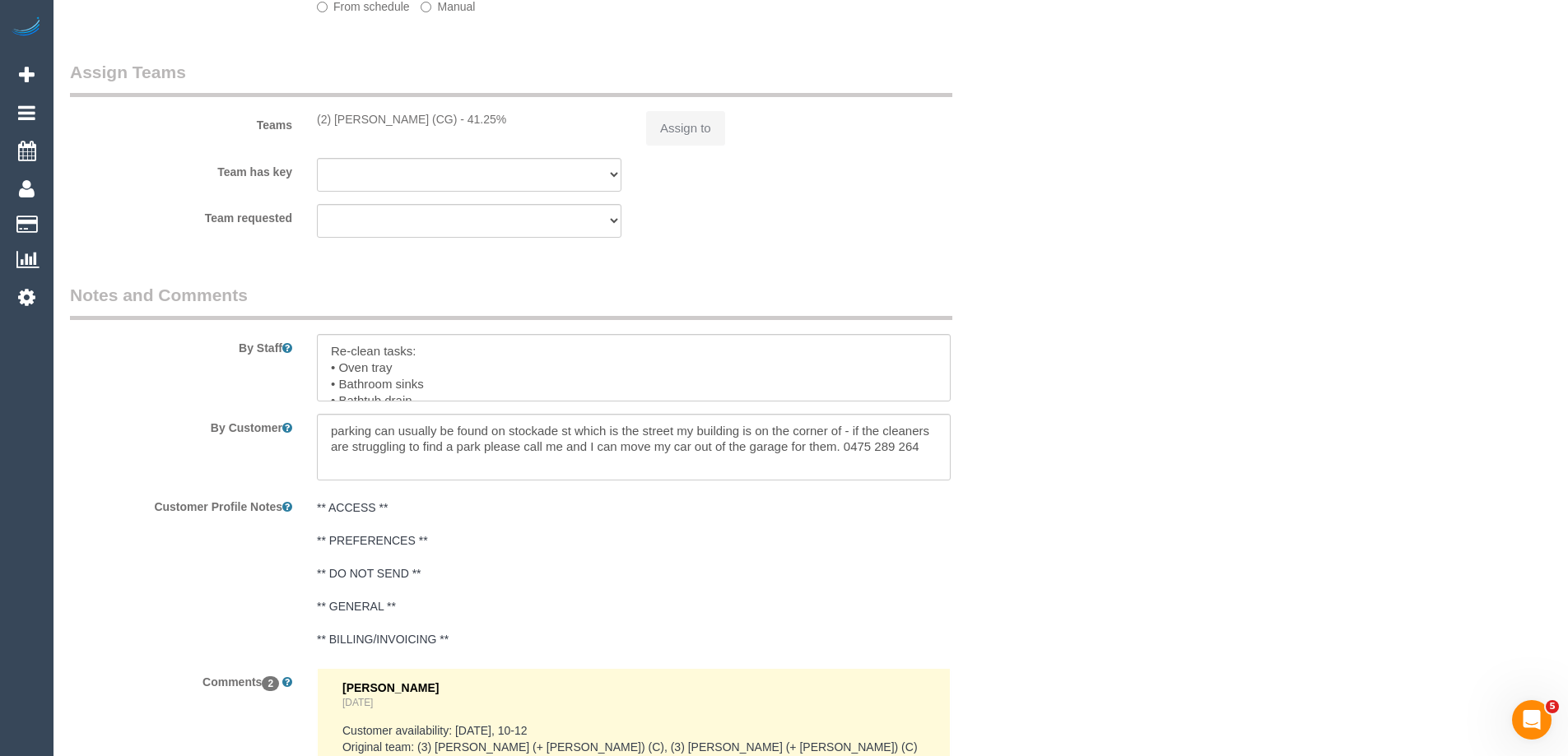
select select "number:13"
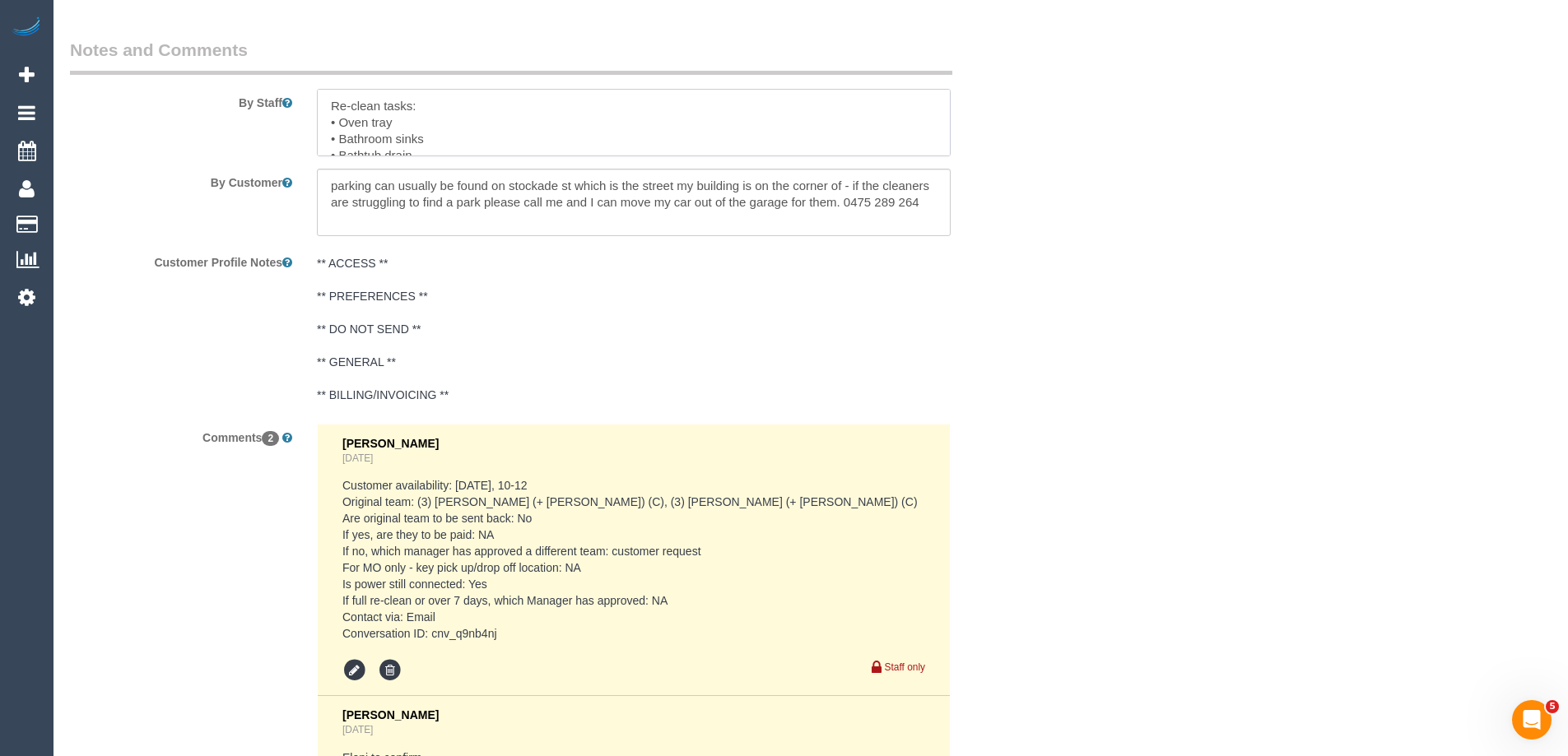
scroll to position [33, 0]
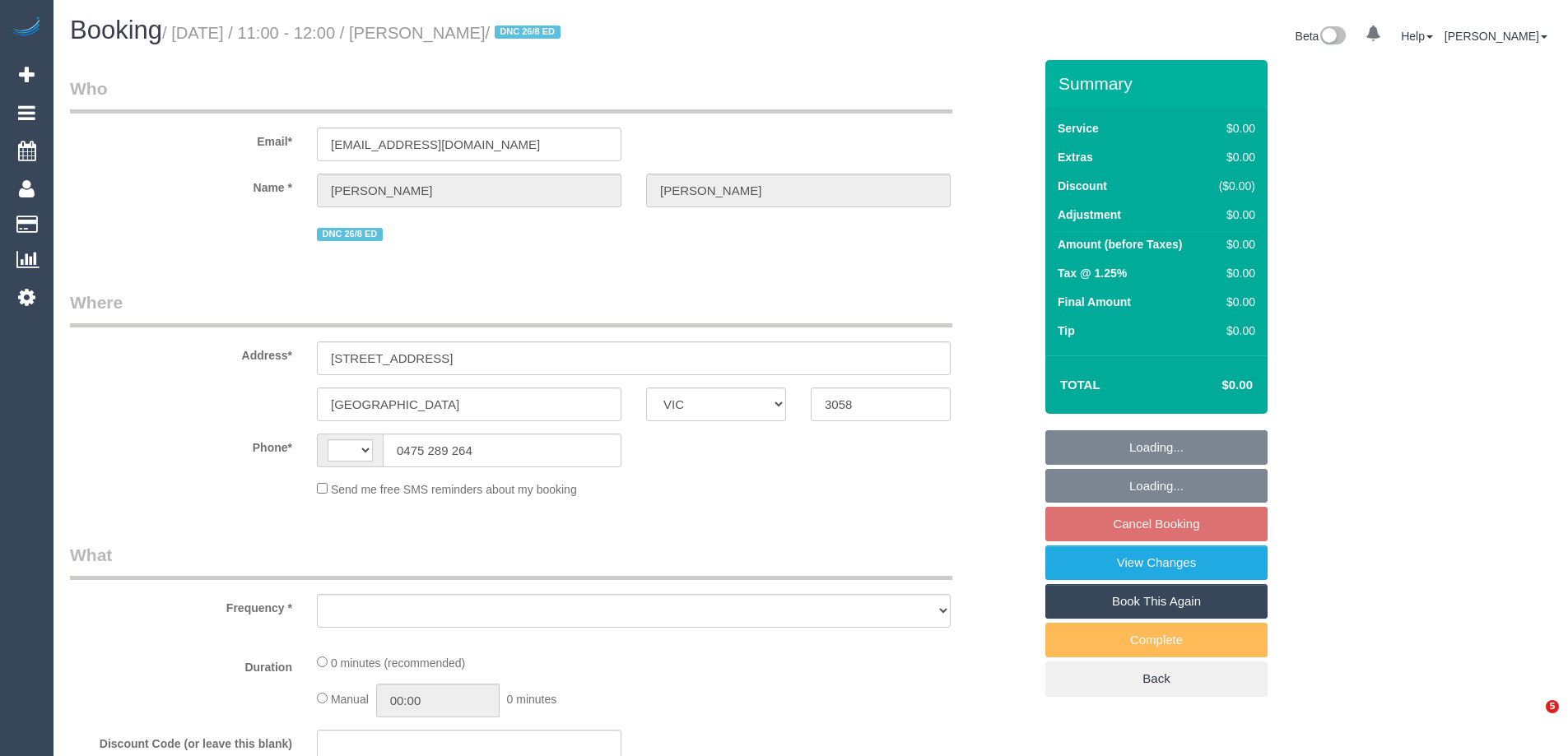
select select "VIC"
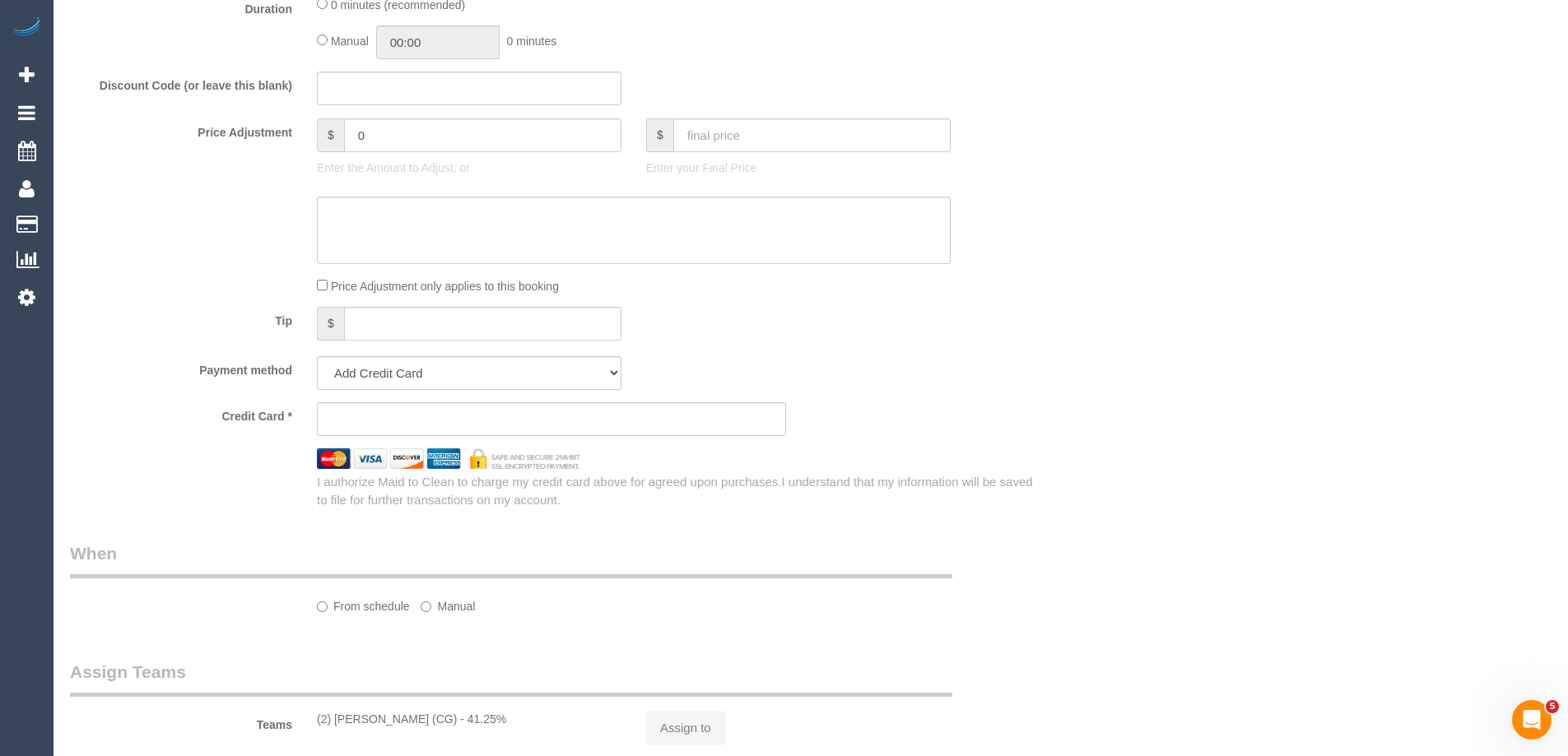
select select "string:AU"
select select "object:340"
select select "string:stripe-pm_1RXAL42GScqysDRVLX2e3ZVh"
select select "number:28"
select select "number:14"
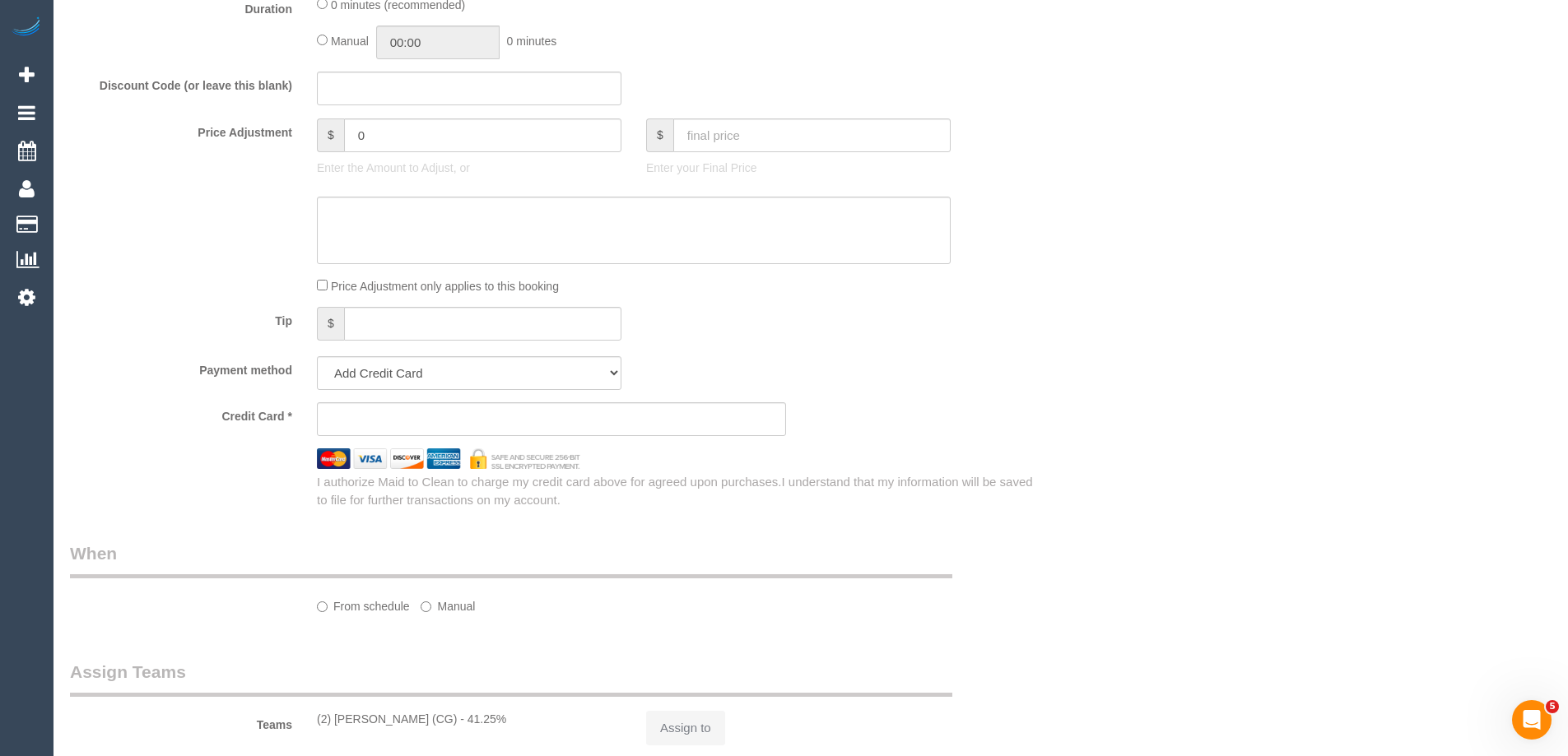
select select "number:19"
select select "number:22"
select select "number:13"
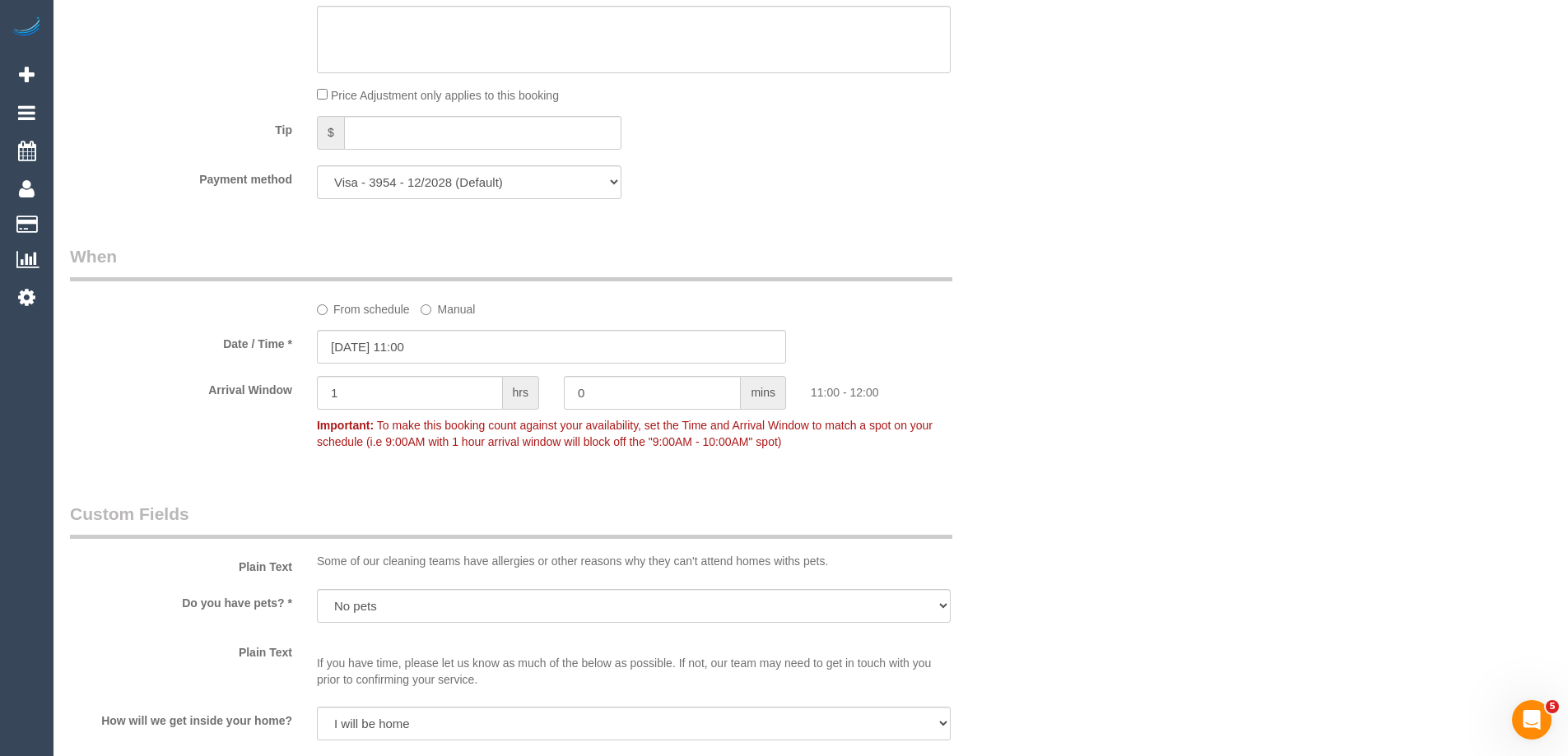
select select "object:1991"
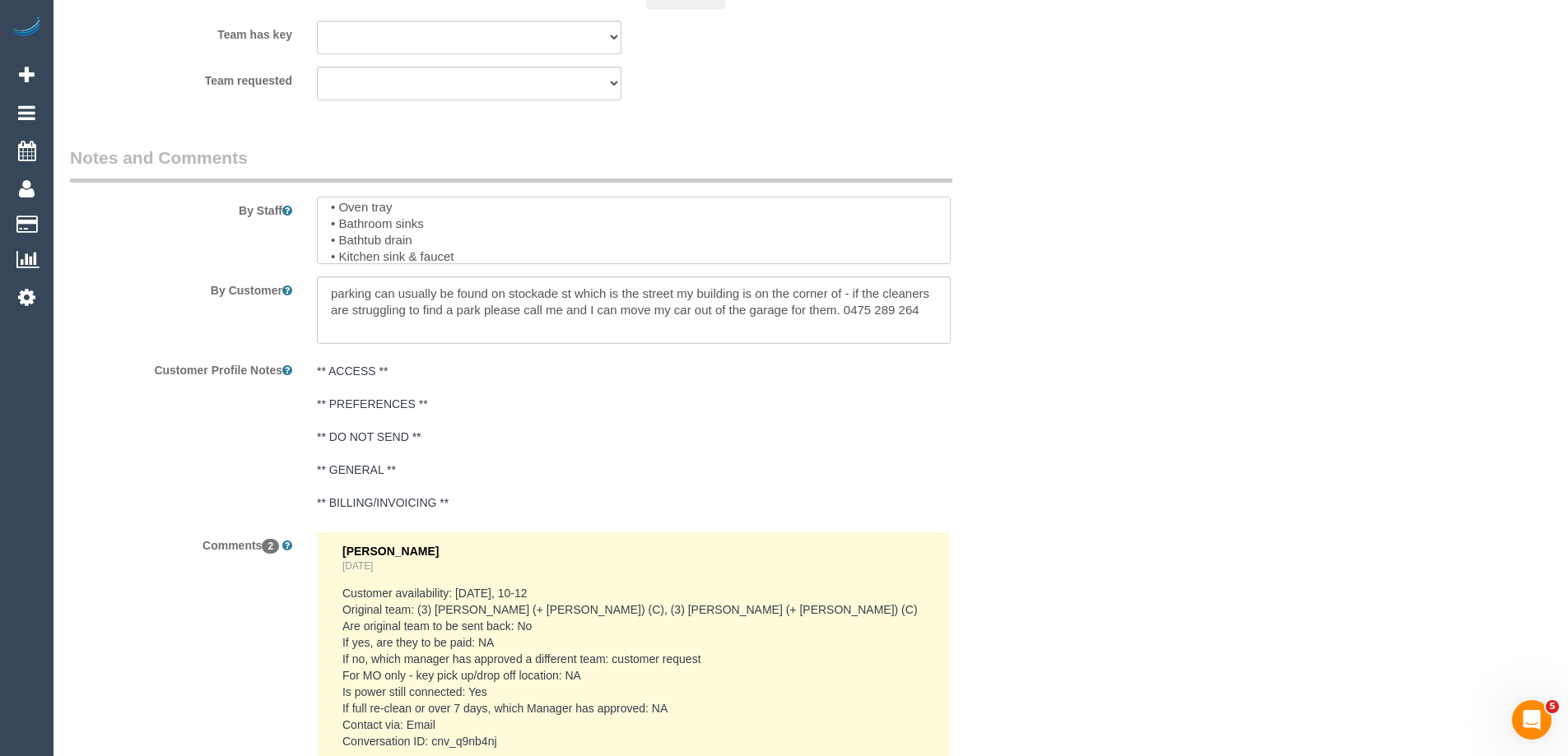
scroll to position [33, 0]
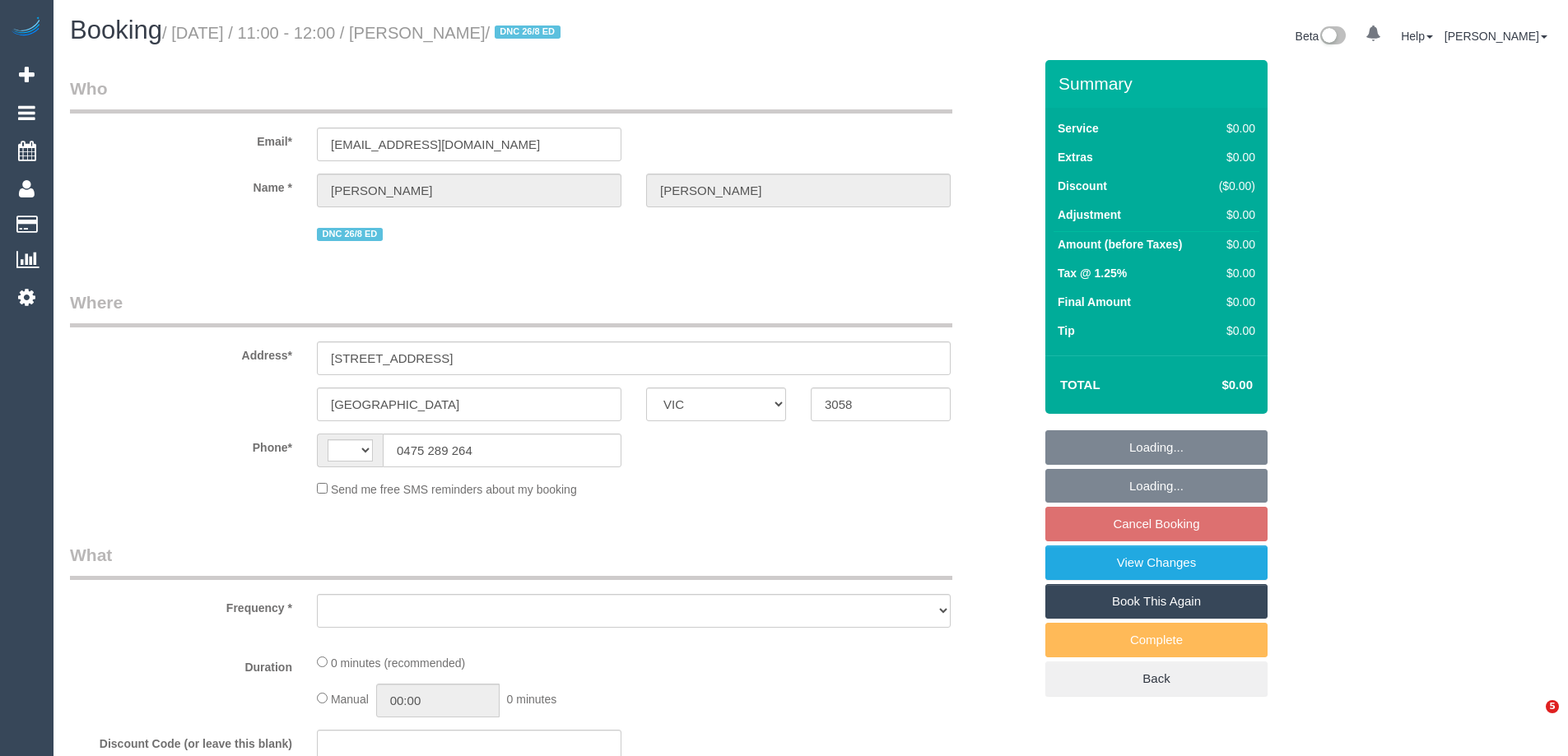
select select "VIC"
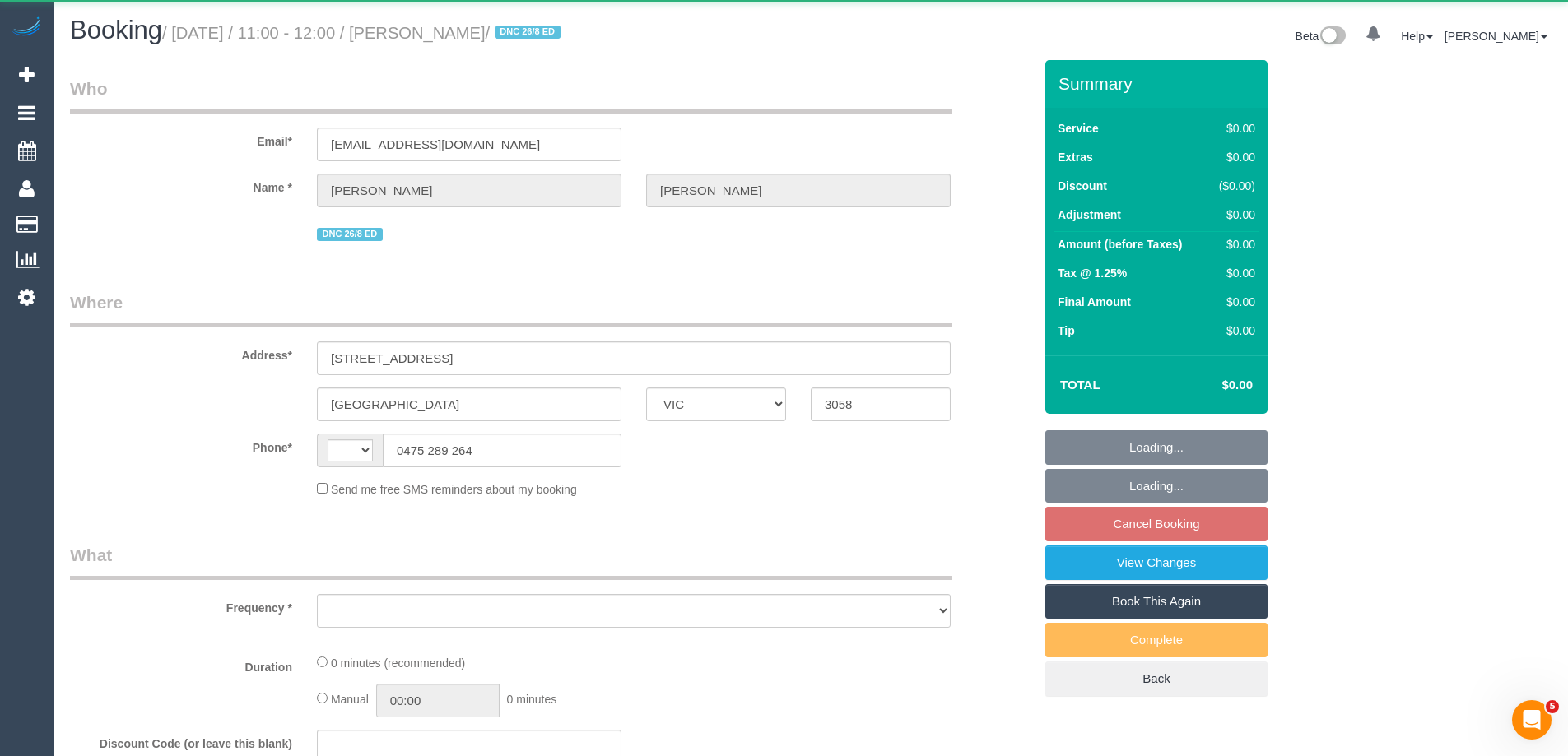
select select "string:AU"
select select "object:585"
select select "string:stripe-pm_1RXAL42GScqysDRVLX2e3ZVh"
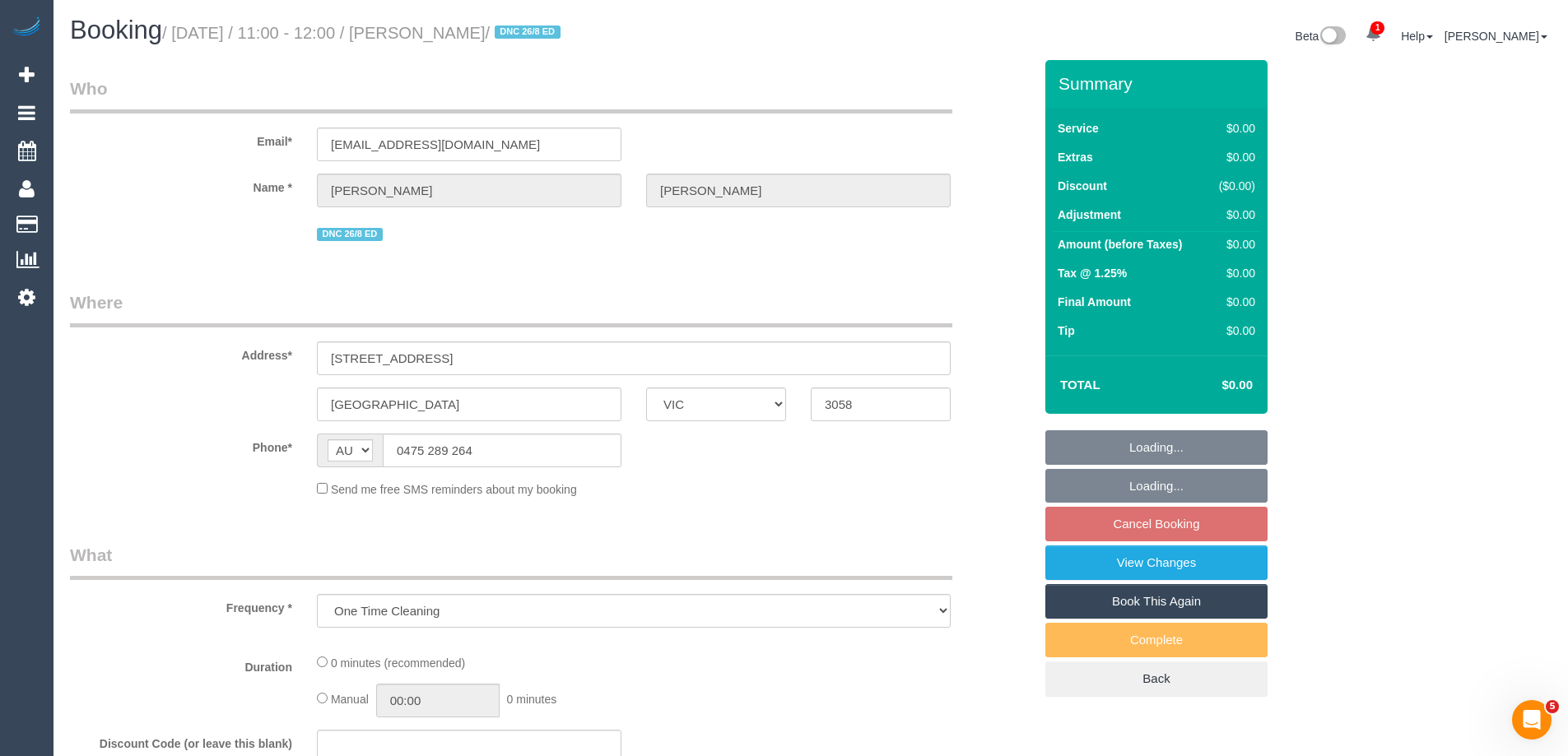
select select "number:28"
select select "number:14"
select select "number:19"
select select "number:22"
select select "number:13"
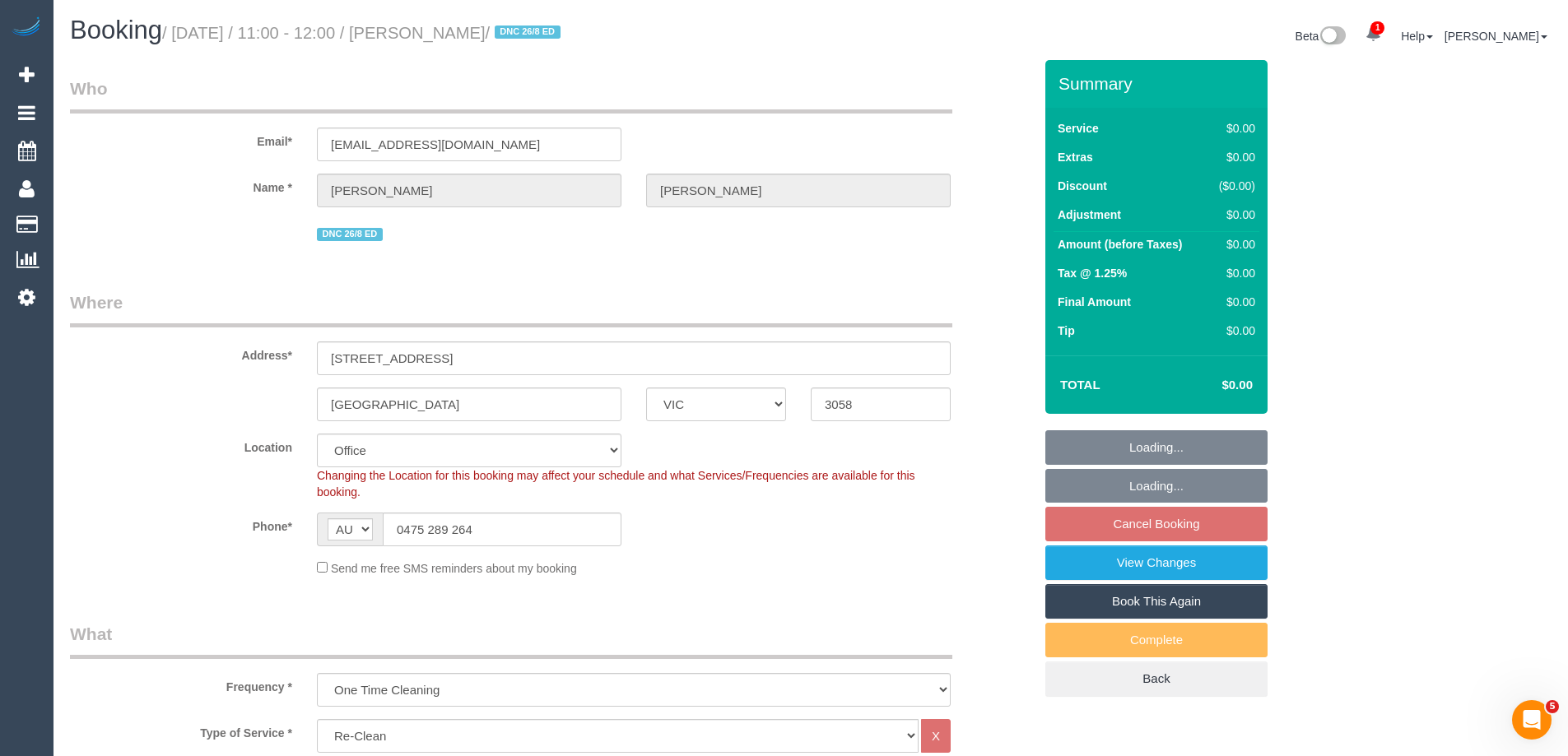
select select "object:795"
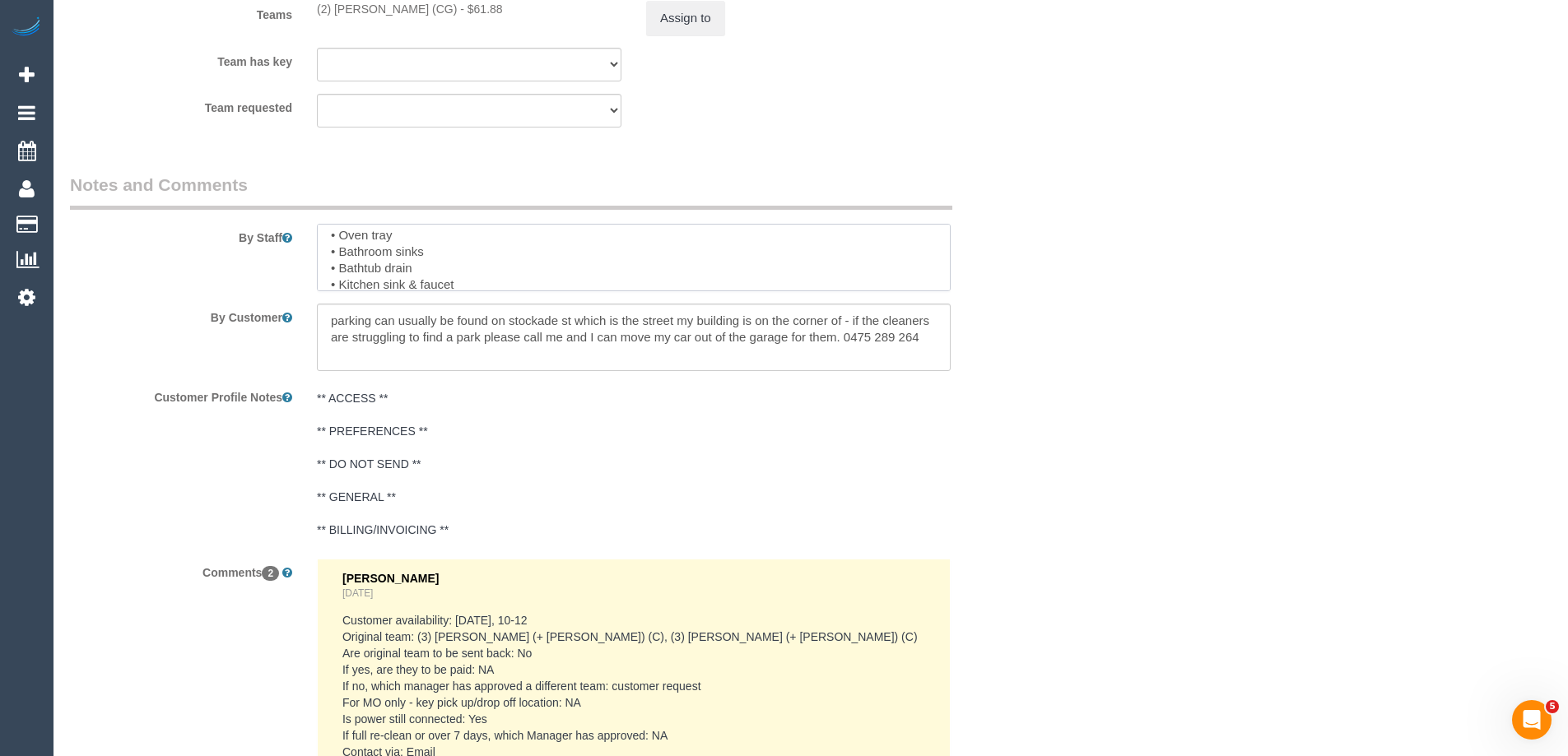
scroll to position [33, 0]
click at [390, 253] on textarea at bounding box center [634, 258] width 634 height 68
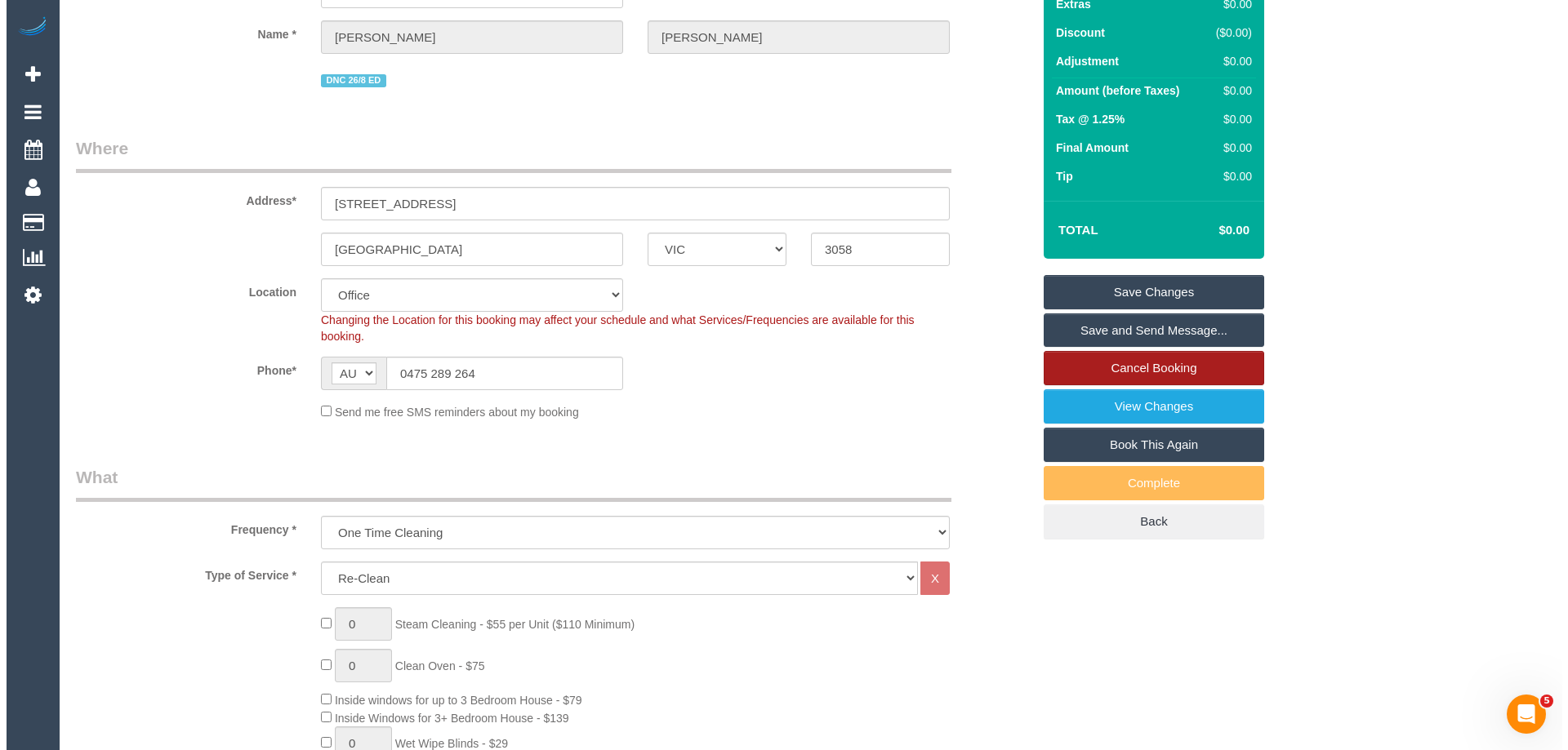
scroll to position [0, 0]
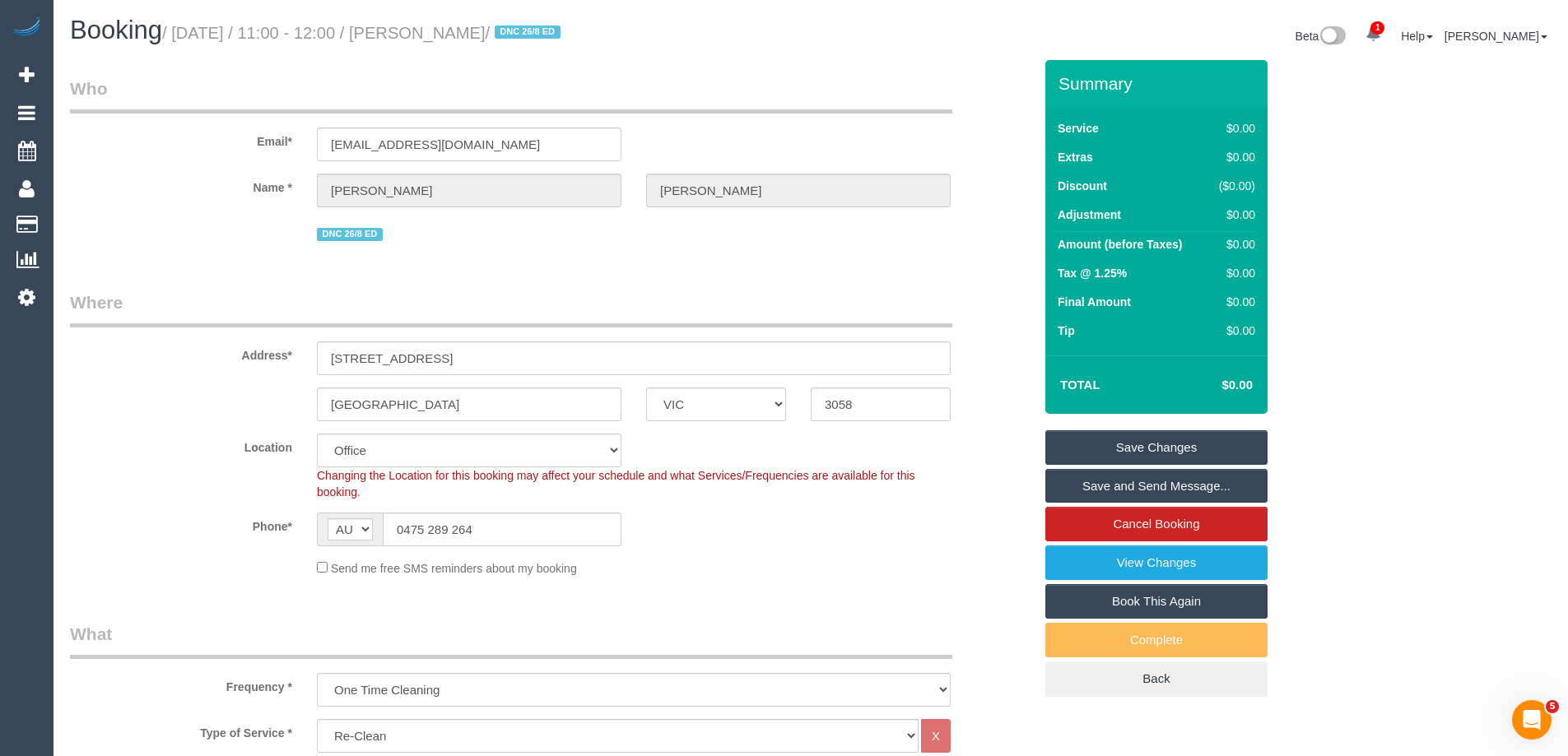
type textarea "Re-clean tasks: • Oven tray • Bathroom sinks • Bathtub • Kitchen sink & faucet …"
click at [1140, 445] on link "Save Changes" at bounding box center [1156, 448] width 222 height 35
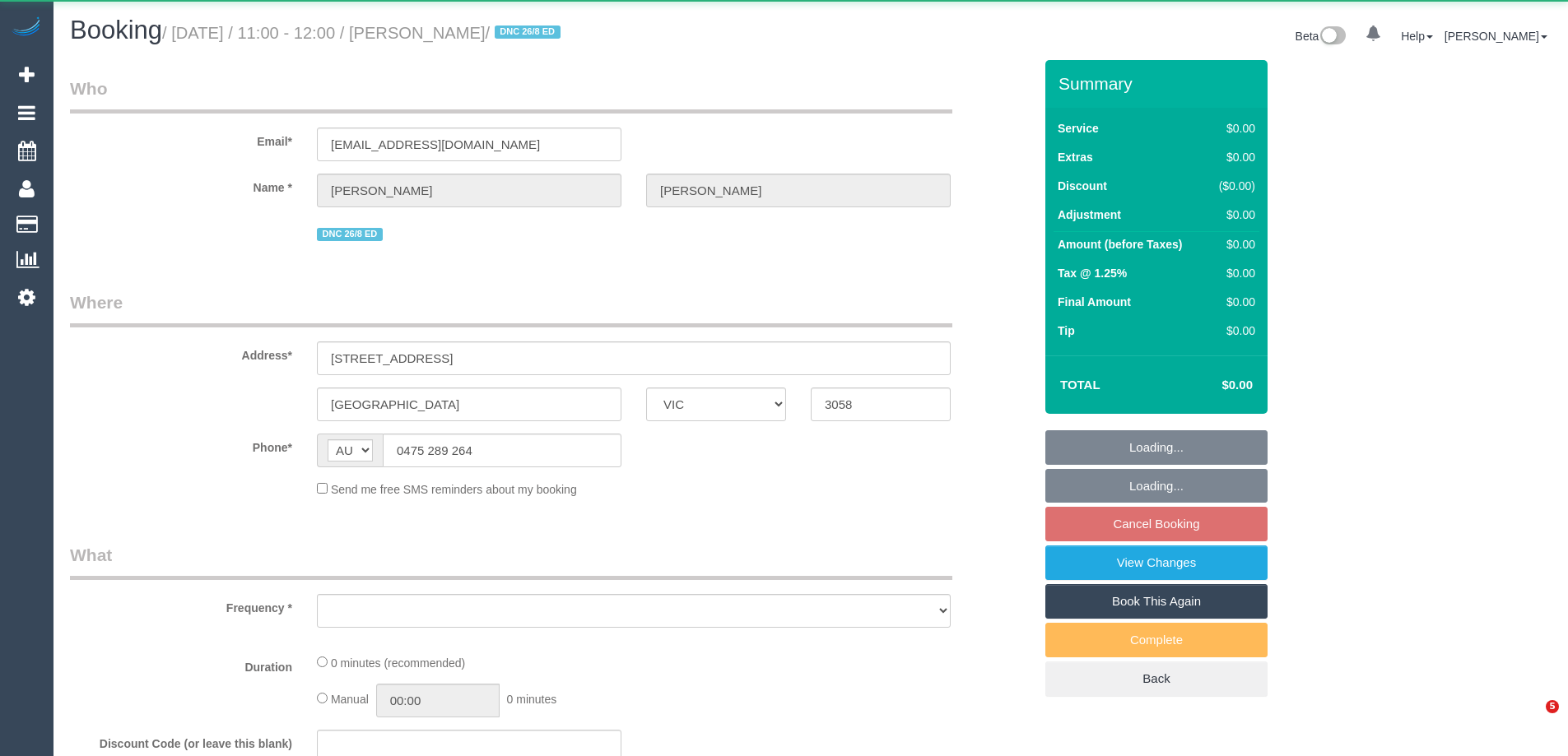
select select "VIC"
select select "string:stripe-pm_1RXAL42GScqysDRVLX2e3ZVh"
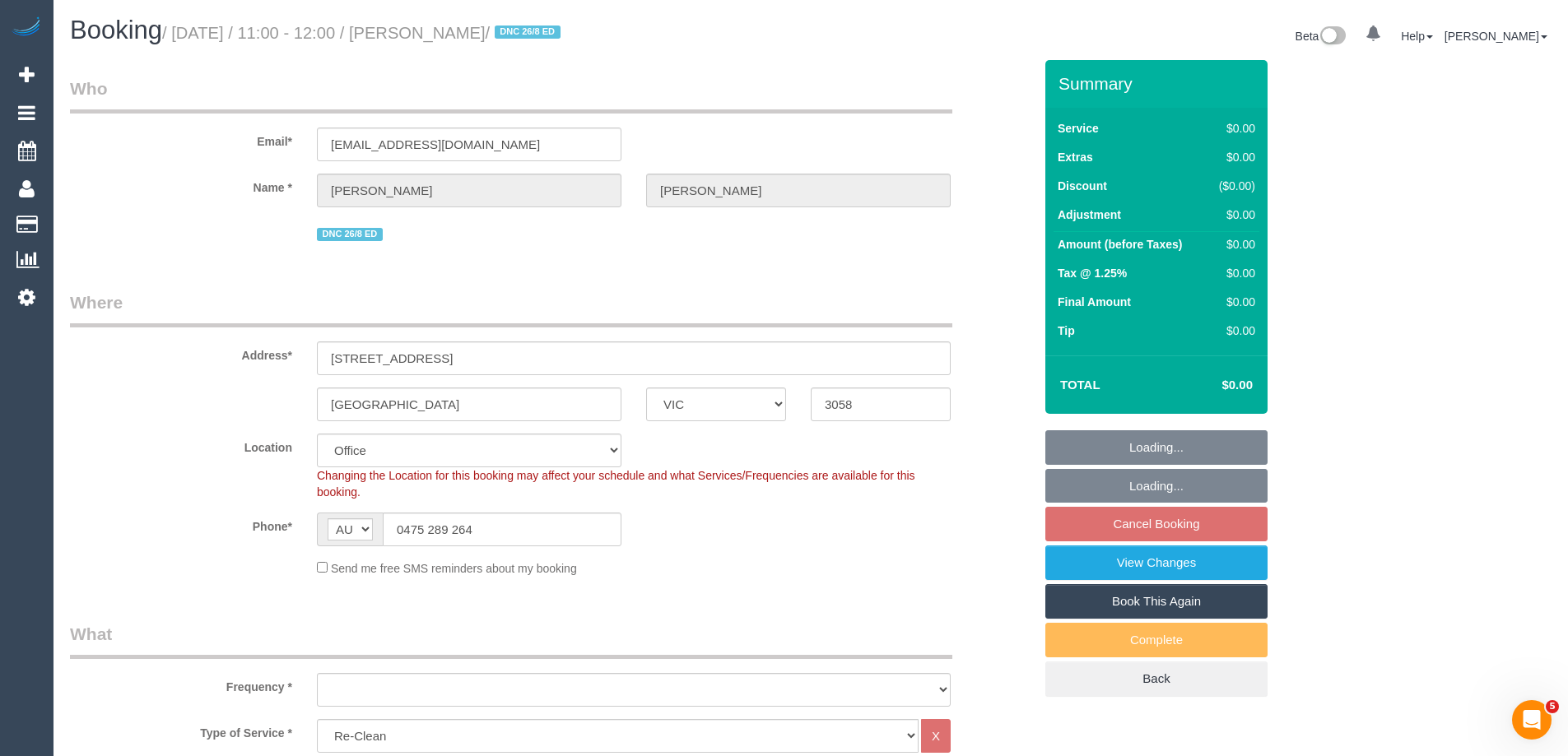
select select "object:644"
select select "number:28"
select select "number:14"
select select "number:19"
select select "number:22"
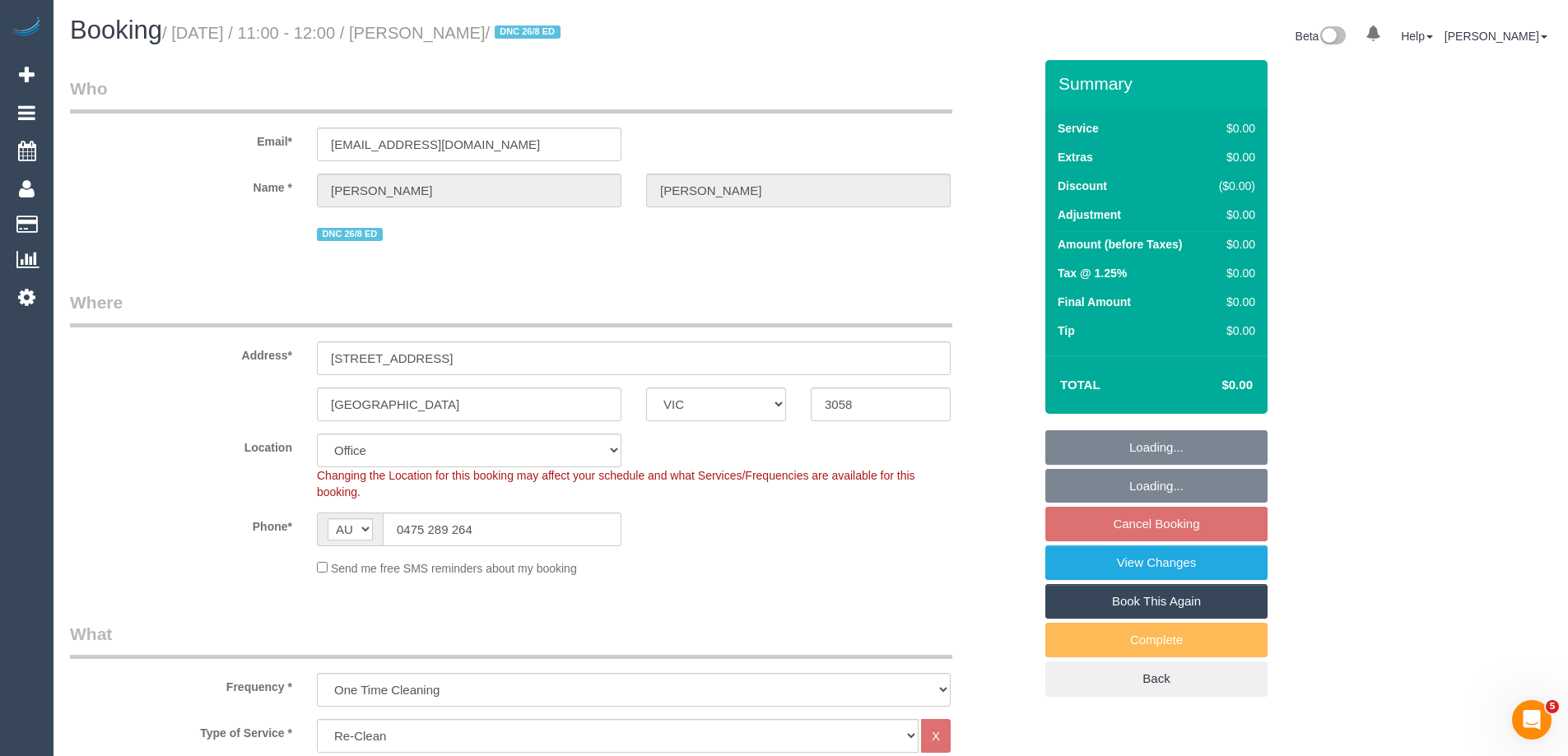
select select "number:13"
select select "object:1916"
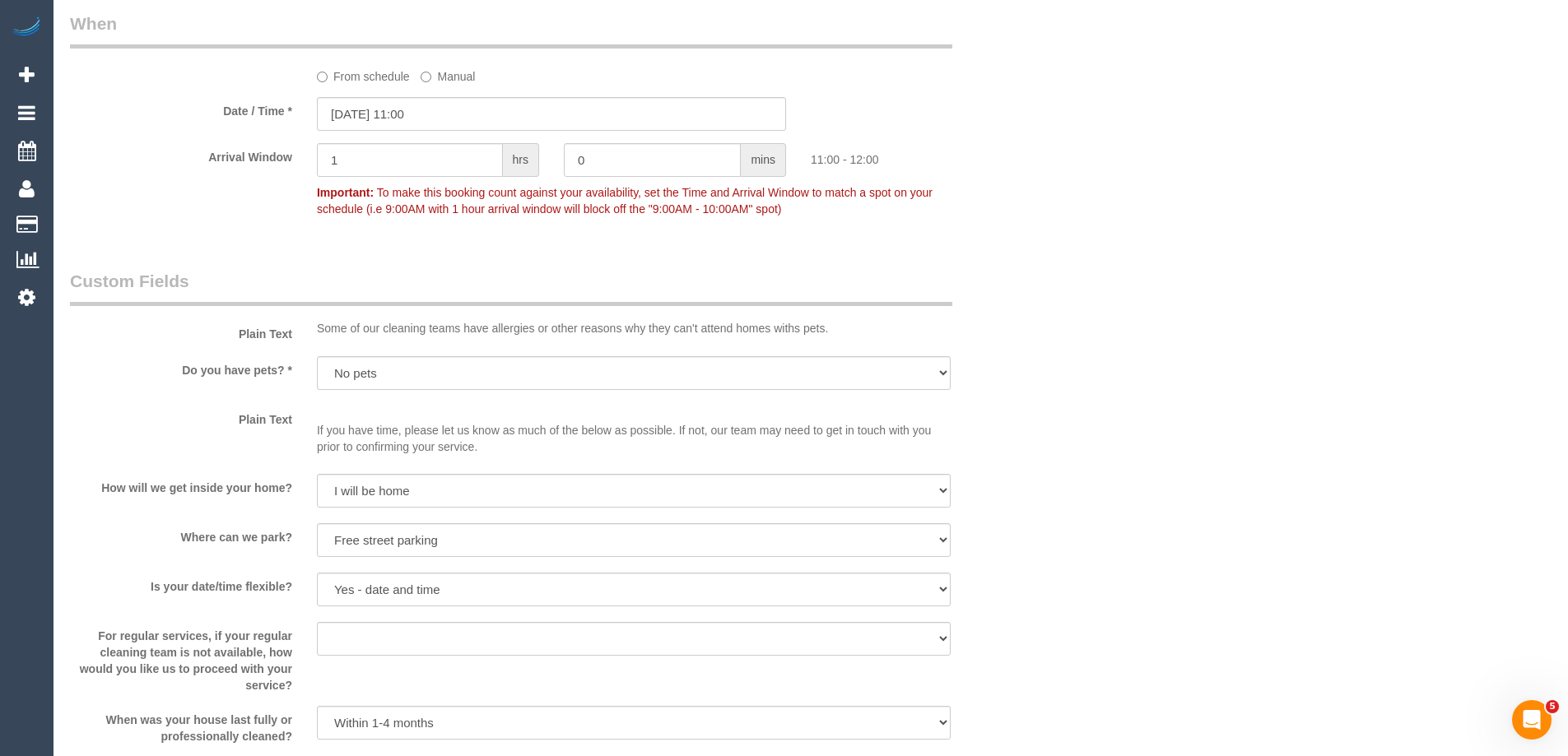
scroll to position [1070, 0]
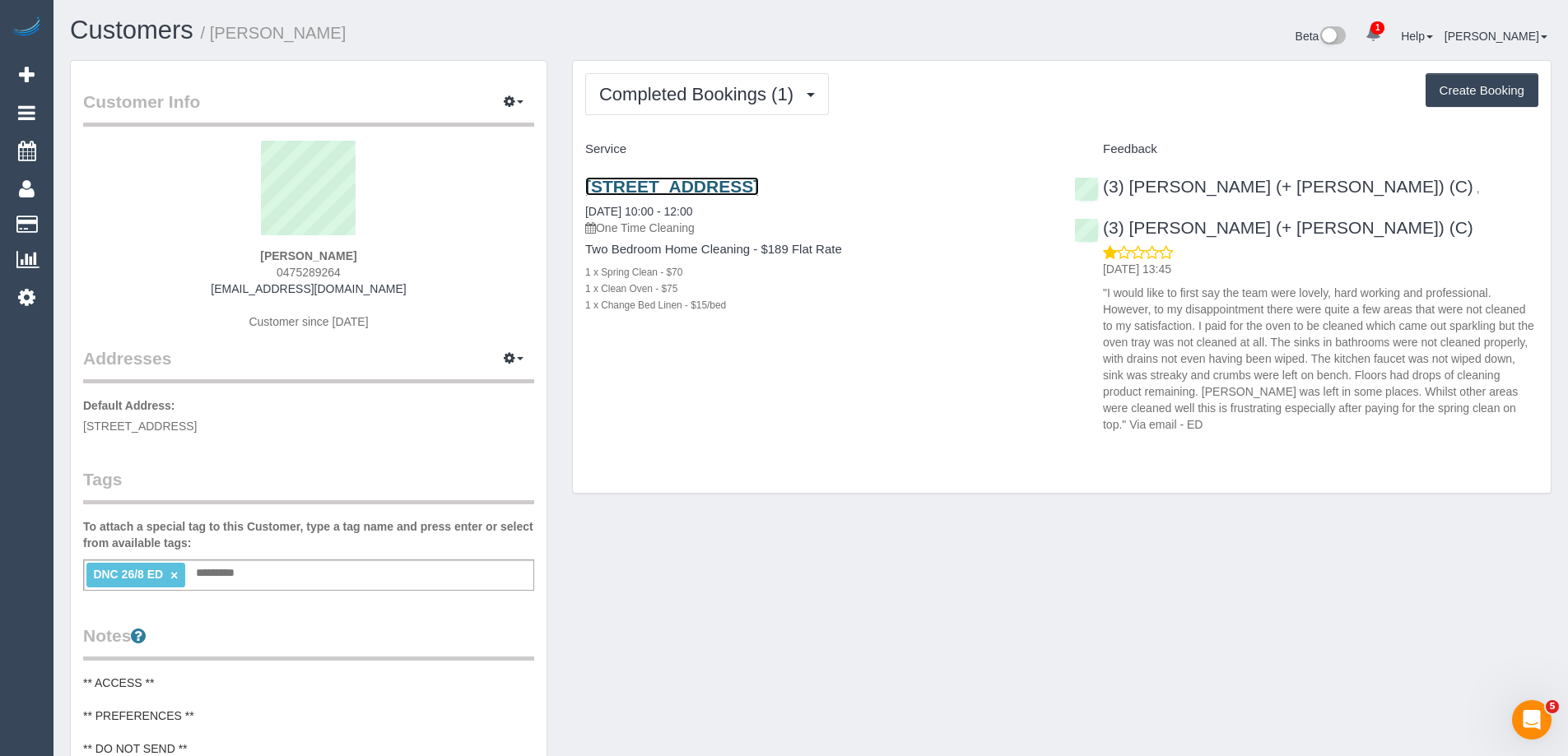
click at [695, 184] on link "[STREET_ADDRESS]" at bounding box center [672, 187] width 174 height 19
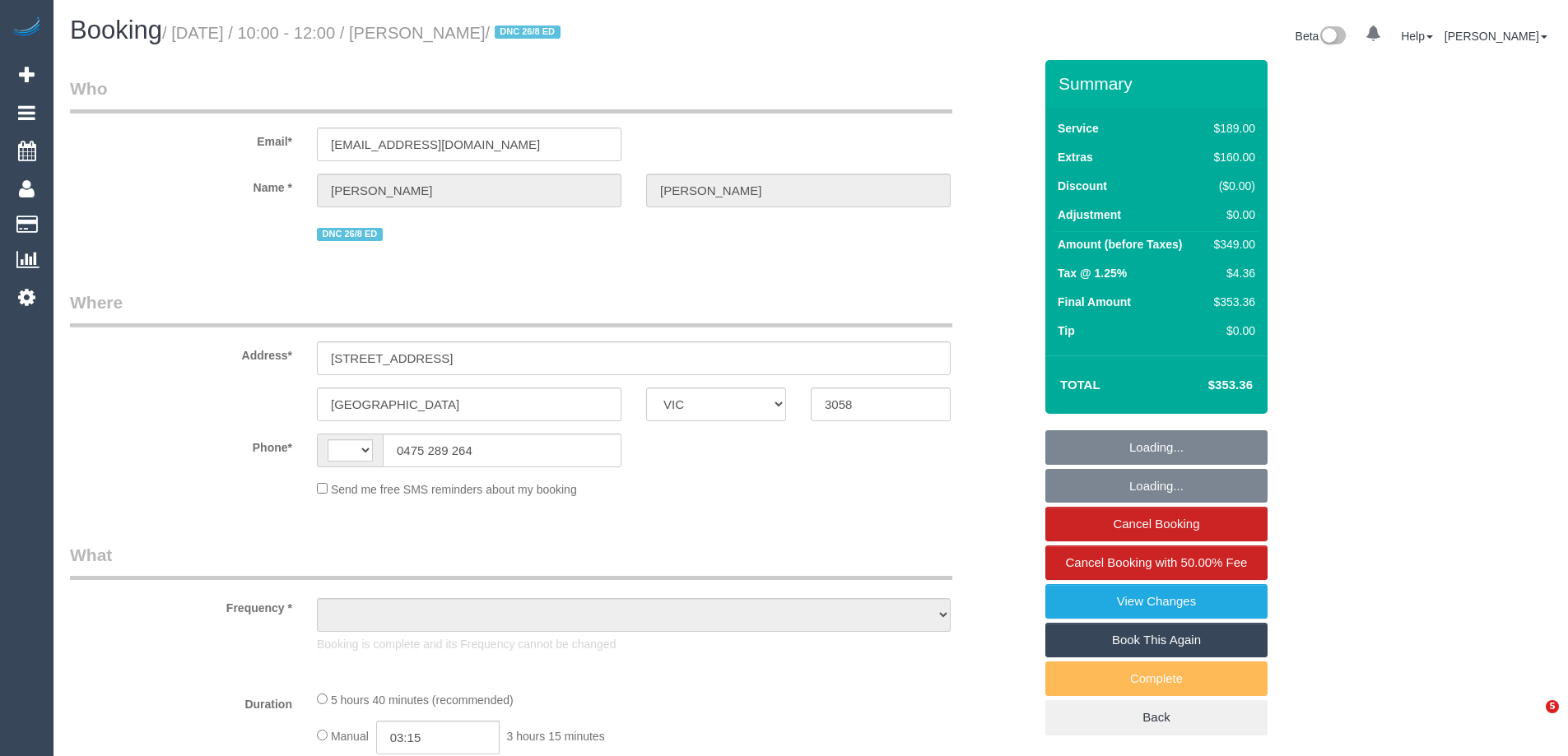
select select "VIC"
select select "string:AU"
select select "object:312"
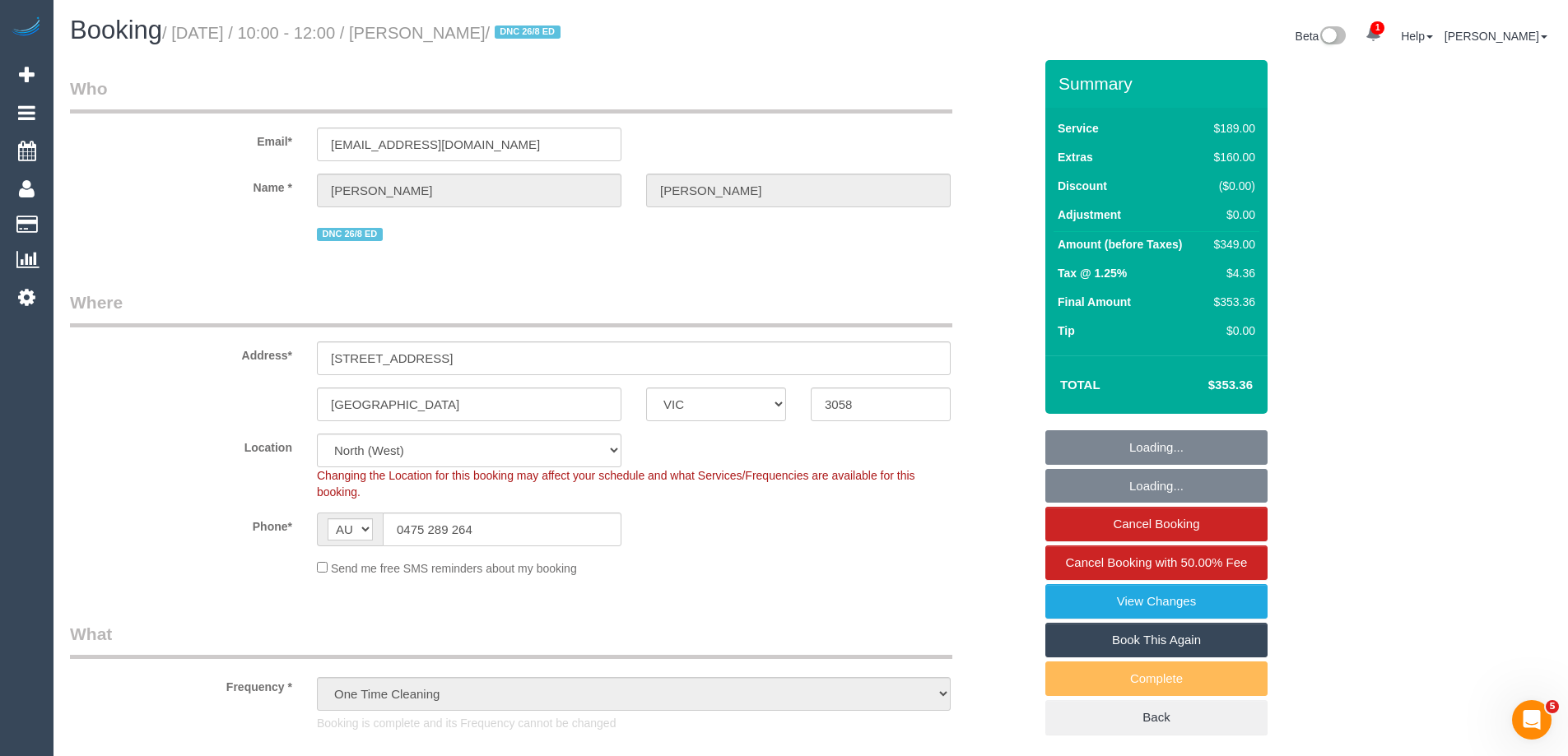
select select "string:stripe-pm_1RXAL42GScqysDRVLX2e3ZVh"
select select "number:28"
select select "number:14"
select select "number:19"
select select "number:22"
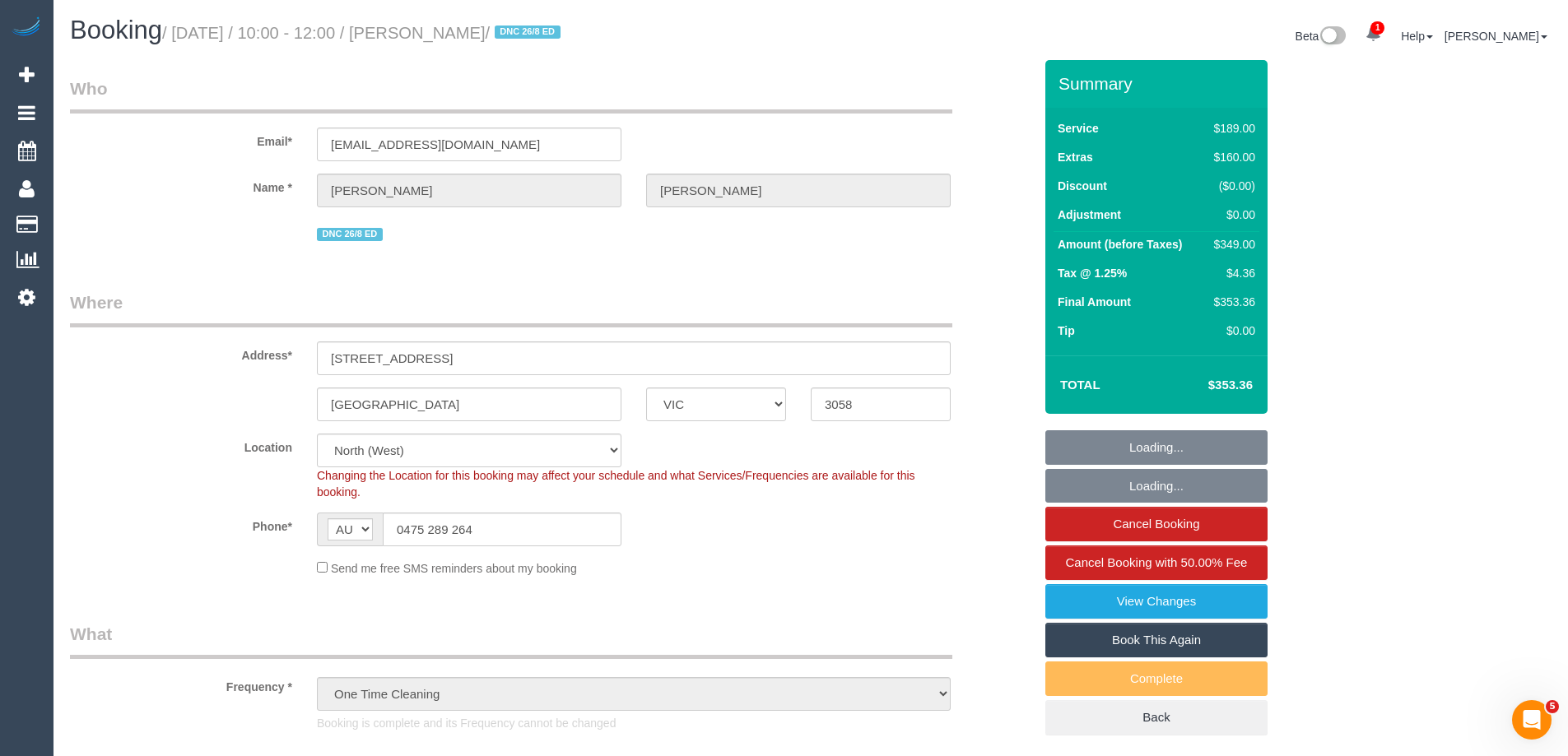
select select "number:13"
select select "object:1643"
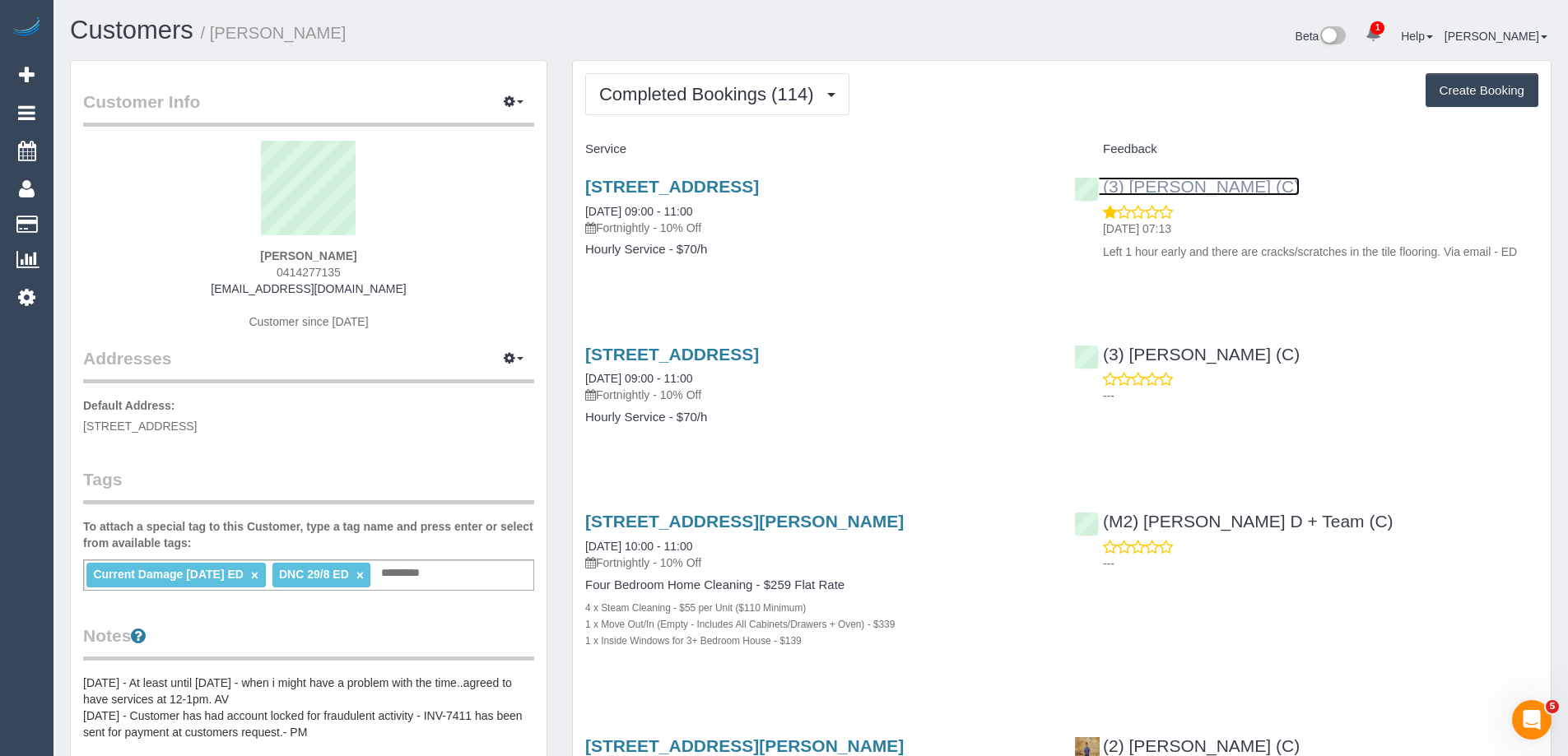
click at [1234, 185] on link "(3) [PERSON_NAME] (C)" at bounding box center [1187, 187] width 226 height 19
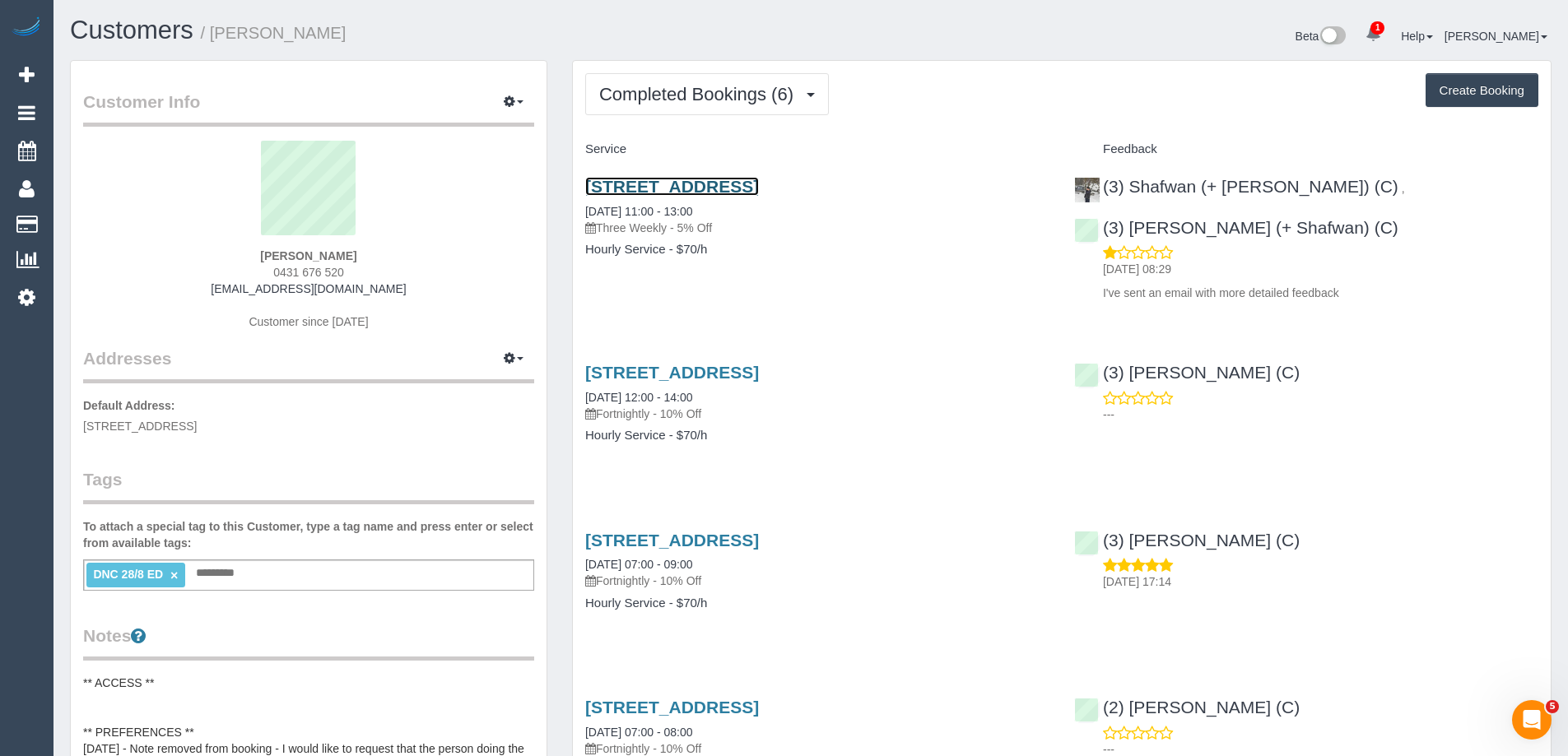
click at [707, 182] on link "1 Glossop Lane, Ivanhoe, VIC 3079" at bounding box center [672, 187] width 174 height 19
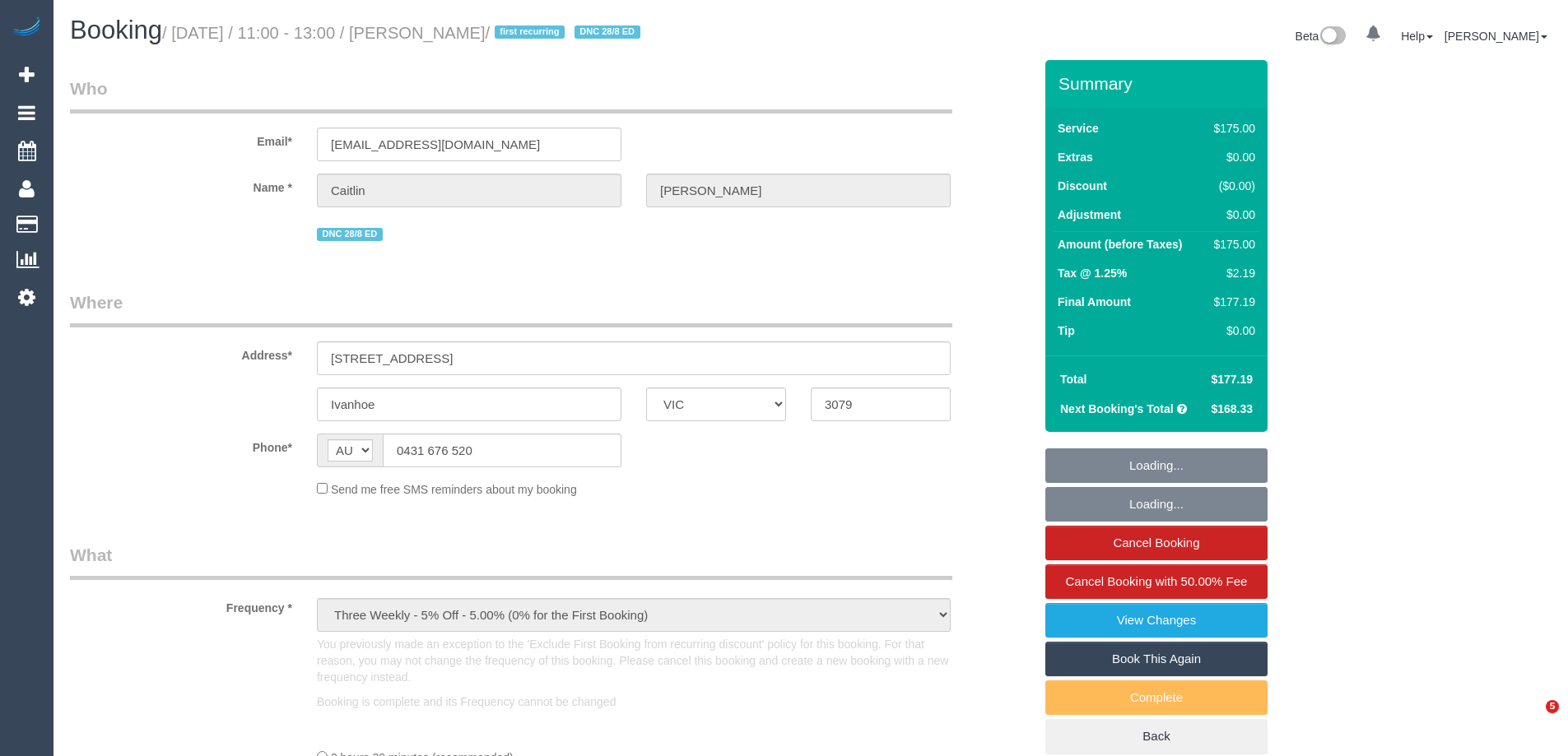
select select "VIC"
select select "string:stripe-pm_1QtRaG2GScqysDRVvrd9LIfh"
select select "number:27"
select select "number:14"
select select "number:19"
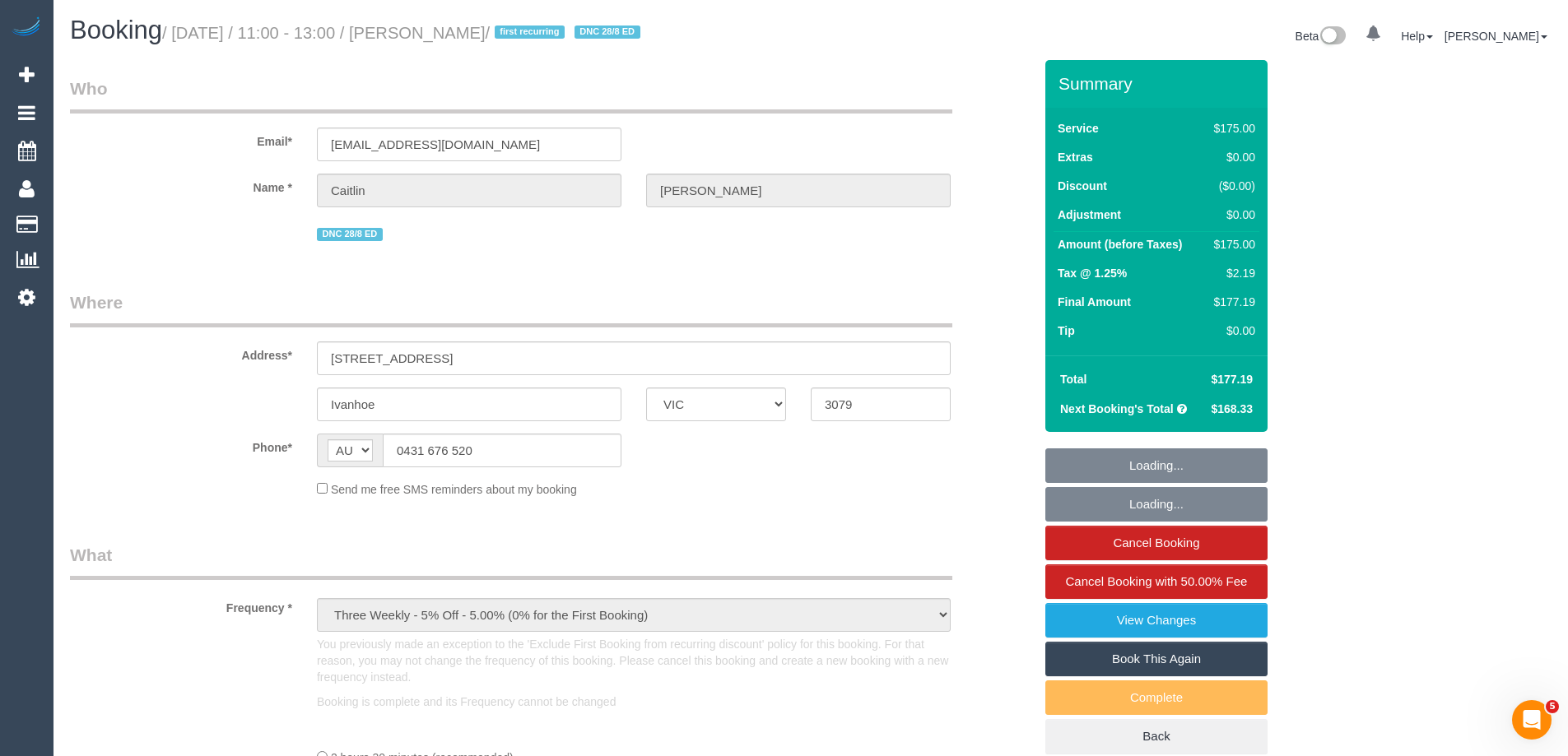
select select "number:22"
select select "number:34"
select select "number:12"
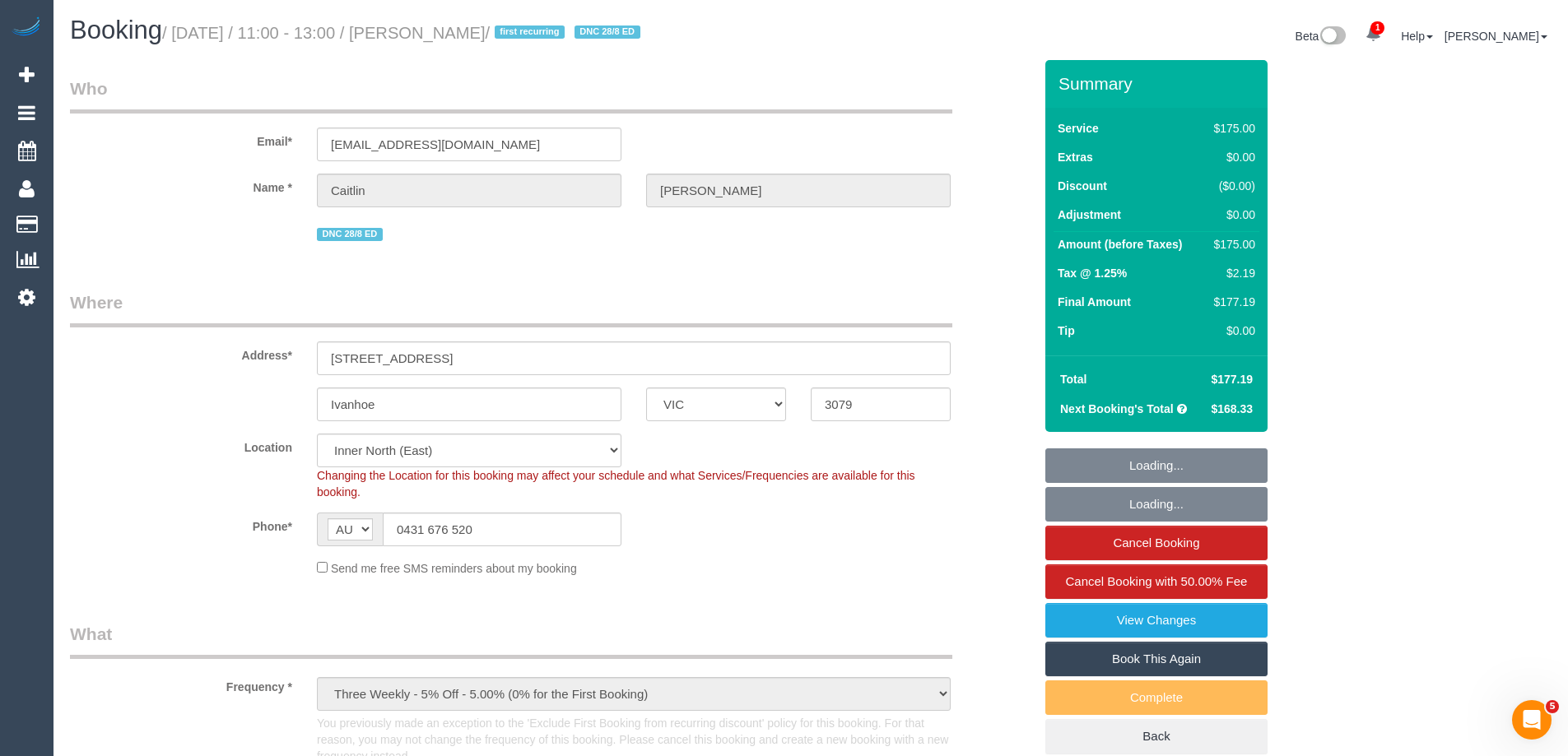
select select "150"
select select "object:1756"
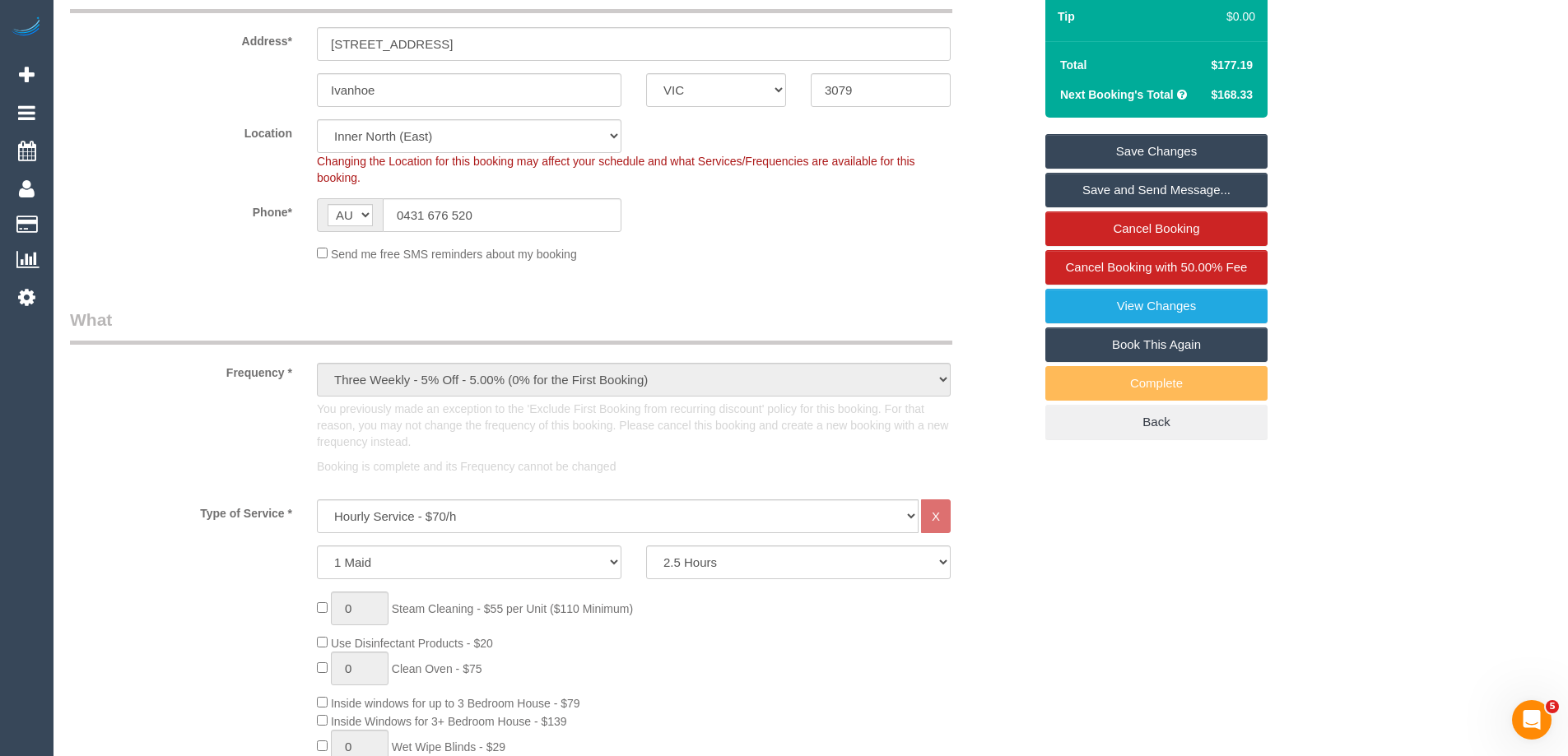
scroll to position [330, 0]
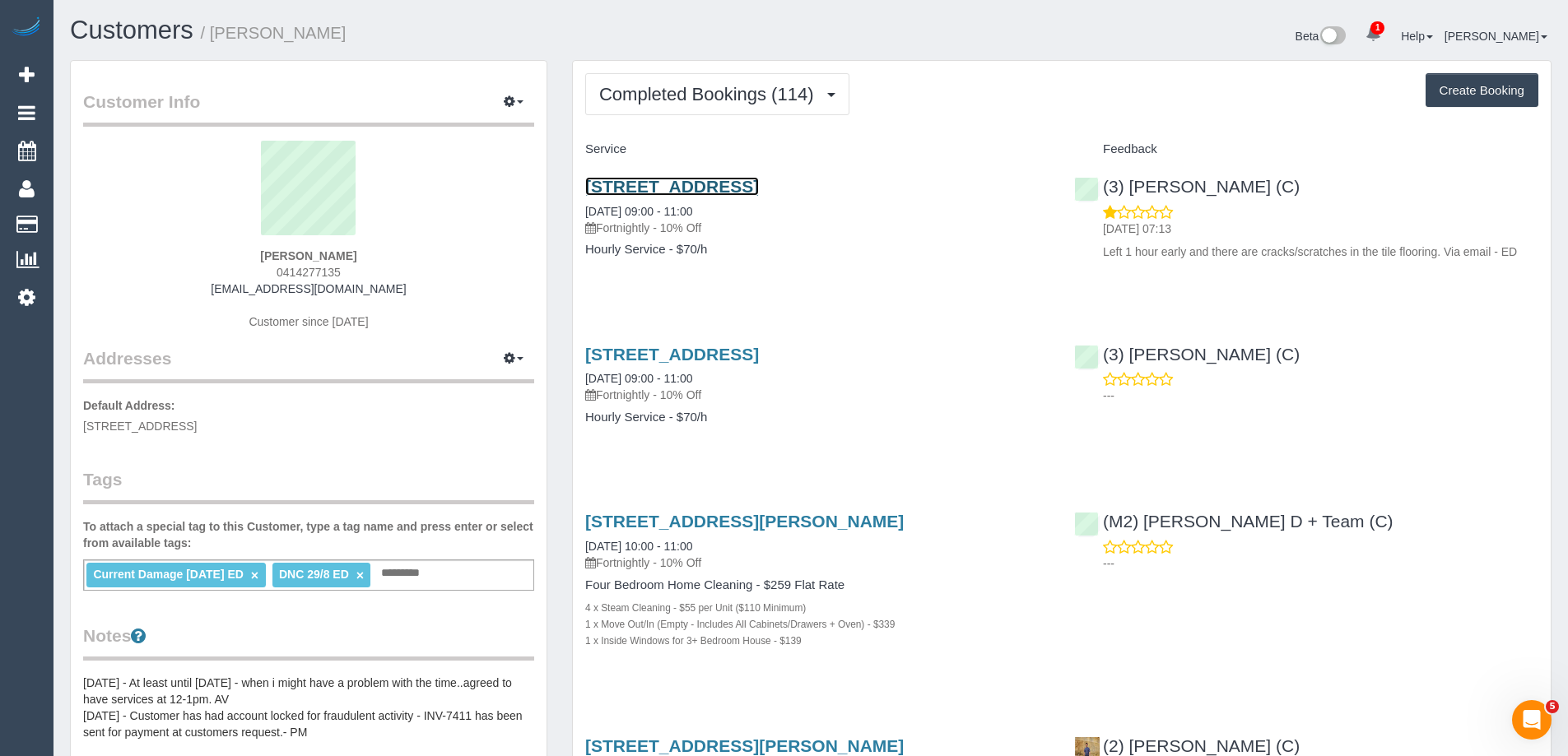
click at [759, 188] on link "61 Segarta Circuit, Ferntree Gully, VIC 3156" at bounding box center [672, 187] width 174 height 19
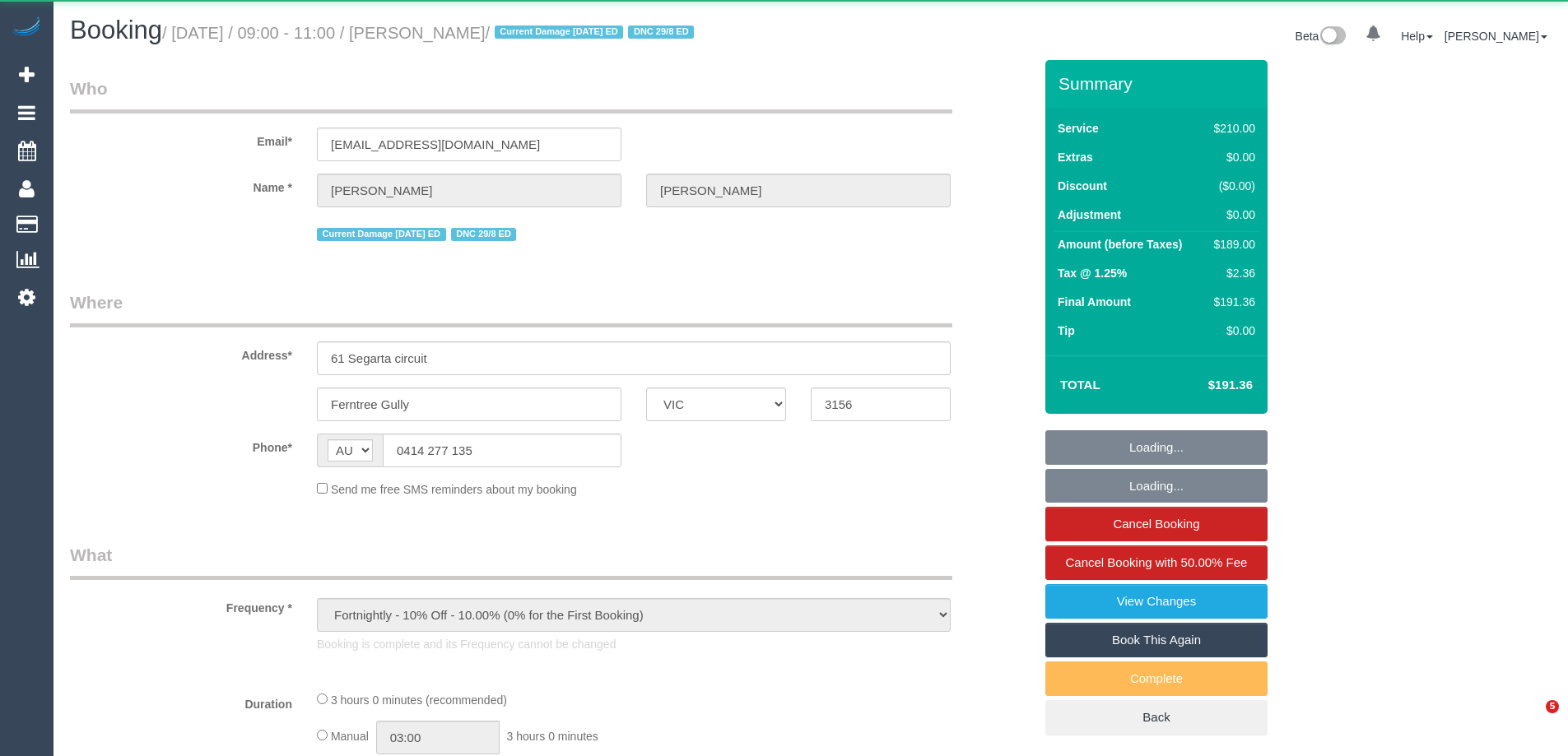
select select "VIC"
select select "string:stripe-pm_1ISIGw2GScqysDRVA3KpjoLw"
select select "180"
select select "number:27"
select select "number:14"
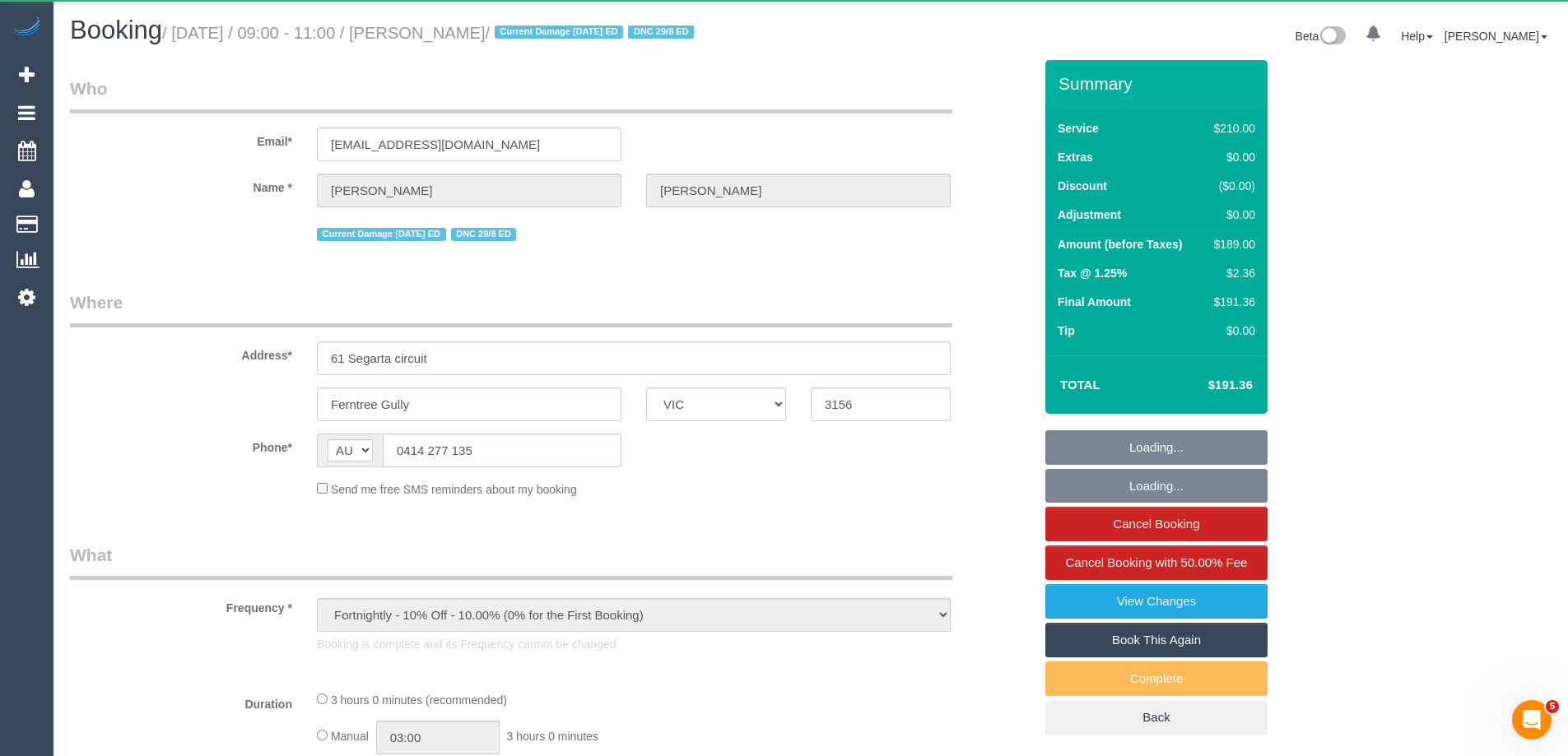
select select "number:19"
select select "number:36"
select select "number:34"
select select "number:13"
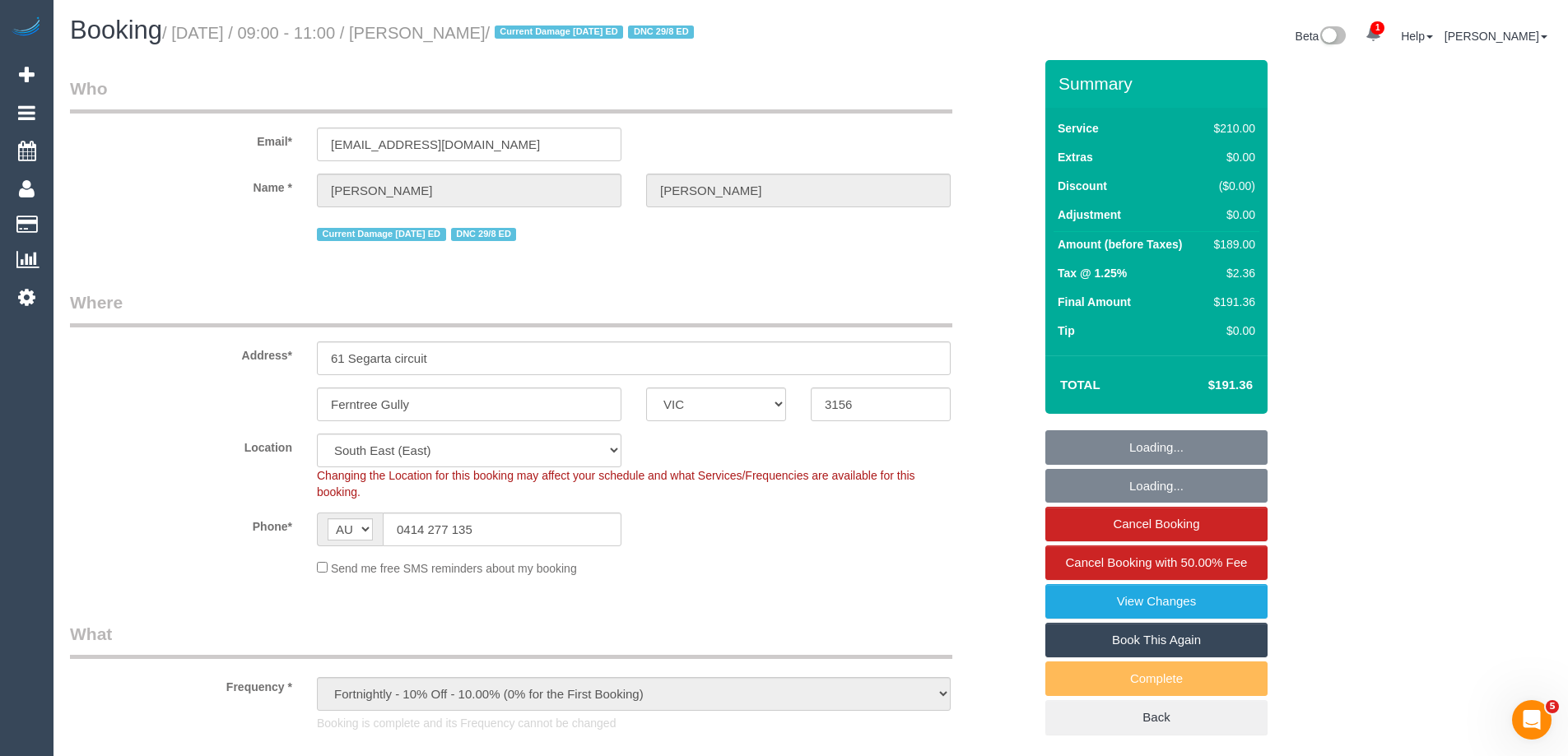
select select "object:1393"
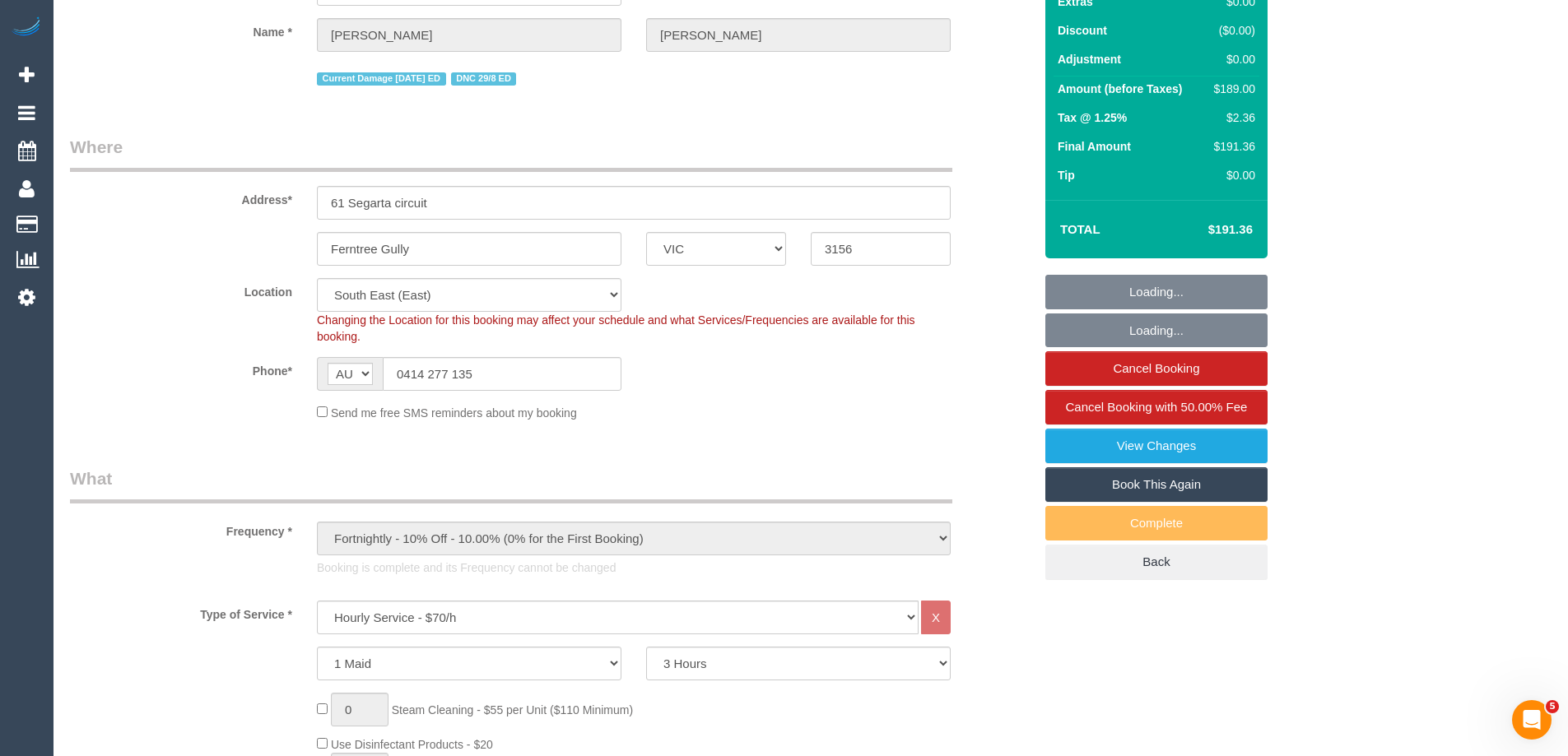
scroll to position [412, 0]
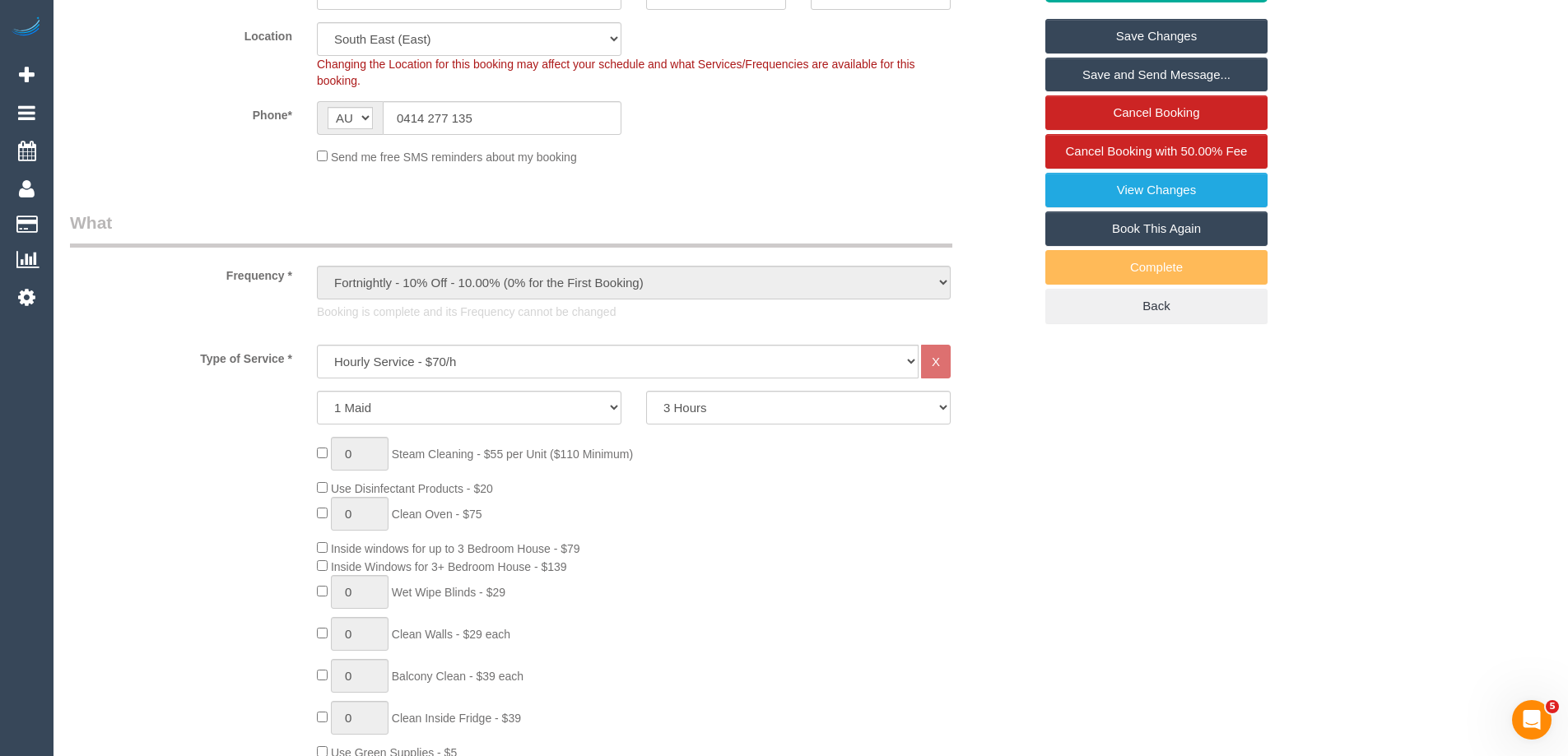
drag, startPoint x: 789, startPoint y: 501, endPoint x: 868, endPoint y: 503, distance: 79.0
click at [789, 501] on div "0 Steam Cleaning - $55 per Unit ($110 Minimum) Use Disinfectant Products - $20 …" at bounding box center [675, 680] width 741 height 487
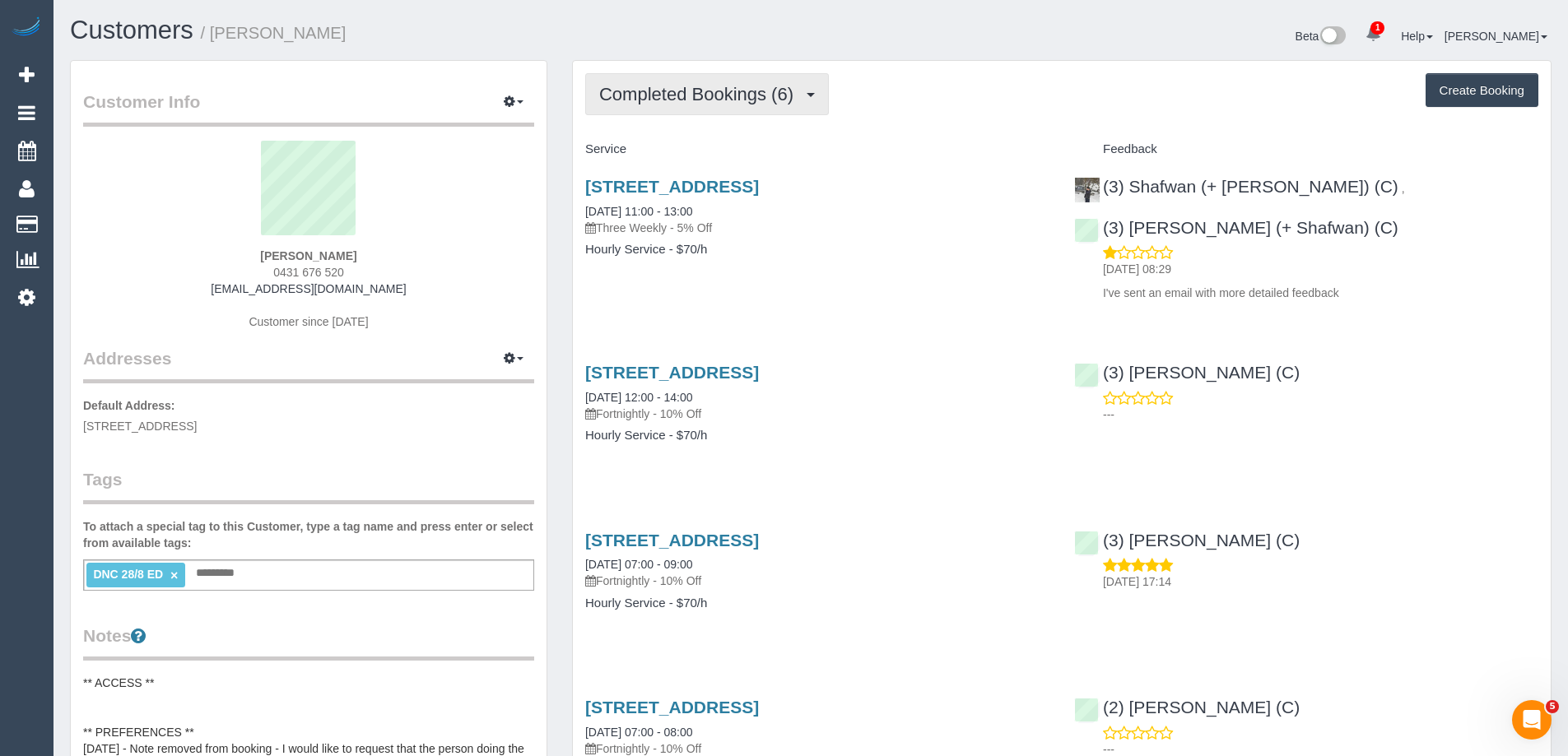
click at [754, 108] on button "Completed Bookings (6)" at bounding box center [707, 94] width 243 height 42
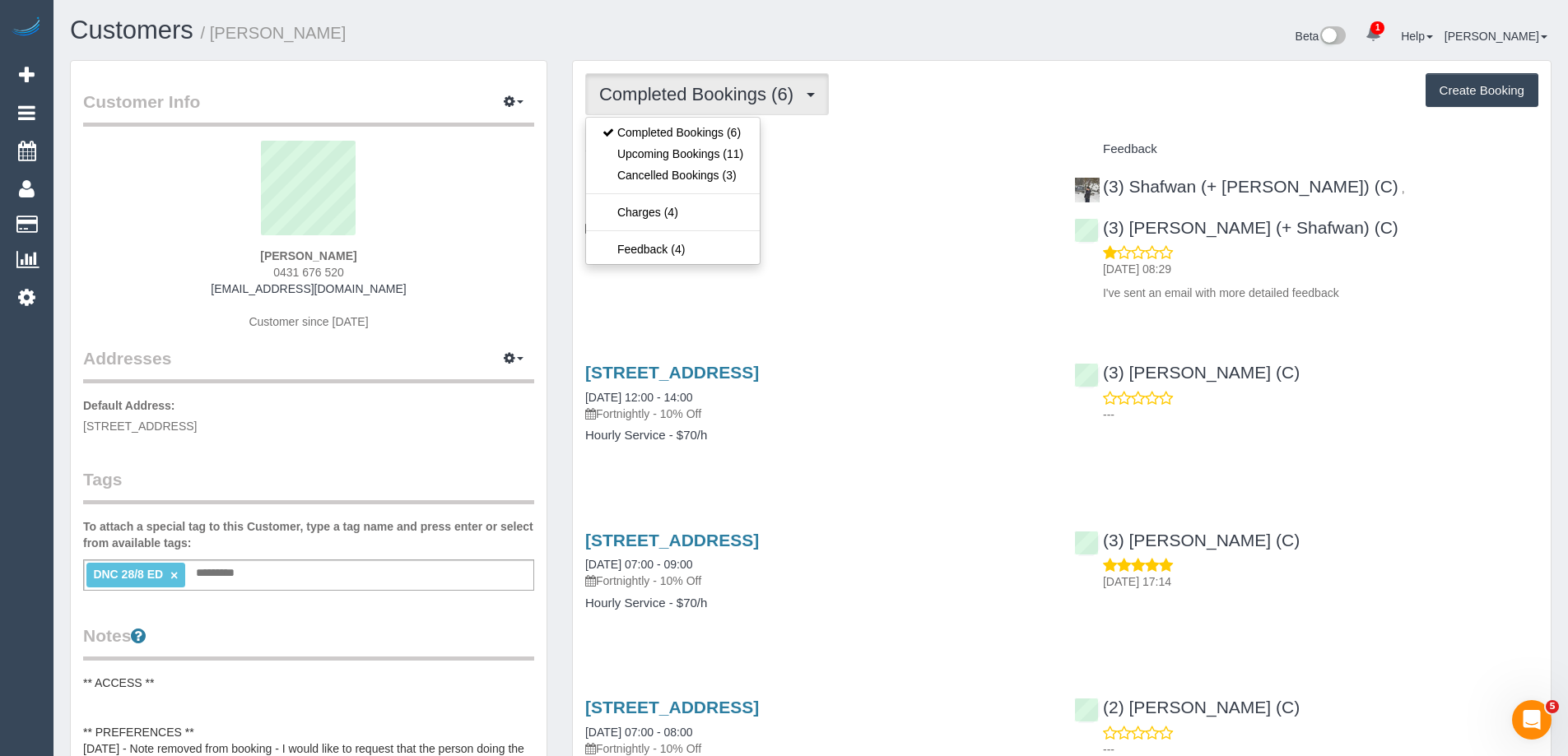
click at [984, 106] on div "Completed Bookings (6) Completed Bookings (6) Upcoming Bookings (11) Cancelled …" at bounding box center [1062, 94] width 953 height 42
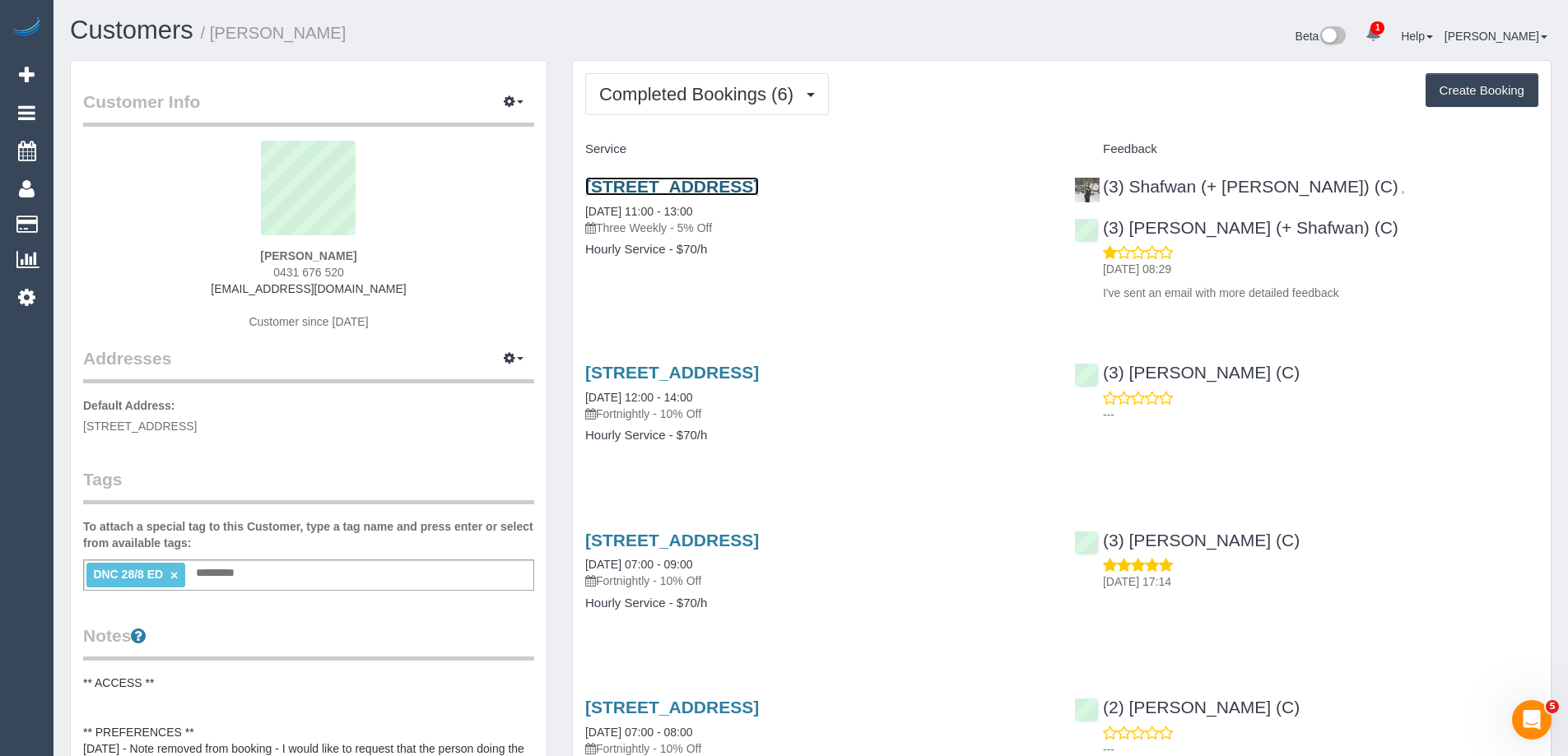
click at [731, 184] on link "1 Glossop Lane, Ivanhoe, VIC 3079" at bounding box center [672, 187] width 174 height 19
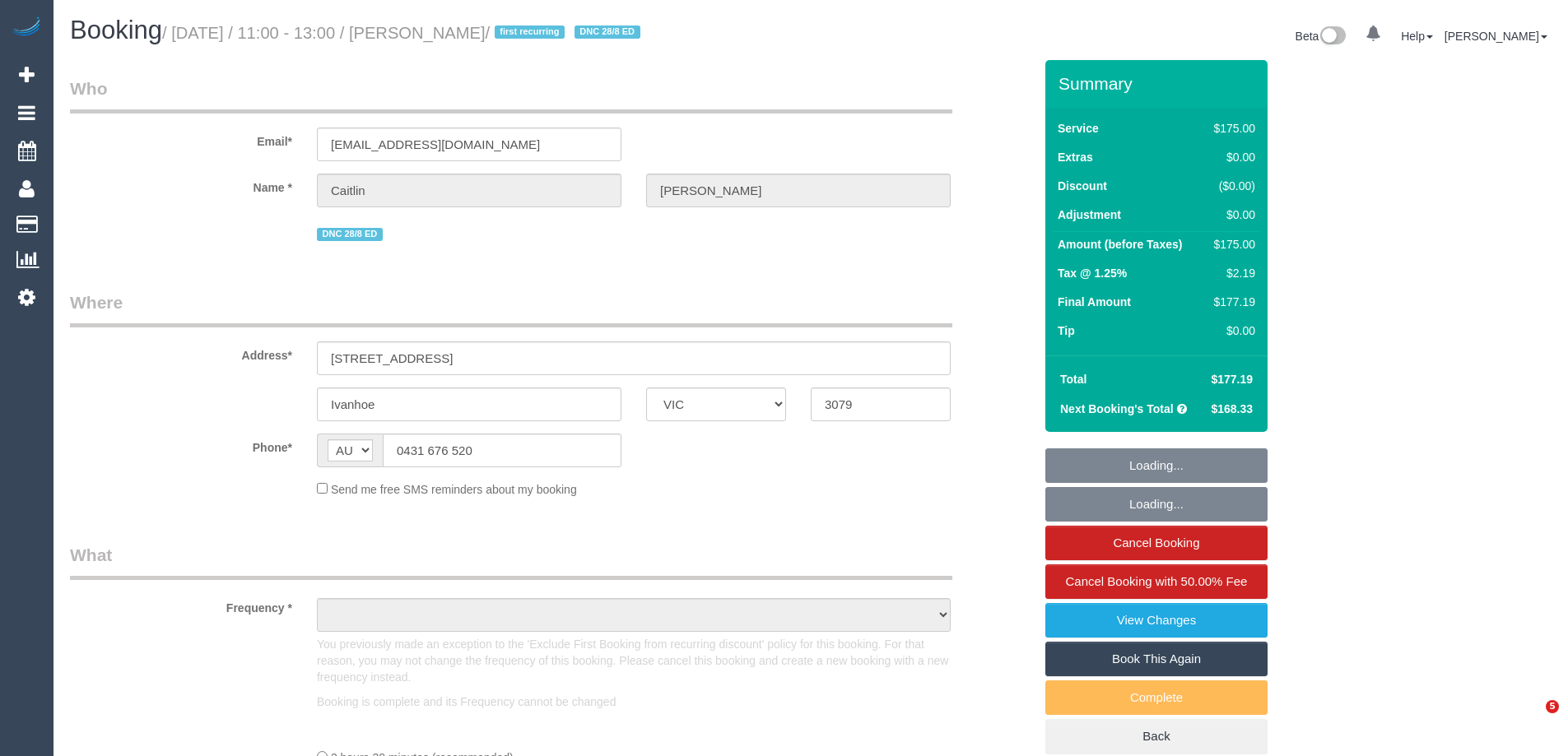
select select "VIC"
select select "object:566"
select select "string:stripe-pm_1QtRaG2GScqysDRVvrd9LIfh"
select select "number:27"
select select "number:14"
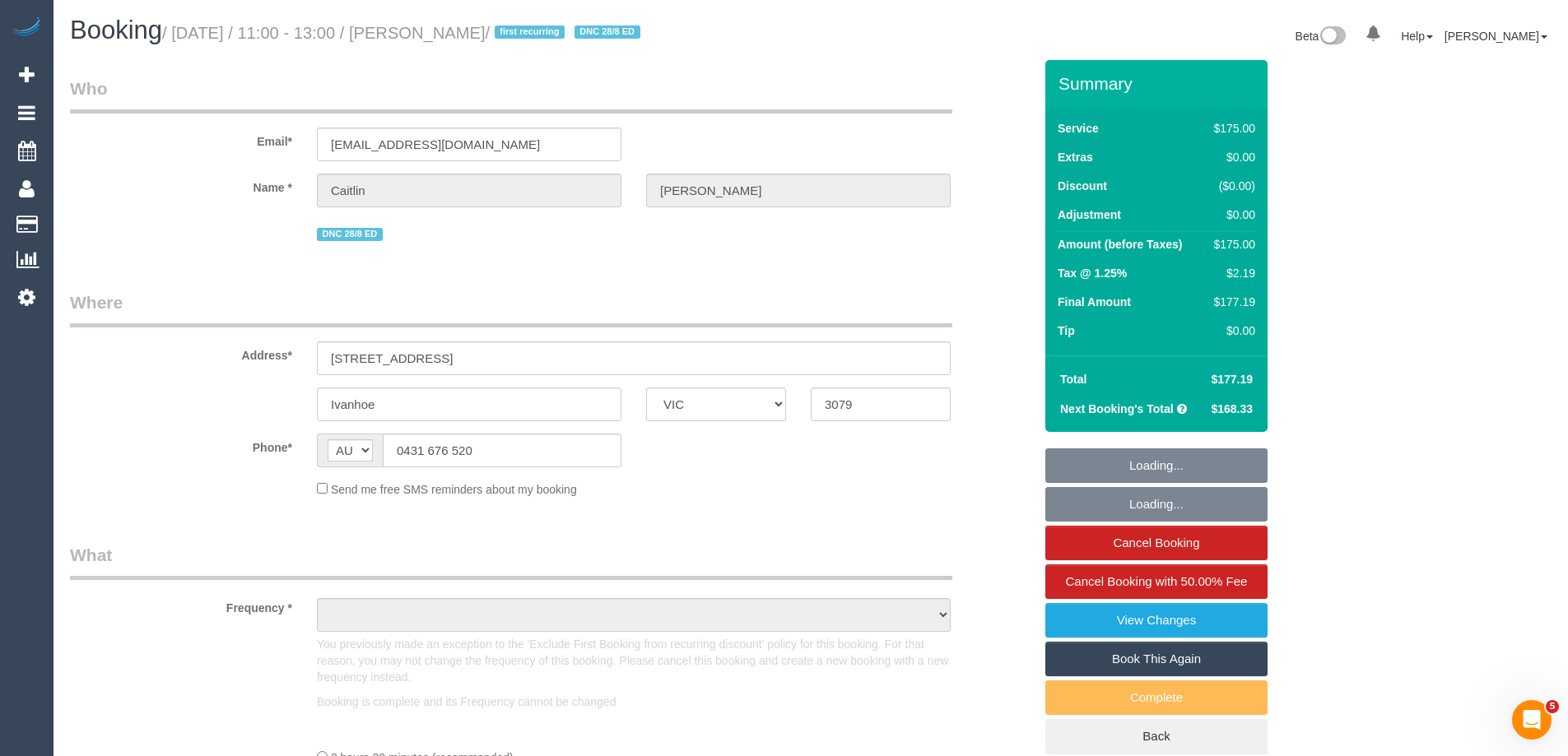
select select "number:19"
select select "number:22"
select select "number:34"
select select "number:12"
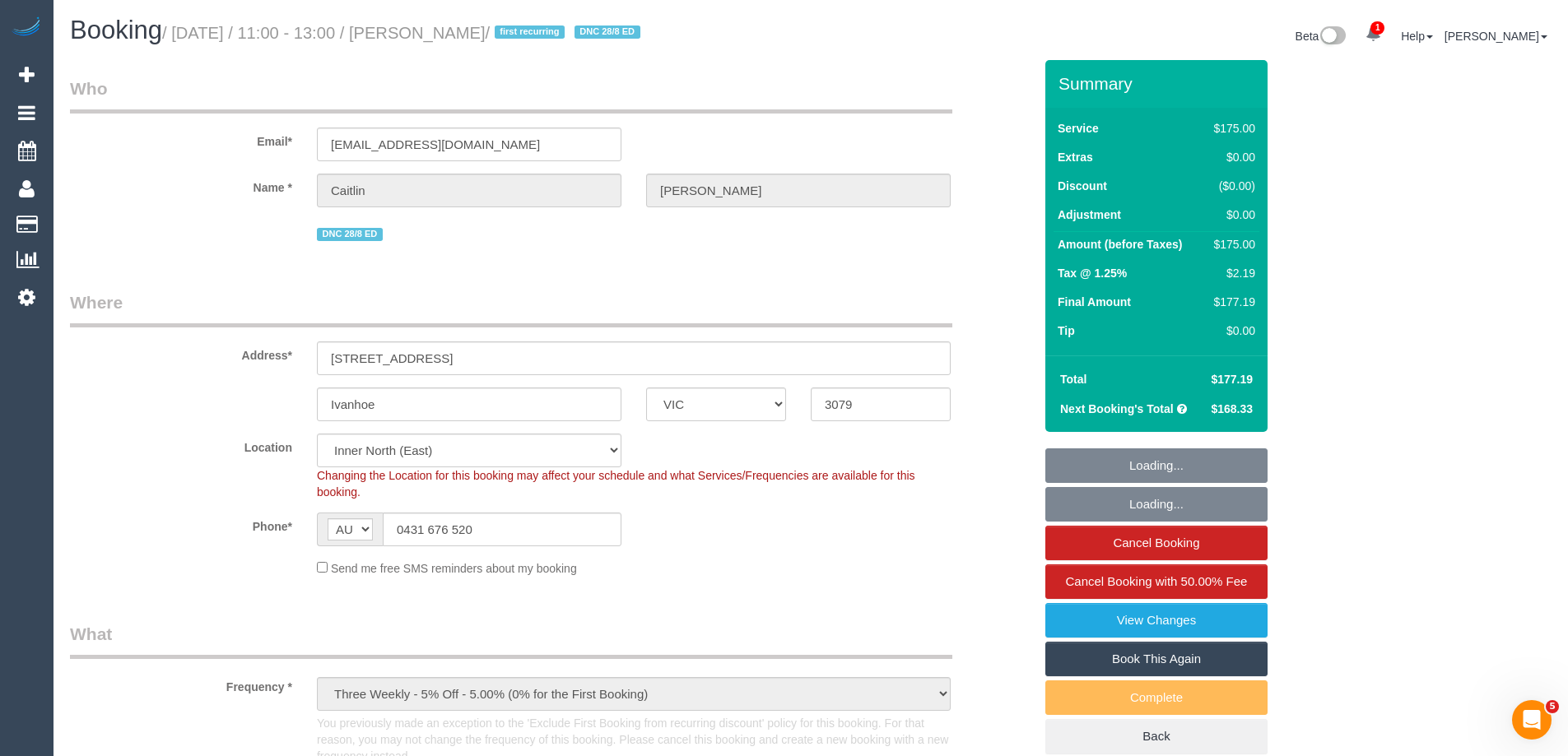
select select "object:922"
select select "150"
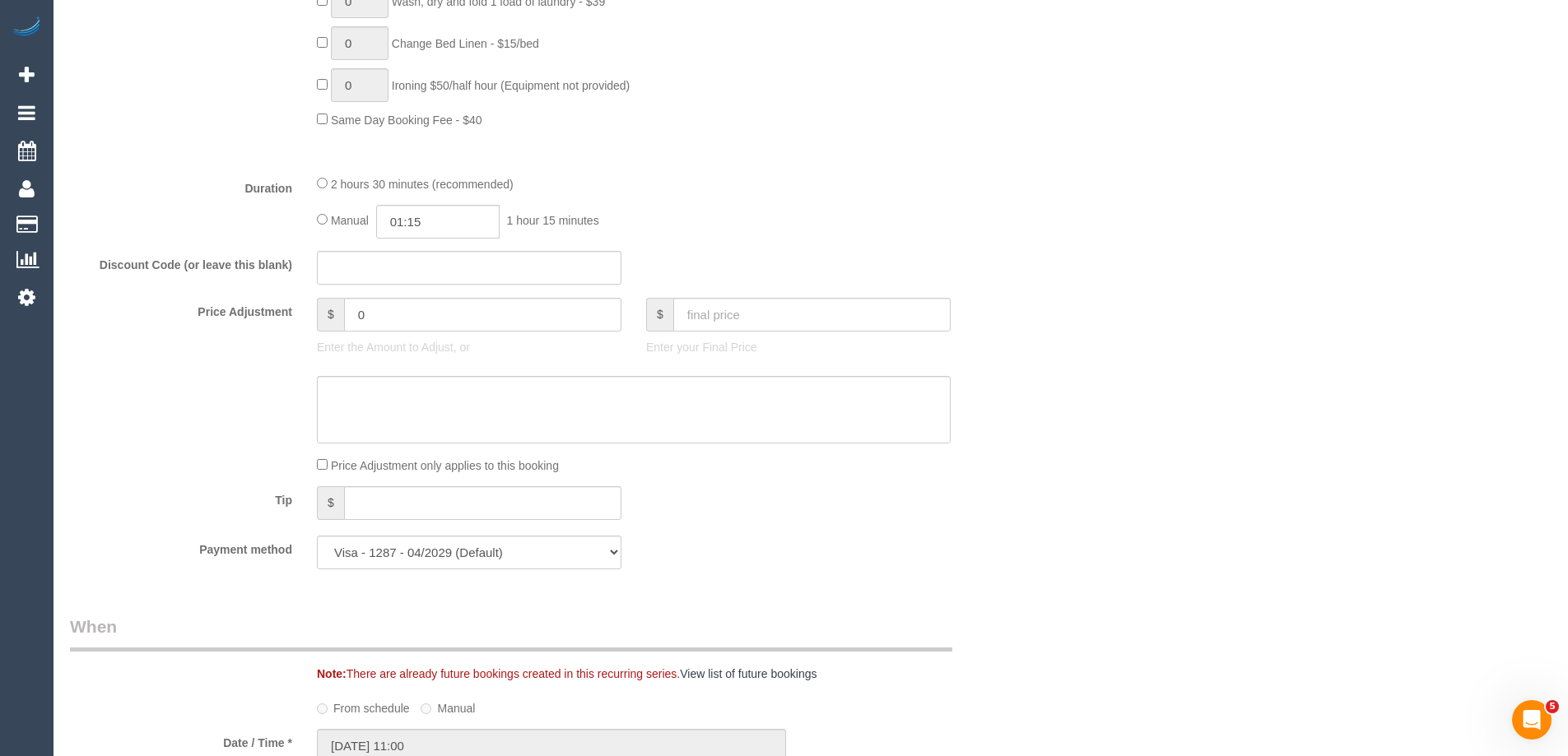
scroll to position [1235, 0]
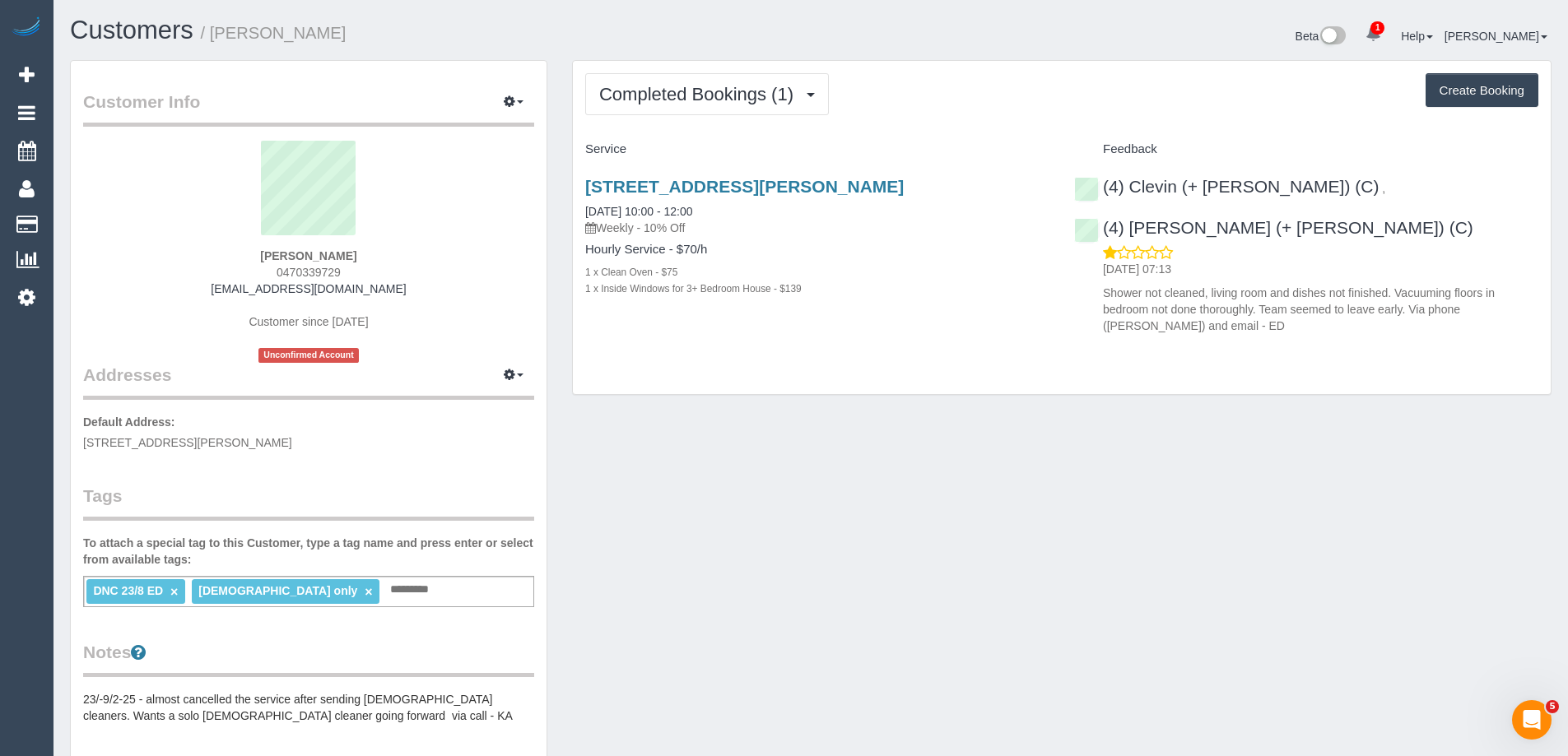
copy small "[PERSON_NAME]"
drag, startPoint x: 410, startPoint y: 37, endPoint x: 217, endPoint y: 38, distance: 193.0
click at [217, 38] on h1 "Customers / [PERSON_NAME]" at bounding box center [433, 30] width 728 height 28
click at [730, 181] on link "[STREET_ADDRESS][PERSON_NAME]" at bounding box center [745, 187] width 319 height 19
click at [692, 107] on button "Completed Bookings (1)" at bounding box center [707, 94] width 243 height 42
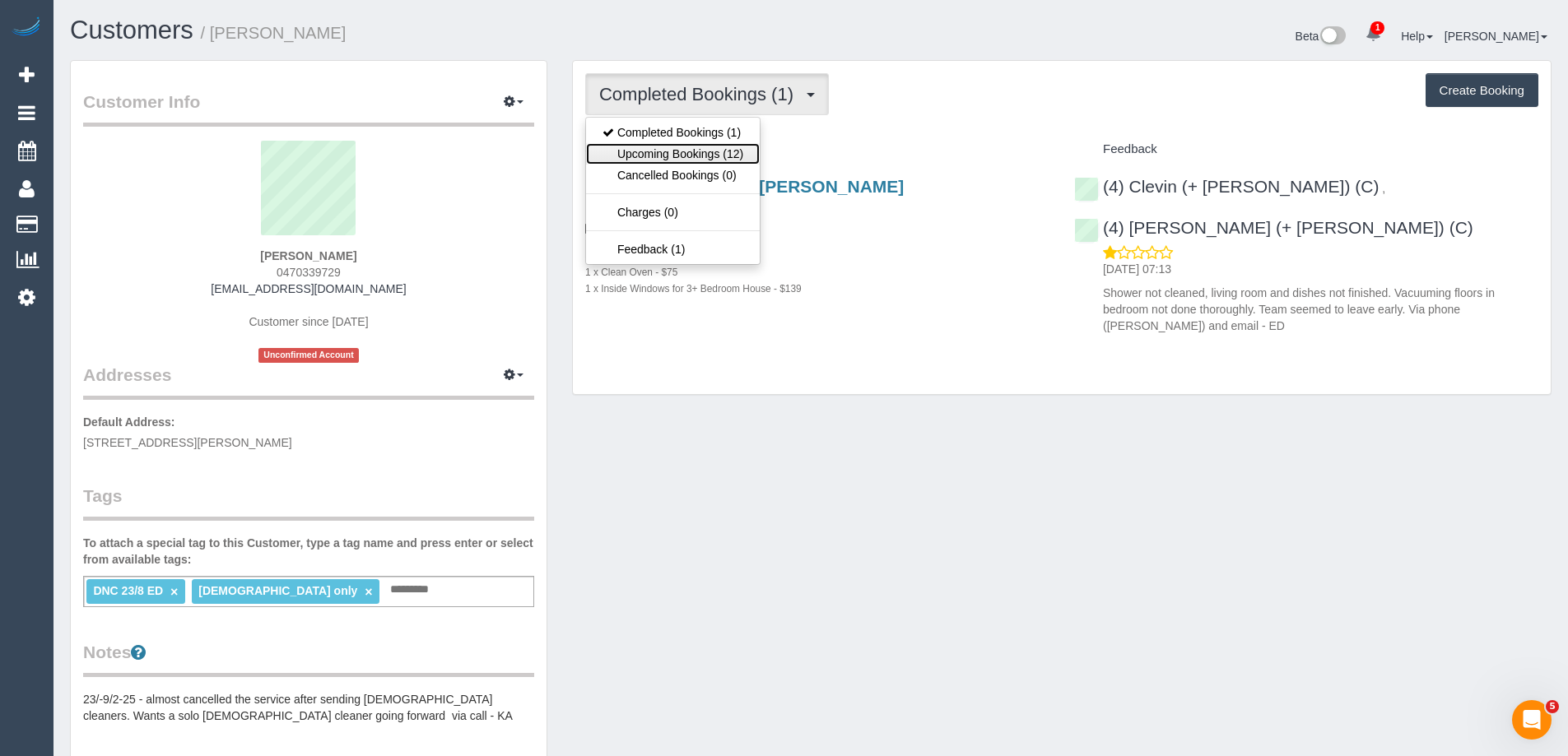
click at [680, 150] on link "Upcoming Bookings (12)" at bounding box center [672, 154] width 174 height 21
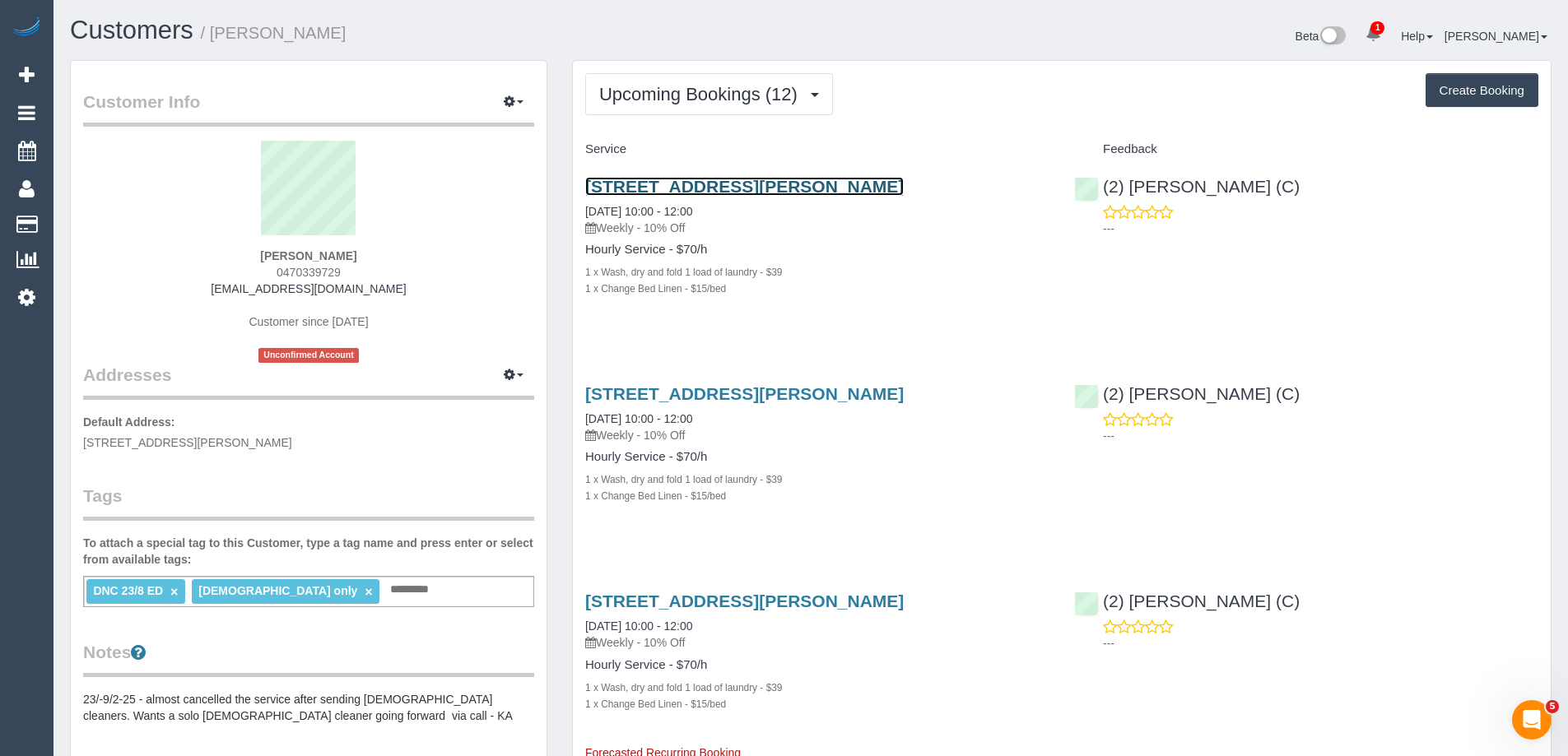
click at [688, 182] on link "59 Reema Bvd, Endeavour Hills, VIC 3802" at bounding box center [745, 187] width 319 height 19
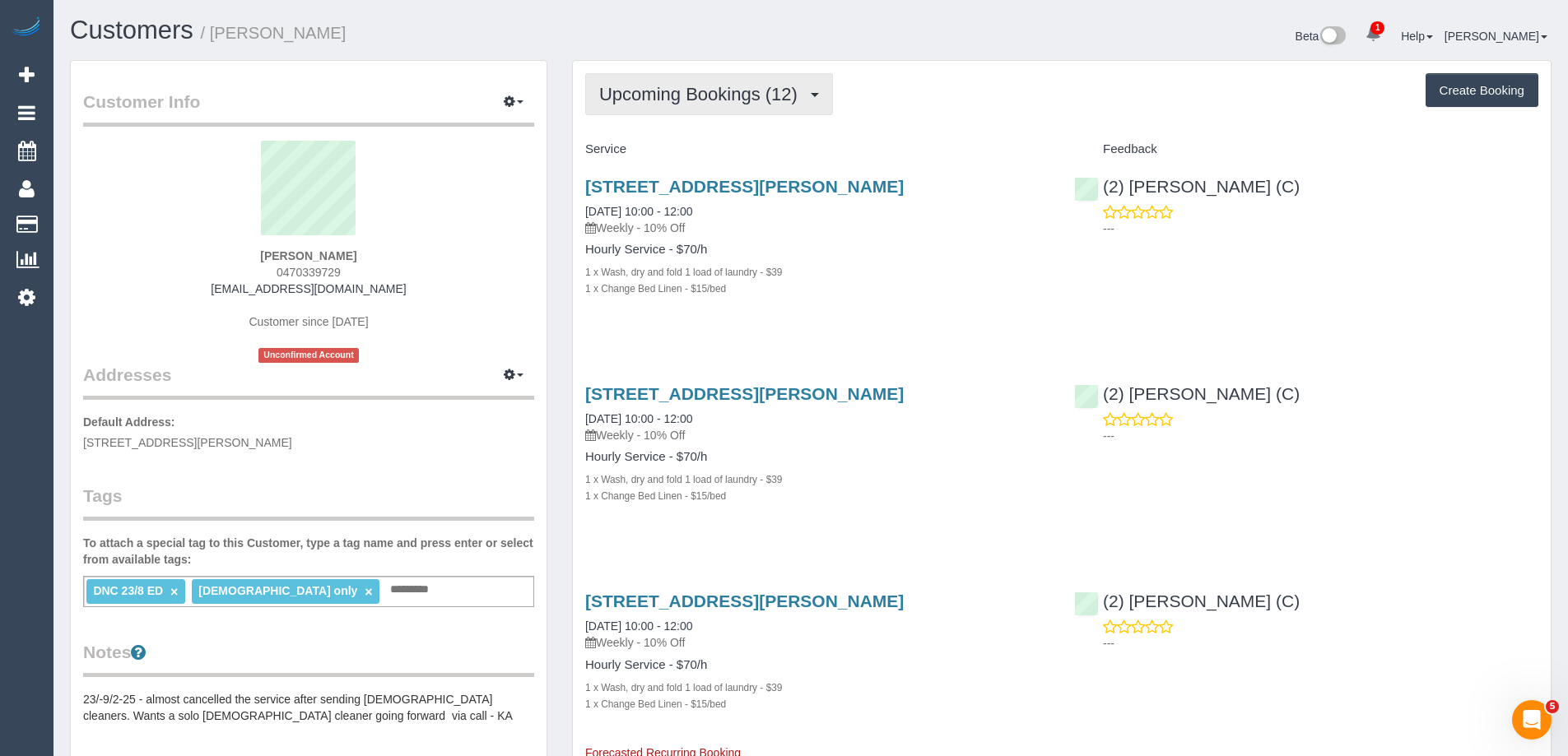
click at [722, 102] on span "Upcoming Bookings (12)" at bounding box center [702, 94] width 207 height 20
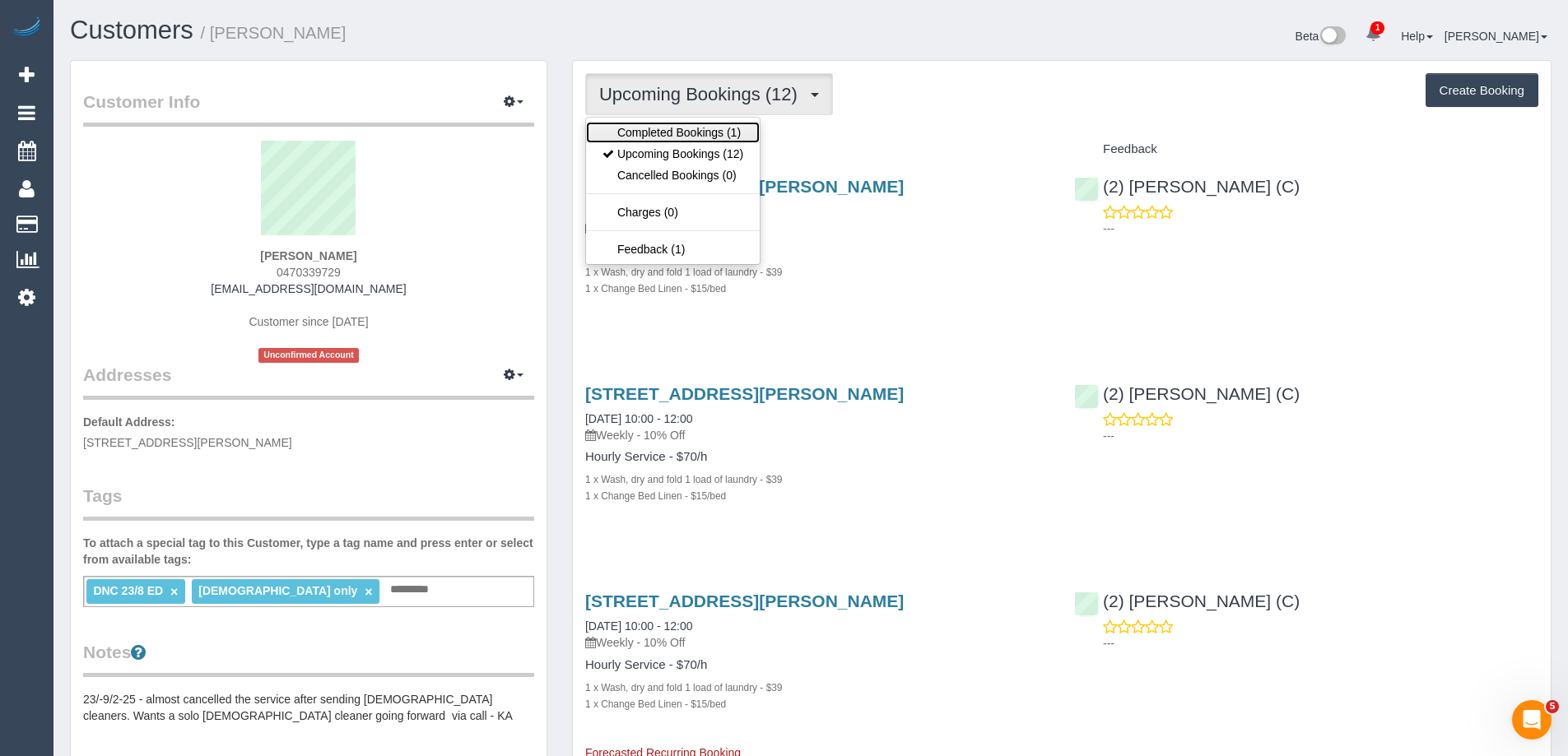
click at [717, 132] on link "Completed Bookings (1)" at bounding box center [672, 133] width 174 height 21
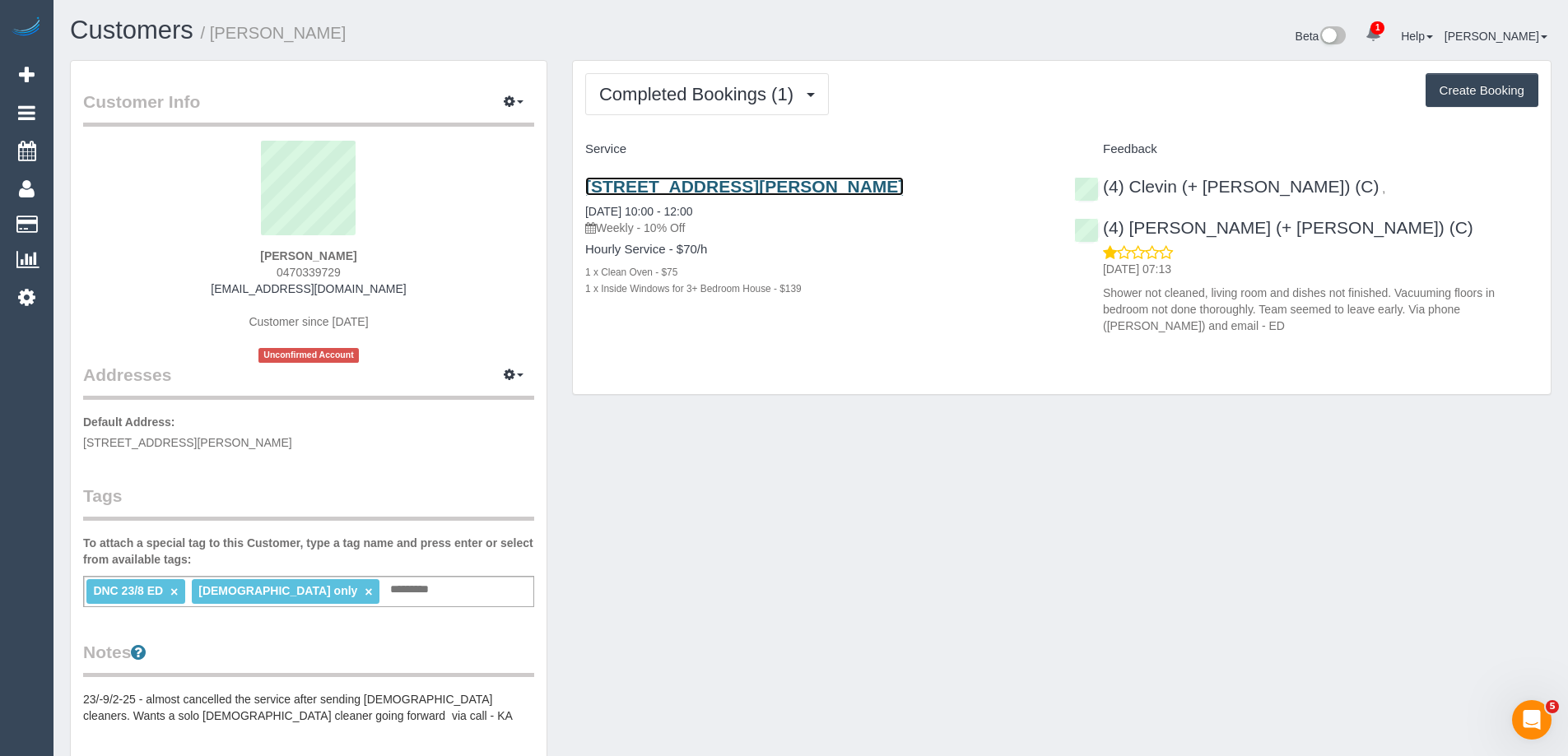
click at [744, 189] on link "59 Reema Bvd, Endeavour Hills, VIC 3802" at bounding box center [745, 187] width 319 height 19
click at [951, 425] on div "Customer Info Edit Contact Info Send Message Email Preferences Special Sales Ta…" at bounding box center [811, 621] width 1507 height 1122
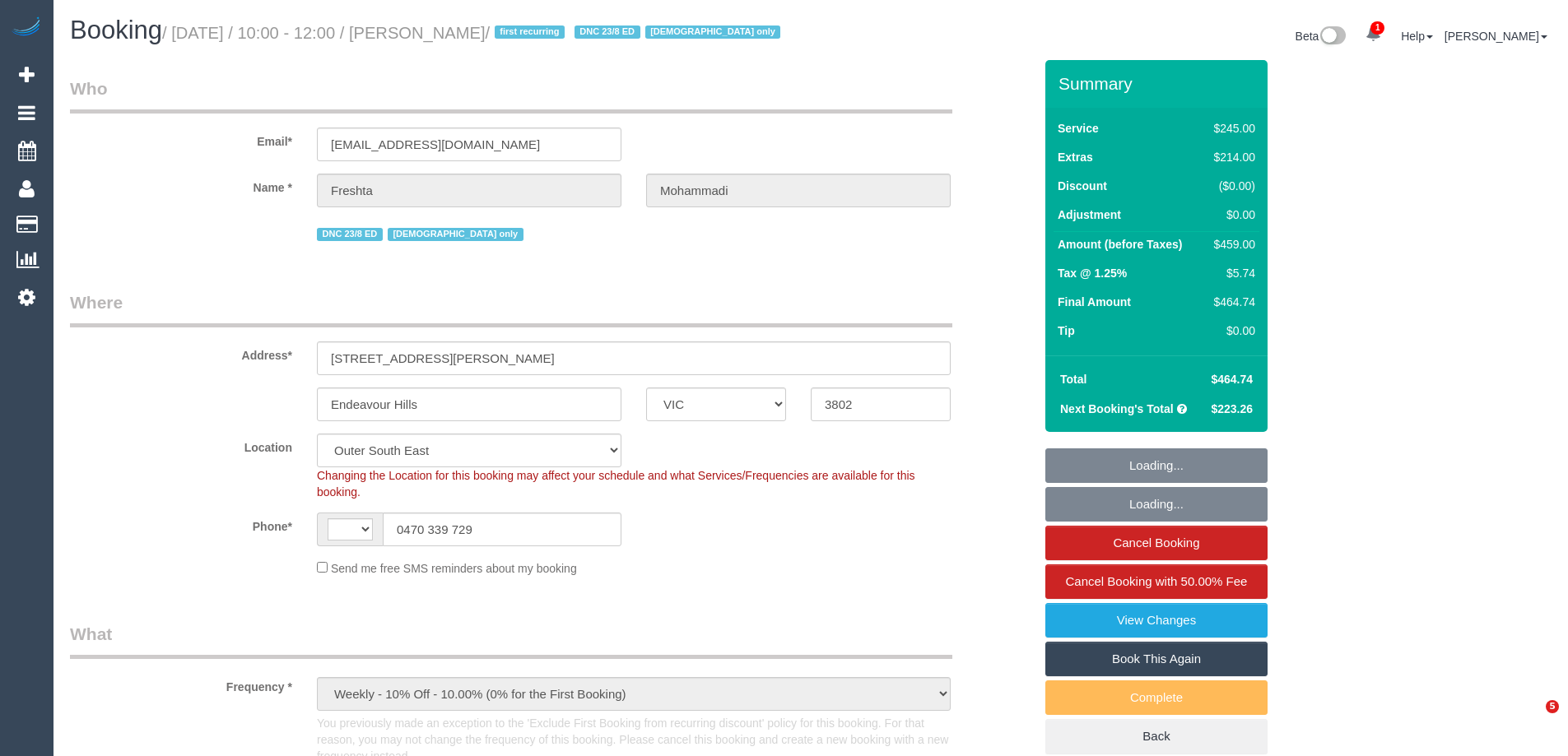
select select "VIC"
select select "object:642"
select select "string:AU"
select select "string:stripe-pm_1RxqS82GScqysDRV9z6qFSQy"
select select "210"
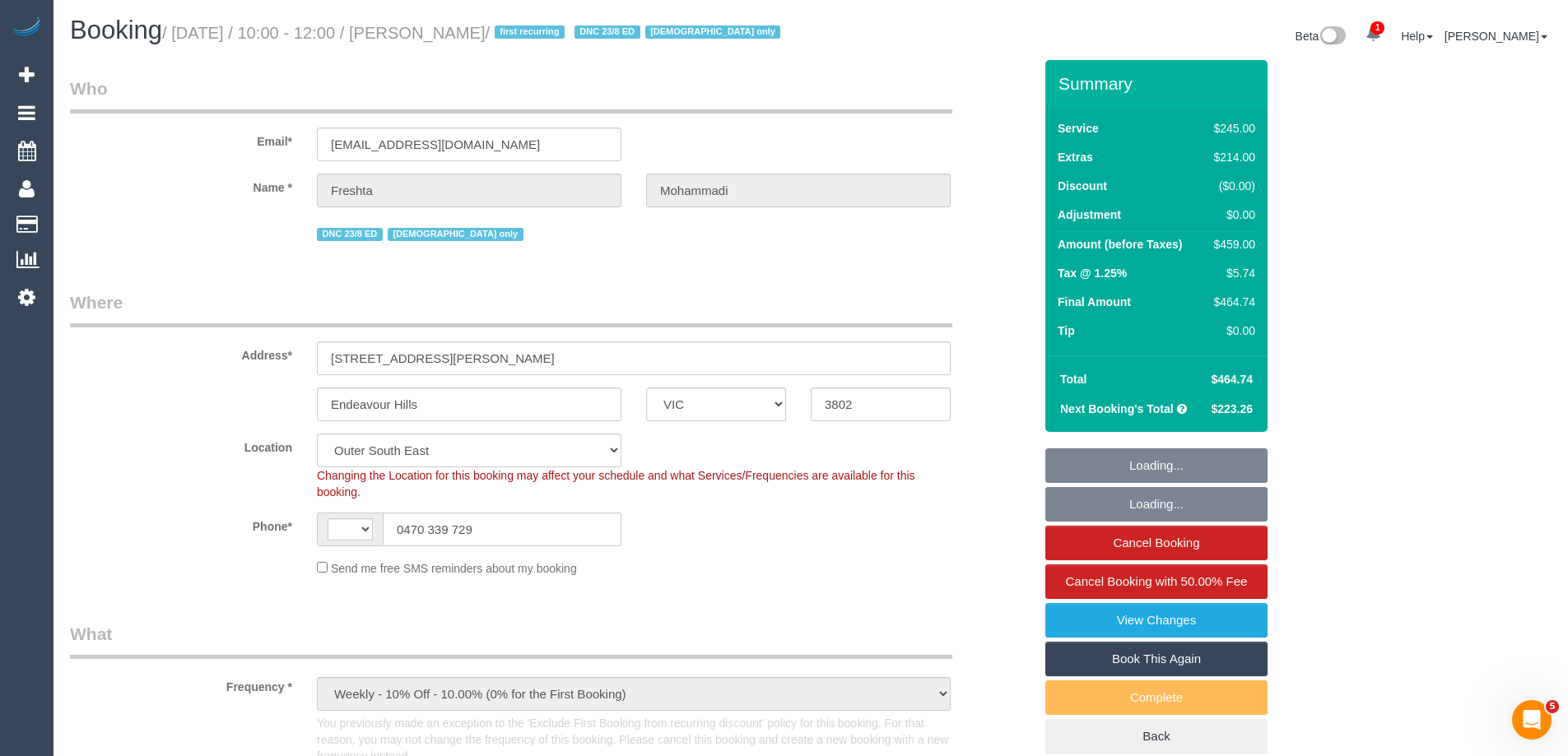
select select "number:28"
select select "number:14"
select select "number:19"
select select "number:23"
select select "number:35"
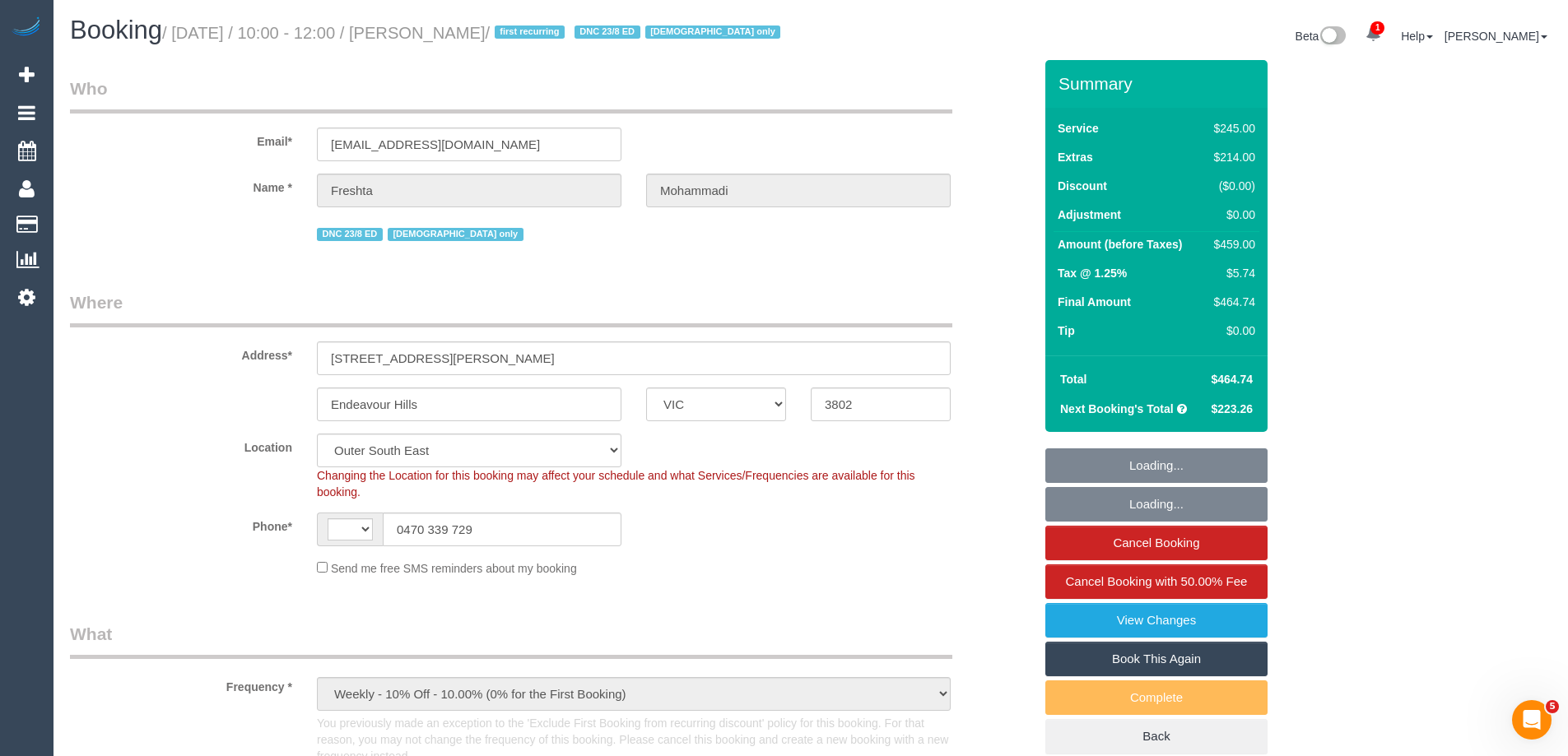
select select "number:26"
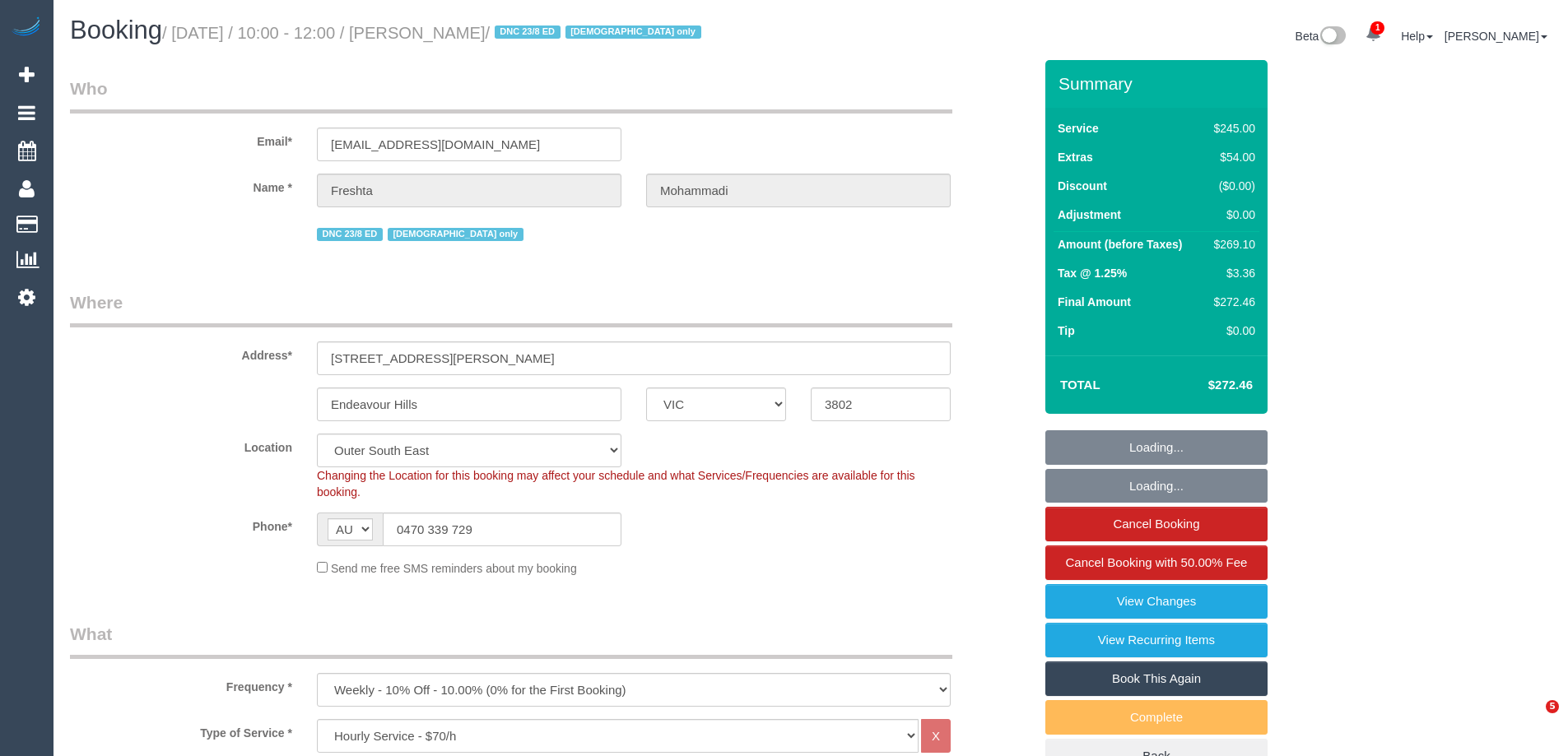
select select "VIC"
select select "210"
select select "number:28"
select select "number:14"
select select "number:19"
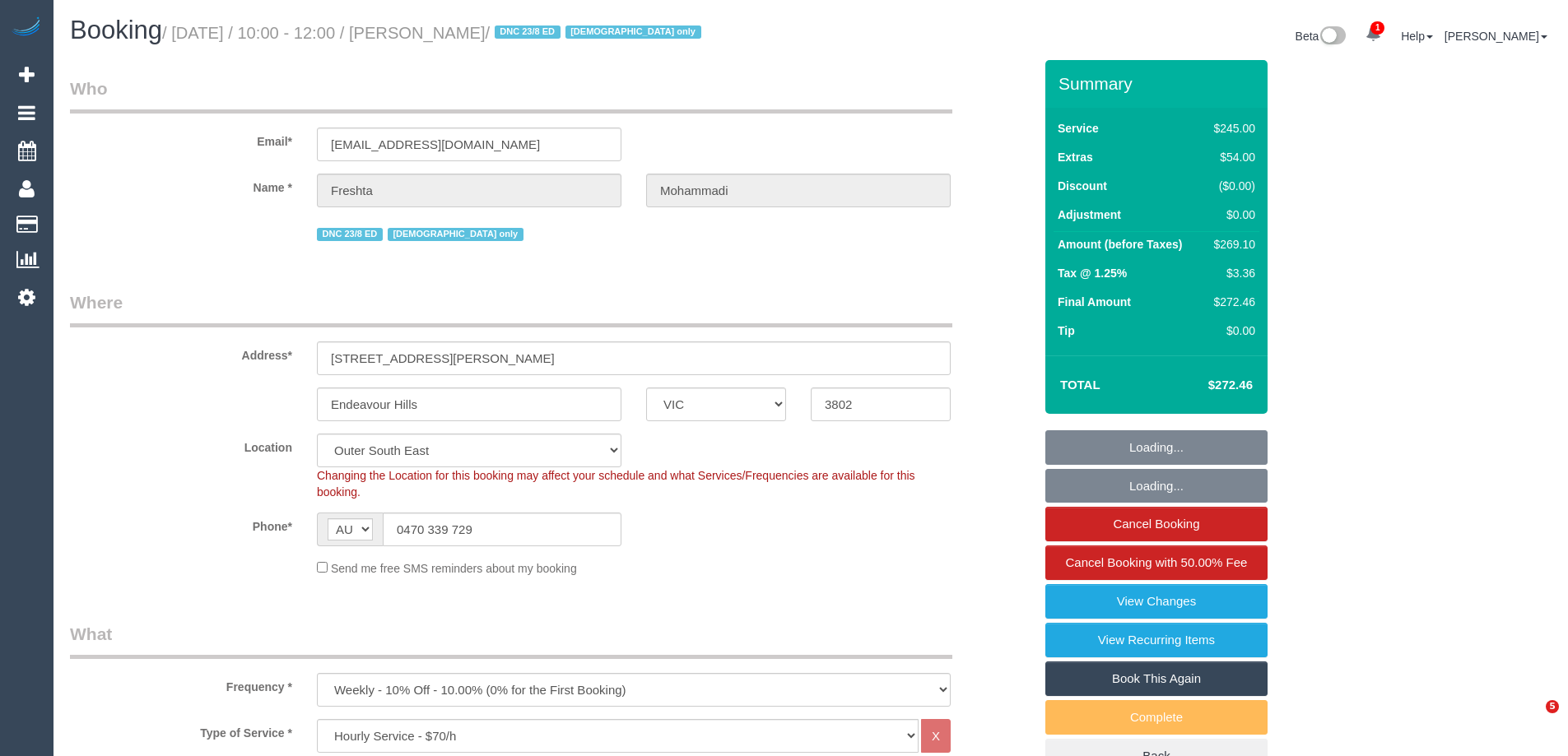
select select "number:23"
select select "number:35"
select select "number:26"
select select "spot1"
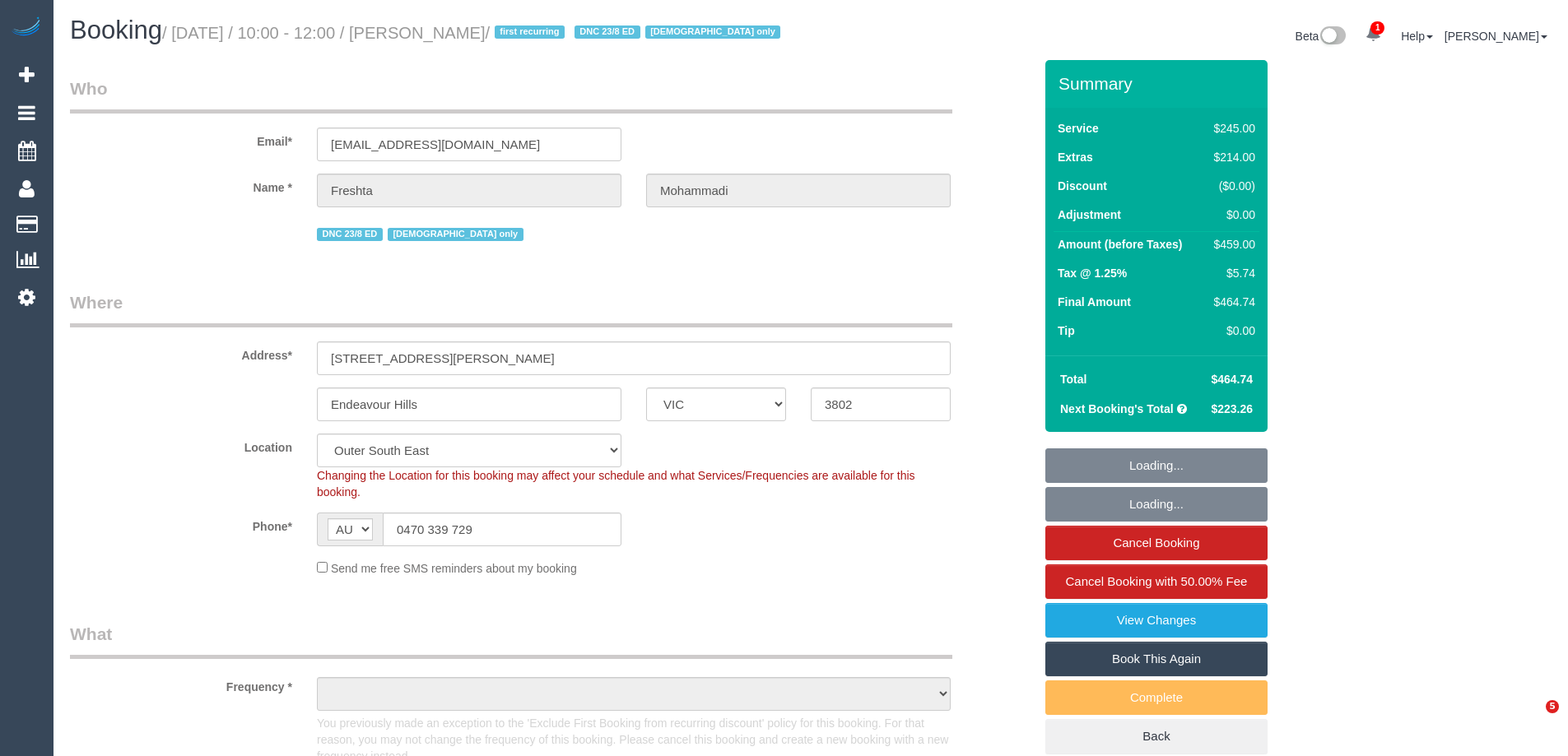
select select "VIC"
select select "string:stripe-pm_1RxqS82GScqysDRV9z6qFSQy"
select select "210"
select select "number:28"
select select "number:14"
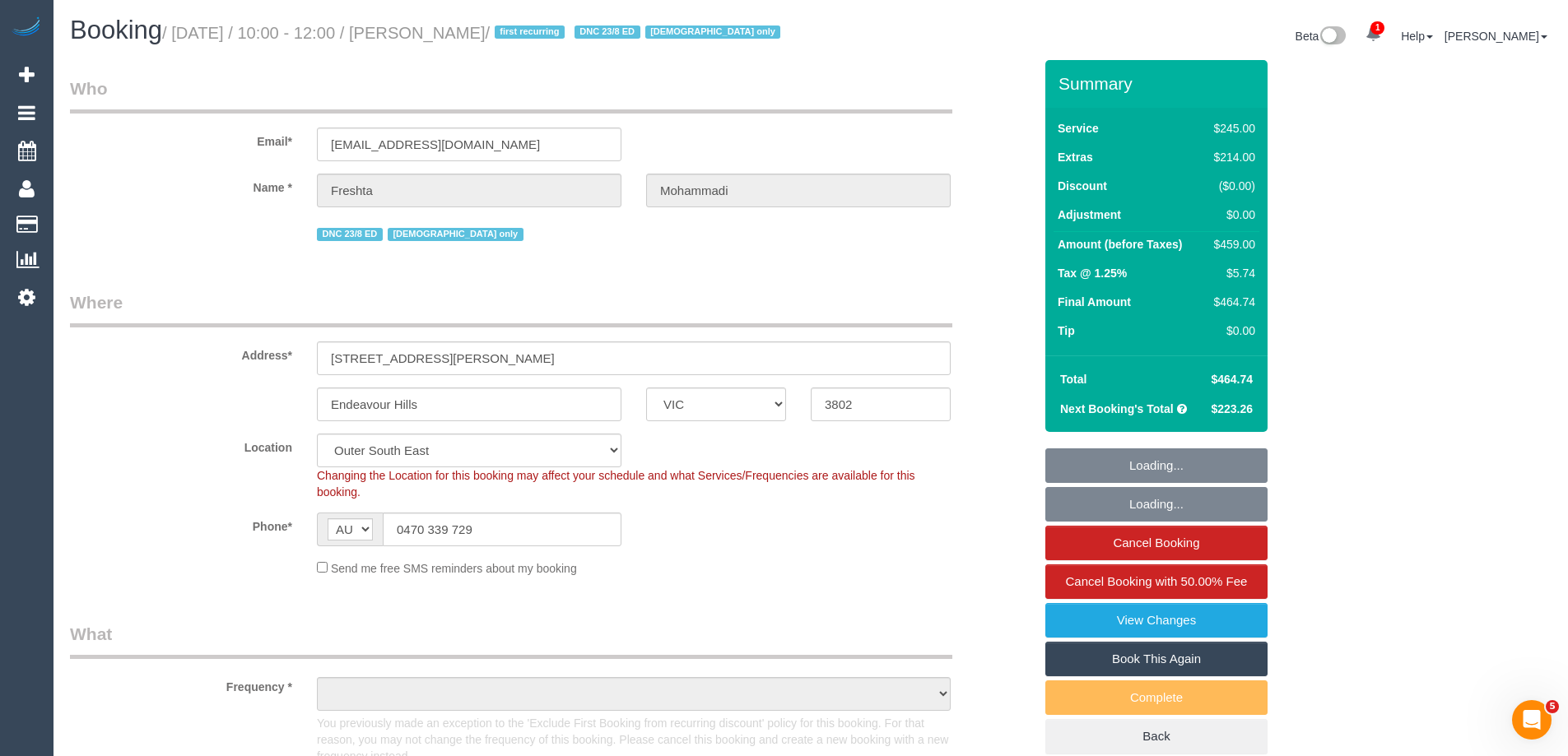
select select "number:19"
select select "number:23"
select select "number:35"
select select "number:26"
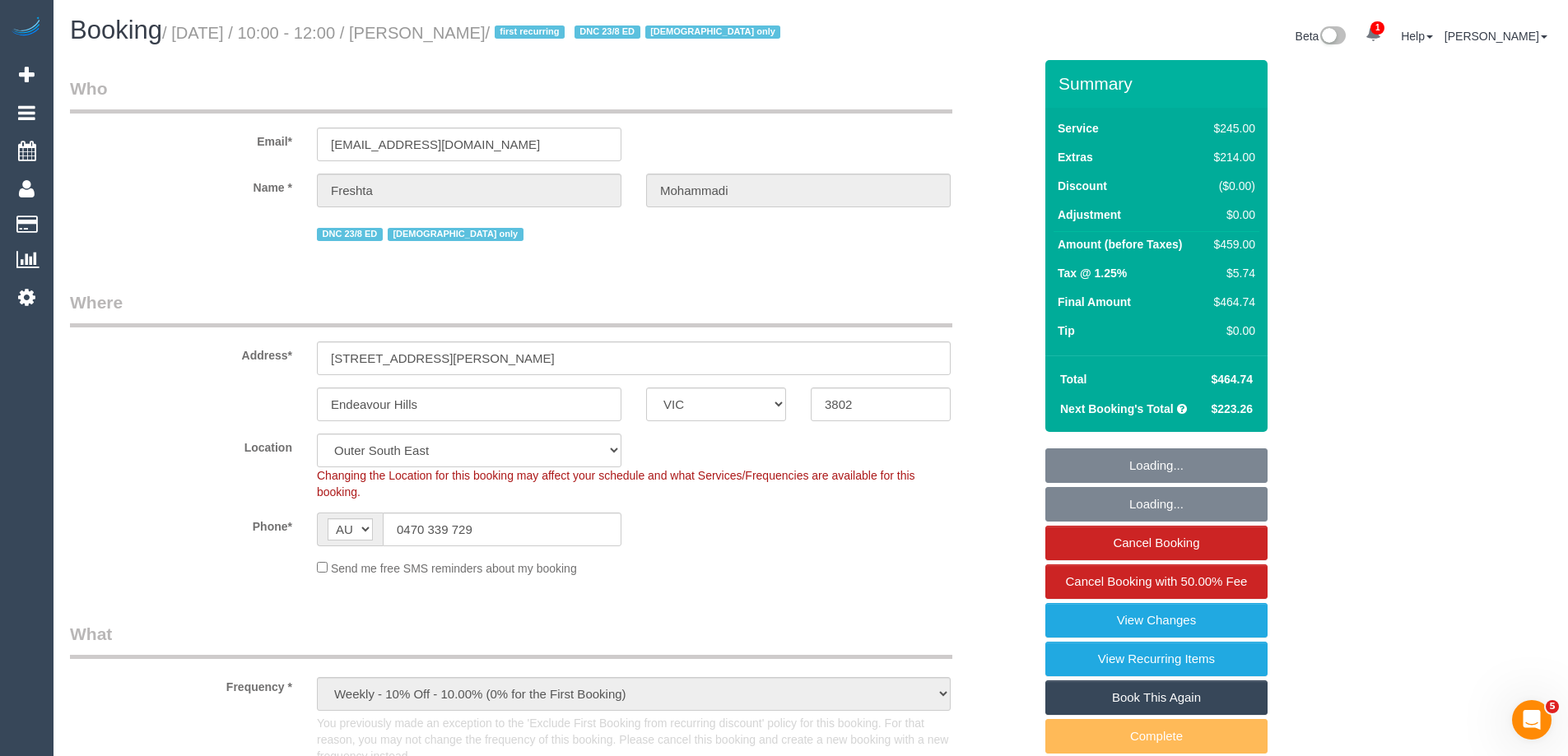
select select "object:1208"
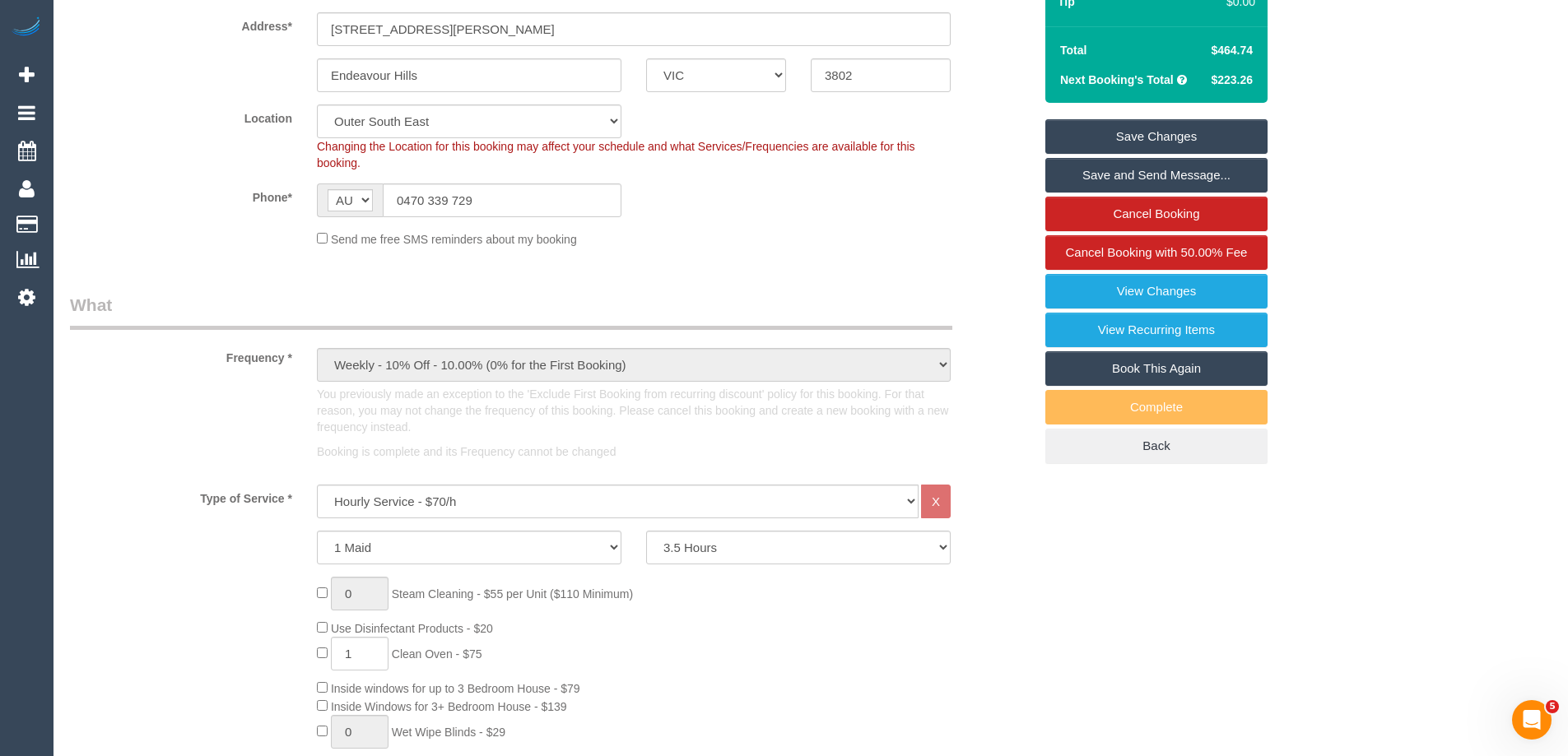
scroll to position [988, 0]
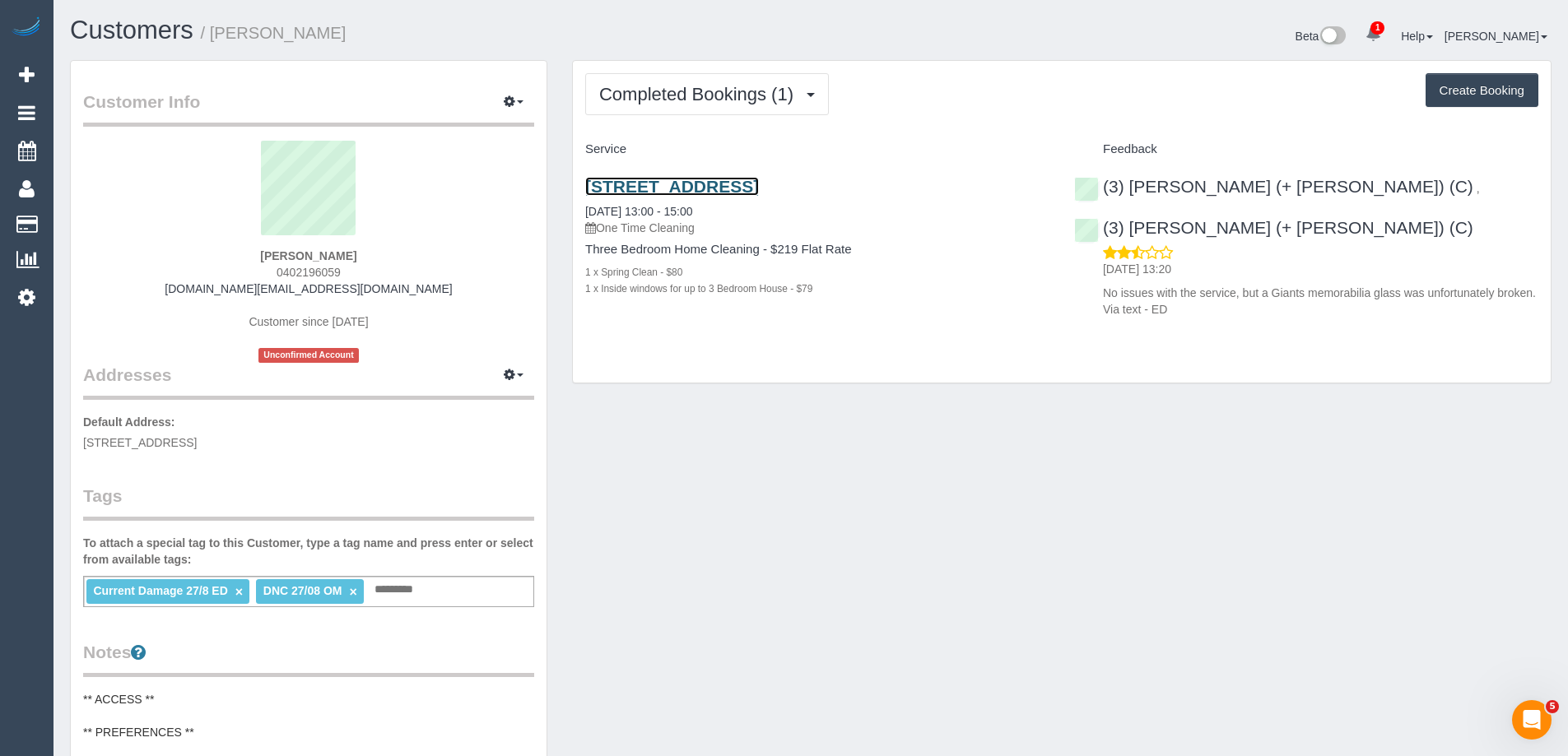
click at [665, 182] on link "[STREET_ADDRESS]" at bounding box center [672, 187] width 174 height 19
copy small "[PERSON_NAME]"
drag, startPoint x: 335, startPoint y: 41, endPoint x: 215, endPoint y: 39, distance: 120.0
click at [215, 39] on h1 "Customers / [PERSON_NAME]" at bounding box center [433, 30] width 728 height 28
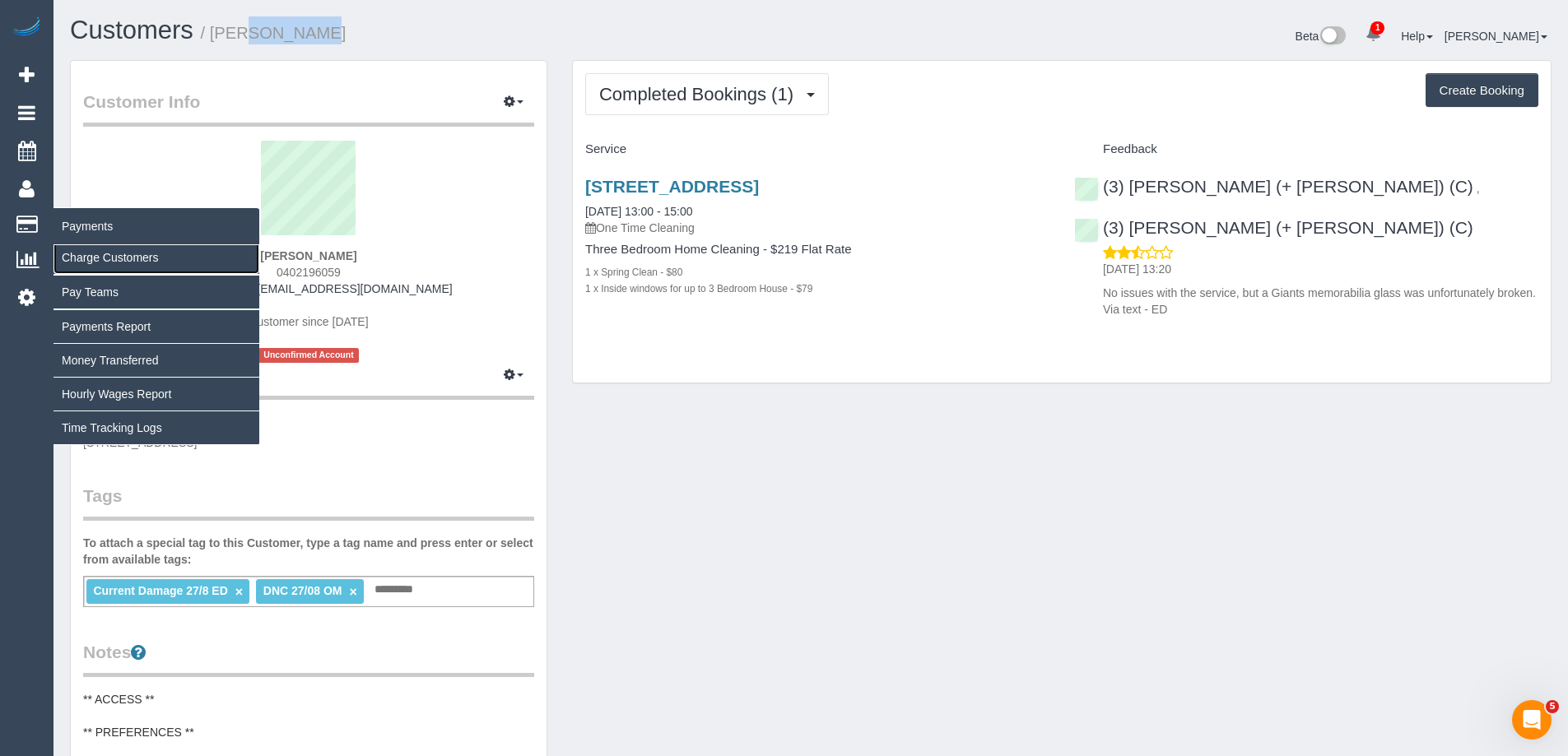
click at [80, 254] on link "Charge Customers" at bounding box center [156, 258] width 206 height 33
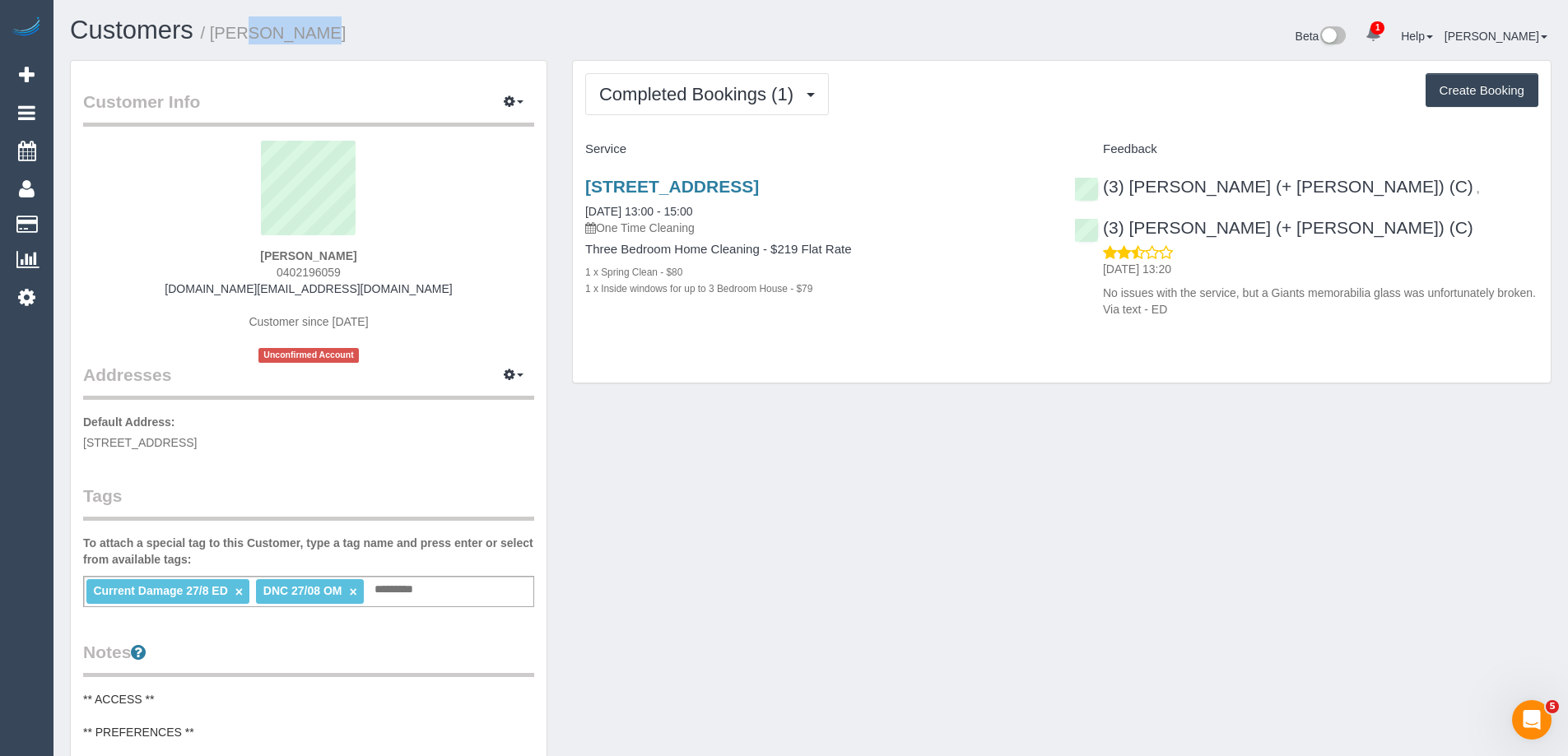
select select
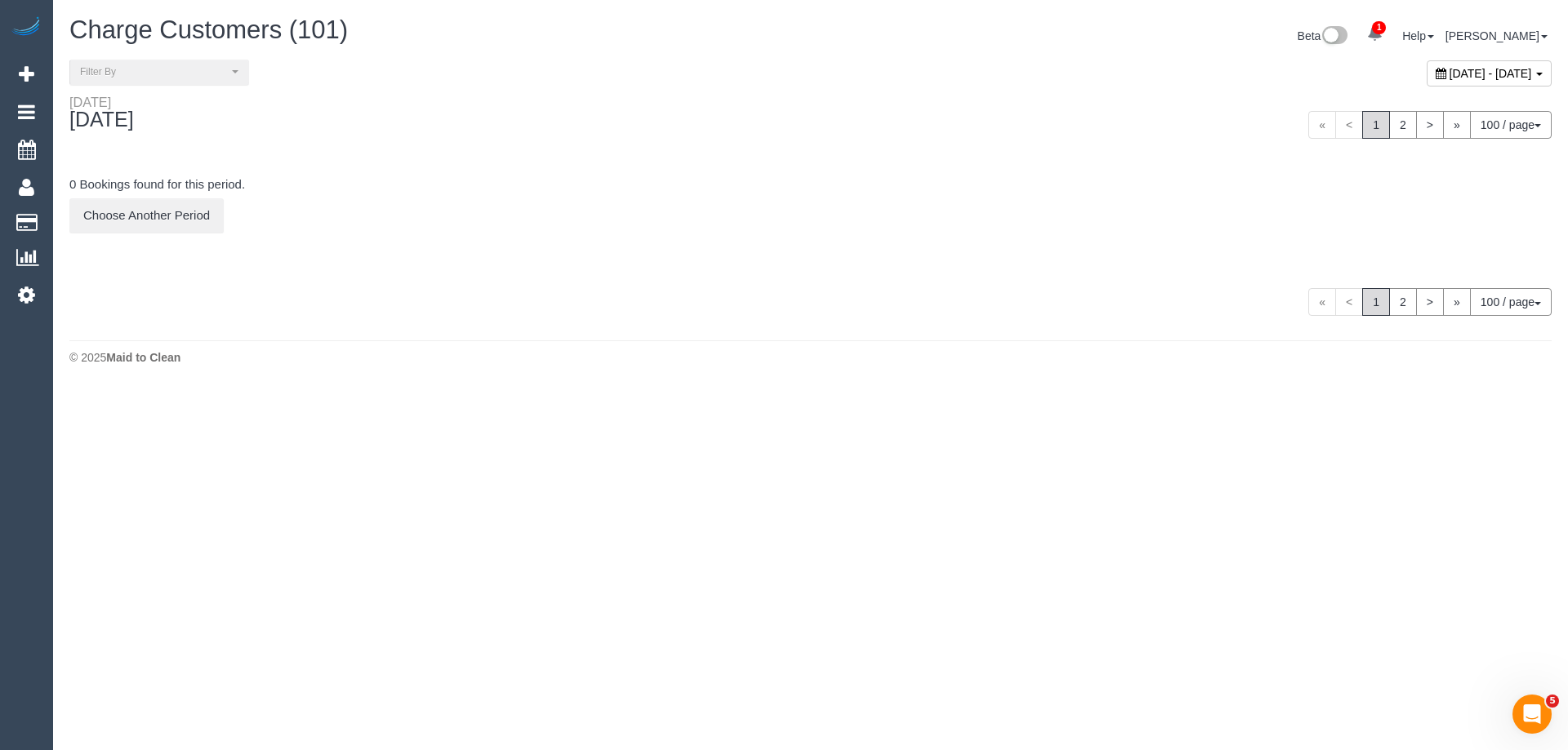
click at [1450, 75] on span "[DATE] - [DATE]" at bounding box center [1491, 74] width 83 height 13
type input "**********"
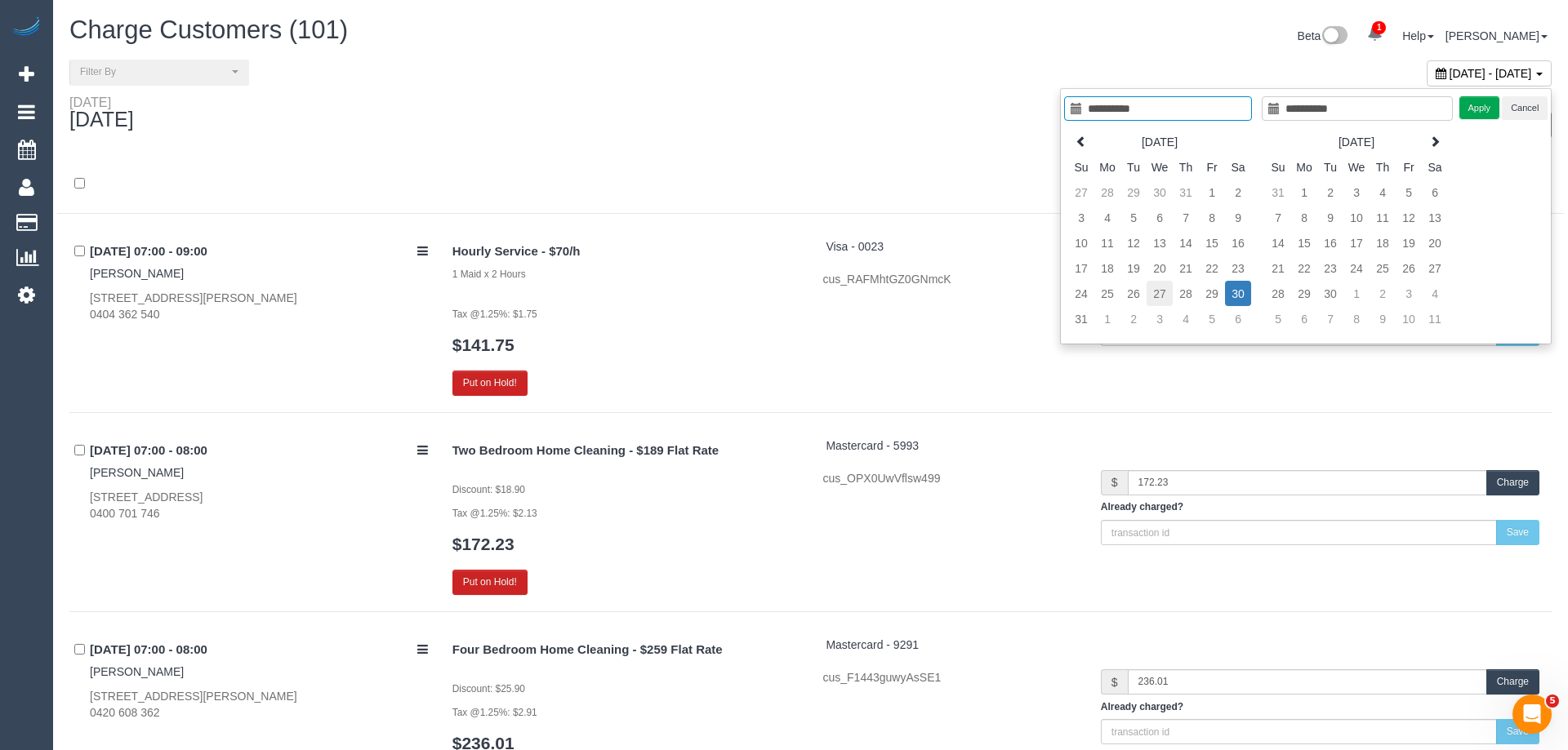
type input "**********"
click at [1151, 294] on td "27" at bounding box center [1147, 293] width 26 height 25
type input "**********"
click at [1151, 294] on td "27" at bounding box center [1147, 293] width 26 height 25
type input "**********"
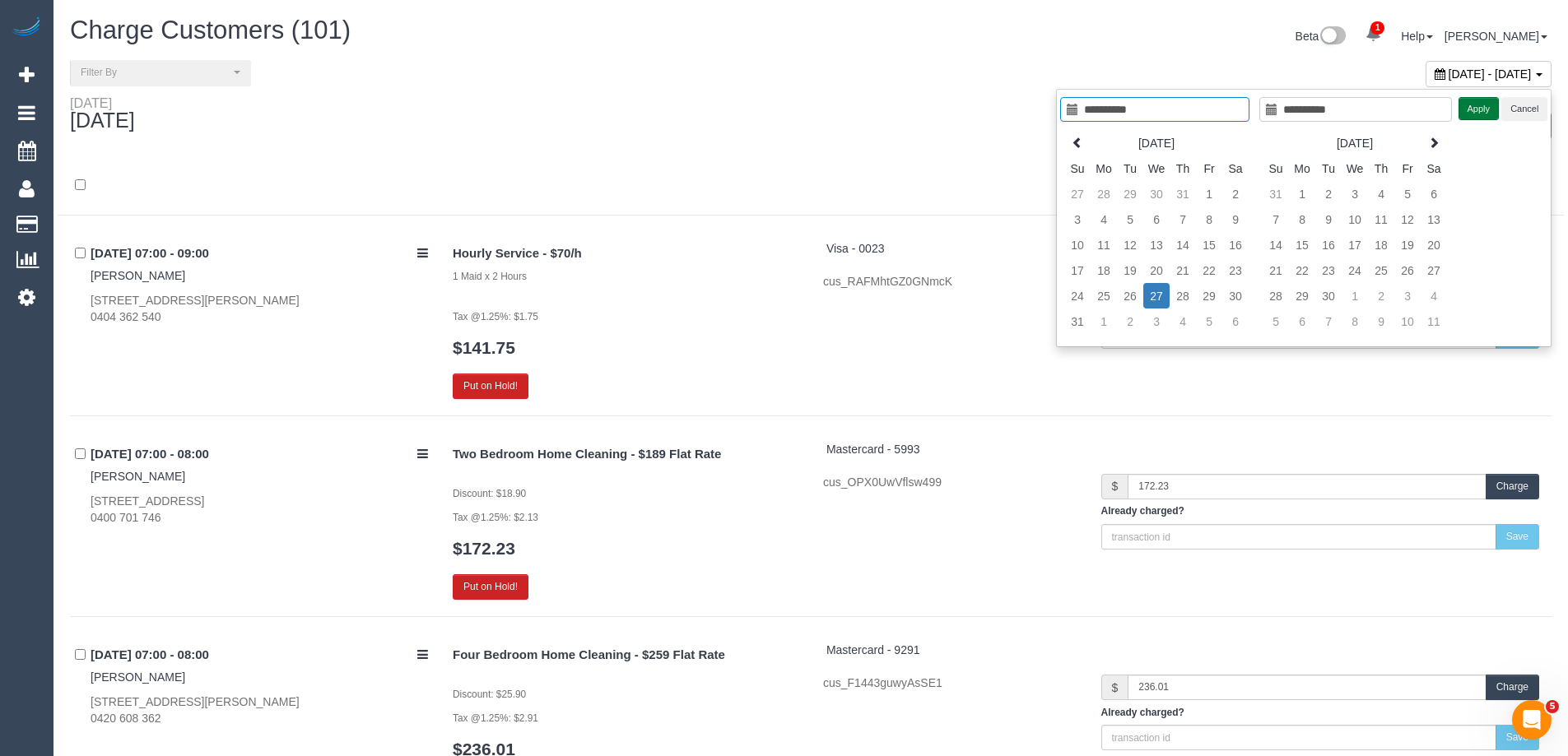
click at [1481, 111] on button "Apply" at bounding box center [1479, 109] width 41 height 24
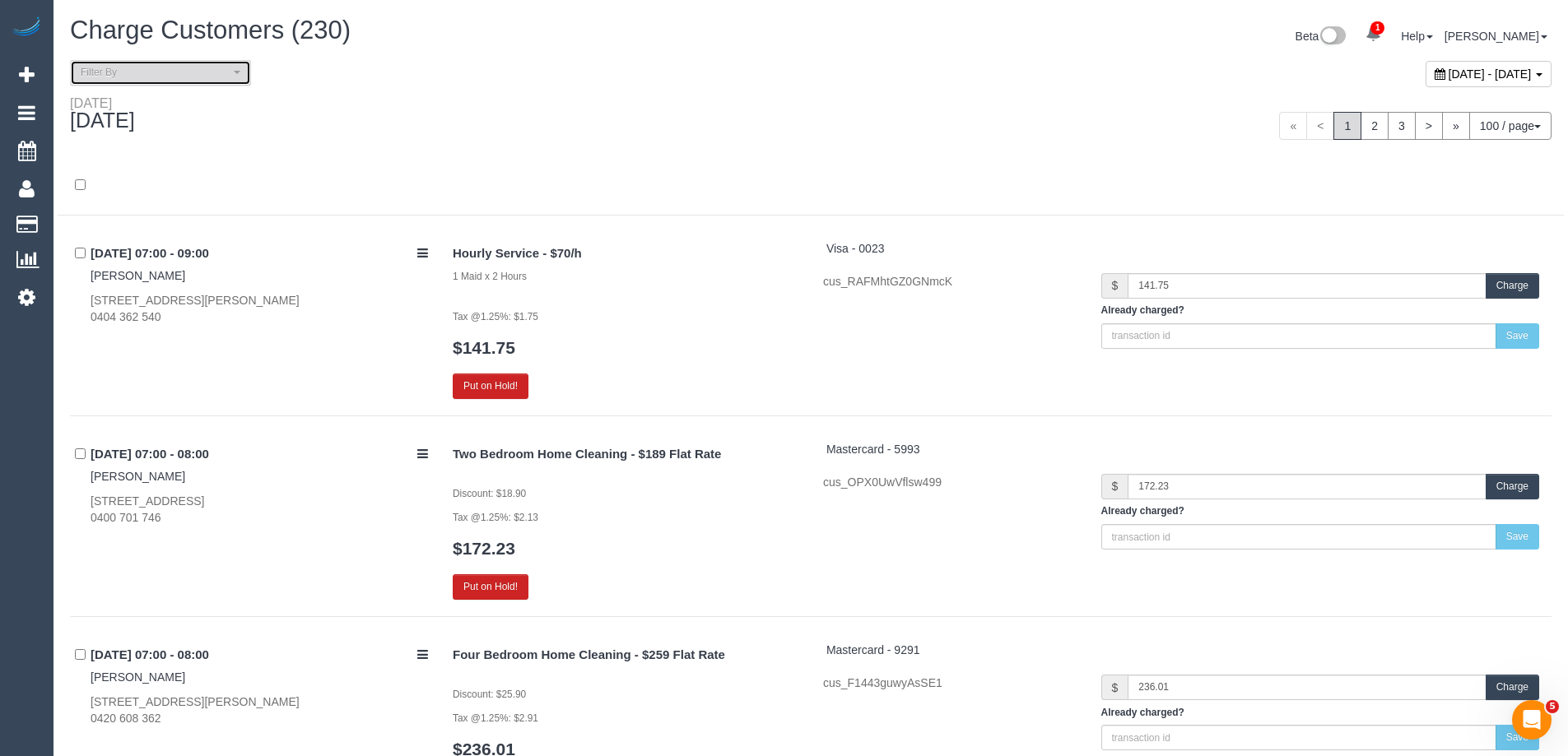
click at [212, 70] on span "Filter By" at bounding box center [155, 73] width 149 height 14
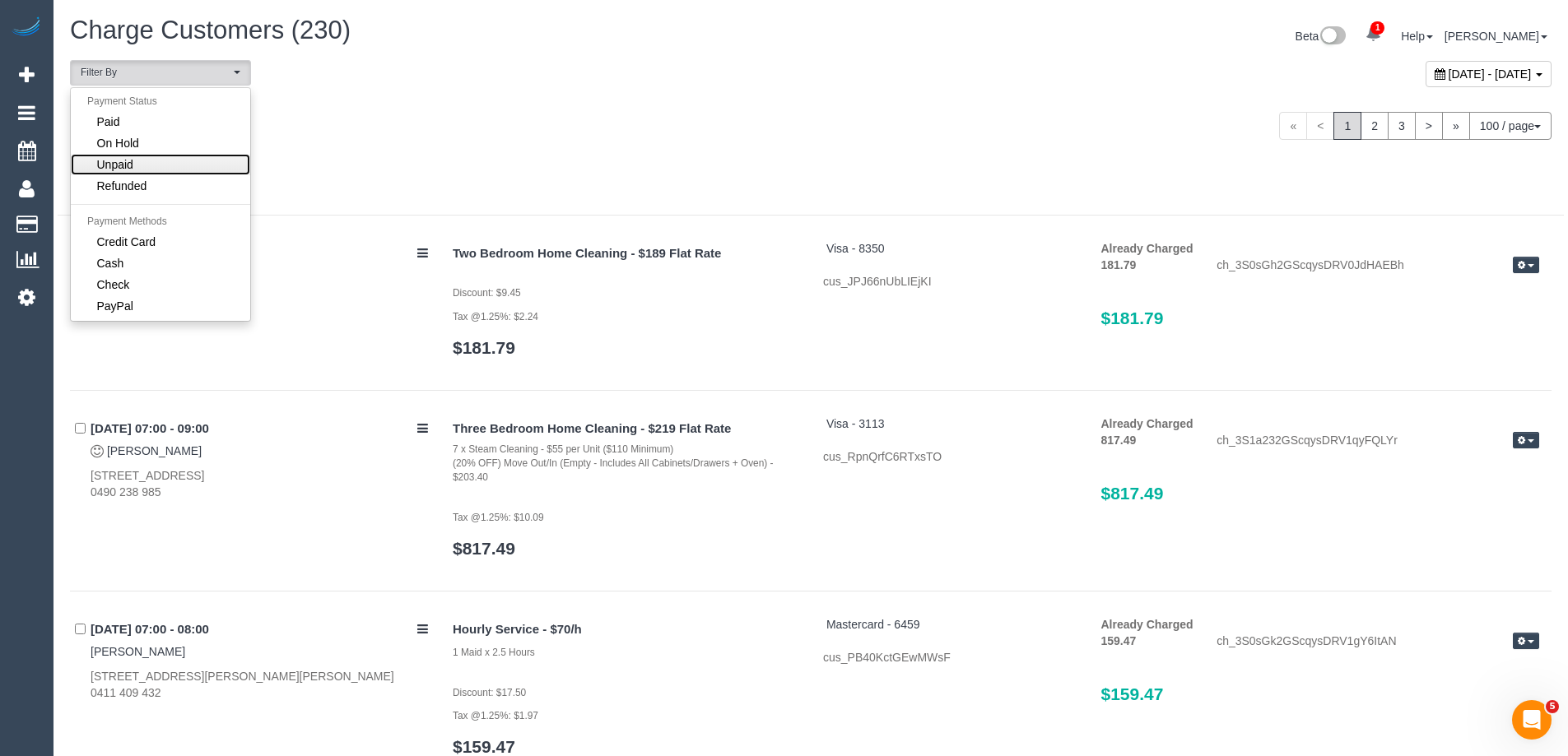
click at [178, 158] on link "Unpaid" at bounding box center [160, 165] width 179 height 21
select select "******"
click at [497, 114] on div "Wednesday August 27, 2025" at bounding box center [433, 116] width 753 height 44
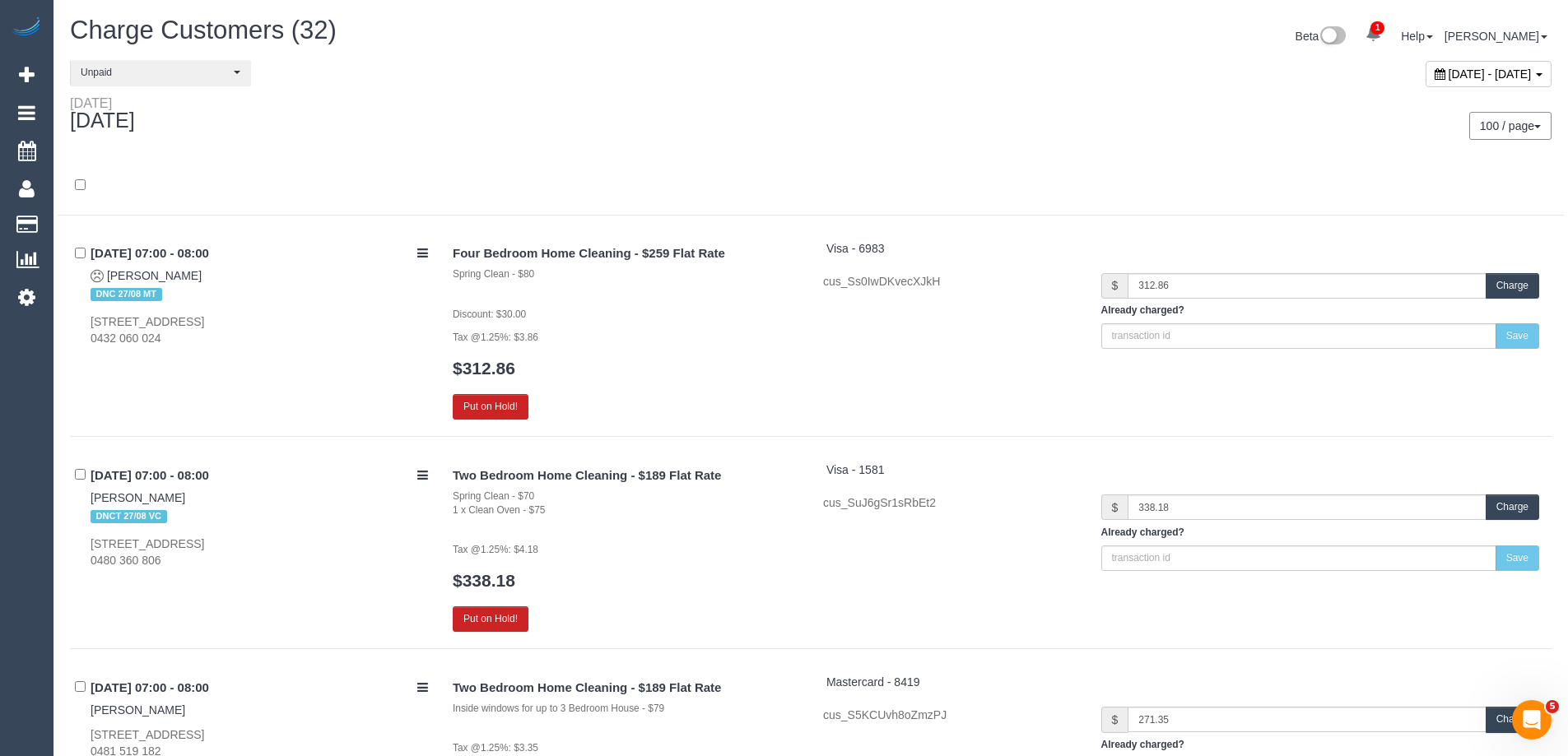
scroll to position [5779, 0]
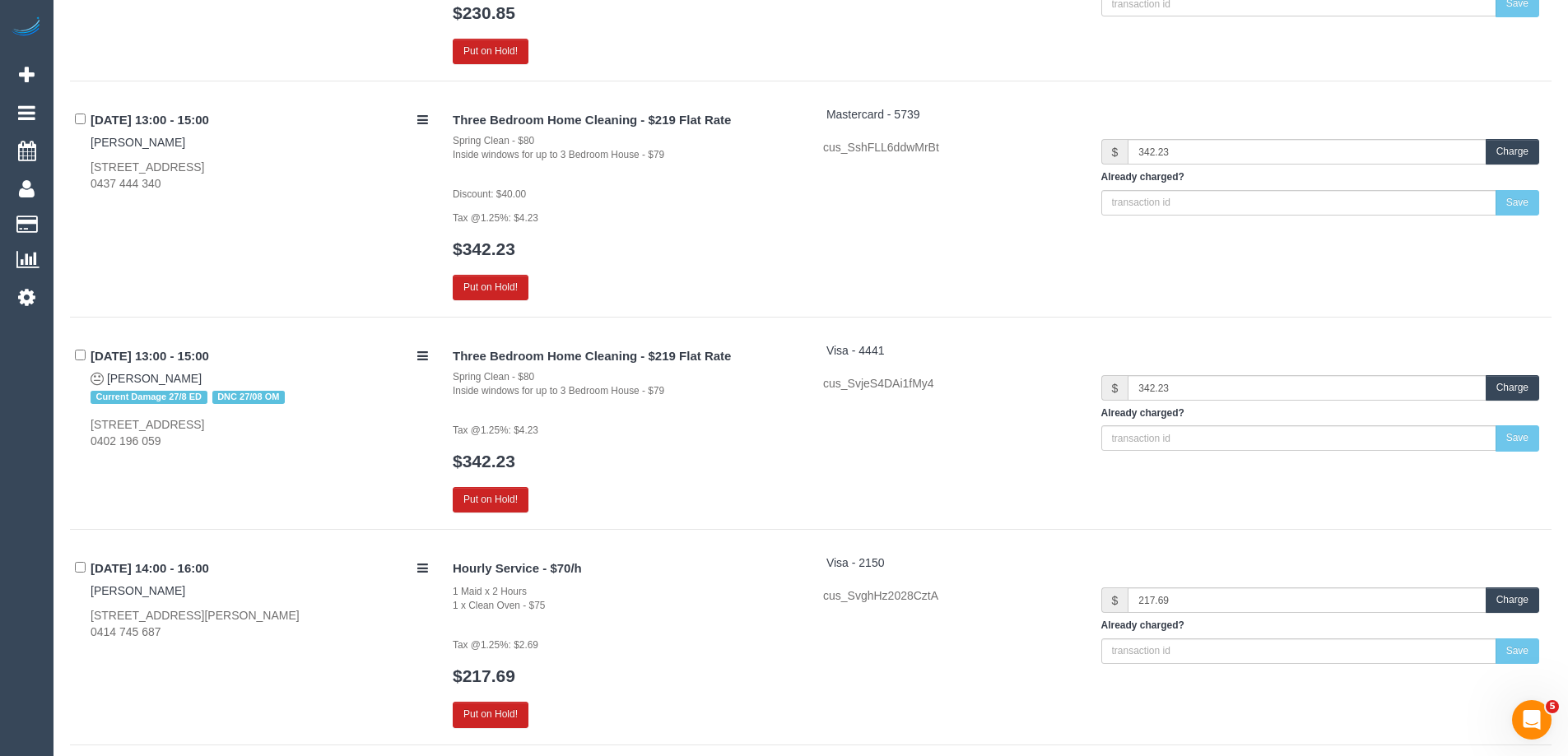
click at [1504, 384] on button "Charge" at bounding box center [1512, 388] width 53 height 25
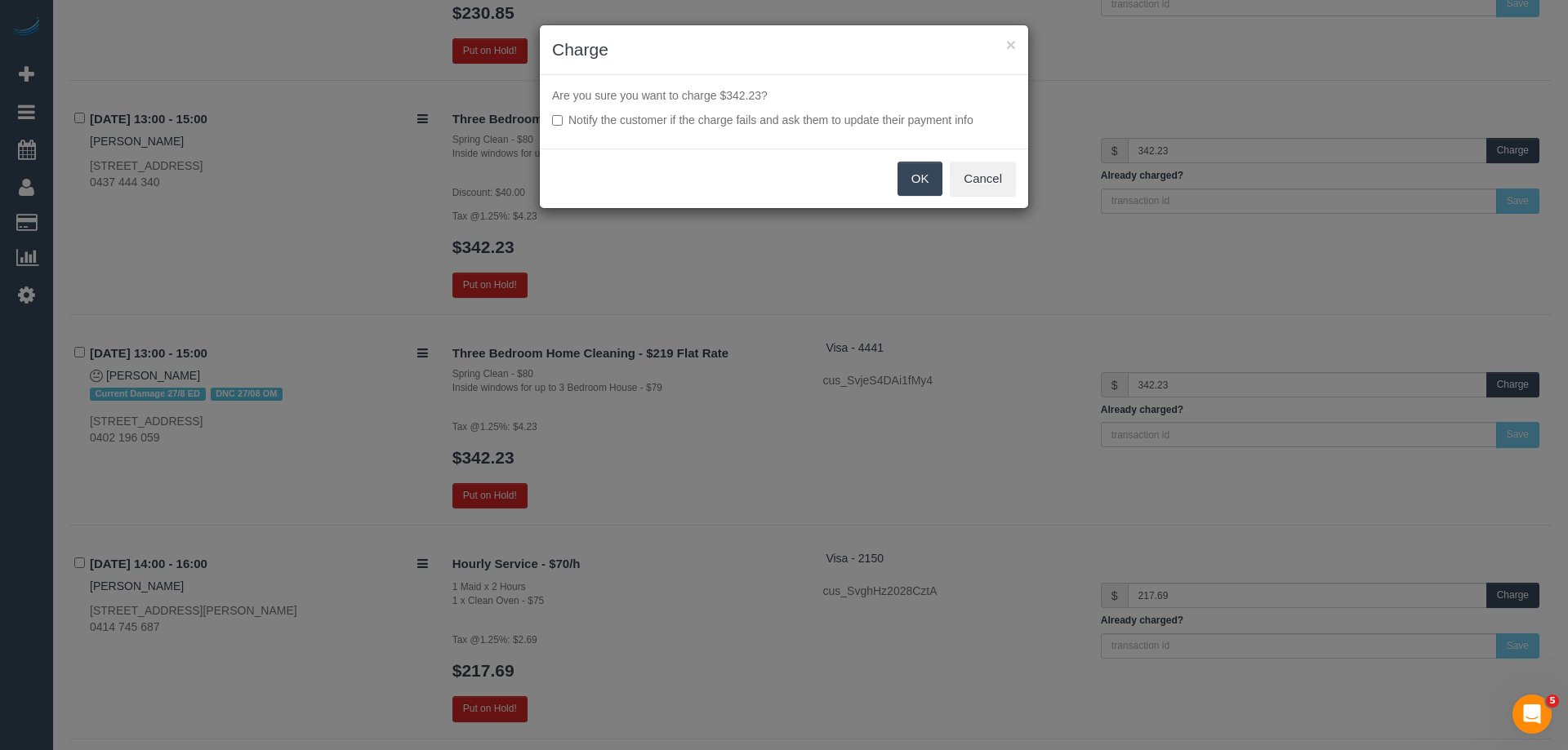
click at [907, 174] on button "OK" at bounding box center [921, 179] width 46 height 35
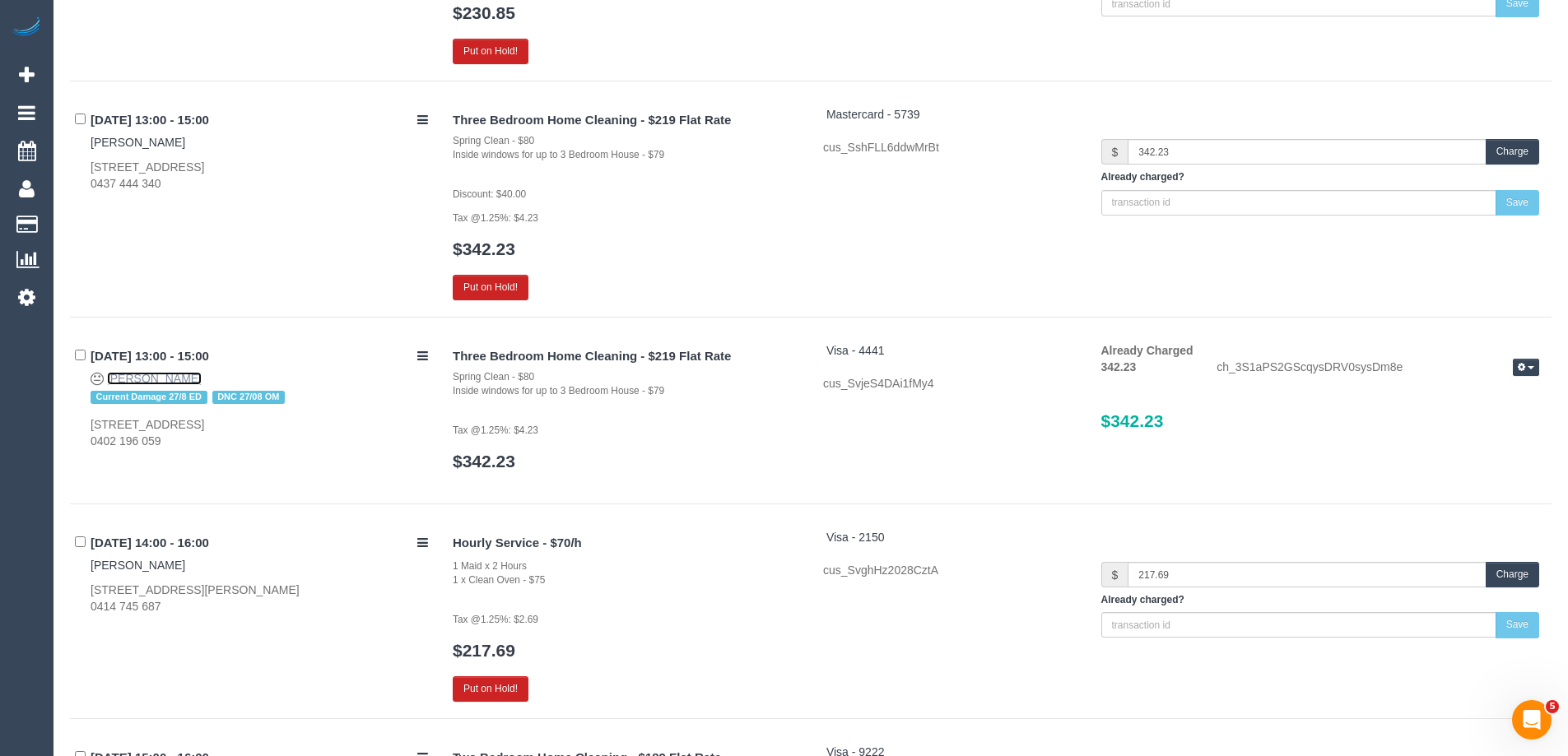
click at [151, 378] on link "Sam Boyd" at bounding box center [154, 379] width 95 height 14
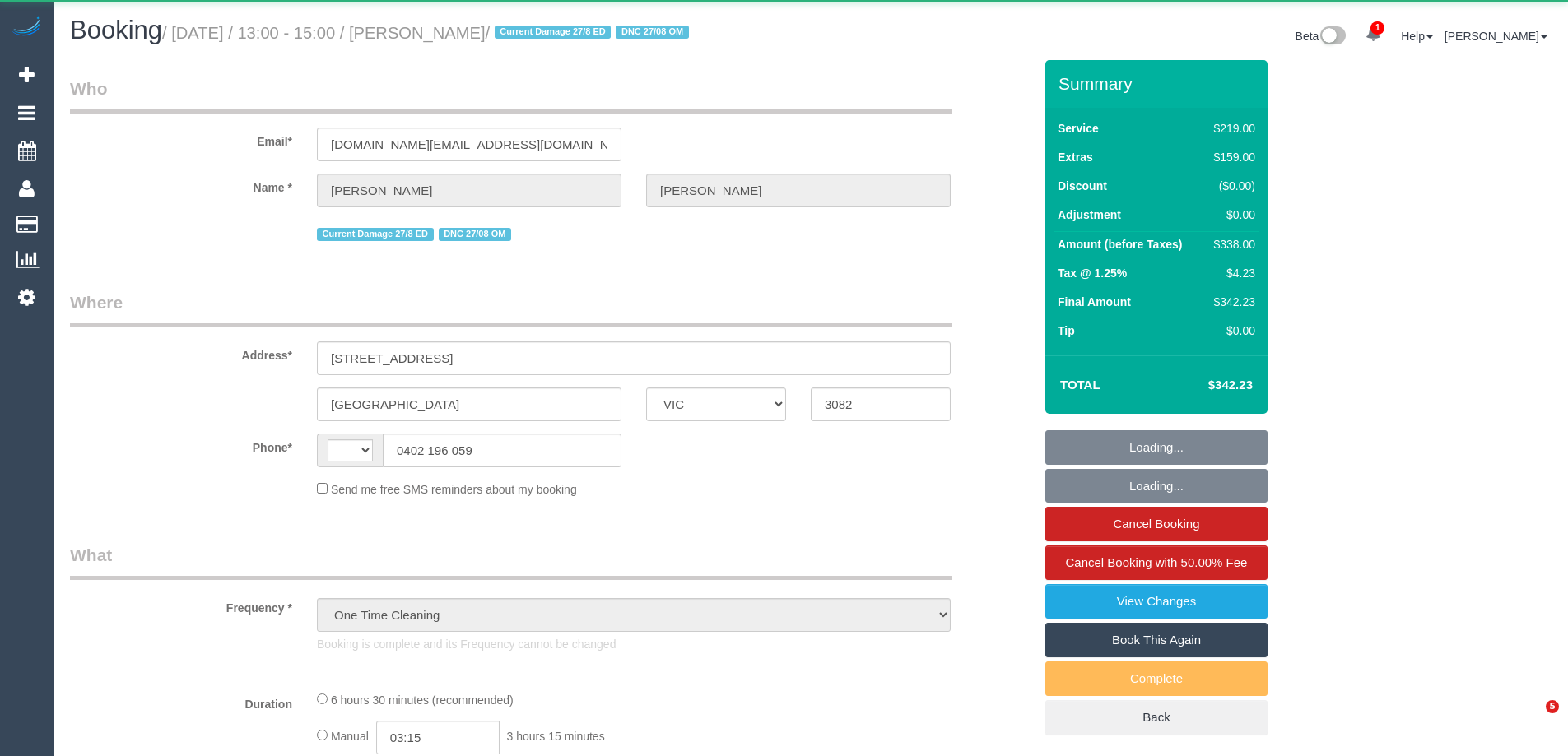
select select "VIC"
select select "string:stripe-pm_1RzsAq2GScqysDRVmKOj0hOY"
select select "number:30"
select select "number:14"
select select "number:19"
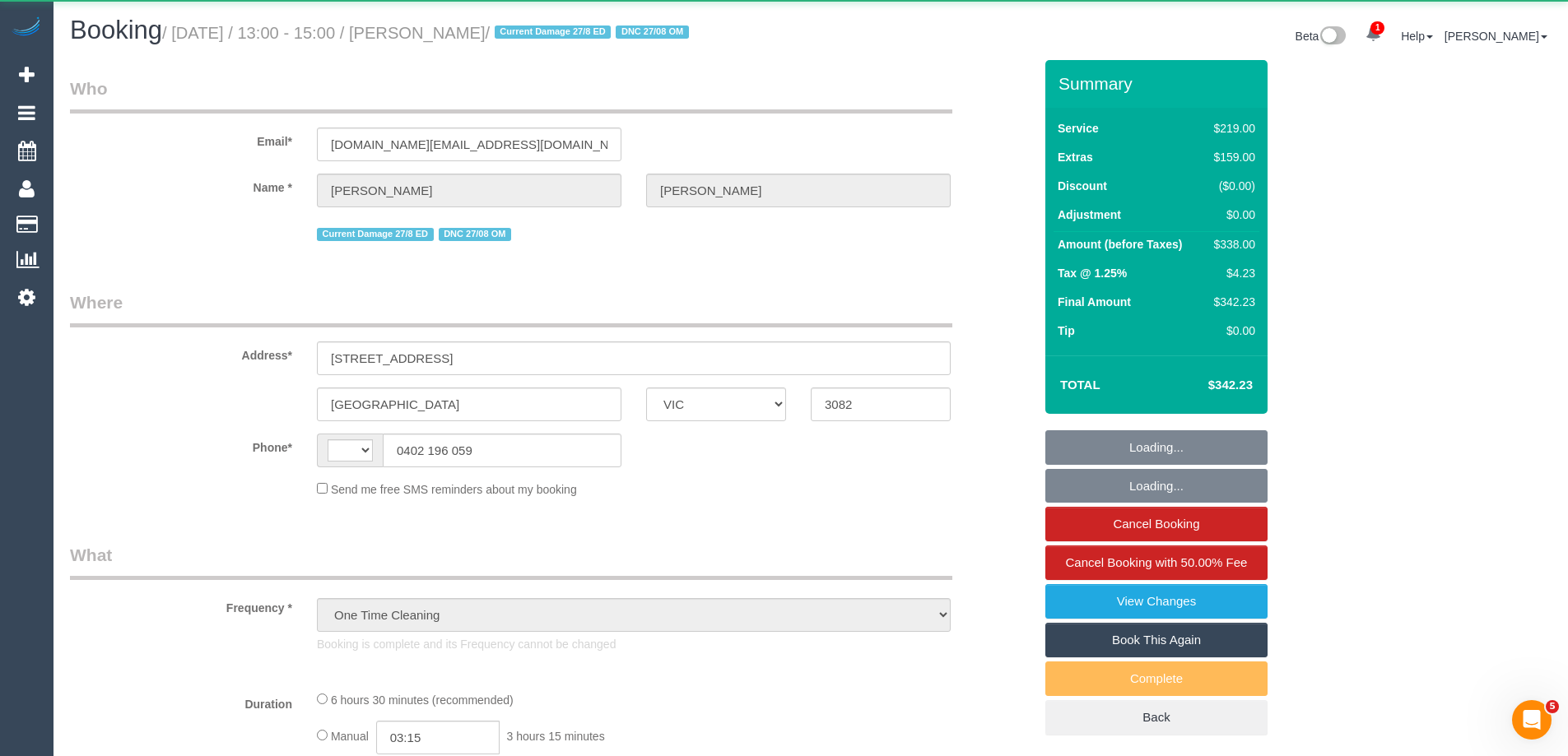
select select "number:24"
select select "number:26"
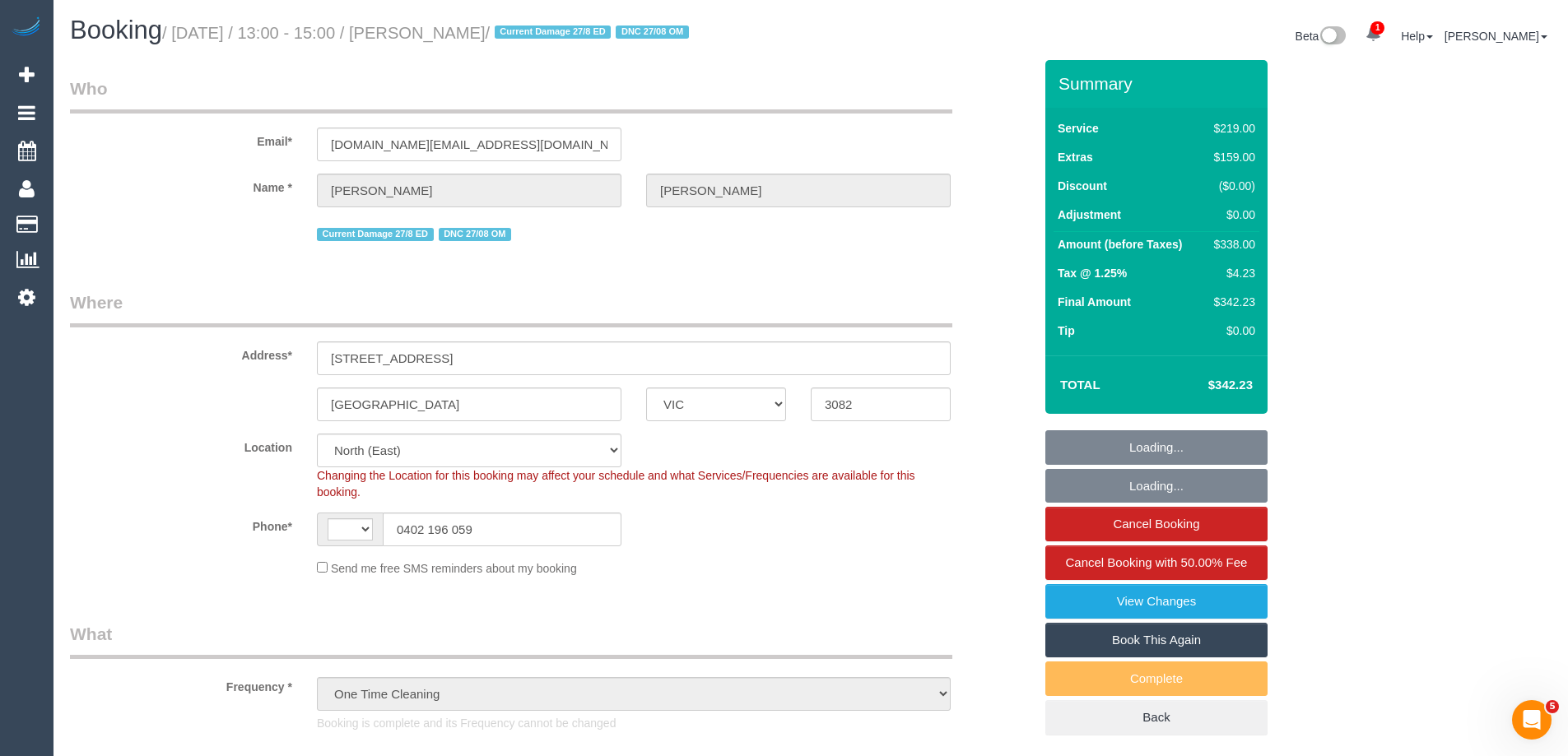
select select "object:493"
select select "string:AU"
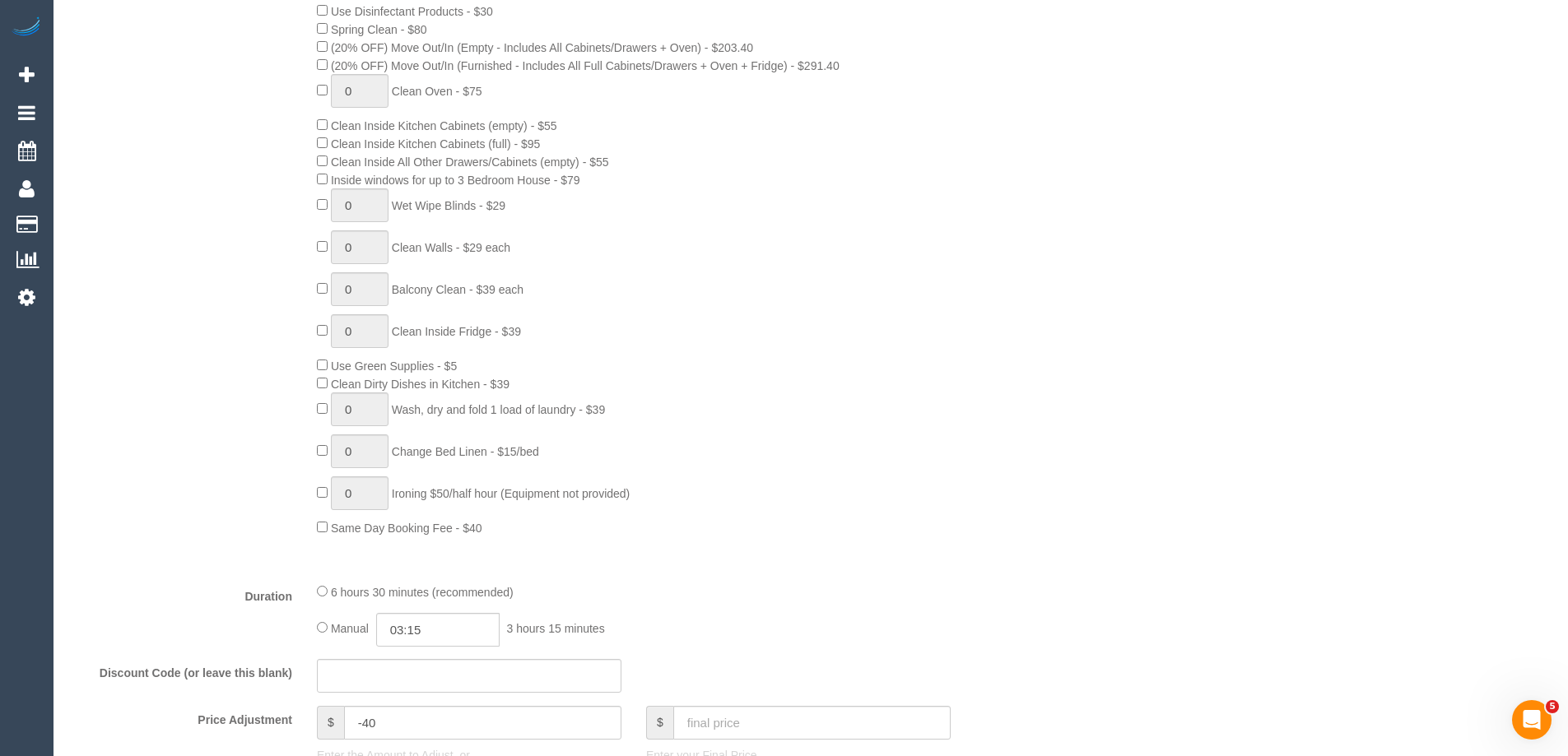
scroll to position [576, 0]
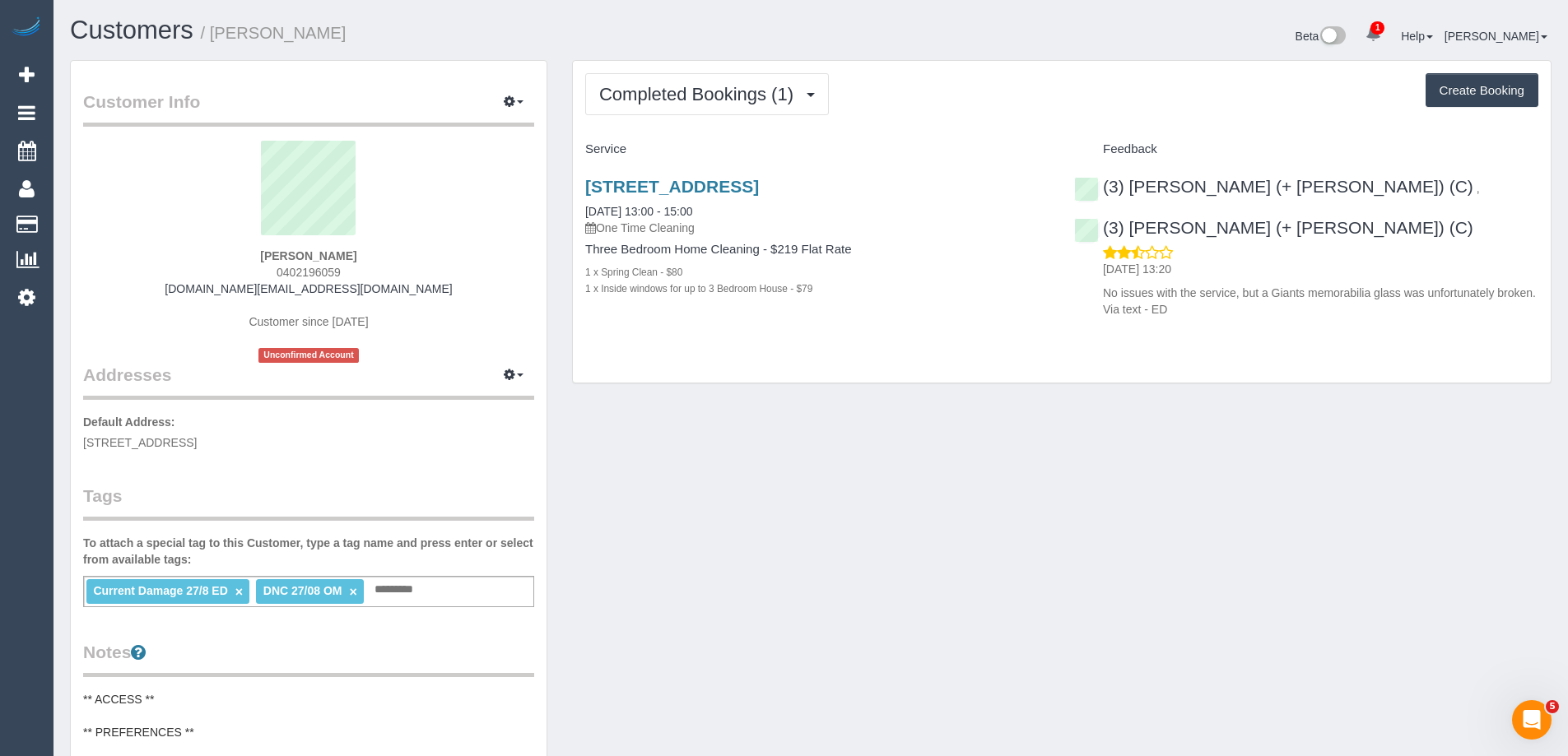
click at [237, 586] on link "×" at bounding box center [240, 592] width 8 height 14
click at [181, 588] on link "×" at bounding box center [183, 592] width 8 height 14
copy small "Sam Boyd"
drag, startPoint x: 324, startPoint y: 28, endPoint x: 214, endPoint y: 28, distance: 110.0
click at [214, 28] on h1 "Customers / Sam Boyd" at bounding box center [433, 30] width 728 height 28
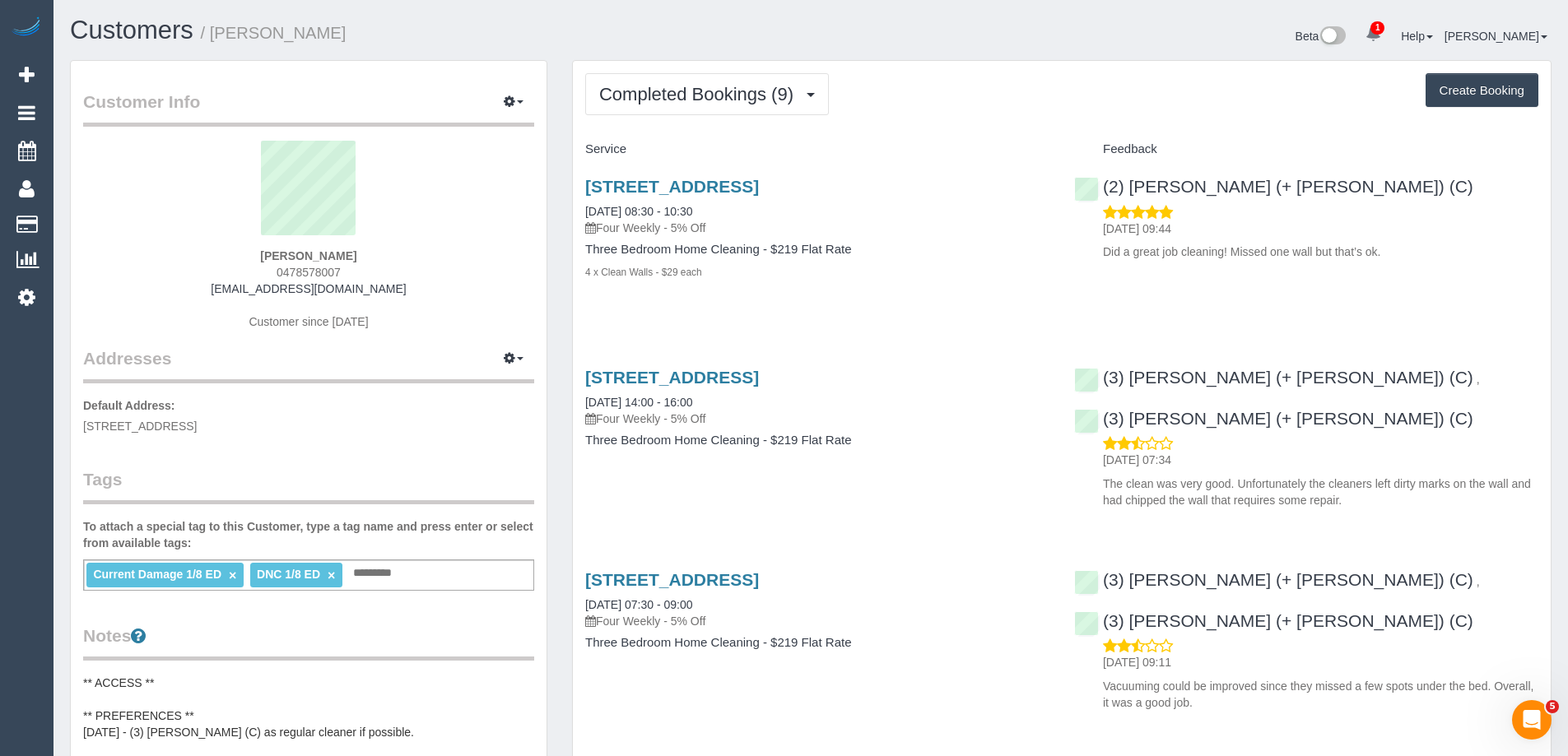
copy small "[PERSON_NAME]"
drag, startPoint x: 299, startPoint y: 39, endPoint x: 216, endPoint y: 39, distance: 83.0
click at [216, 39] on h1 "Customers / [PERSON_NAME]" at bounding box center [433, 30] width 728 height 28
click at [771, 43] on h1 "Customers / [PERSON_NAME]" at bounding box center [433, 30] width 728 height 28
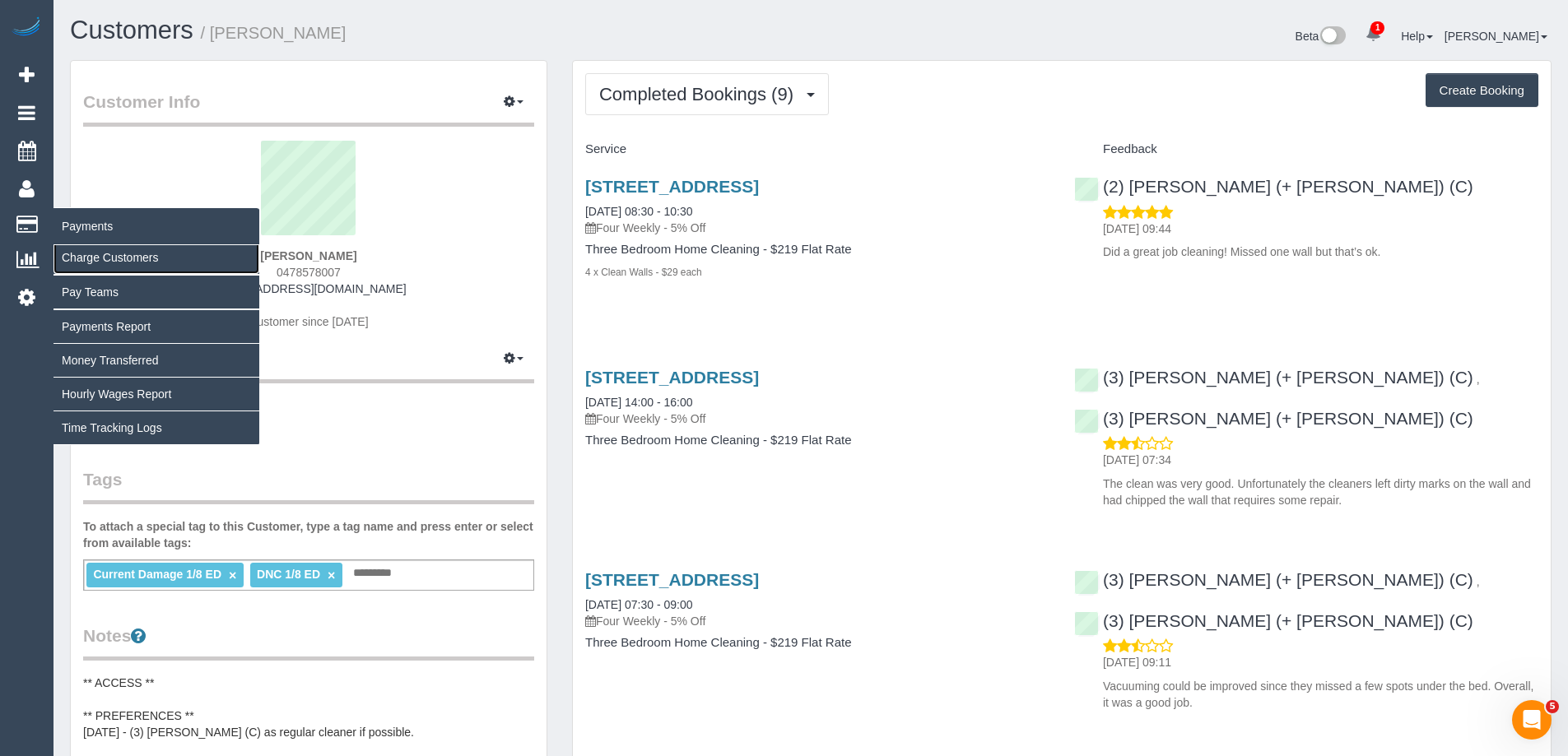
click at [91, 260] on link "Charge Customers" at bounding box center [156, 258] width 206 height 33
select select
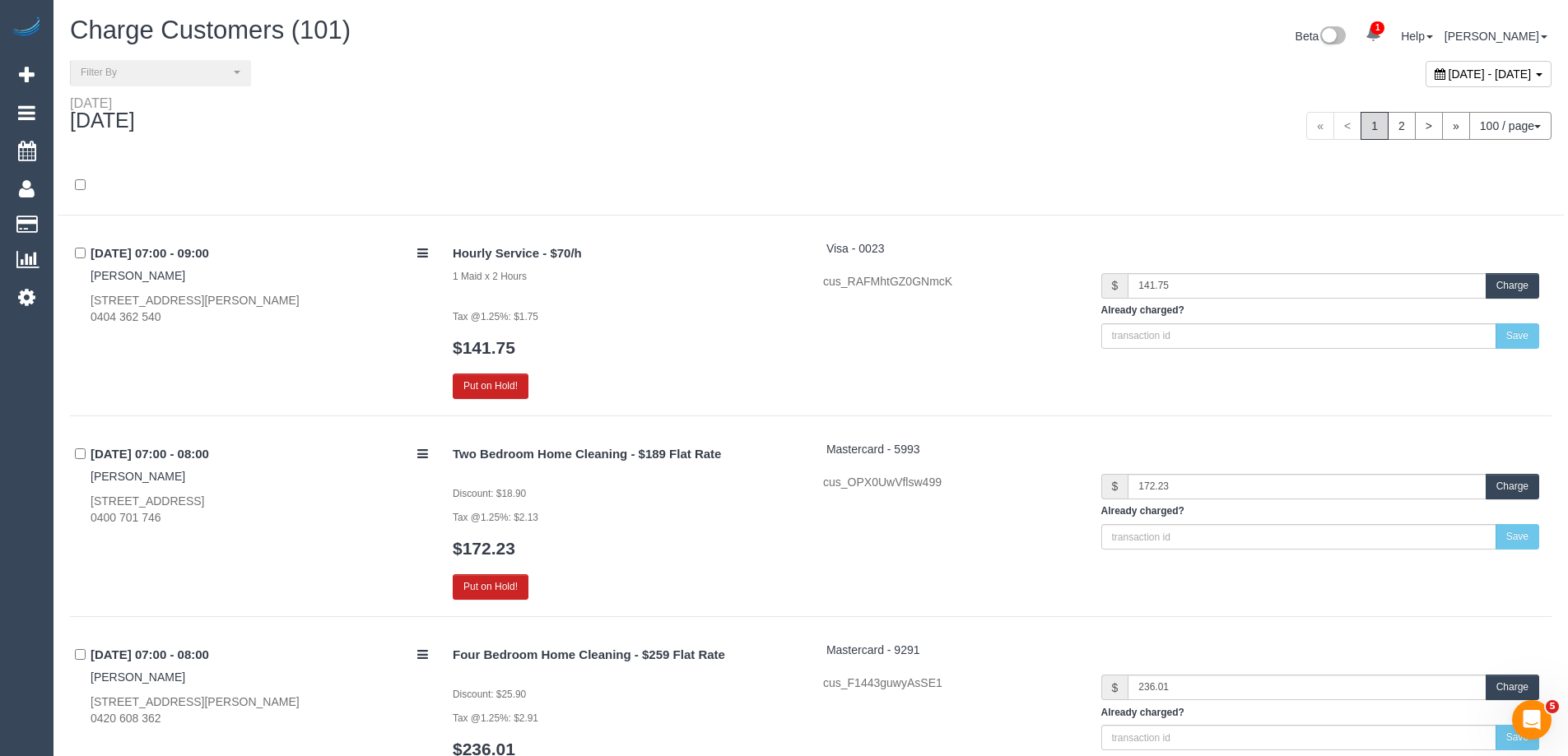
click at [1449, 74] on span "August 30, 2025 - August 30, 2025" at bounding box center [1490, 75] width 83 height 14
type input "**********"
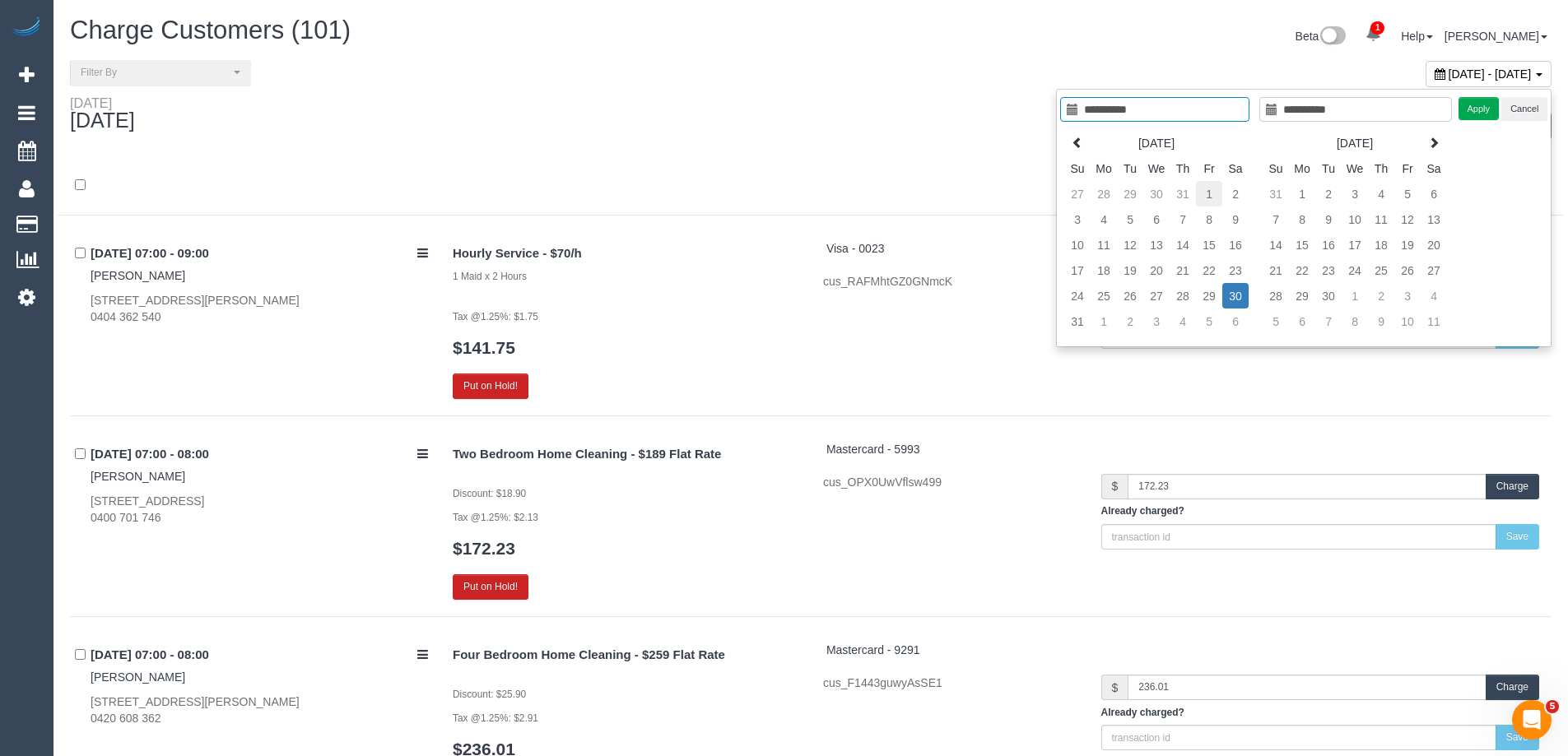
type input "**********"
click at [1202, 194] on td "1" at bounding box center [1209, 194] width 26 height 25
type input "**********"
click at [1202, 194] on td "1" at bounding box center [1209, 194] width 26 height 25
type input "**********"
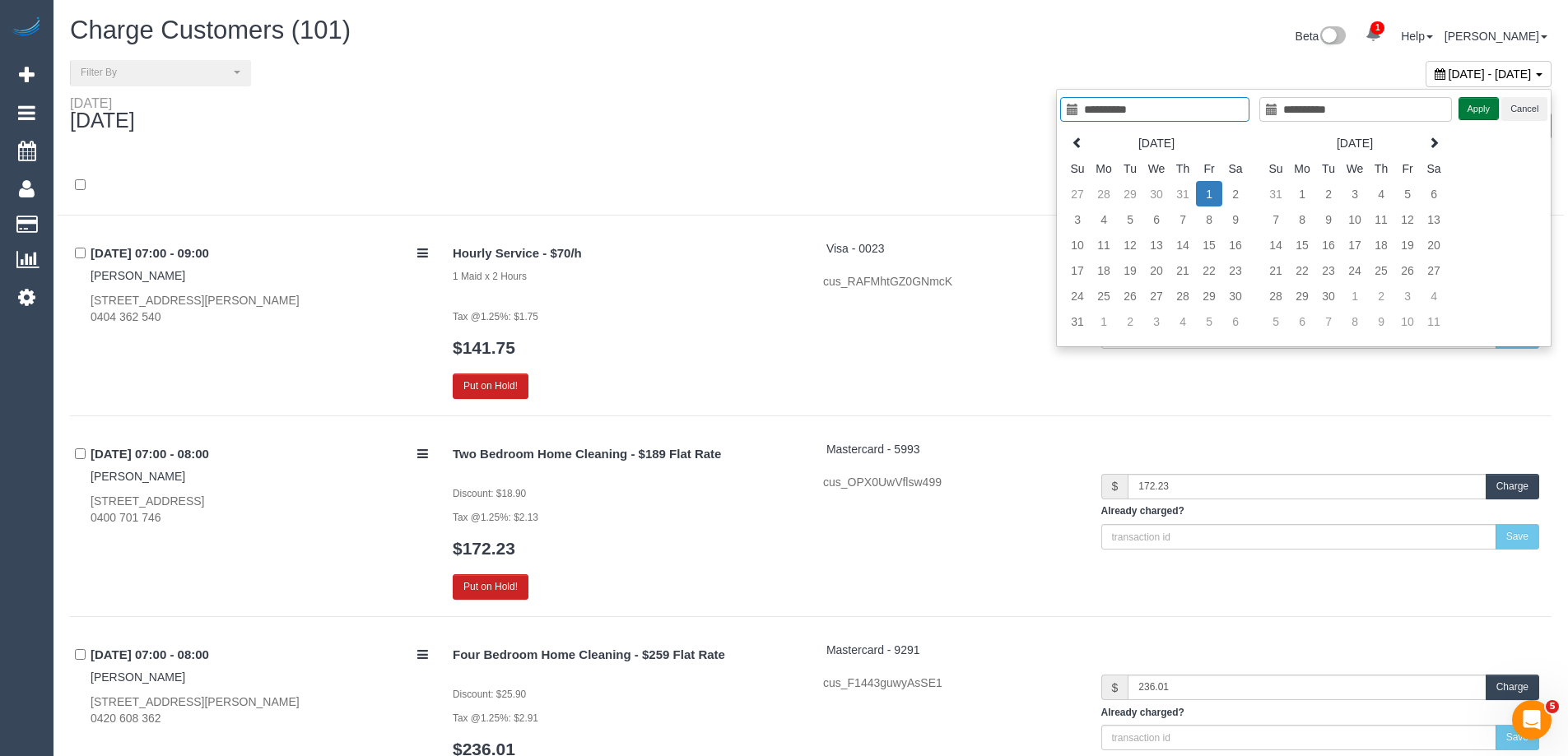
click at [1464, 104] on button "Apply" at bounding box center [1479, 109] width 41 height 24
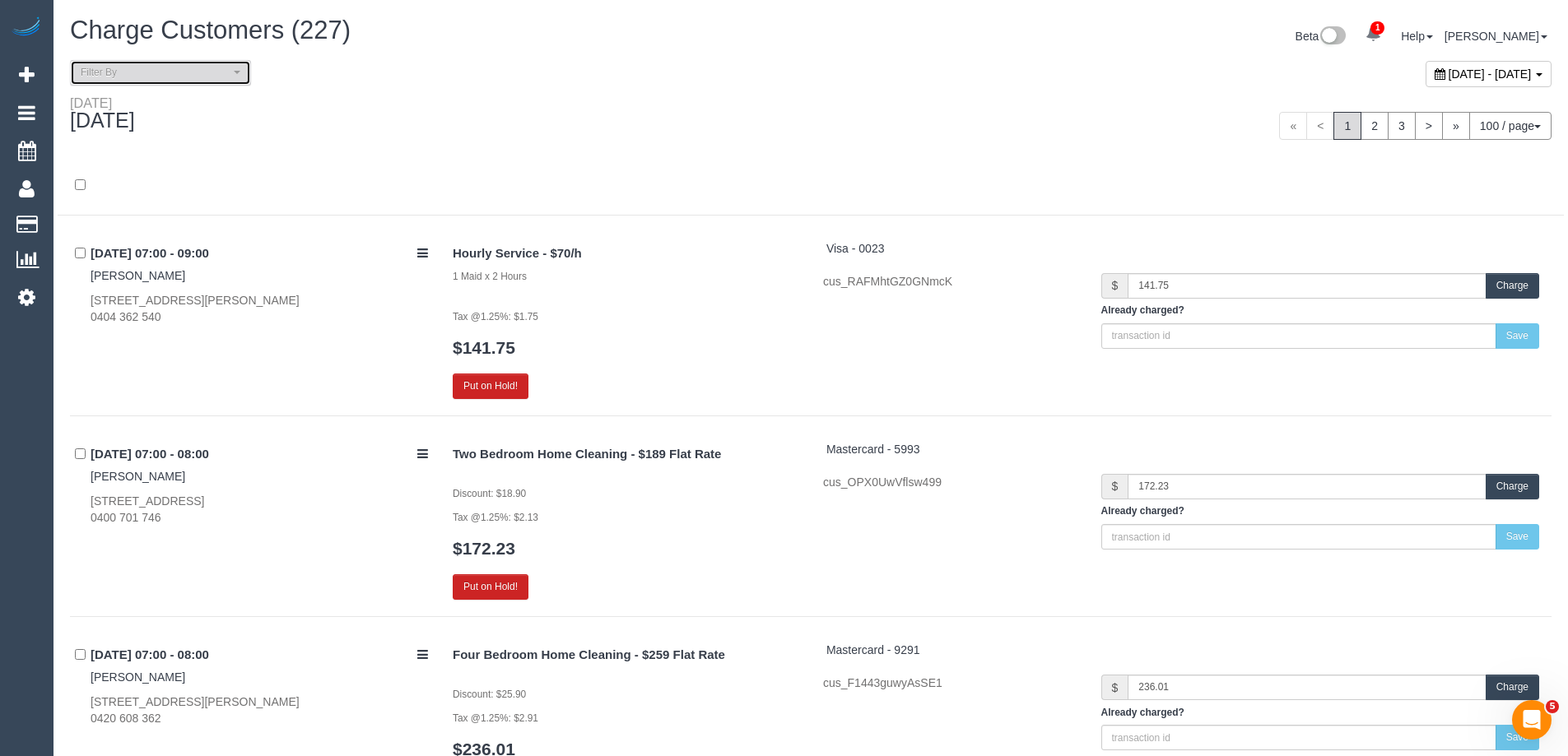
click at [167, 77] on span "Filter By" at bounding box center [155, 73] width 149 height 14
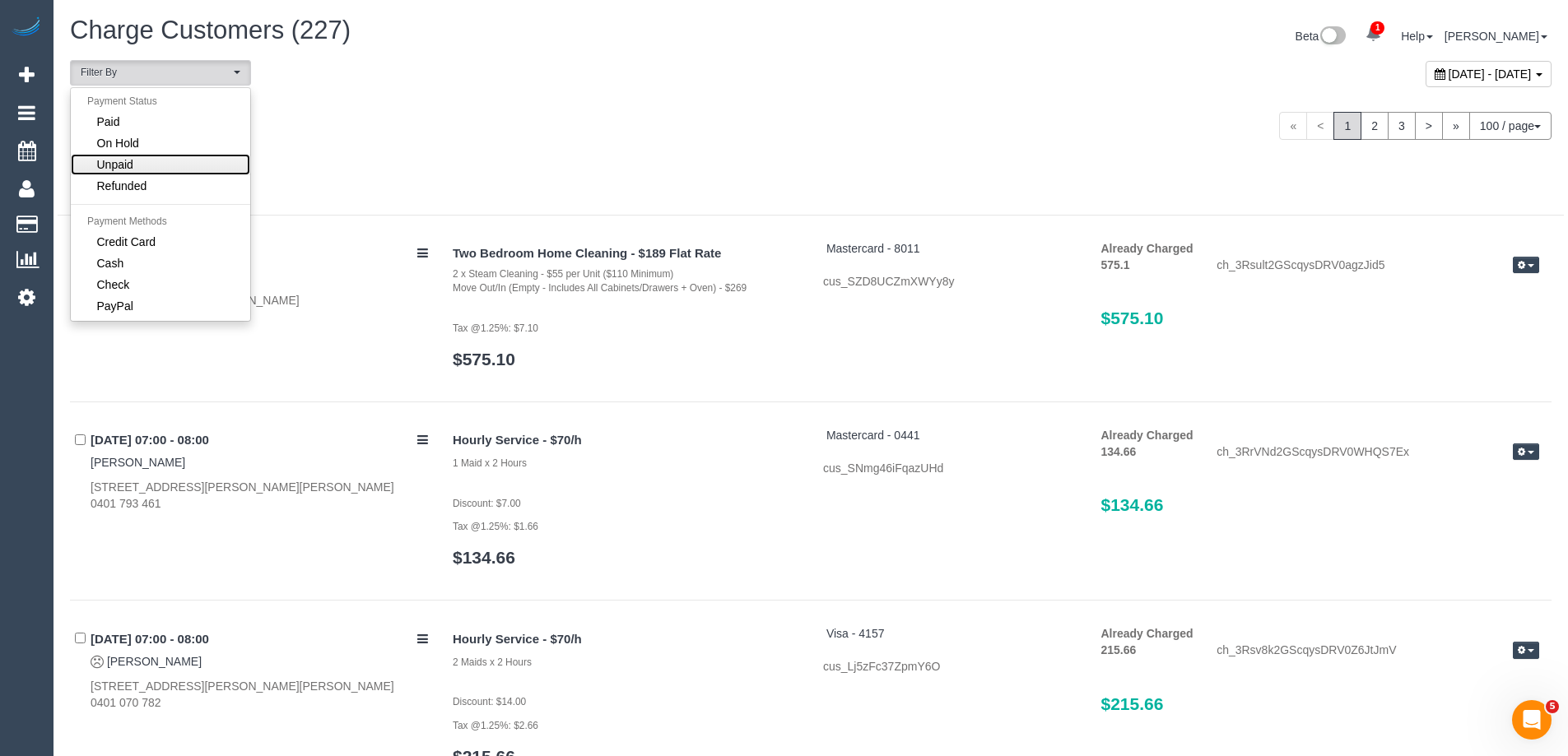
click at [160, 169] on link "Unpaid" at bounding box center [160, 165] width 179 height 21
select select "******"
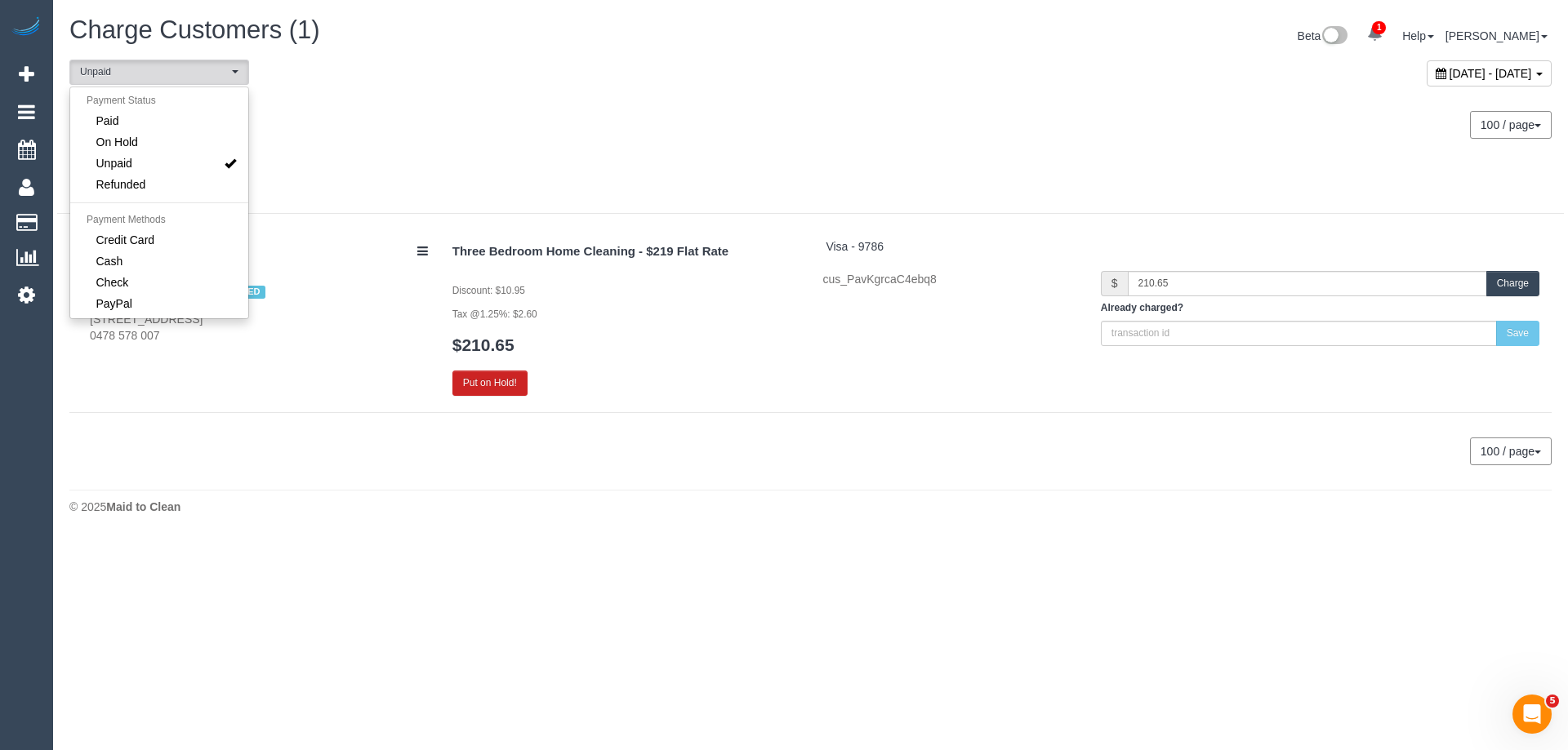
click at [665, 123] on div "Friday August 01, 2025" at bounding box center [434, 115] width 754 height 43
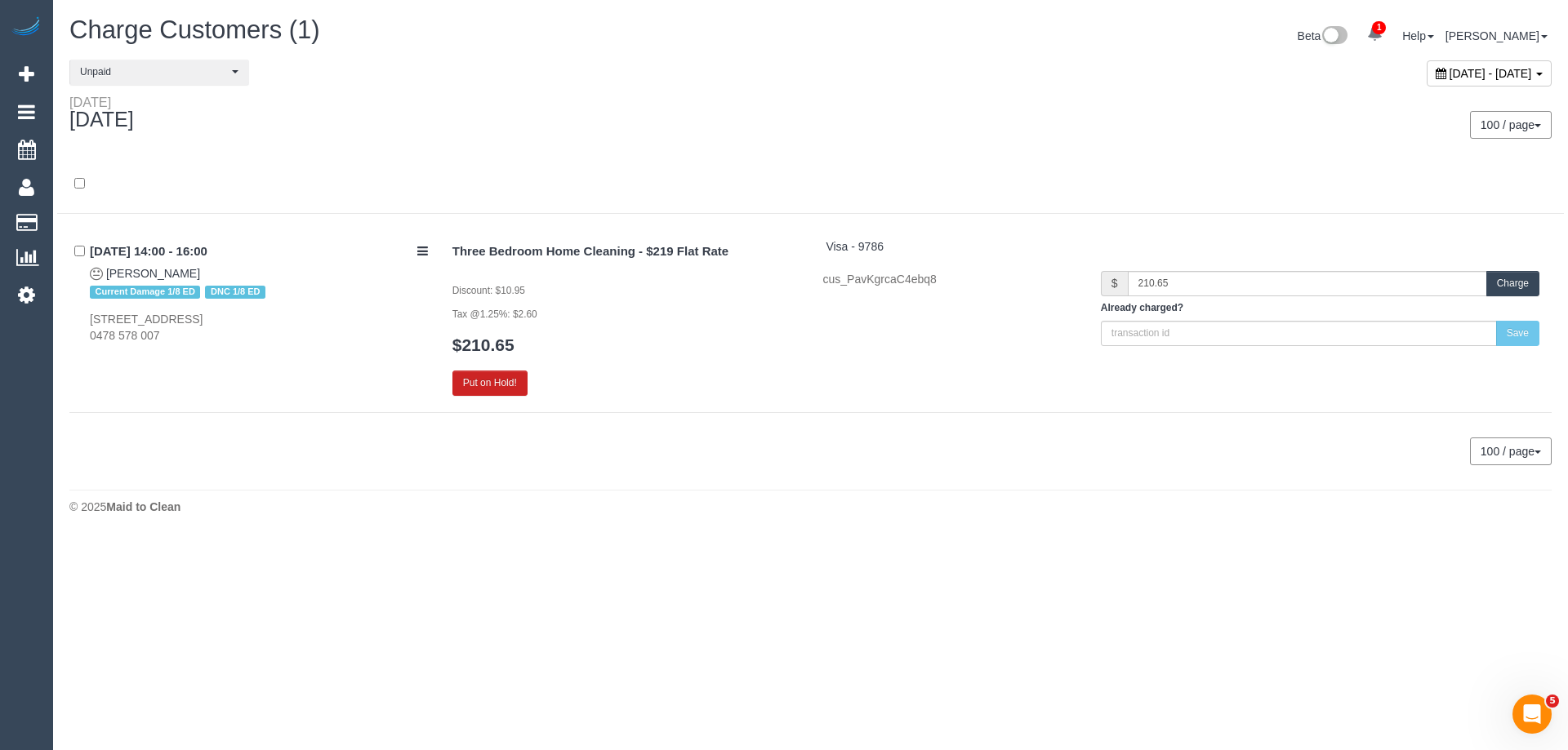
click at [1505, 277] on button "Charge" at bounding box center [1512, 284] width 53 height 25
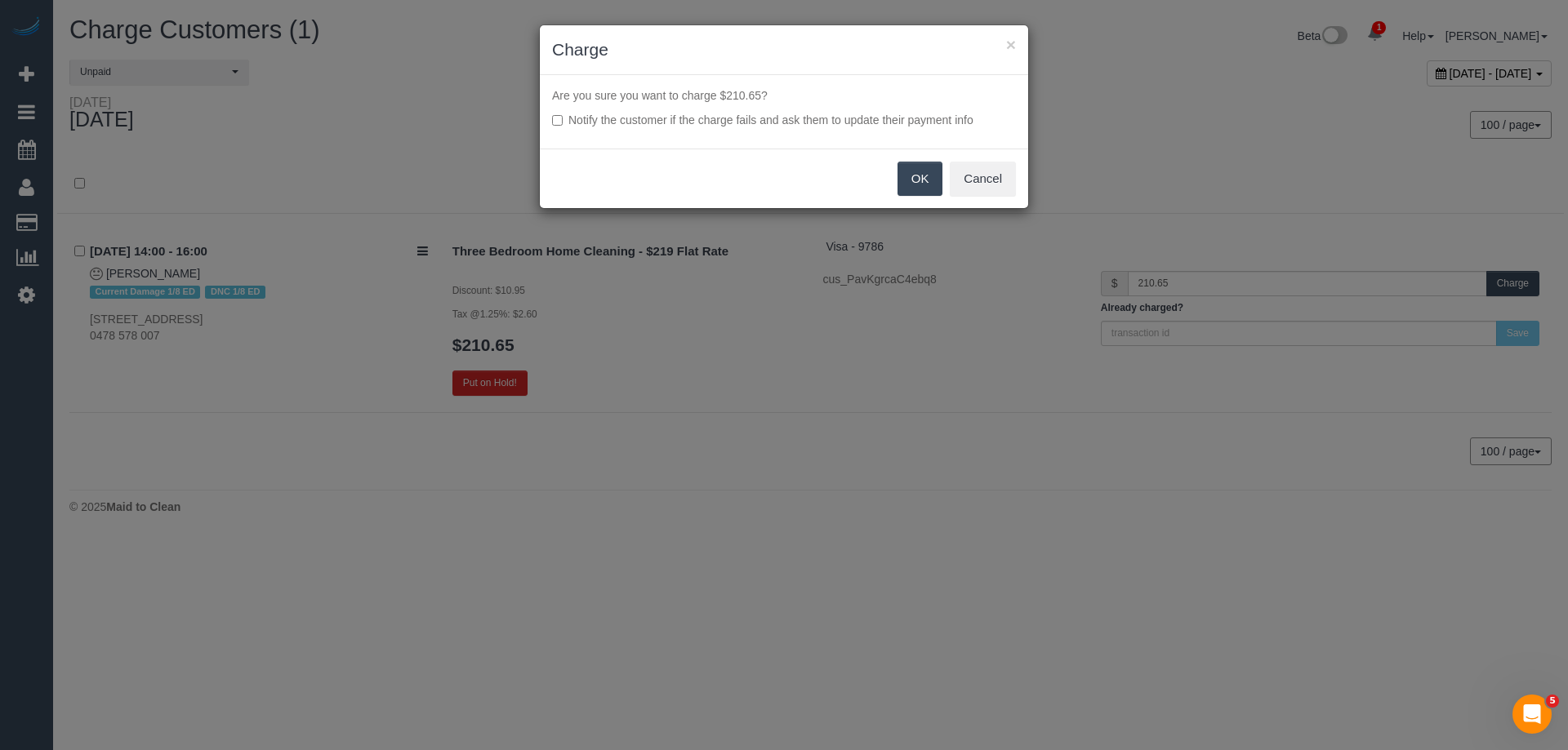
click at [923, 174] on button "OK" at bounding box center [921, 179] width 46 height 35
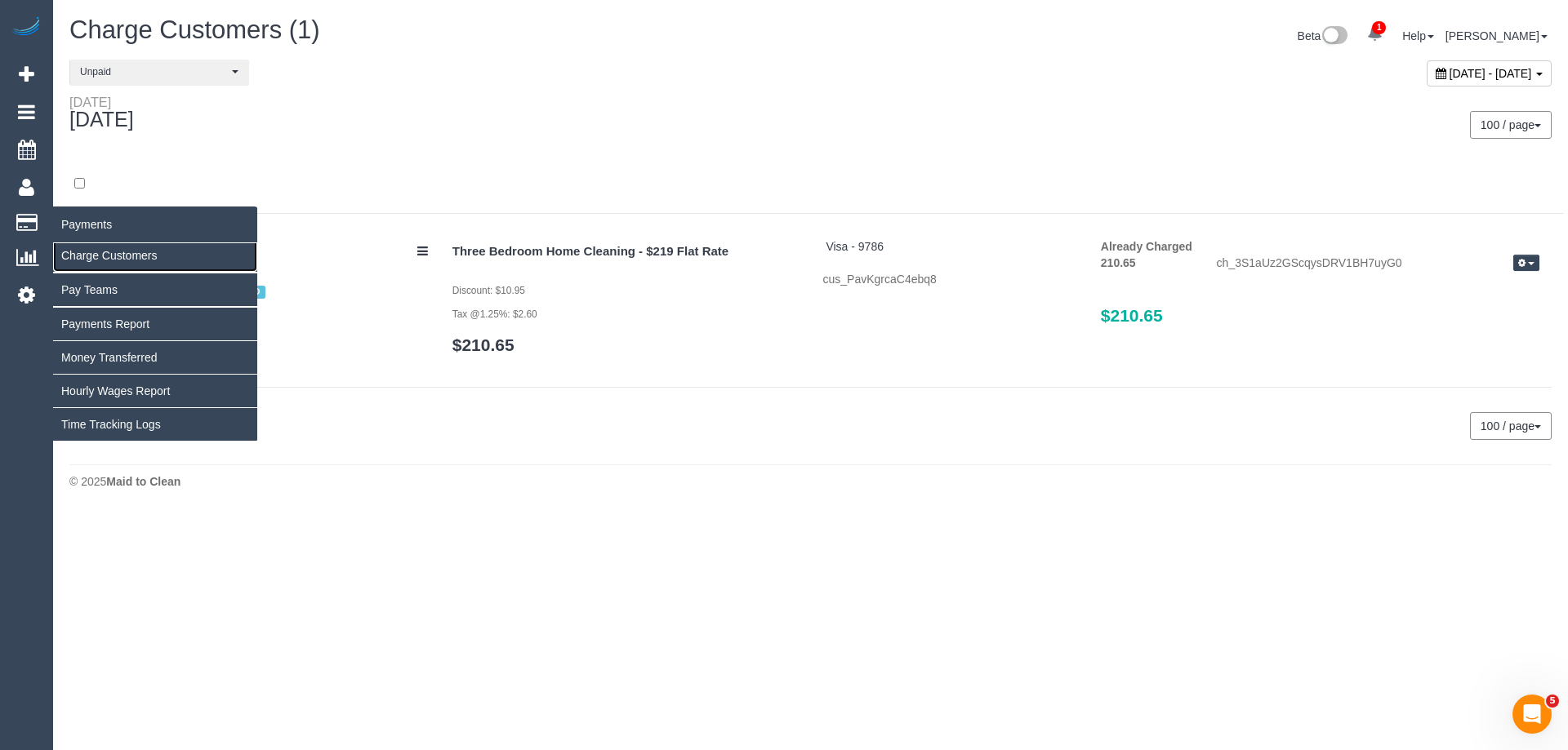
click at [99, 256] on link "Charge Customers" at bounding box center [155, 256] width 204 height 33
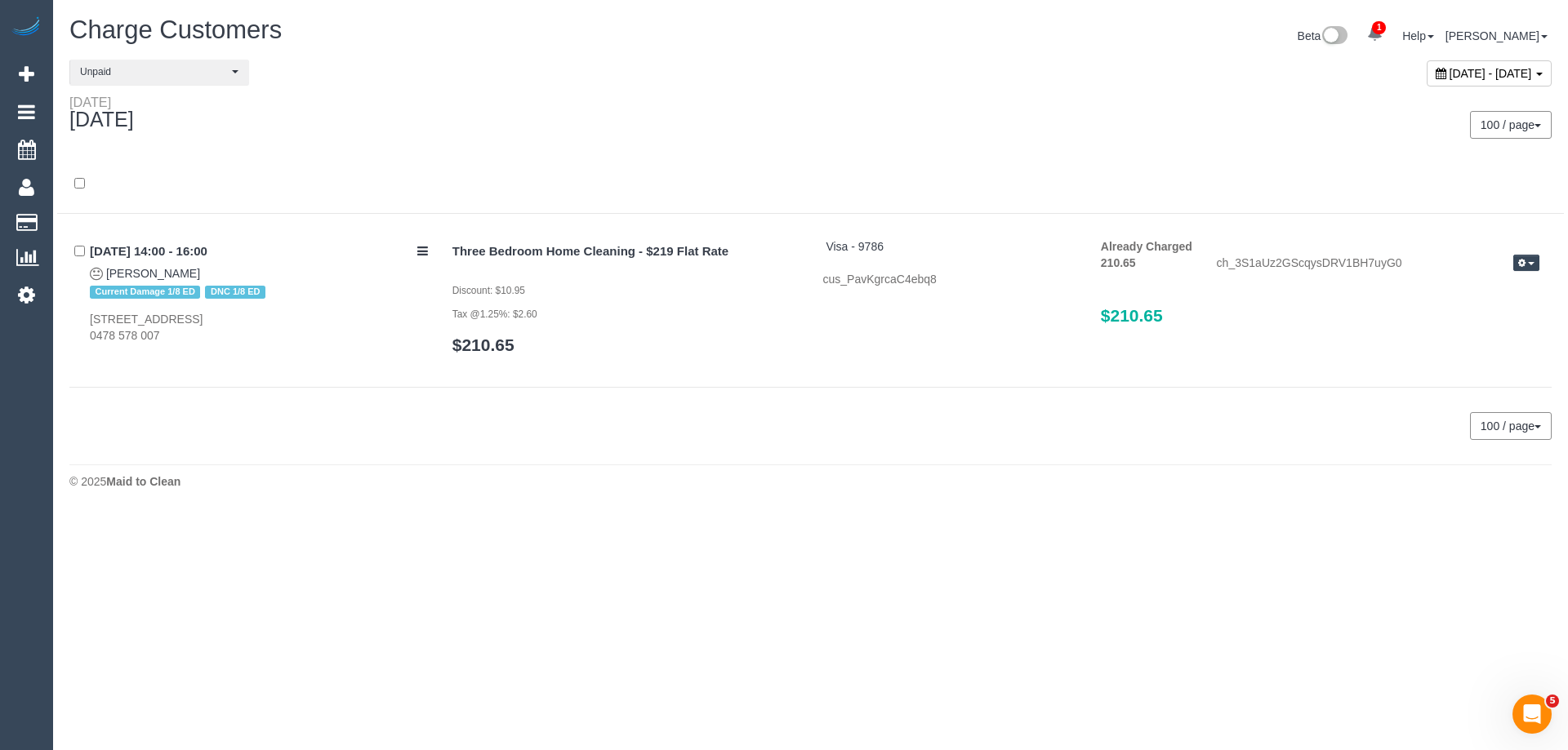
click at [1450, 69] on span "August 01, 2025 - August 01, 2025" at bounding box center [1491, 74] width 83 height 13
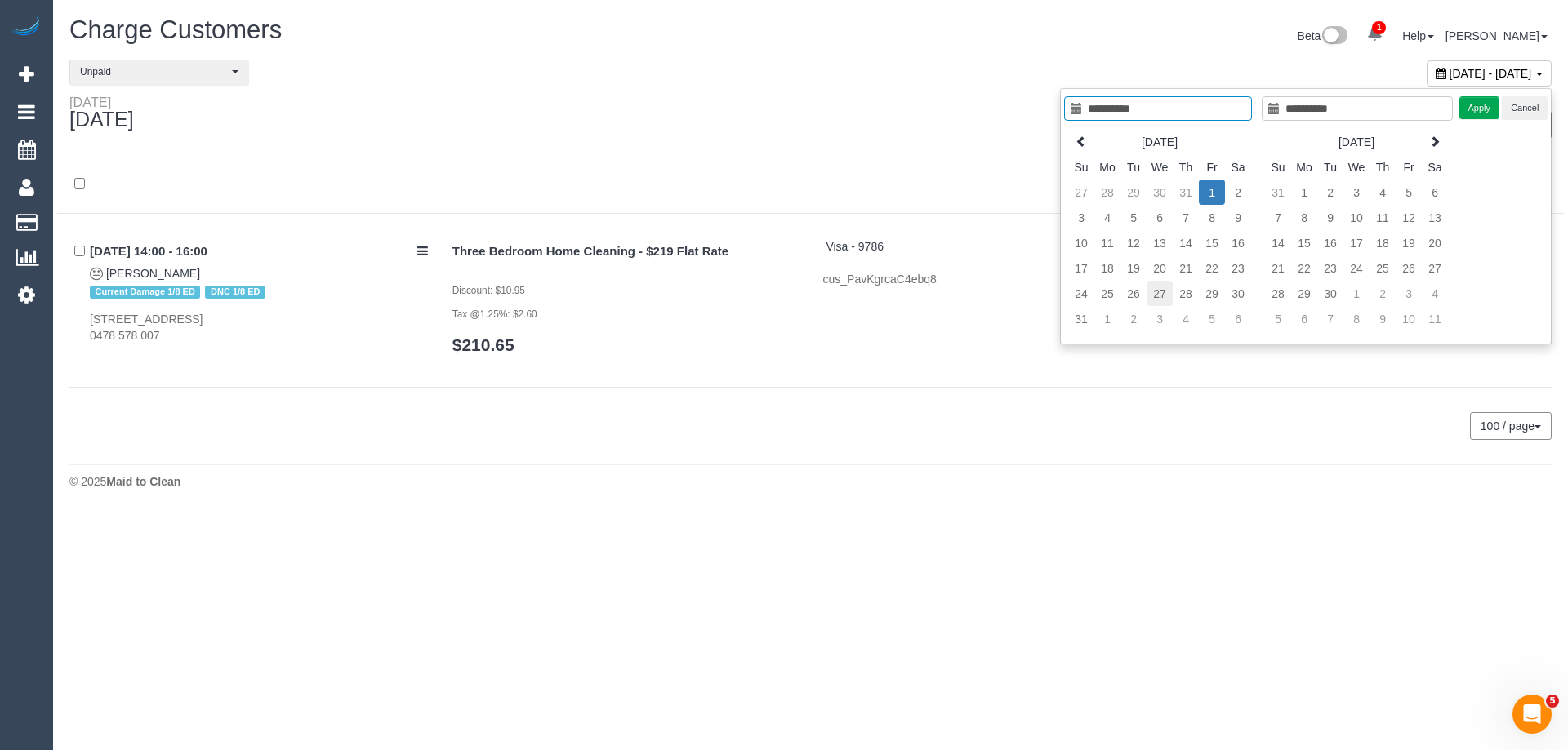
type input "**********"
click at [1158, 289] on td "27" at bounding box center [1159, 293] width 26 height 25
type input "**********"
click at [1158, 289] on td "27" at bounding box center [1159, 293] width 26 height 25
type input "**********"
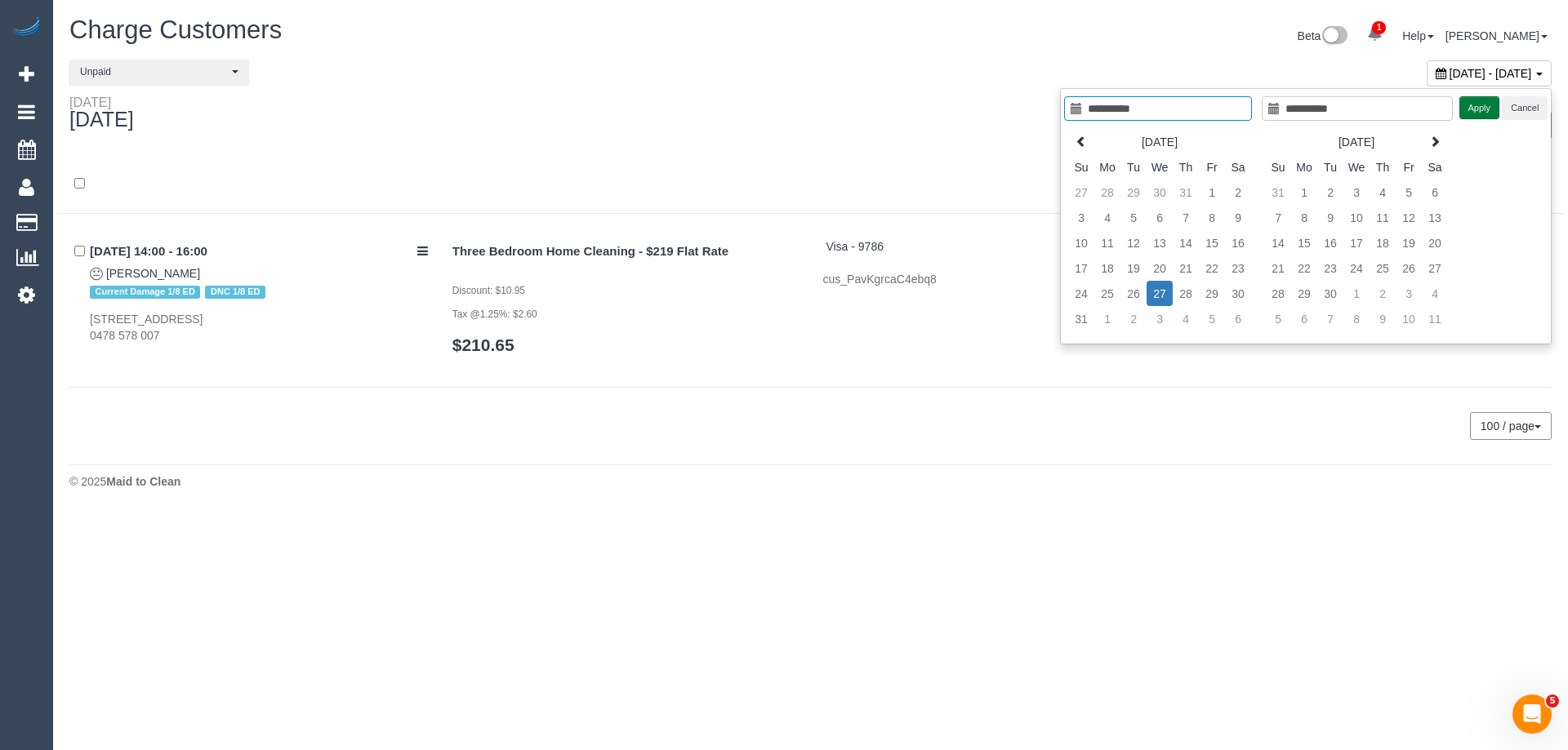
click at [1489, 103] on button "Apply" at bounding box center [1479, 108] width 40 height 24
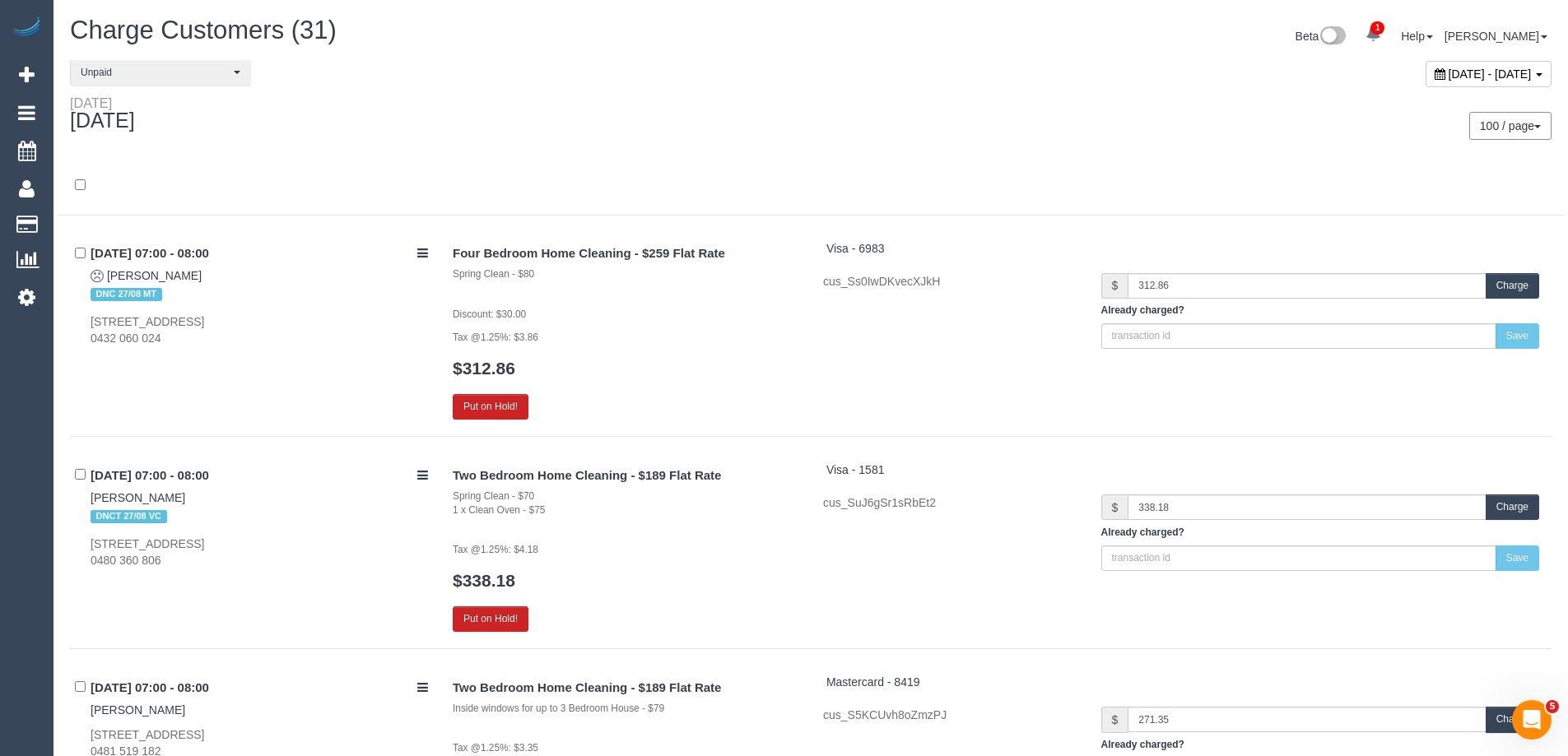
click at [444, 106] on div "Wednesday August 27, 2025" at bounding box center [433, 116] width 753 height 44
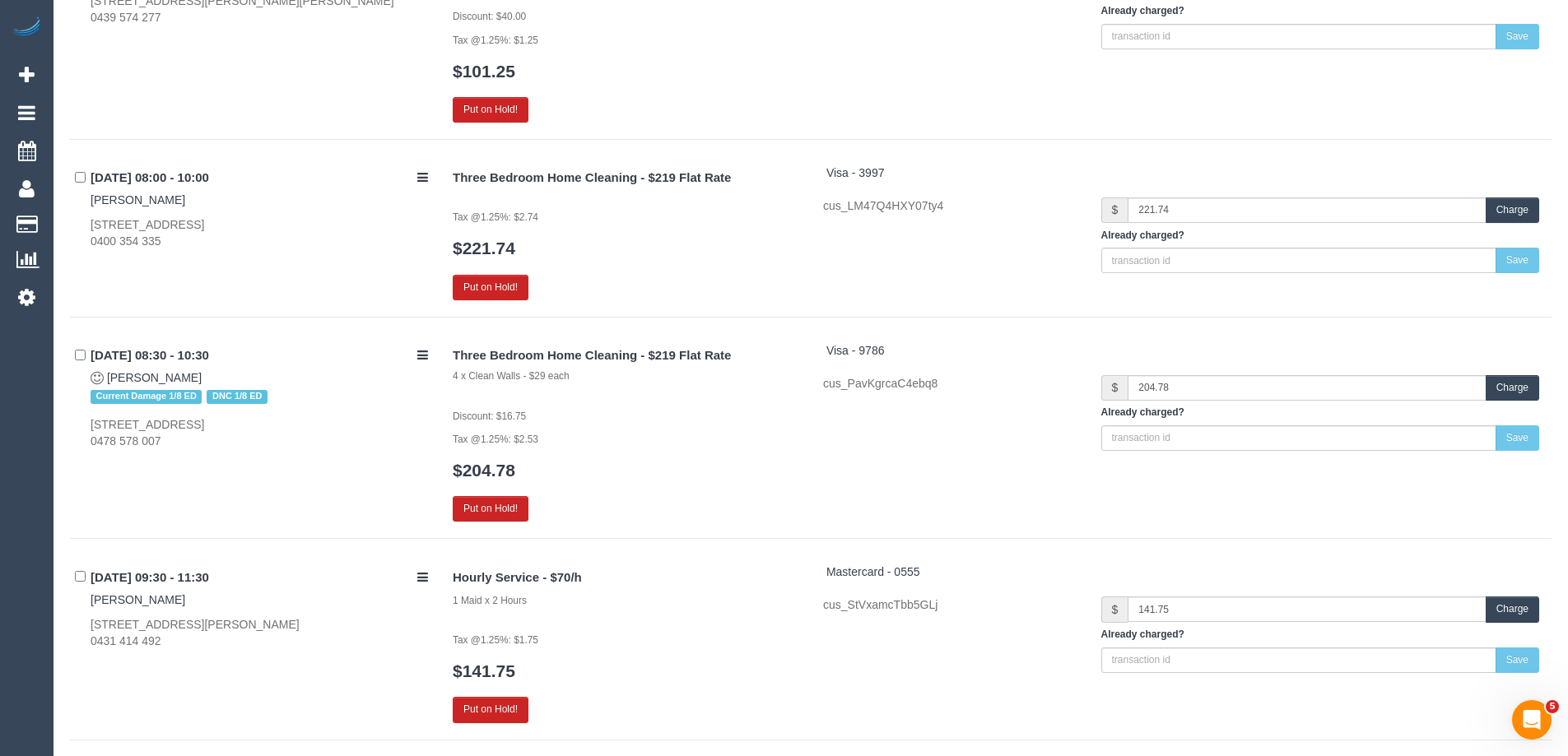
click at [1517, 387] on button "Charge" at bounding box center [1512, 388] width 53 height 25
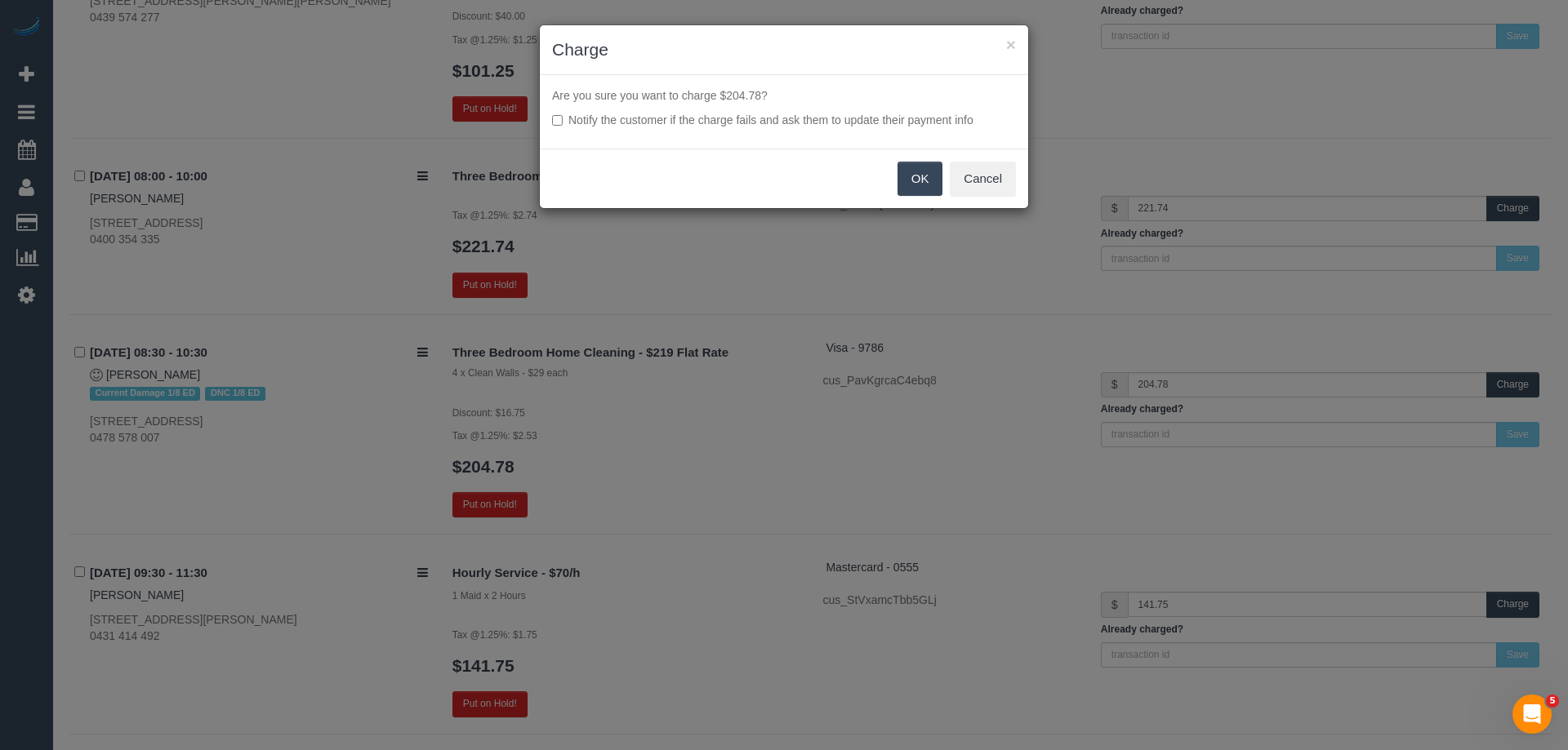
click at [923, 181] on button "OK" at bounding box center [921, 179] width 46 height 35
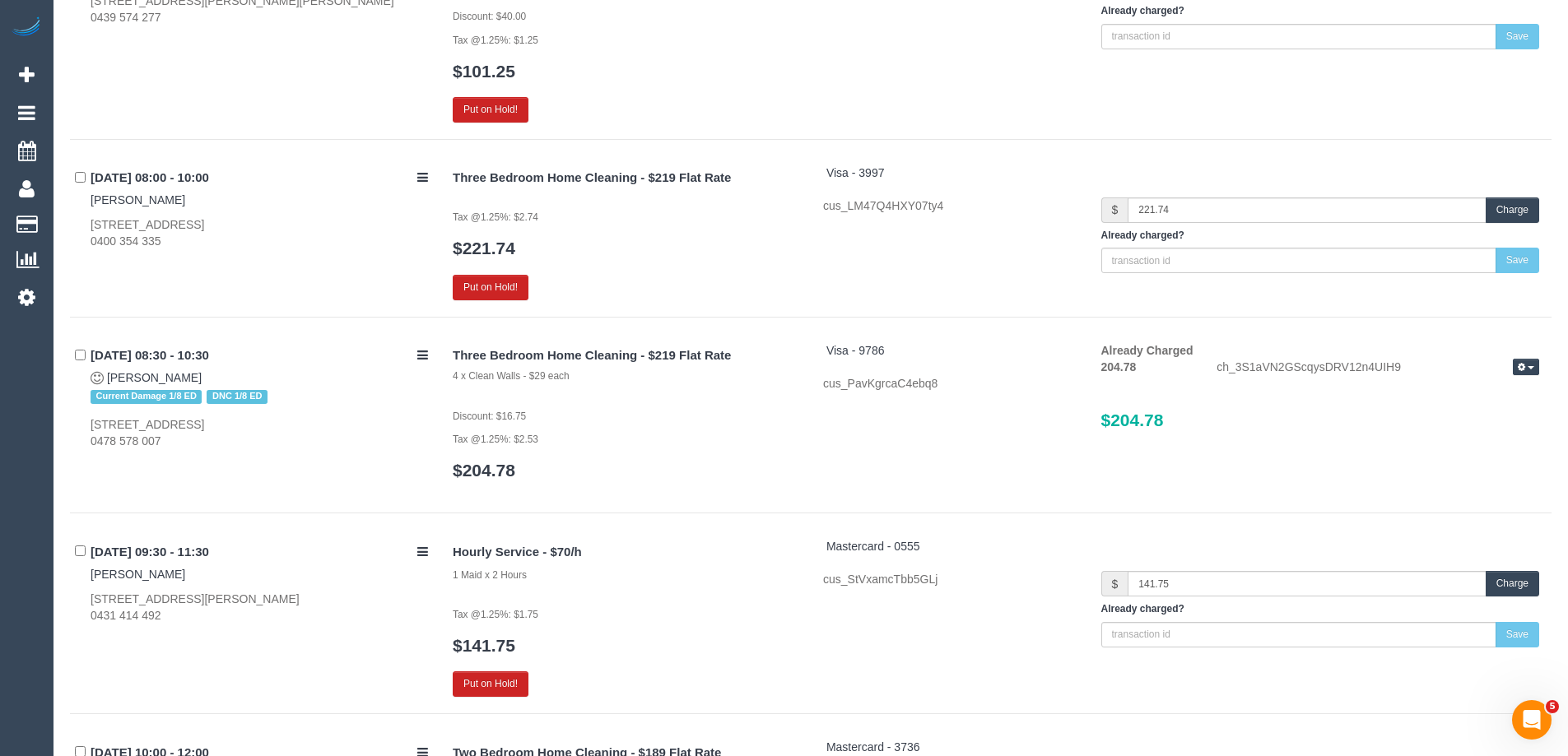
click at [125, 370] on div "27/08/2025 08:30 - 10:30 Kayley Teo Current Damage 1/8 ED DNC 1/8 ED 542 Cannin…" at bounding box center [255, 395] width 370 height 107
click at [135, 370] on div "27/08/2025 08:30 - 10:30 Kayley Teo Current Damage 1/8 ED DNC 1/8 ED 542 Cannin…" at bounding box center [255, 395] width 370 height 107
click at [144, 385] on div "27/08/2025 08:30 - 10:30 Kayley Teo Current Damage 1/8 ED DNC 1/8 ED 542 Cannin…" at bounding box center [255, 395] width 370 height 107
click at [144, 373] on link "Kayley Teo" at bounding box center [154, 378] width 95 height 14
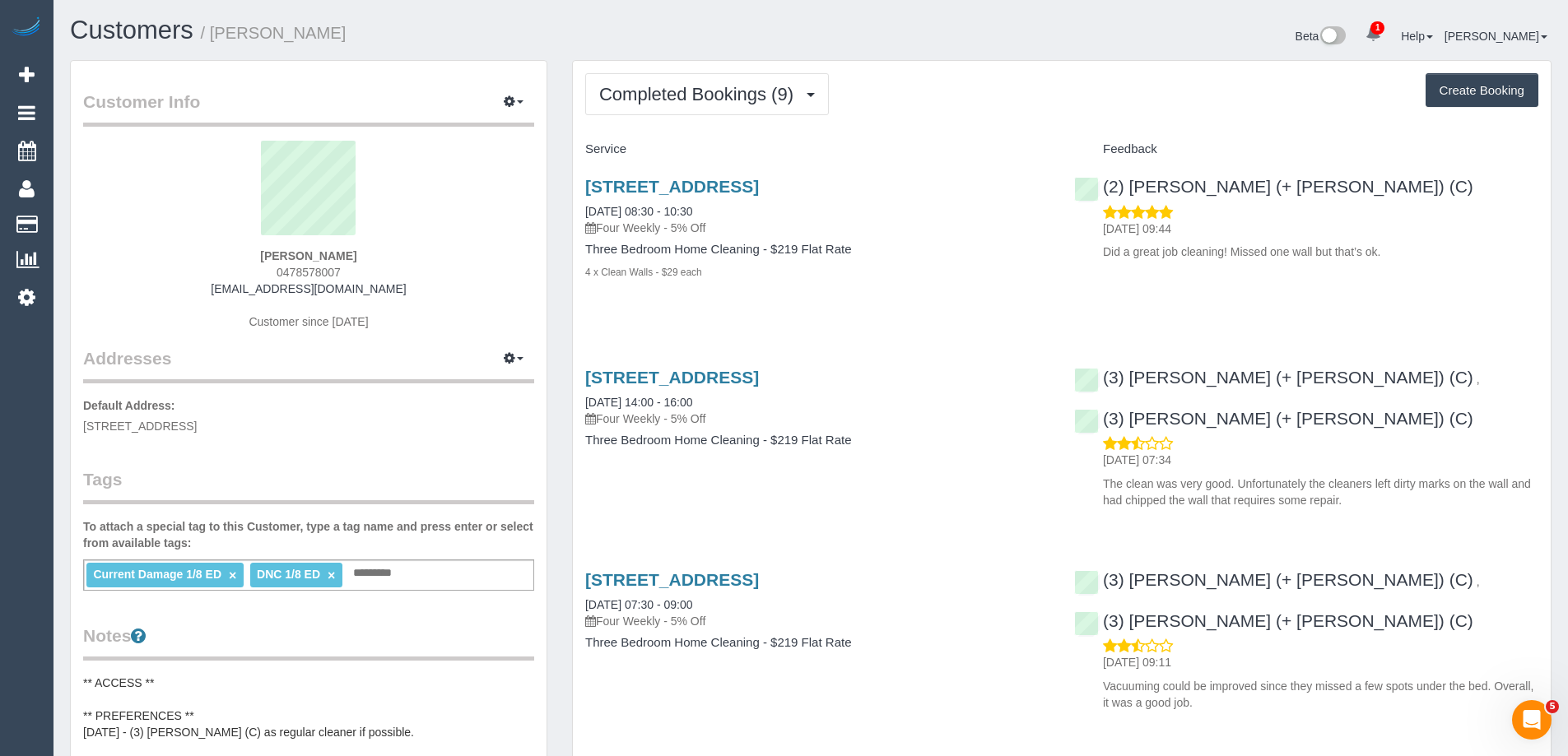
click at [330, 573] on link "×" at bounding box center [332, 576] width 8 height 14
click at [232, 571] on link "×" at bounding box center [233, 576] width 8 height 14
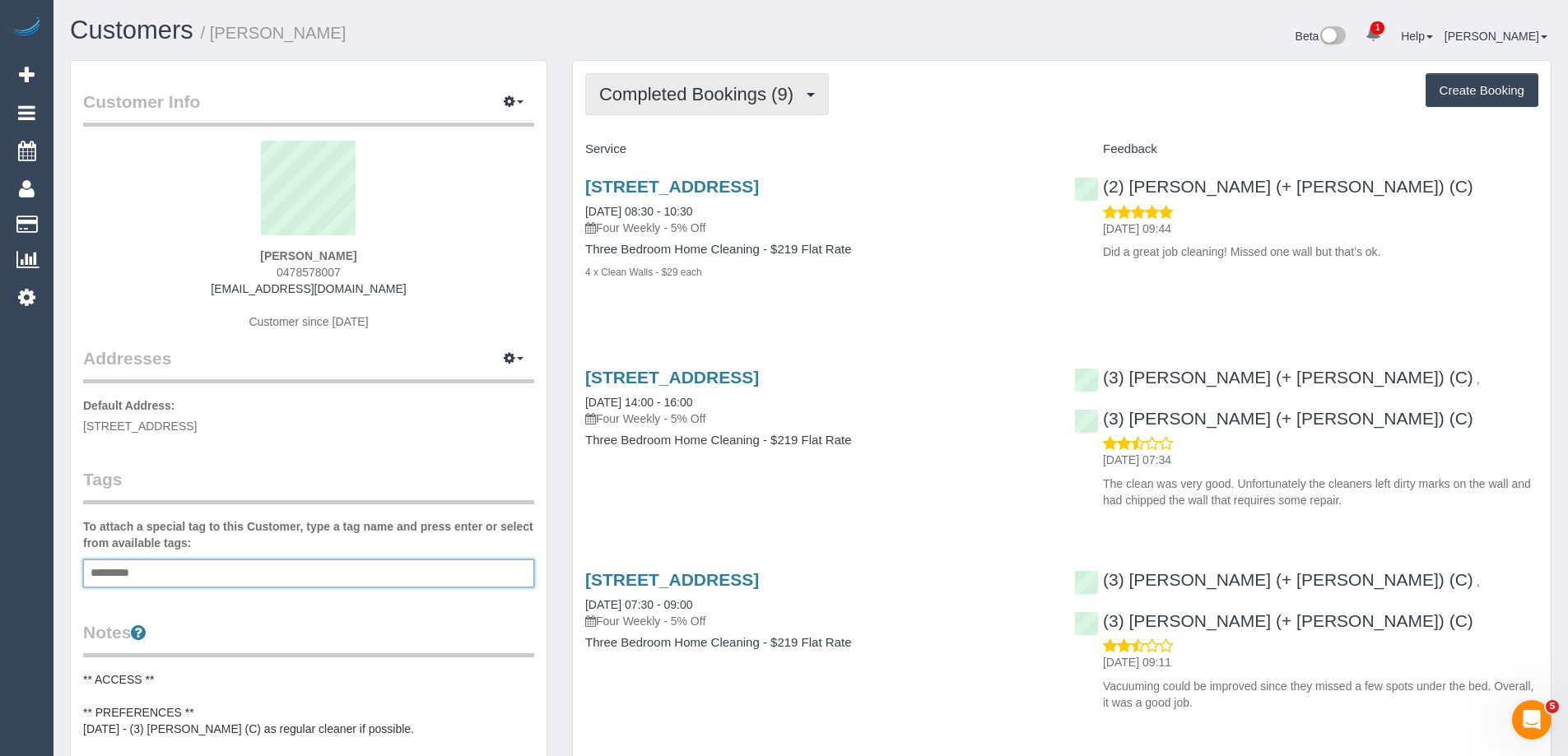
click at [712, 90] on span "Completed Bookings (9)" at bounding box center [700, 94] width 203 height 20
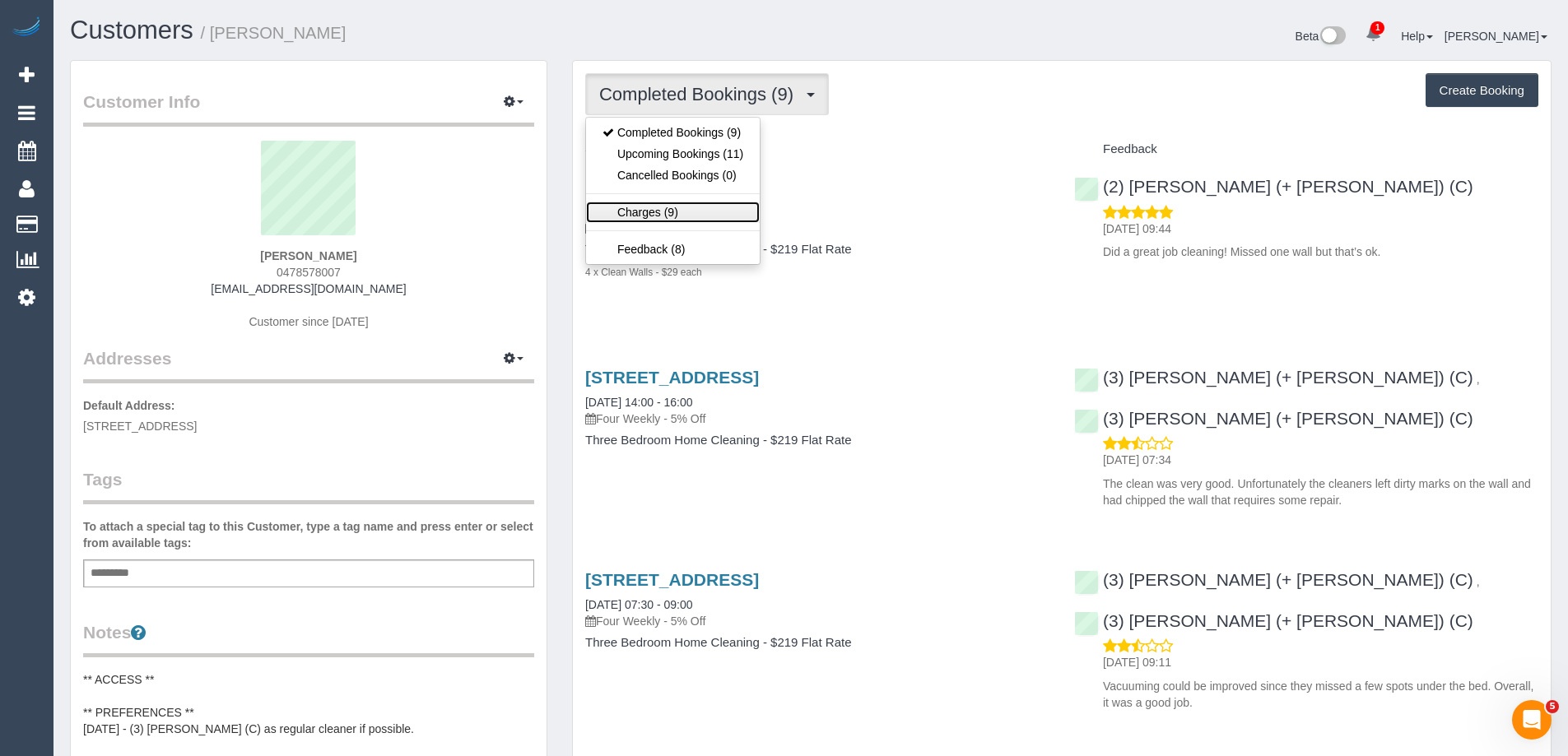
click at [675, 207] on link "Charges (9)" at bounding box center [672, 212] width 174 height 21
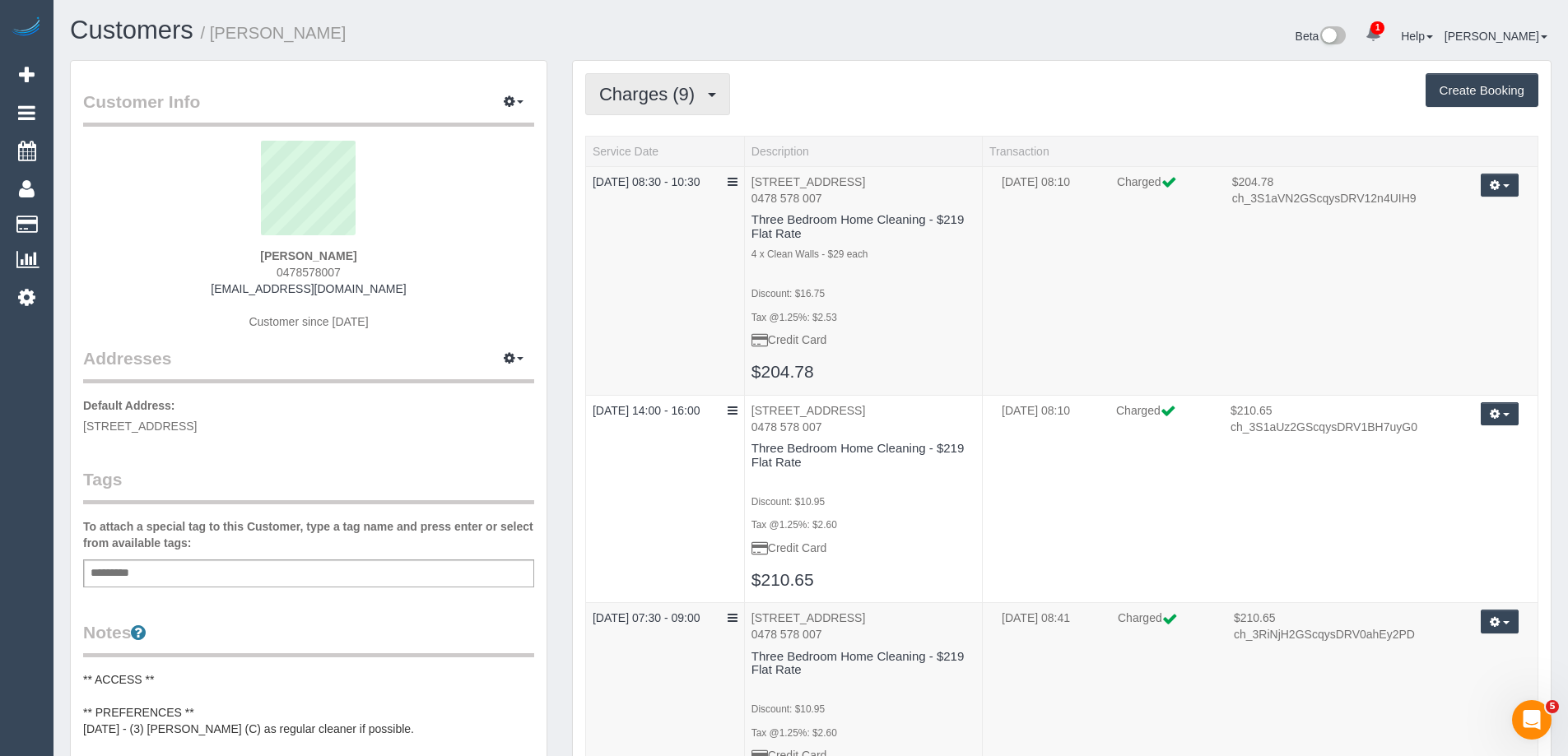
click at [689, 84] on span "Charges (9)" at bounding box center [651, 94] width 104 height 20
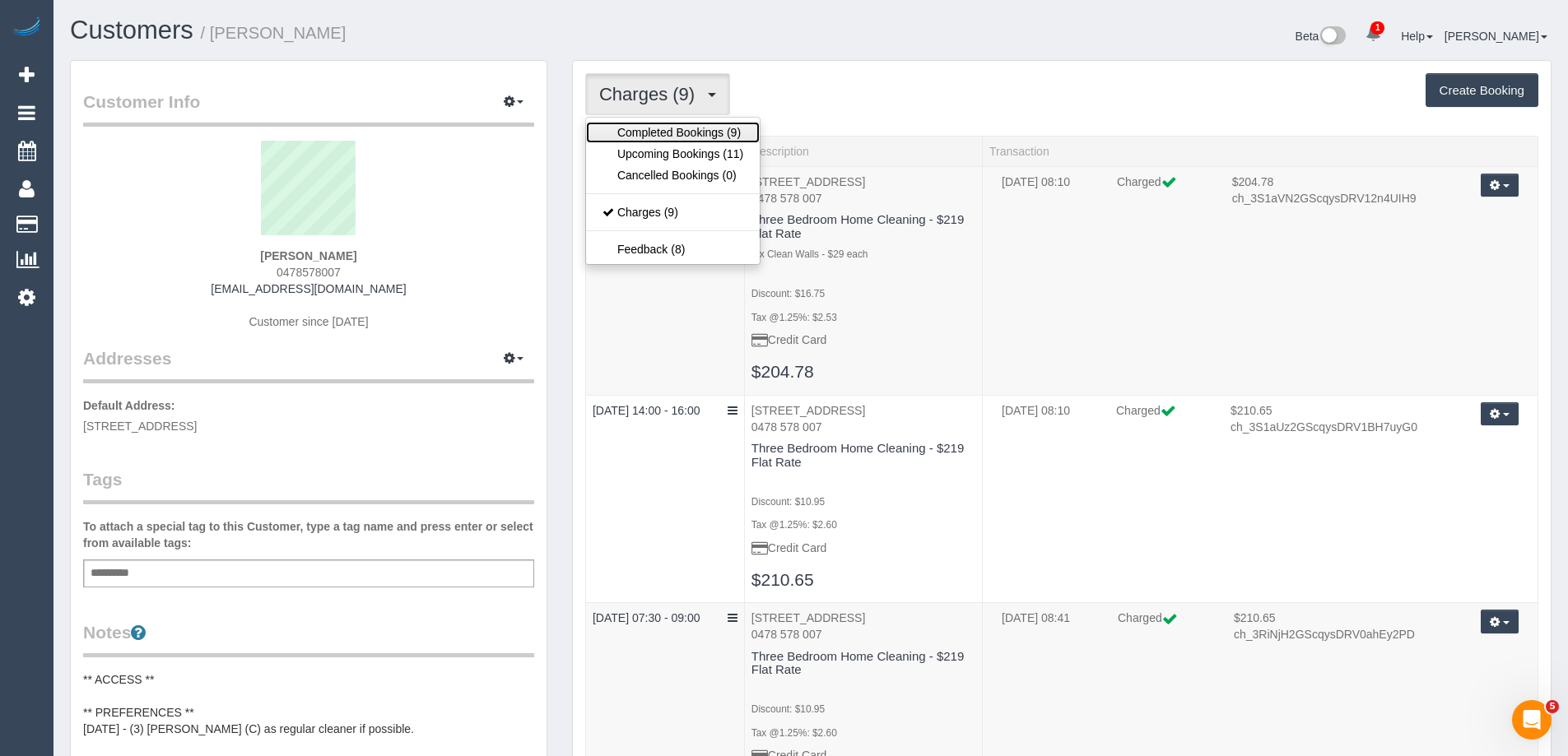
click at [656, 125] on link "Completed Bookings (9)" at bounding box center [672, 133] width 174 height 21
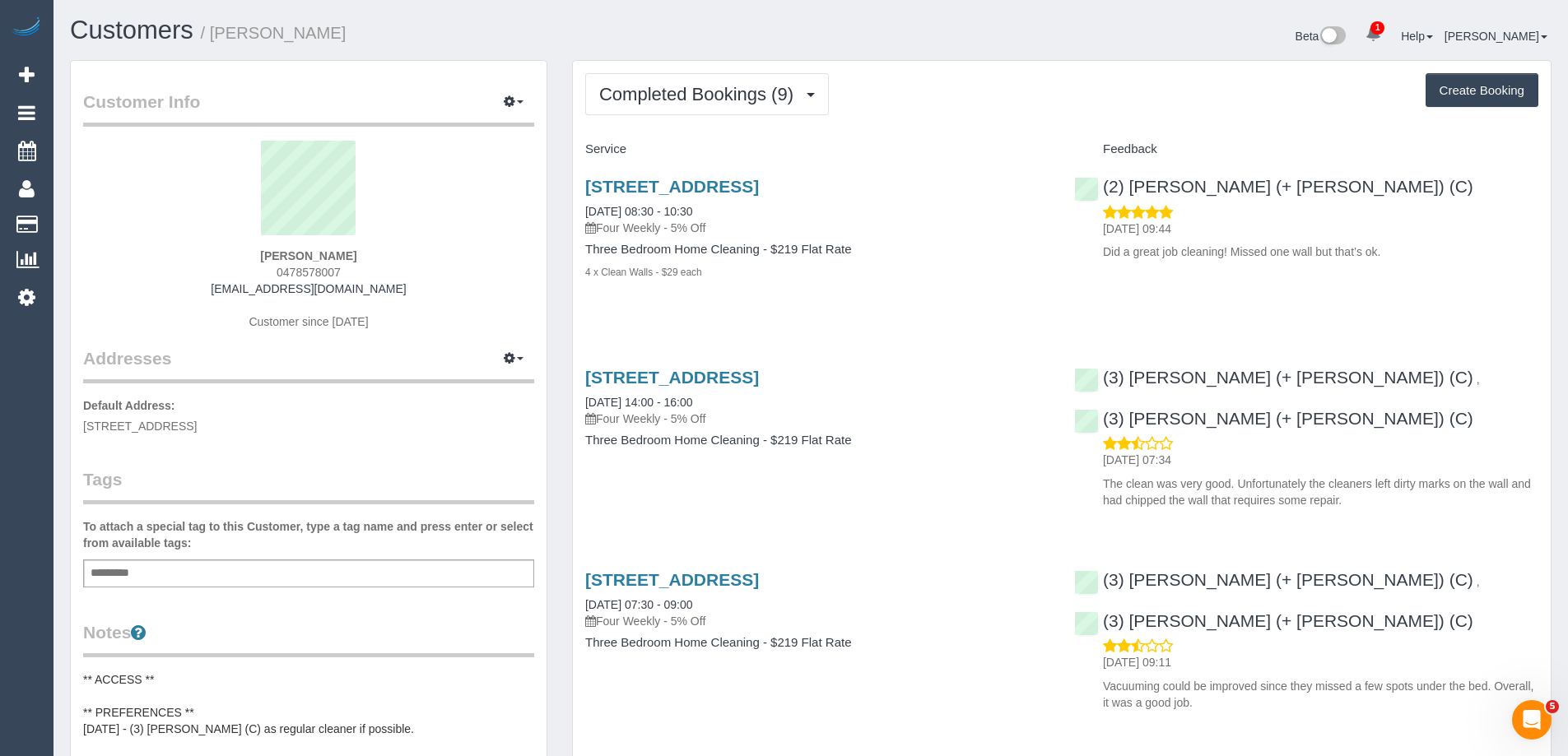
copy small "Kayley Teo"
drag, startPoint x: 388, startPoint y: 32, endPoint x: 215, endPoint y: 35, distance: 173.0
click at [215, 35] on h1 "Customers / Kayley Teo" at bounding box center [433, 30] width 728 height 28
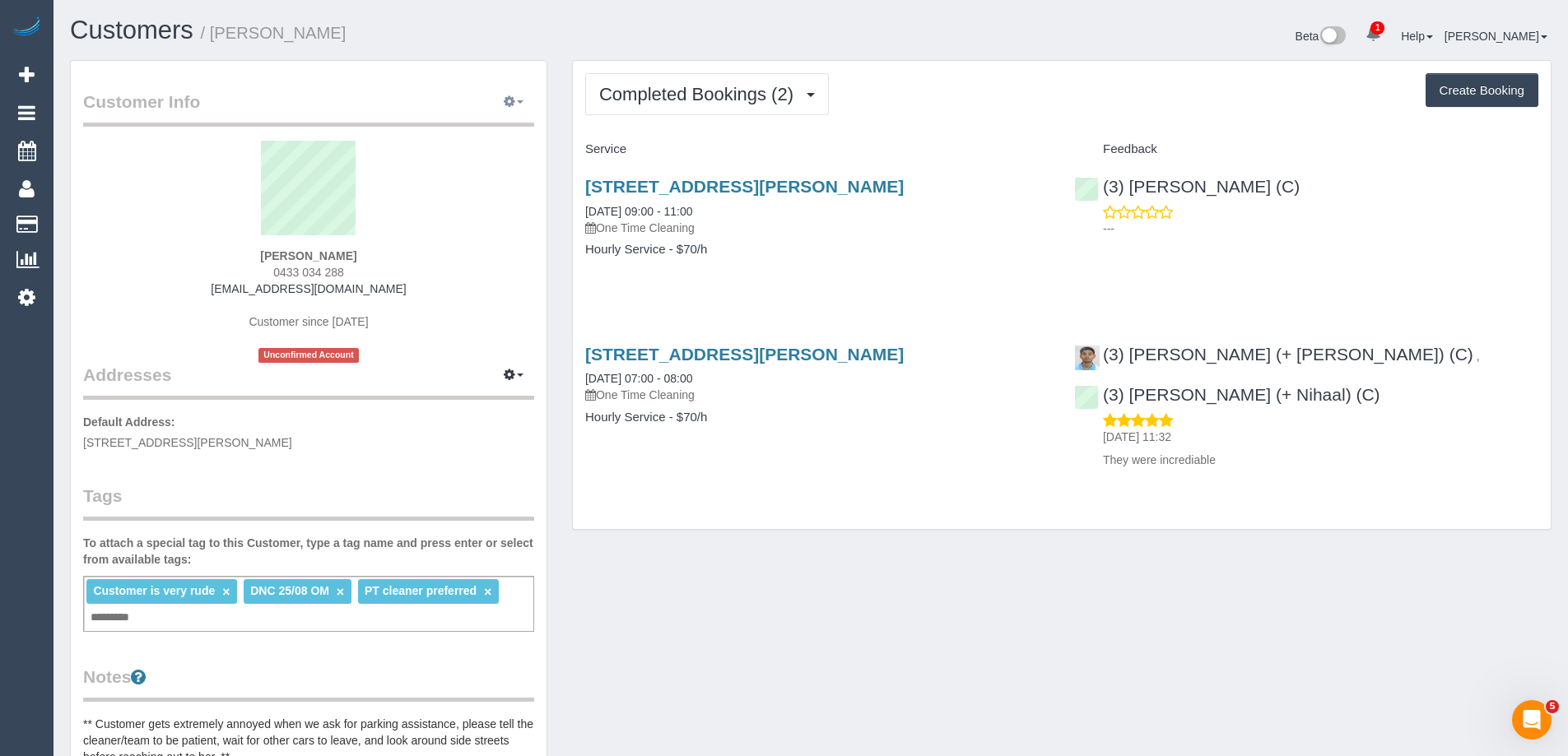
click at [521, 106] on button "button" at bounding box center [514, 103] width 41 height 25
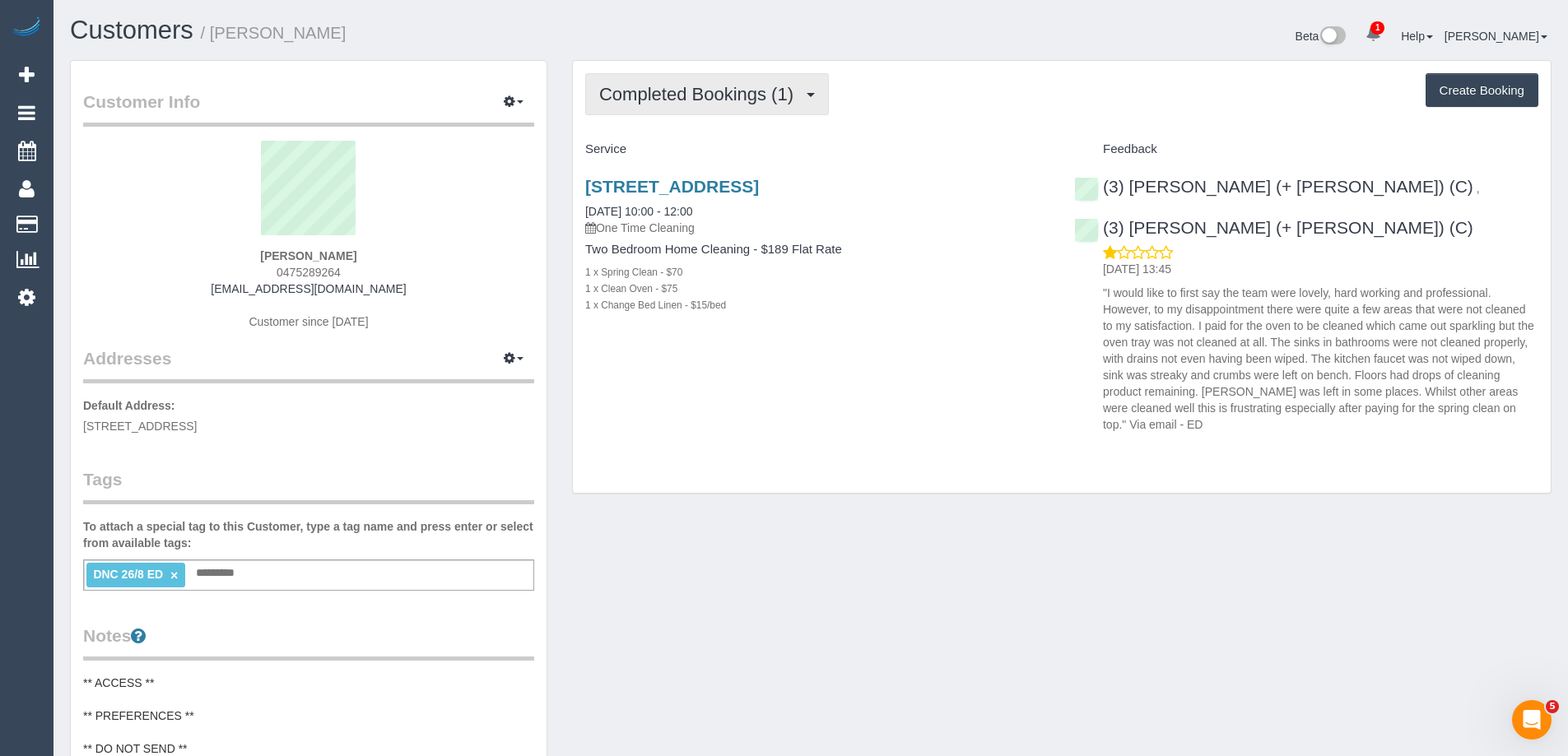
click at [701, 100] on span "Completed Bookings (1)" at bounding box center [700, 94] width 203 height 20
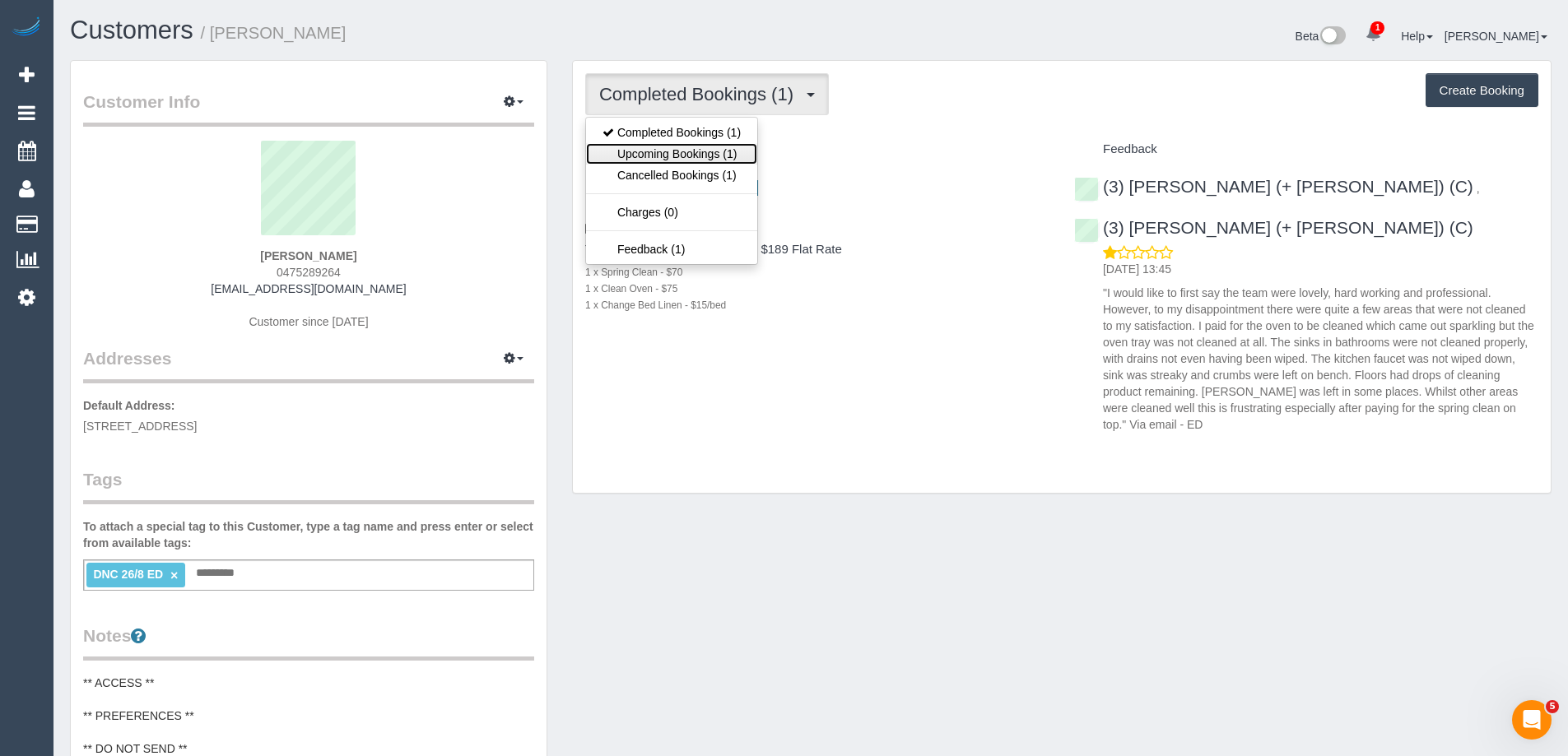
click at [701, 151] on link "Upcoming Bookings (1)" at bounding box center [671, 154] width 172 height 21
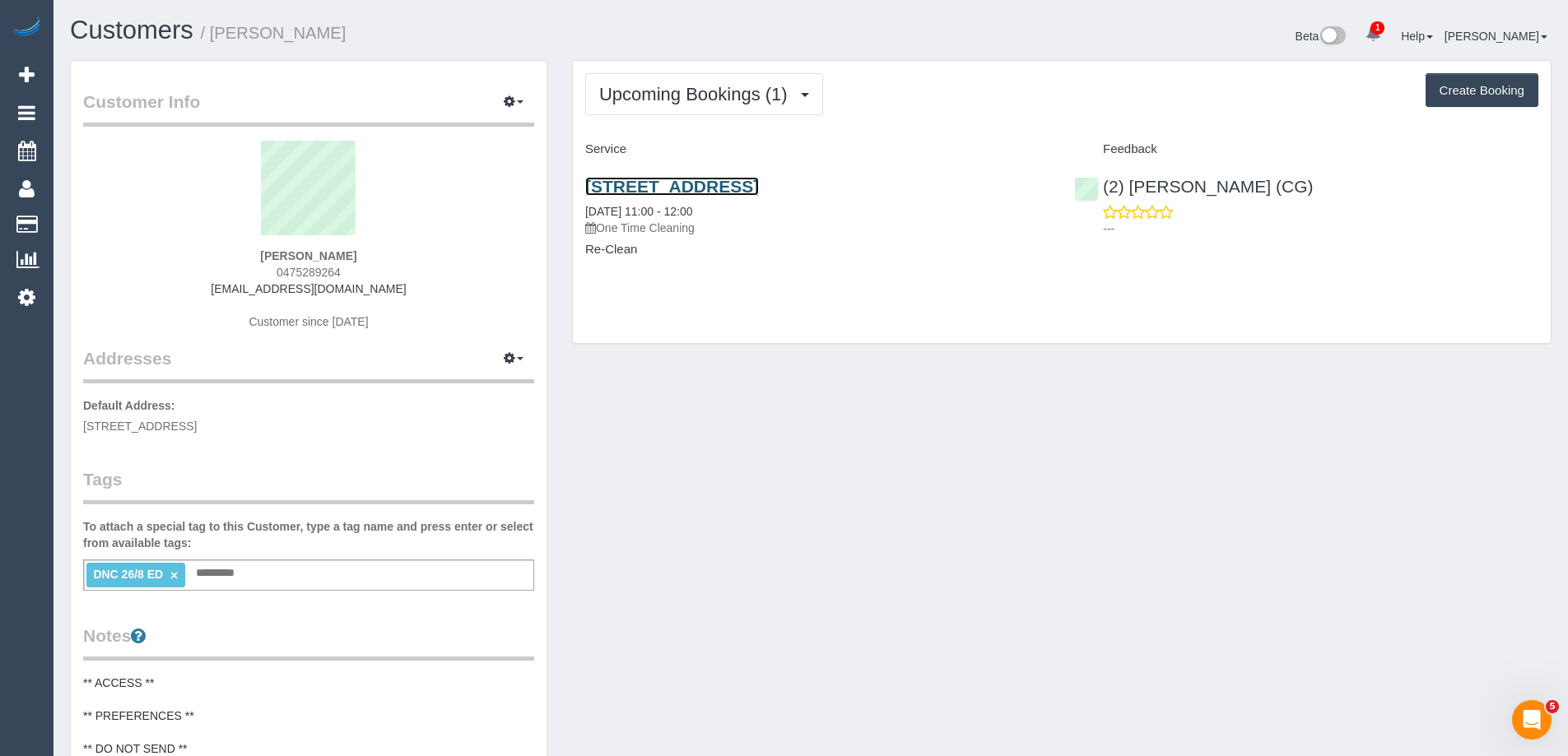
click at [728, 184] on link "[STREET_ADDRESS]" at bounding box center [672, 187] width 174 height 19
click at [759, 183] on link "[STREET_ADDRESS]" at bounding box center [672, 187] width 174 height 19
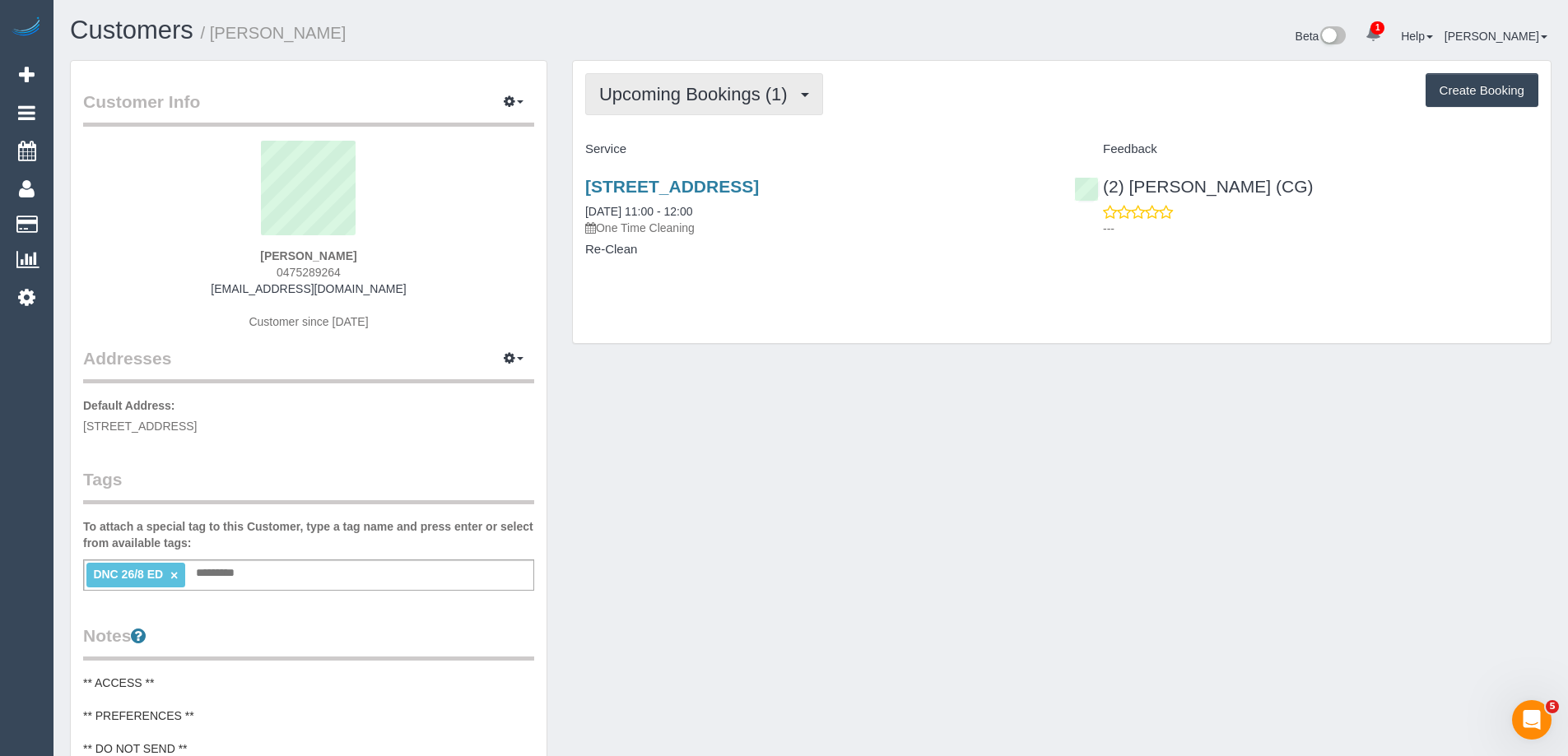
click at [629, 107] on button "Upcoming Bookings (1)" at bounding box center [704, 94] width 238 height 42
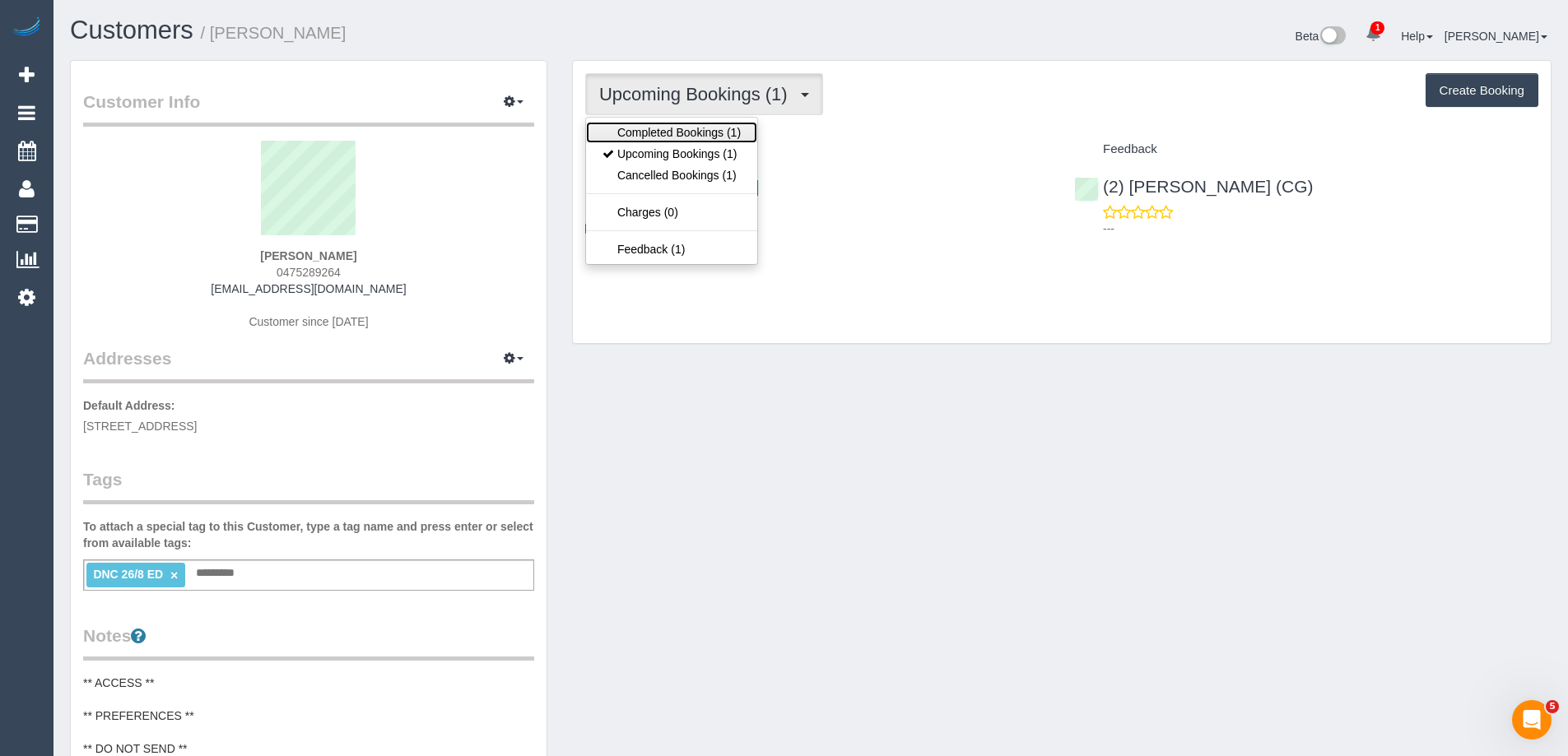
click at [649, 128] on link "Completed Bookings (1)" at bounding box center [671, 133] width 172 height 21
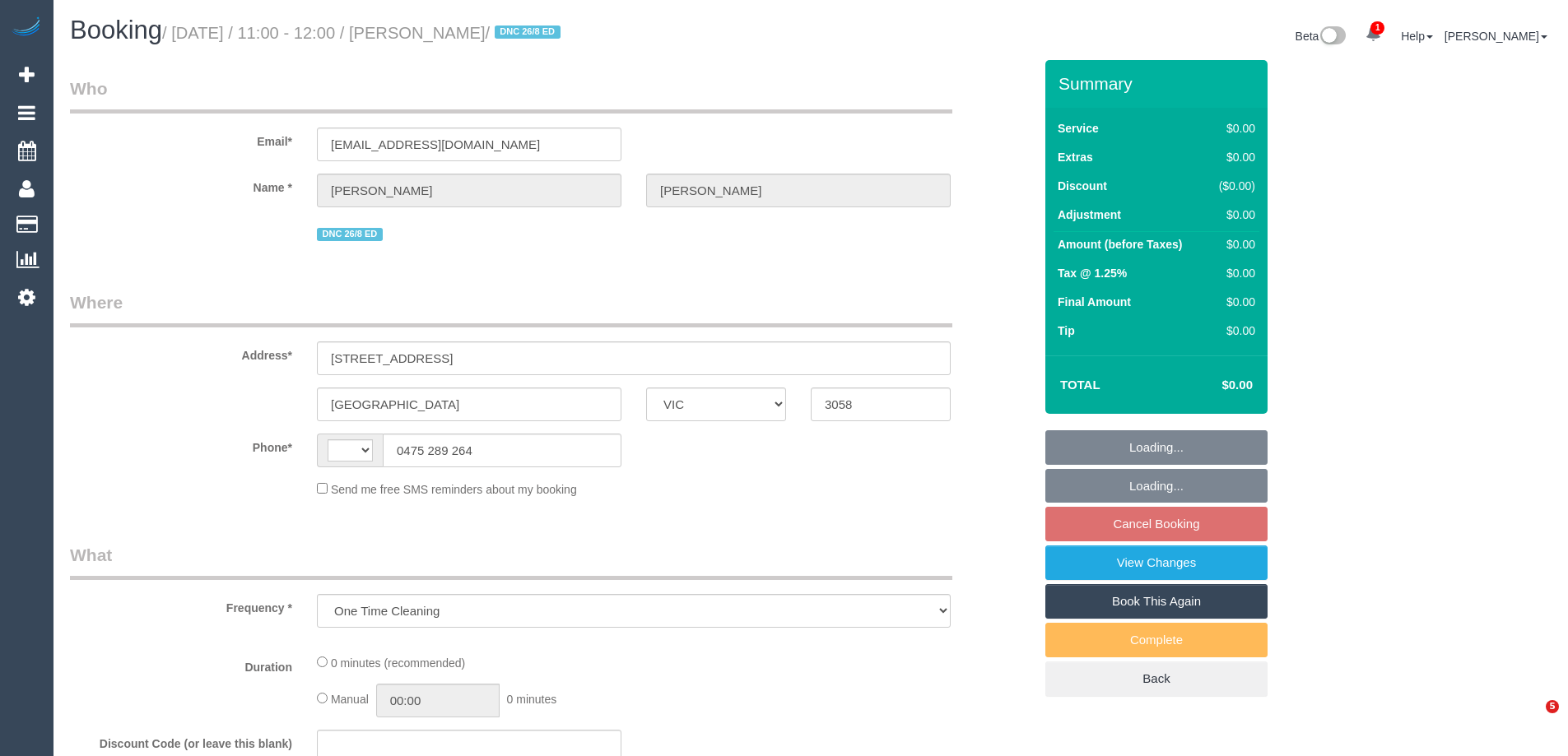
select select "VIC"
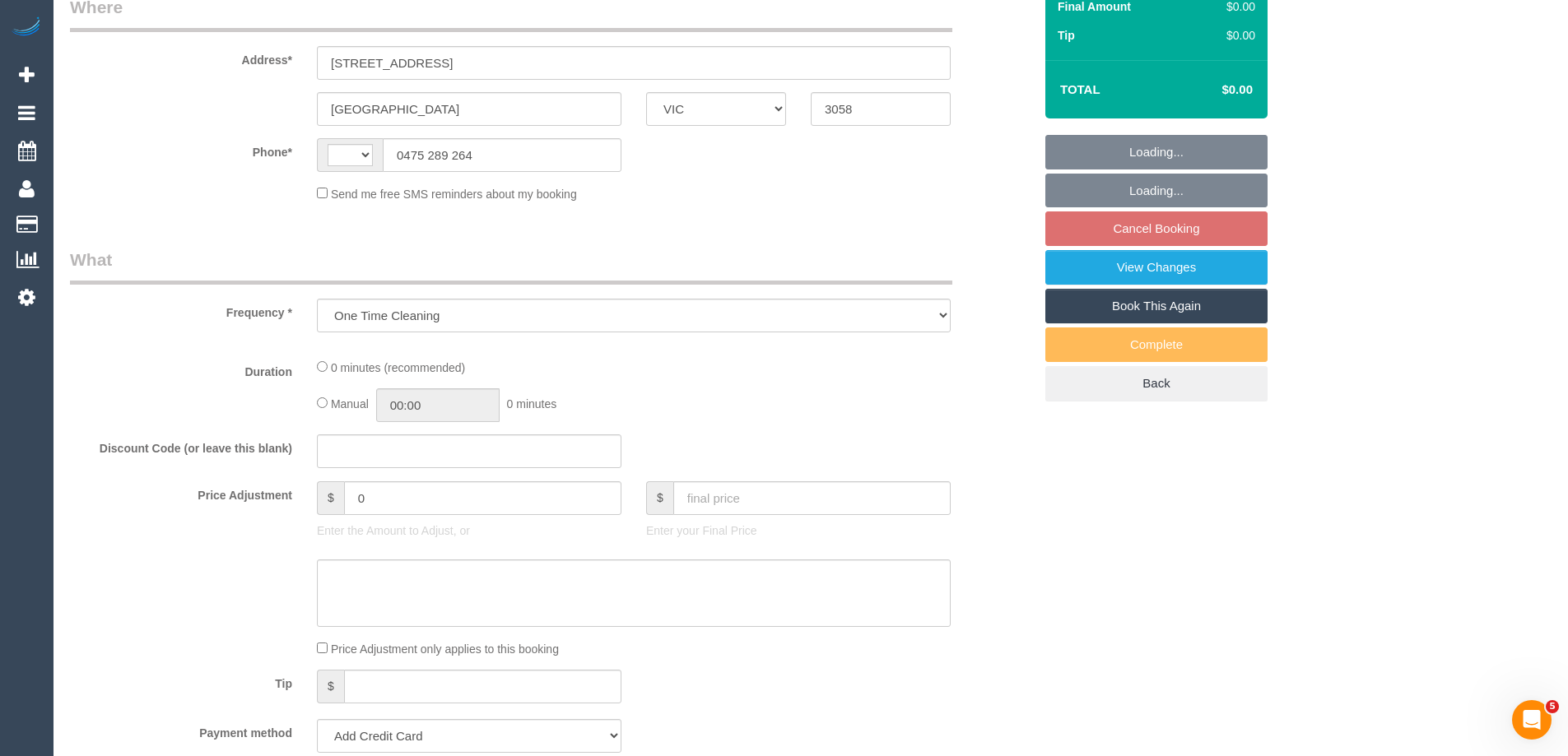
select select "string:stripe-pm_1RXAL42GScqysDRVLX2e3ZVh"
select select "number:28"
select select "number:14"
select select "number:19"
select select "number:22"
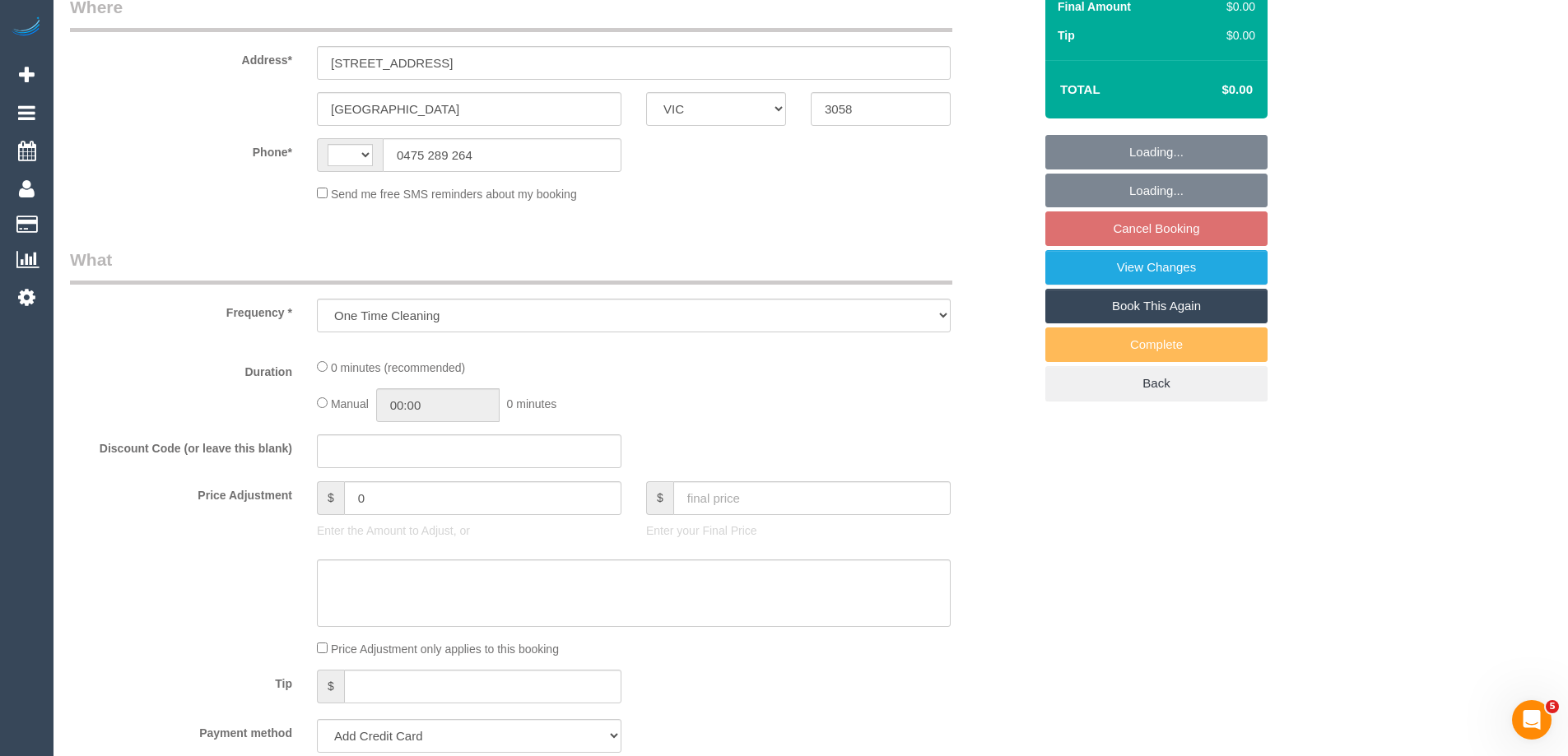
select select "number:13"
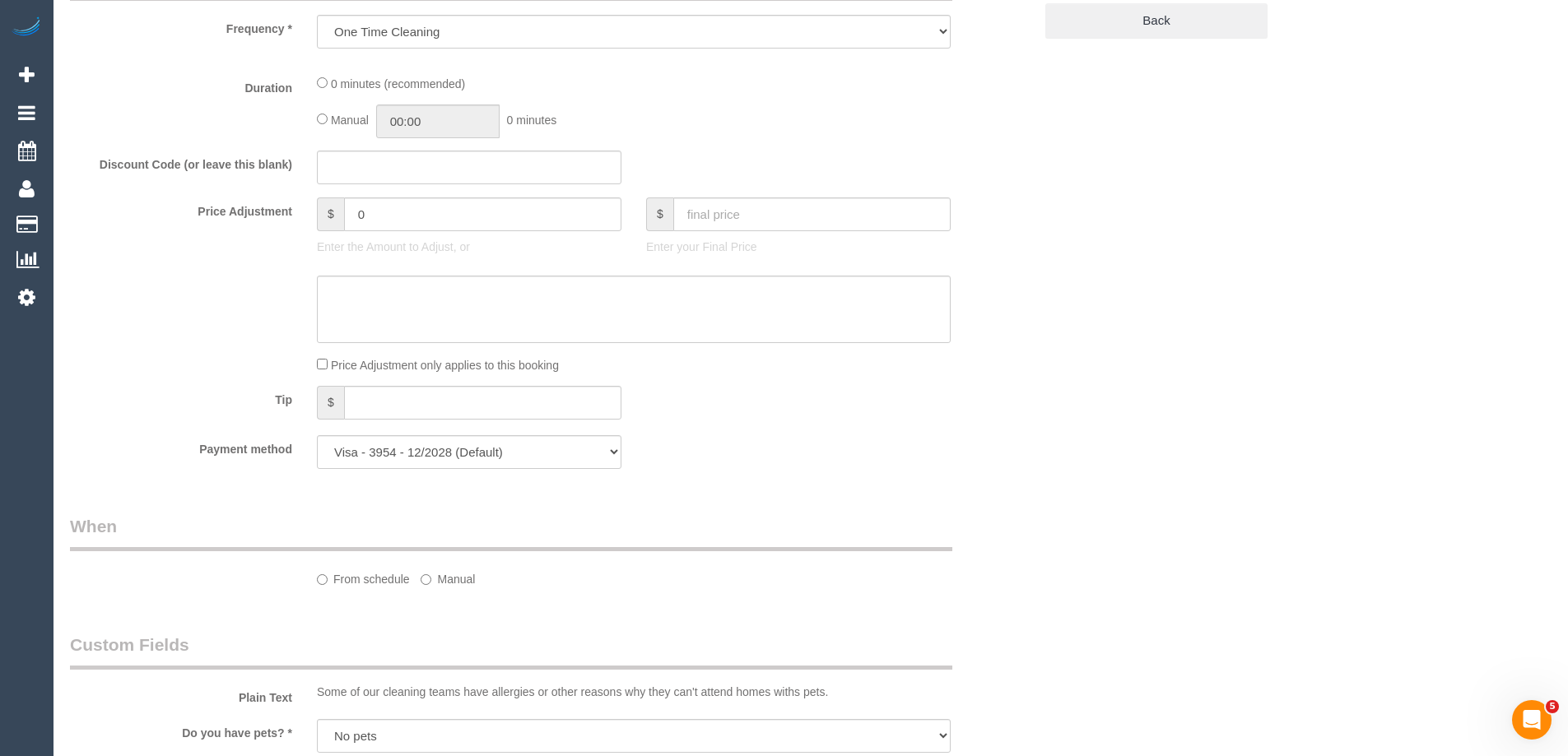
select select "object:738"
select select "string:AU"
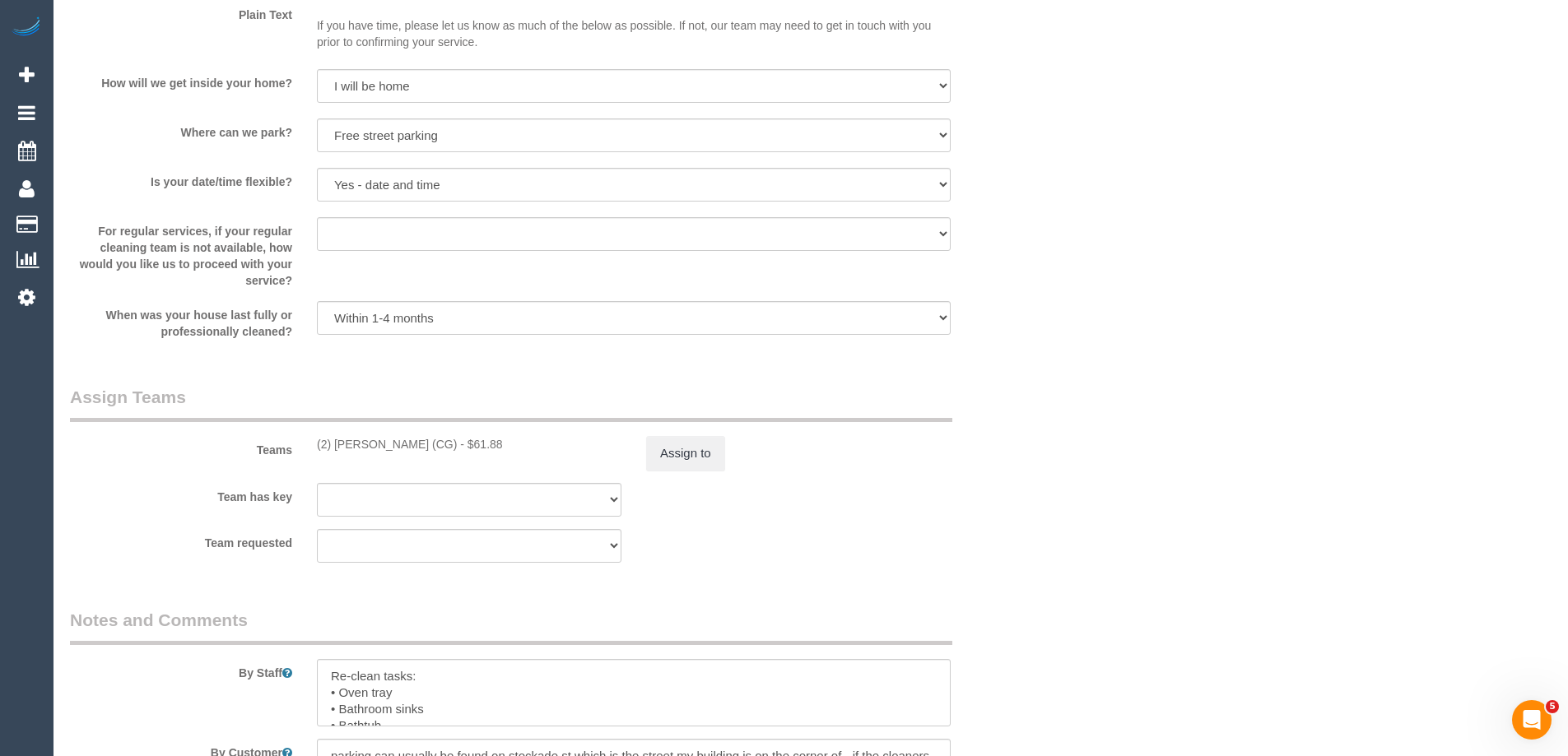
scroll to position [2335, 0]
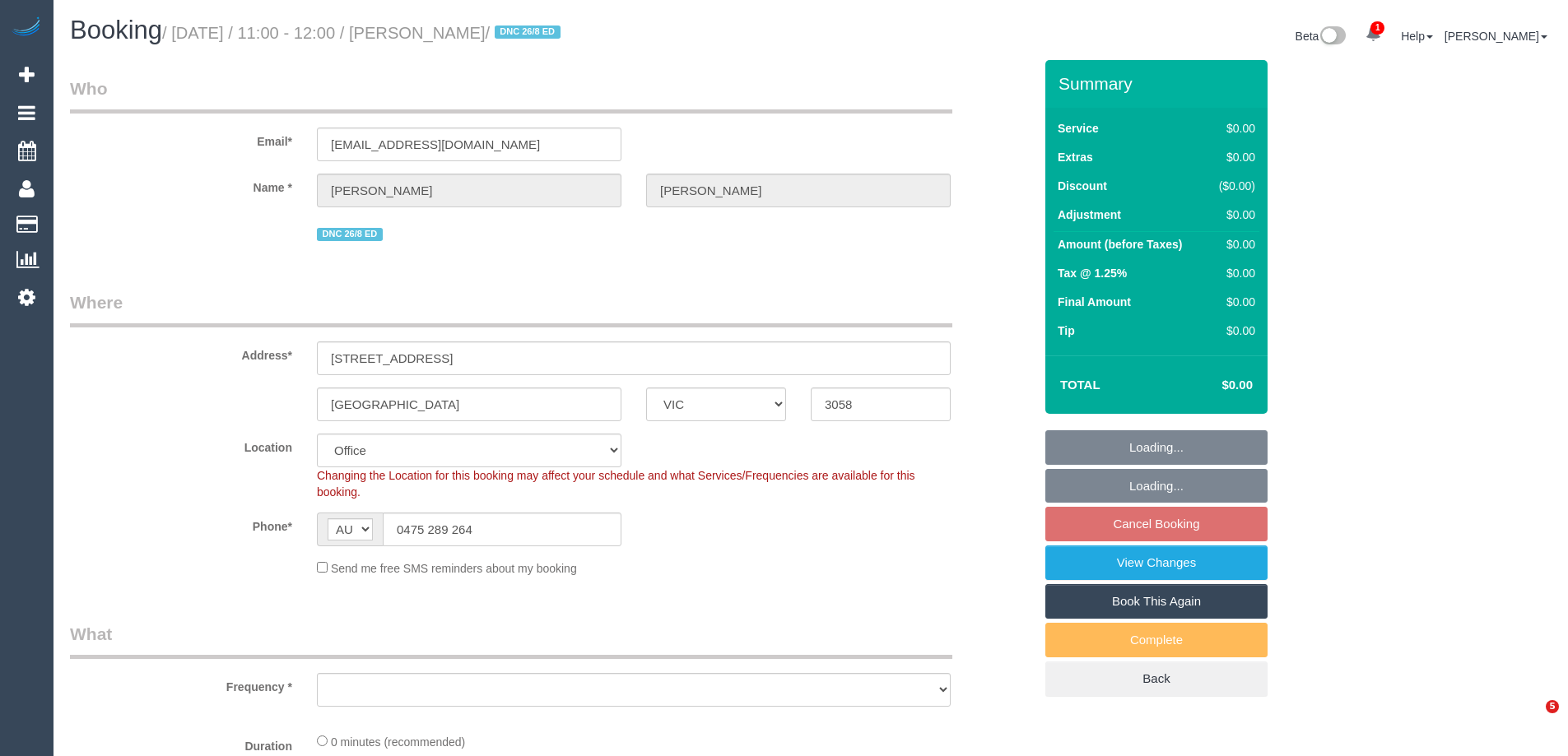
select select "VIC"
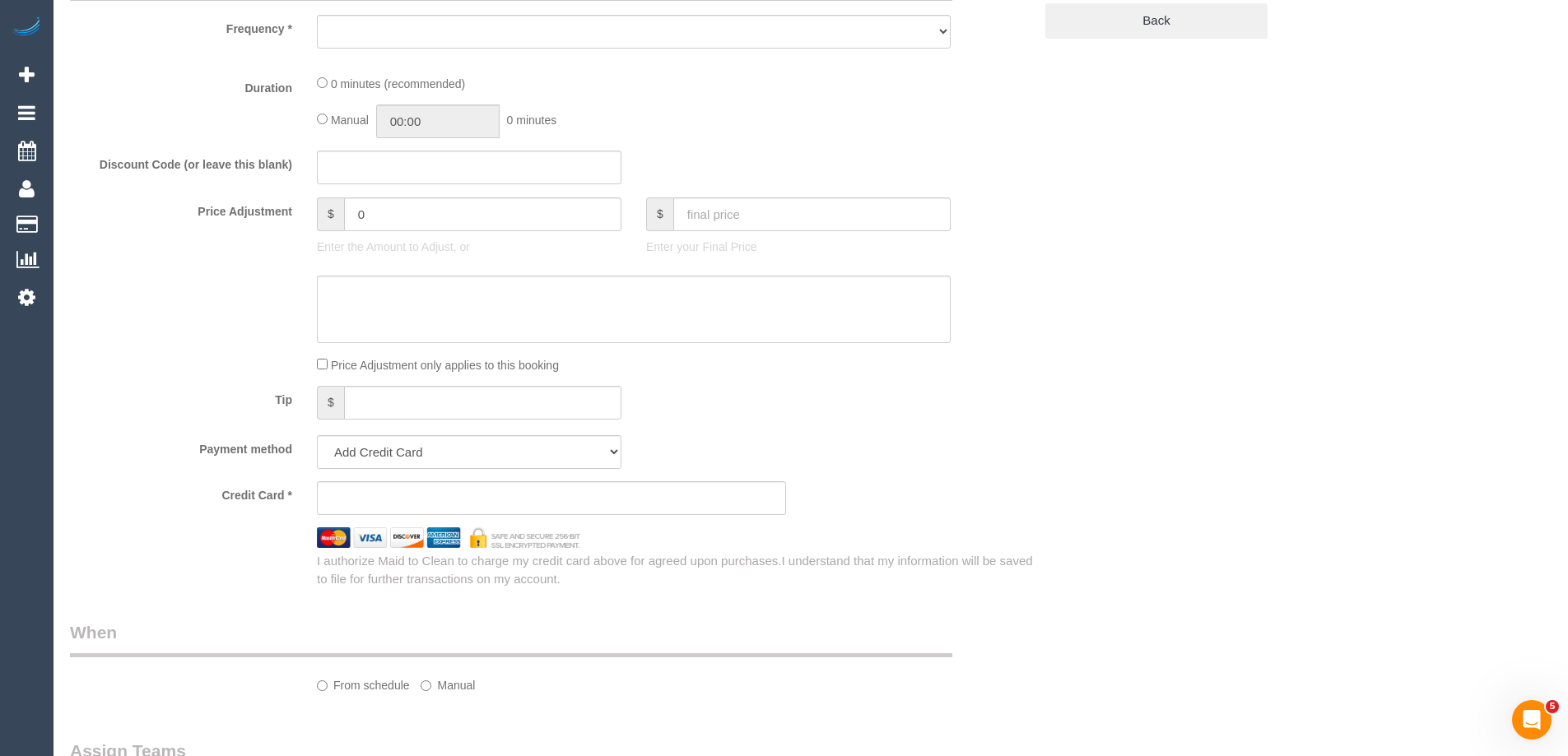
select select "string:stripe-pm_1RXAL42GScqysDRVLX2e3ZVh"
select select "number:28"
select select "number:14"
select select "number:19"
select select "number:22"
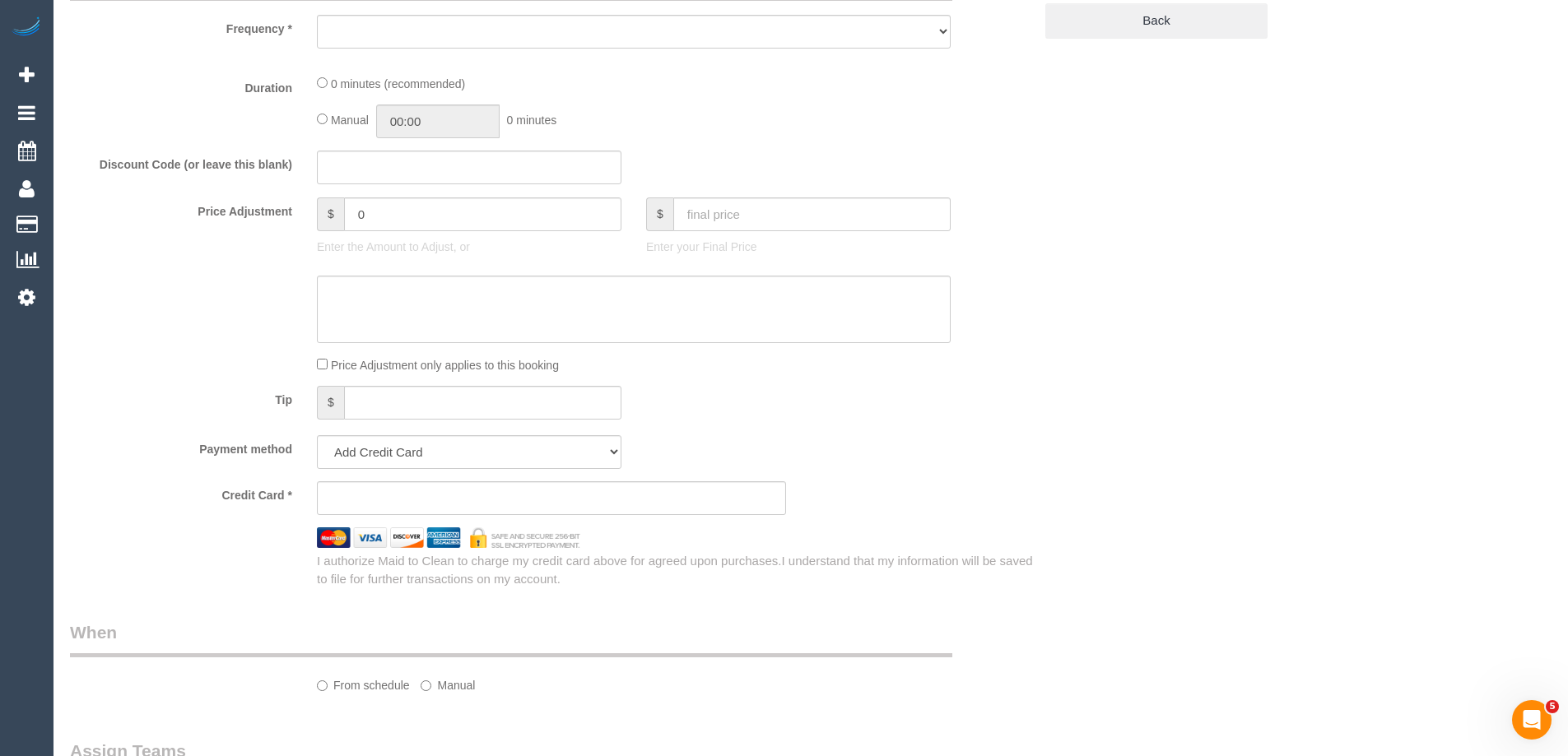
select select "number:13"
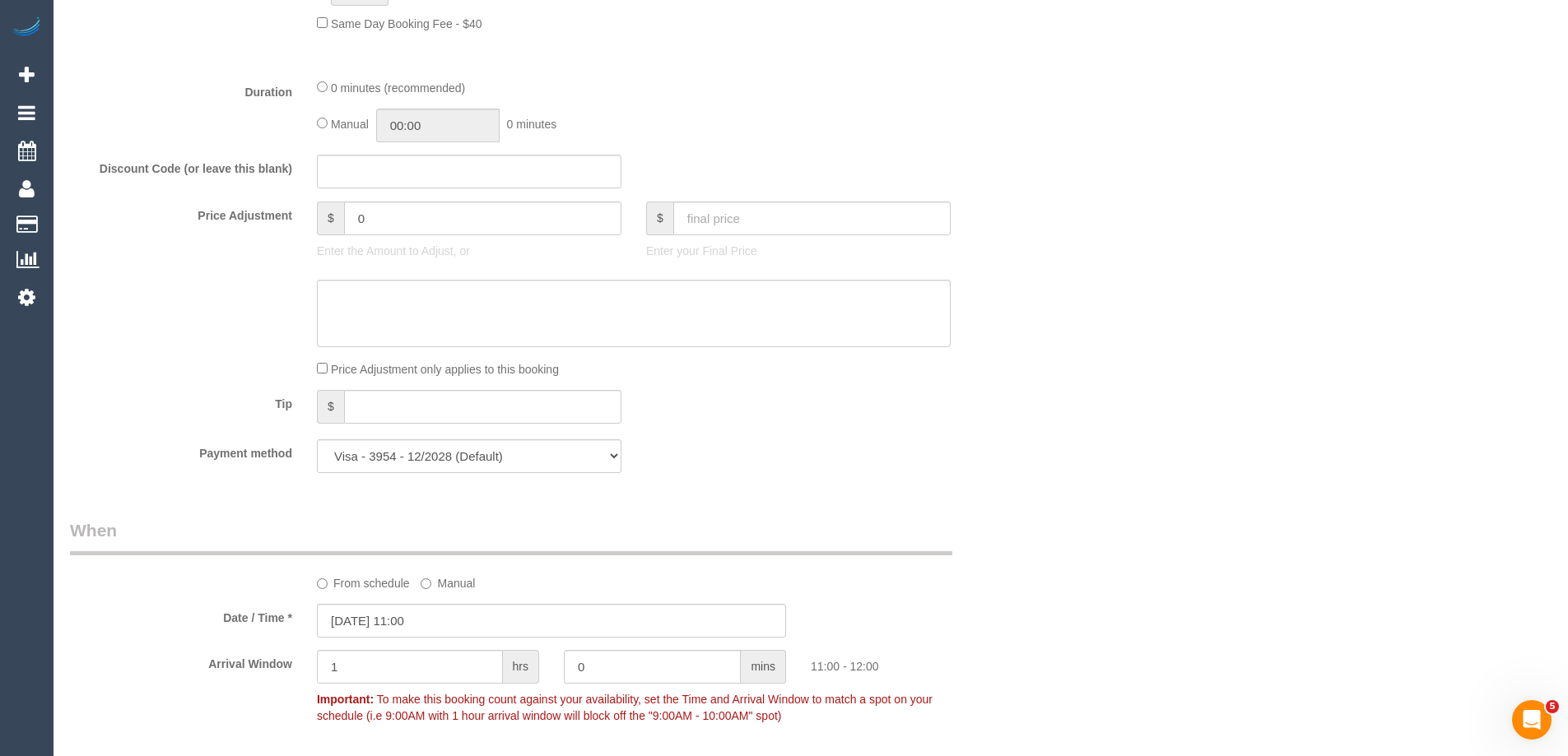
select select "object:2048"
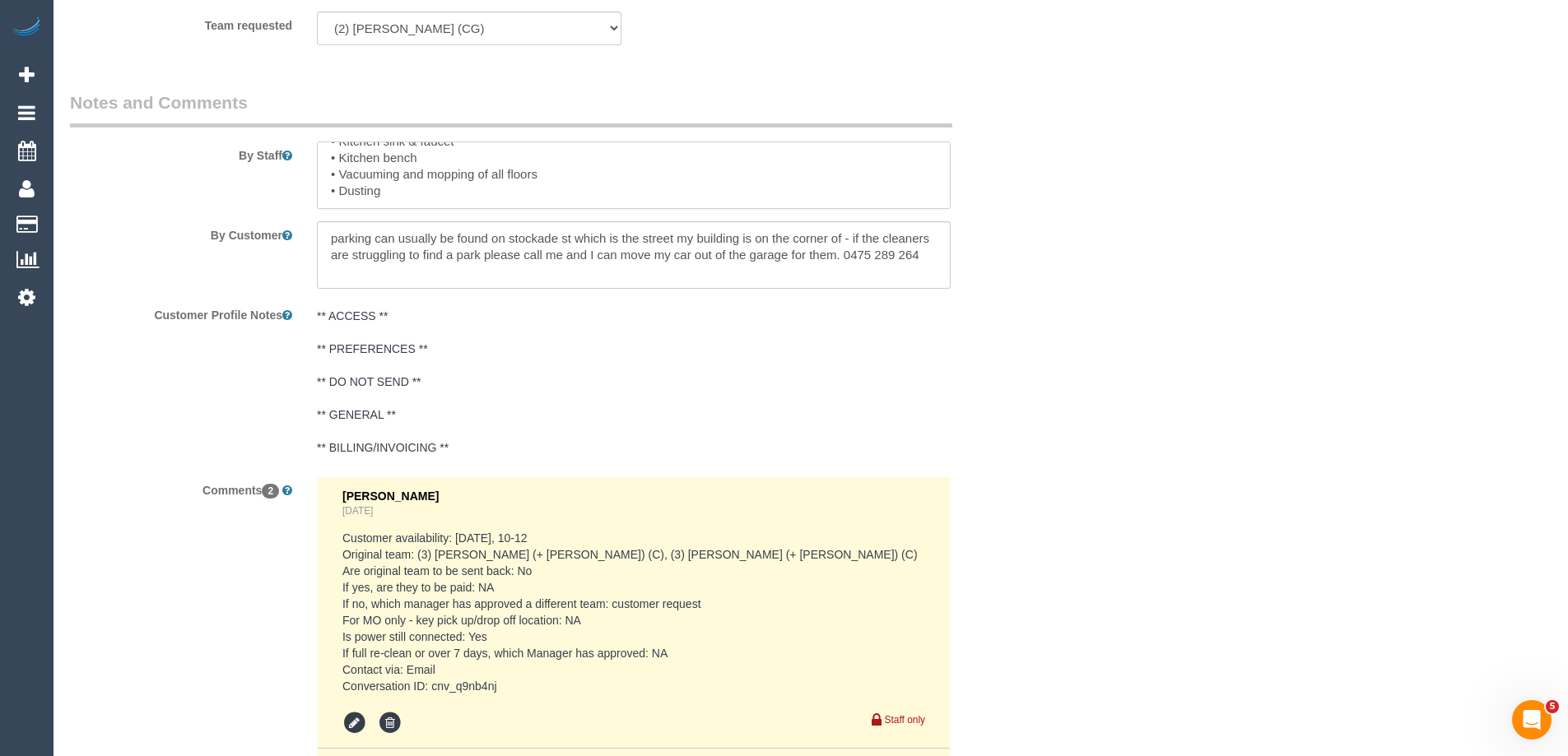
scroll to position [99, 0]
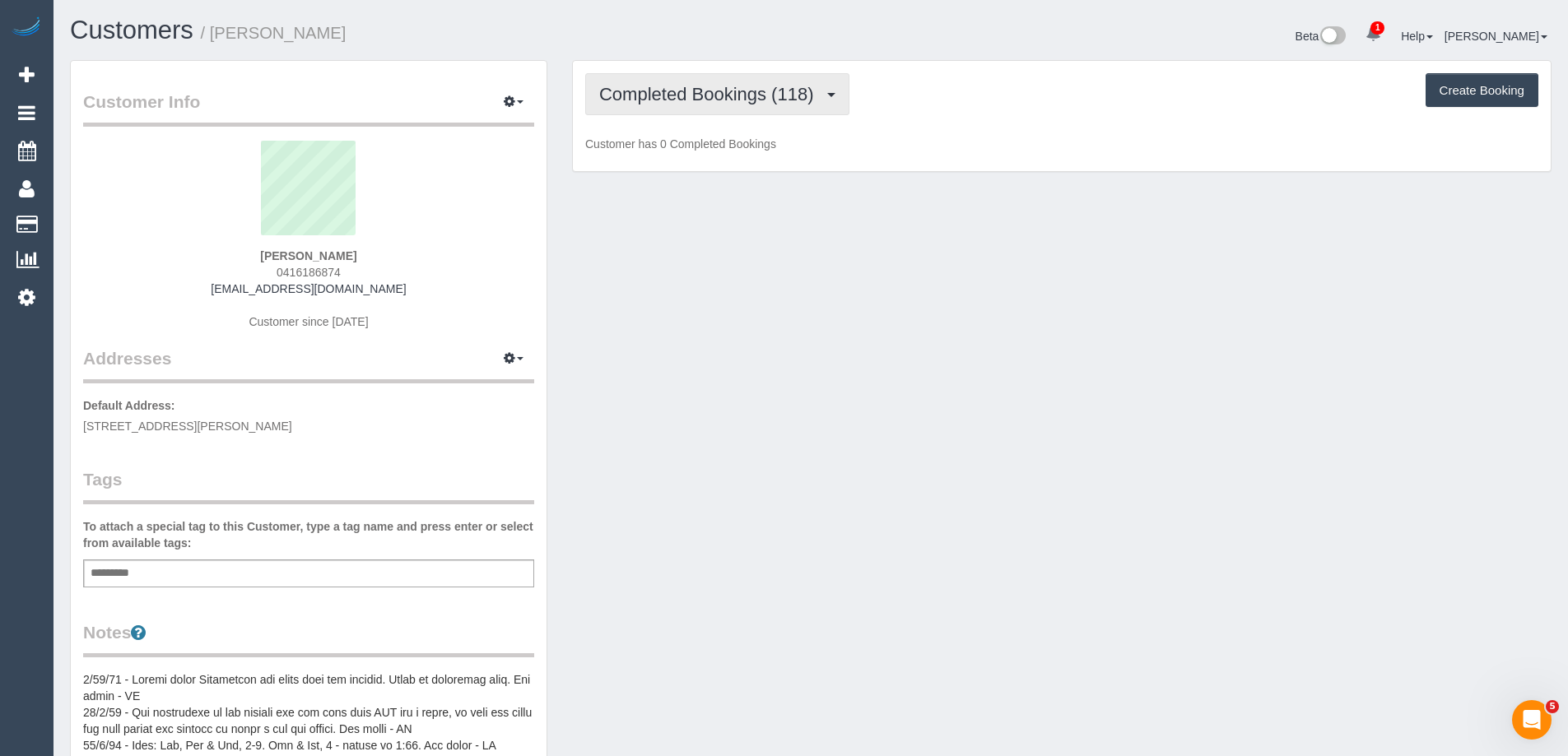
click at [644, 95] on span "Completed Bookings (118)" at bounding box center [710, 94] width 222 height 20
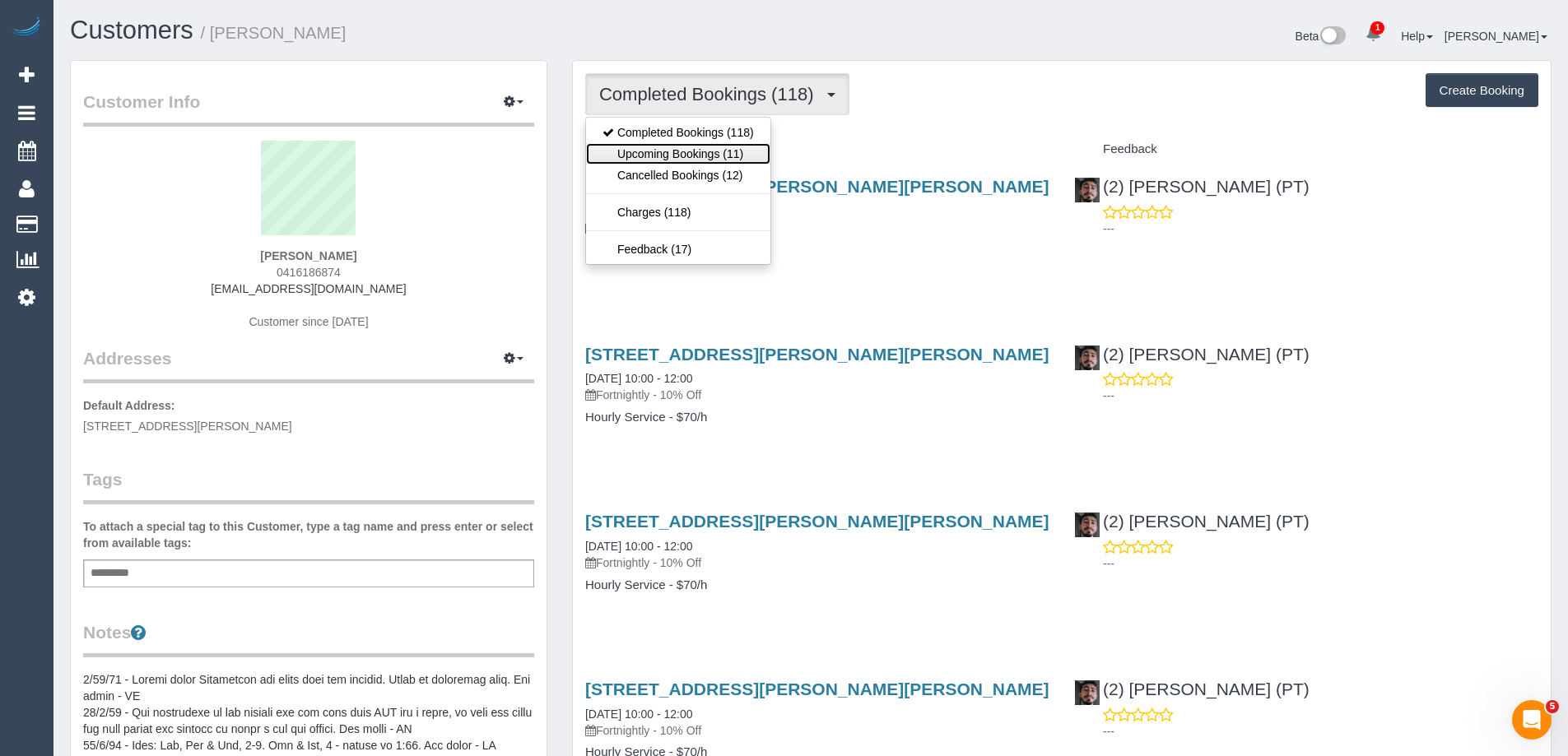
click at [655, 145] on link "Upcoming Bookings (11)" at bounding box center [678, 154] width 184 height 21
